Goal: Task Accomplishment & Management: Manage account settings

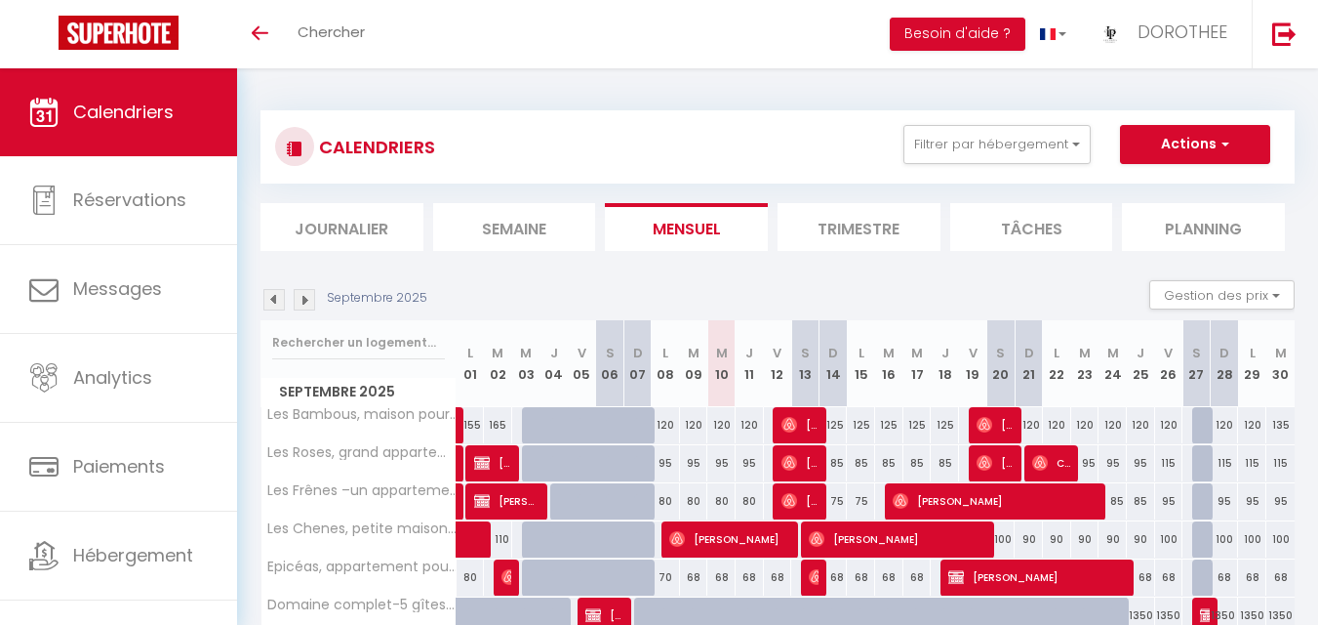
click at [1006, 542] on div "100" at bounding box center [1002, 539] width 28 height 36
type input "100"
type input "Sam 20 Septembre 2025"
type input "Dim 21 Septembre 2025"
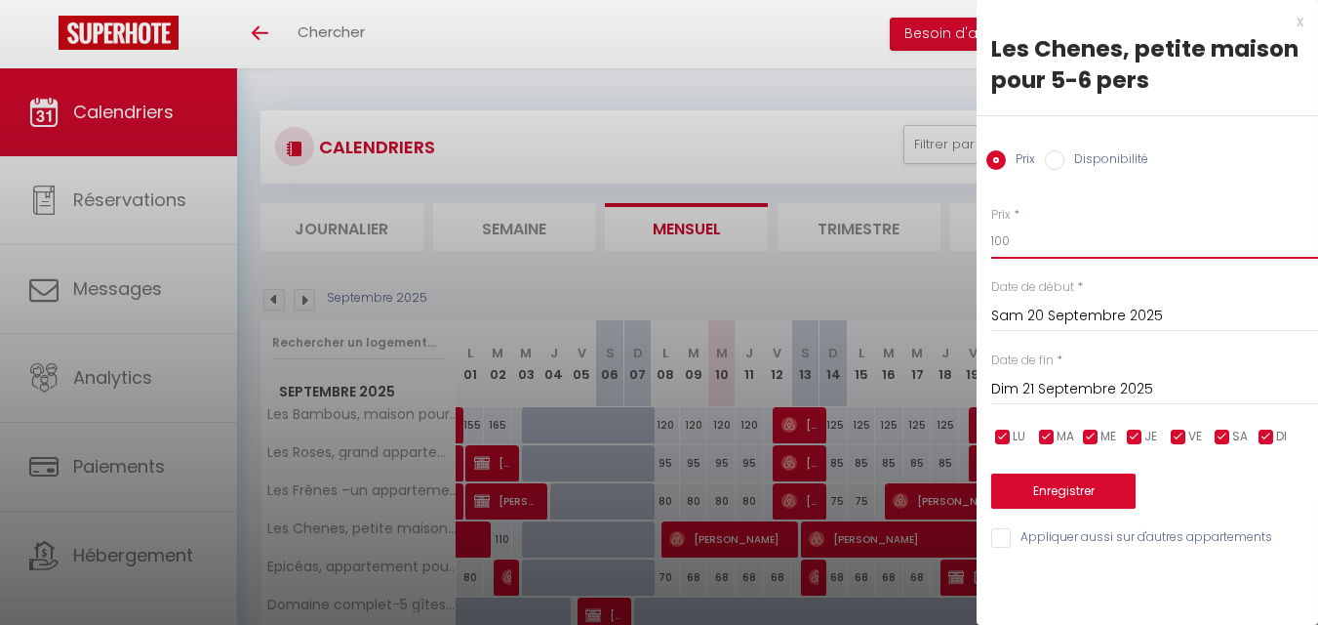
click at [1031, 251] on input "100" at bounding box center [1154, 240] width 327 height 35
type input "1"
click at [1107, 383] on input "Dim 21 Septembre 2025" at bounding box center [1154, 389] width 327 height 25
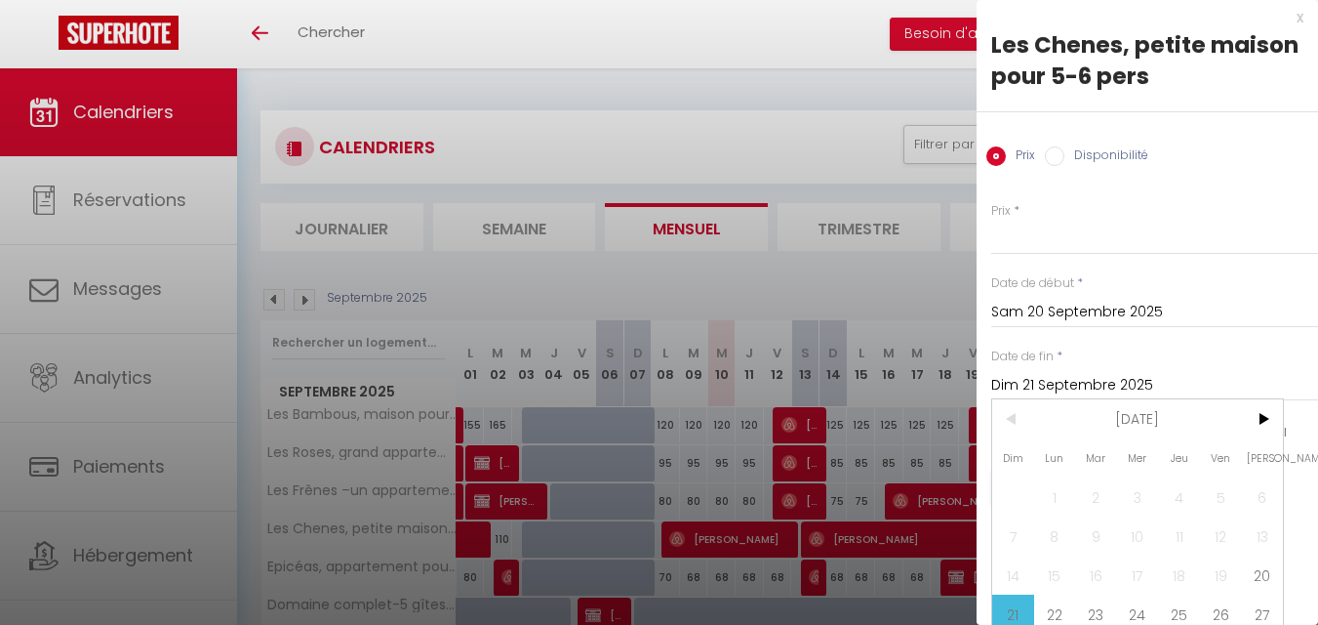
scroll to position [67, 0]
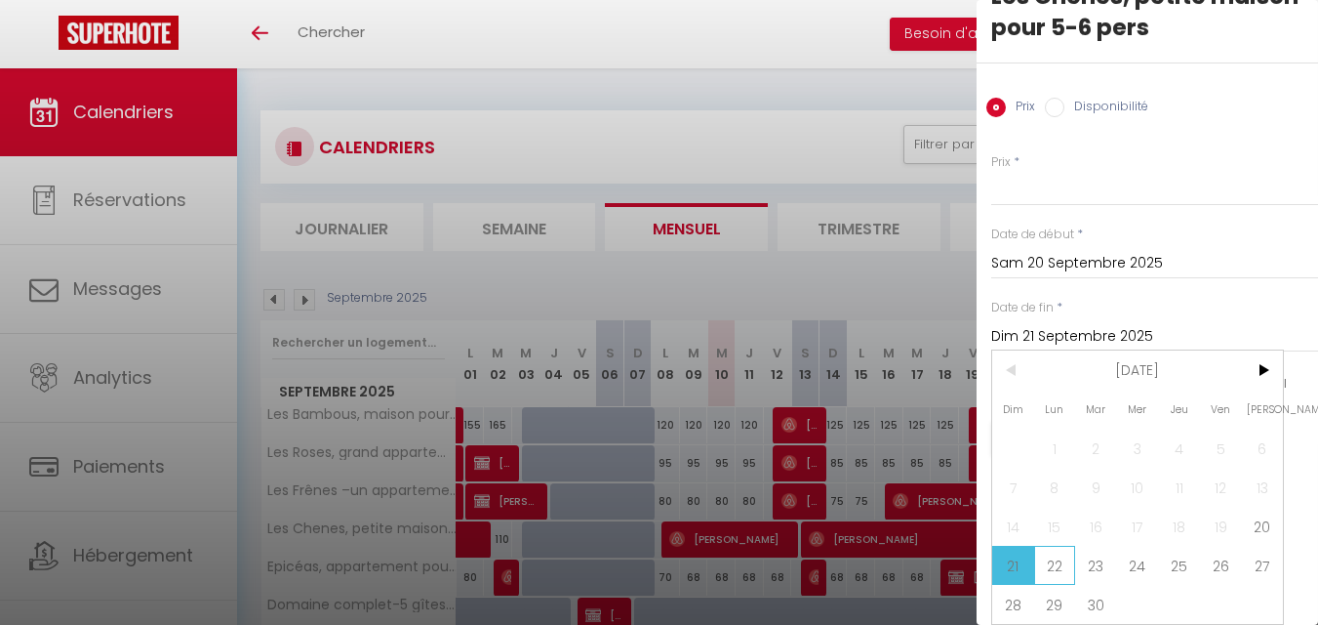
click at [1055, 551] on span "22" at bounding box center [1055, 564] width 42 height 39
type input "Lun 22 Septembre 2025"
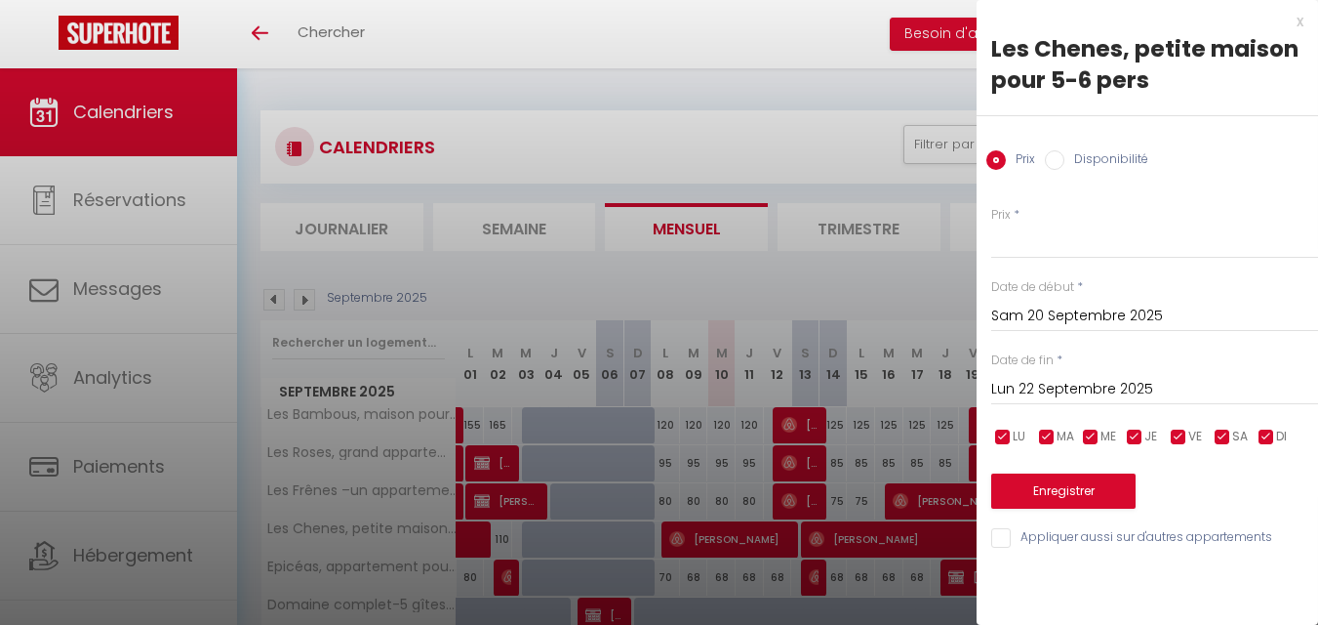
click at [1068, 497] on button "Enregistrer" at bounding box center [1063, 490] width 144 height 35
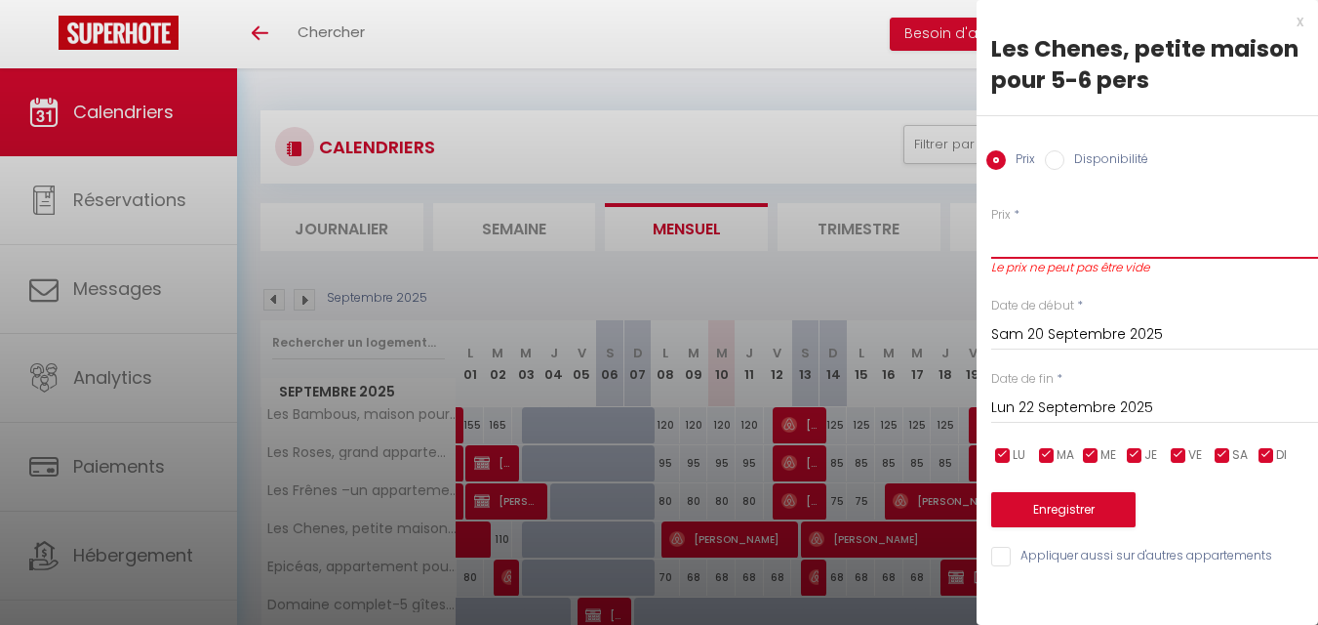
click at [1100, 256] on input "Prix" at bounding box center [1154, 240] width 327 height 35
type input "130"
click at [1061, 504] on button "Enregistrer" at bounding box center [1063, 509] width 144 height 35
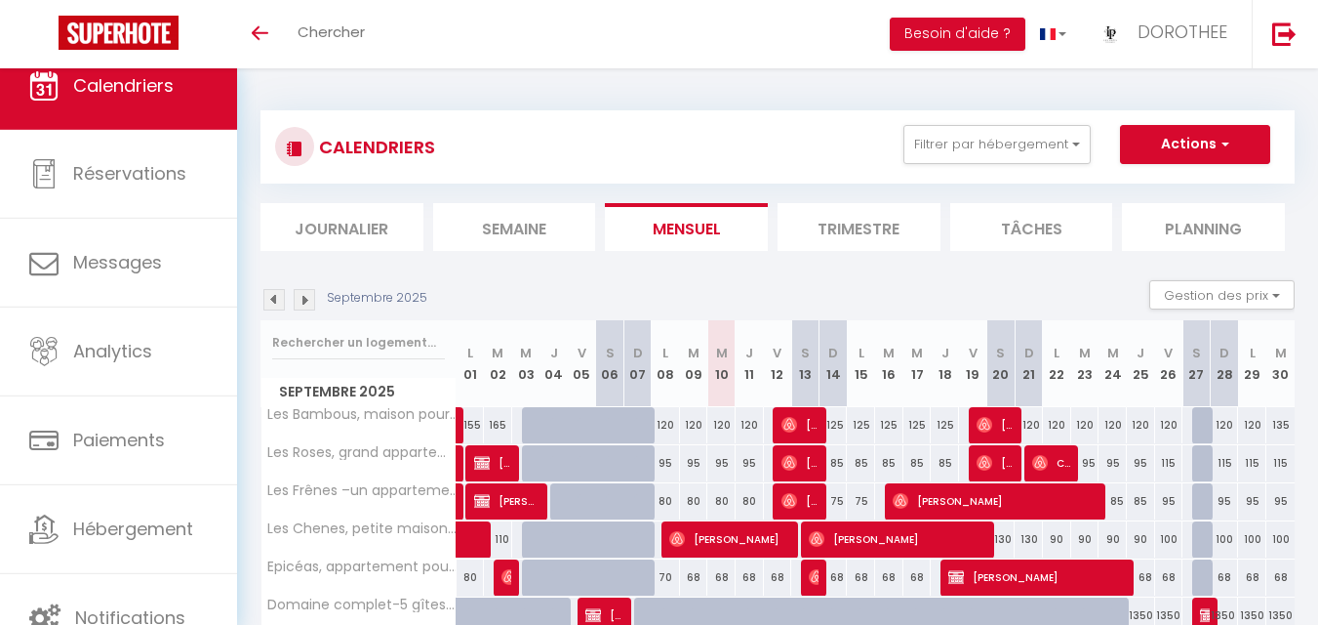
scroll to position [90, 0]
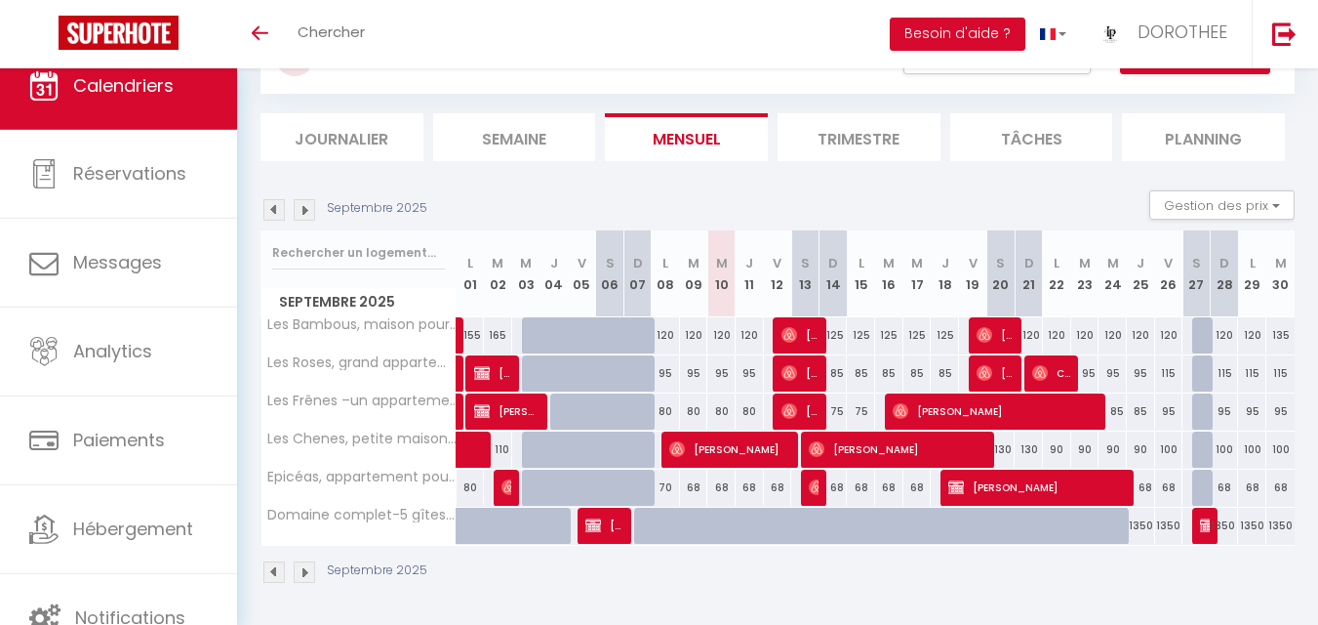
click at [1203, 527] on img at bounding box center [1208, 525] width 16 height 16
select select "OK"
select select "KO"
select select "0"
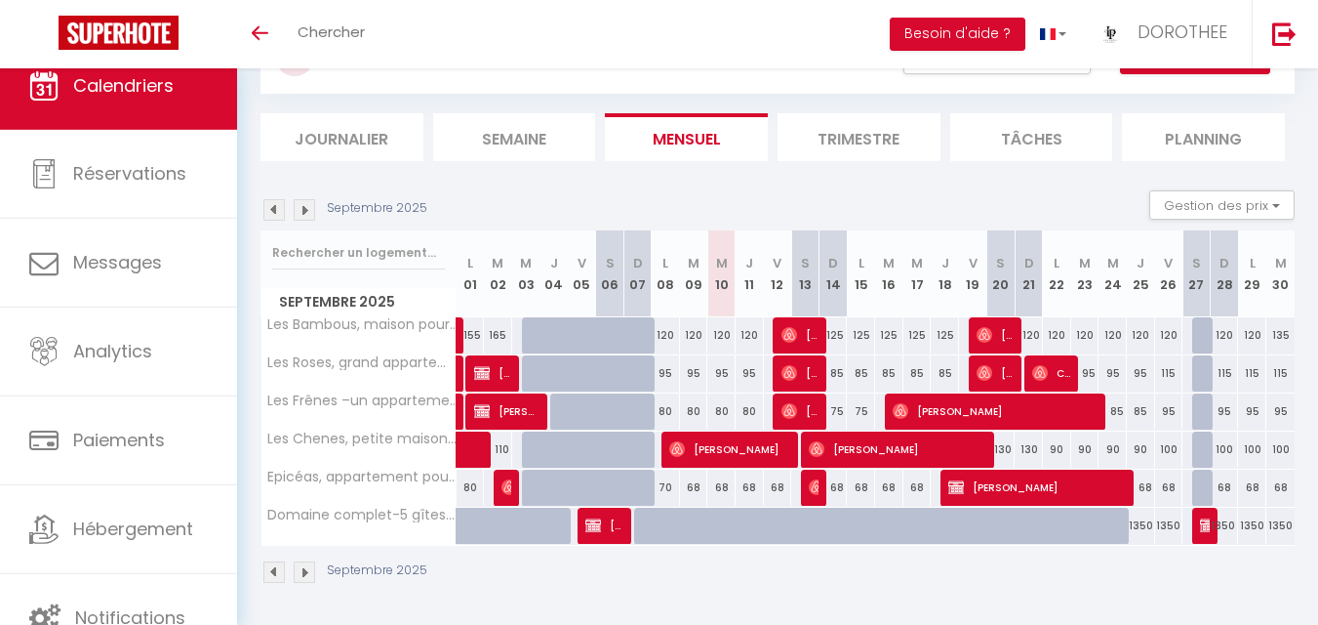
select select "1"
select select
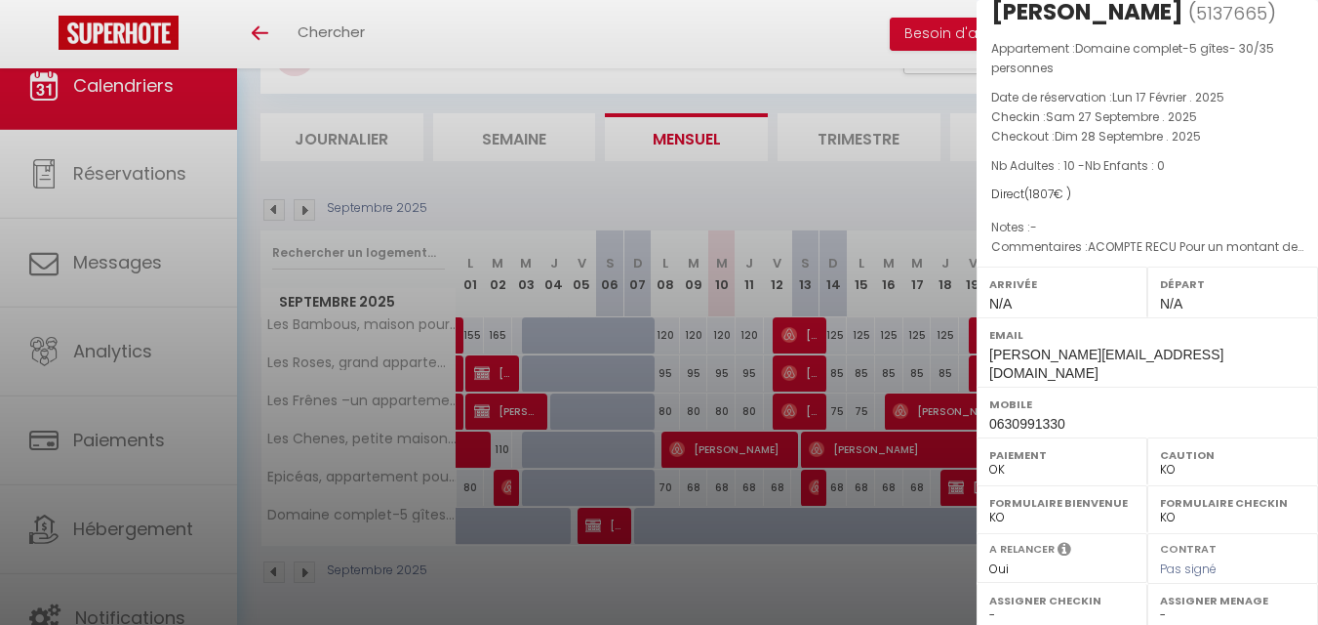
scroll to position [299, 0]
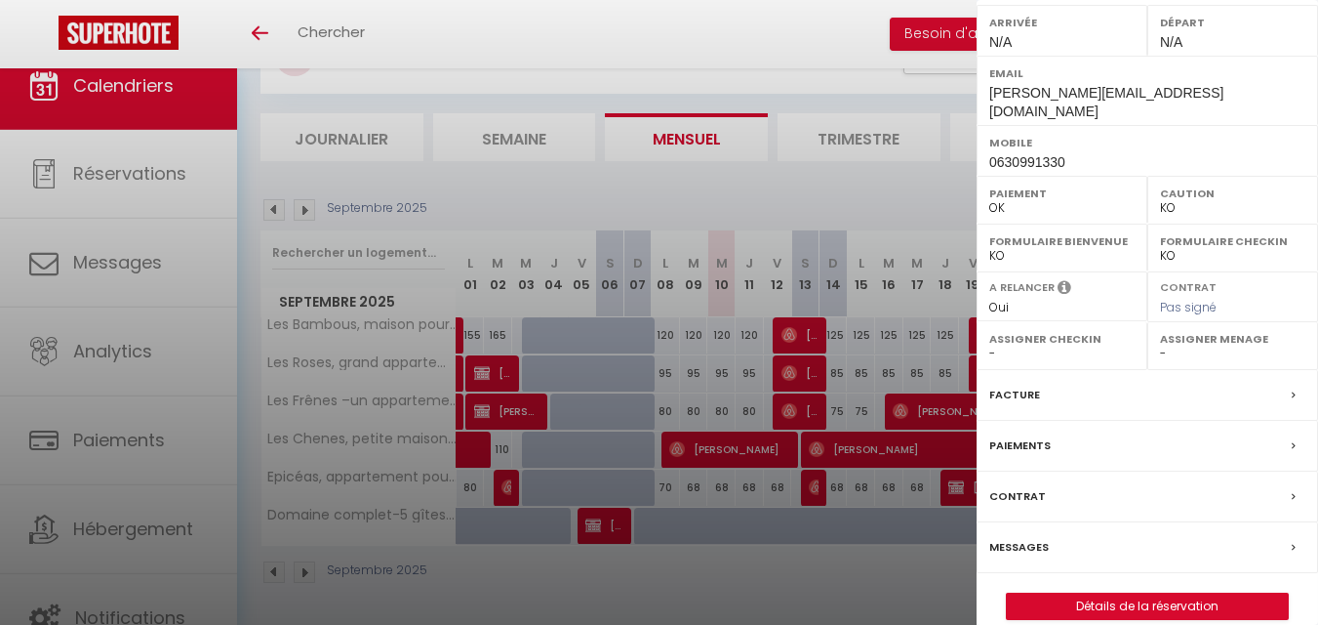
click at [1137, 593] on link "Détails de la réservation" at bounding box center [1147, 605] width 281 height 25
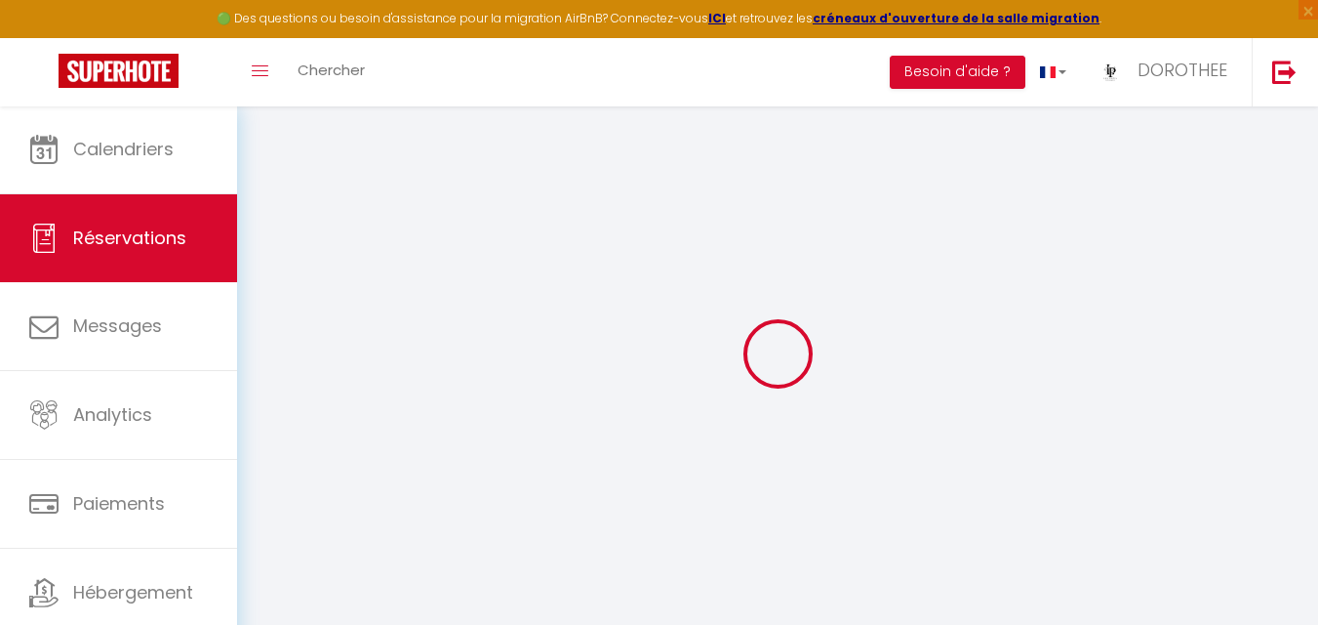
type input "Jennifer"
type input "LECLERE"
type input "jennifer.leclere@orange.fr"
type input "0630991330"
select select "FR"
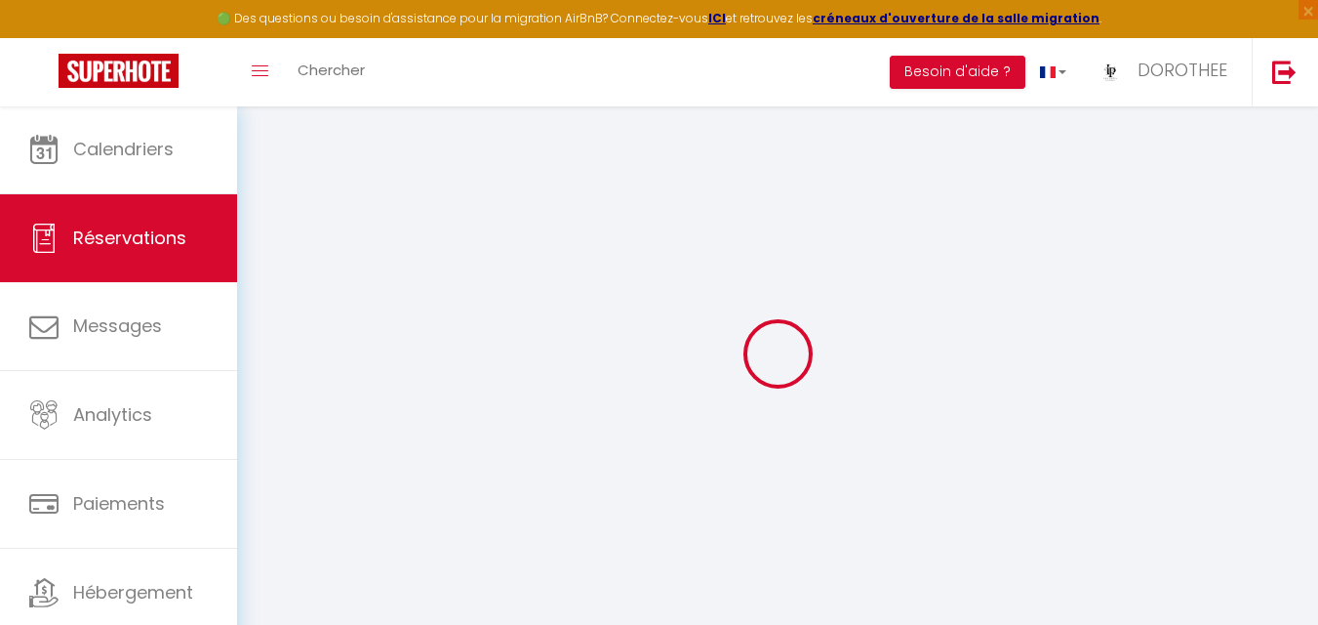
select select "42167"
select select "1"
type input "Sam 27 Septembre 2025"
select select
type input "Dim 28 Septembre 2025"
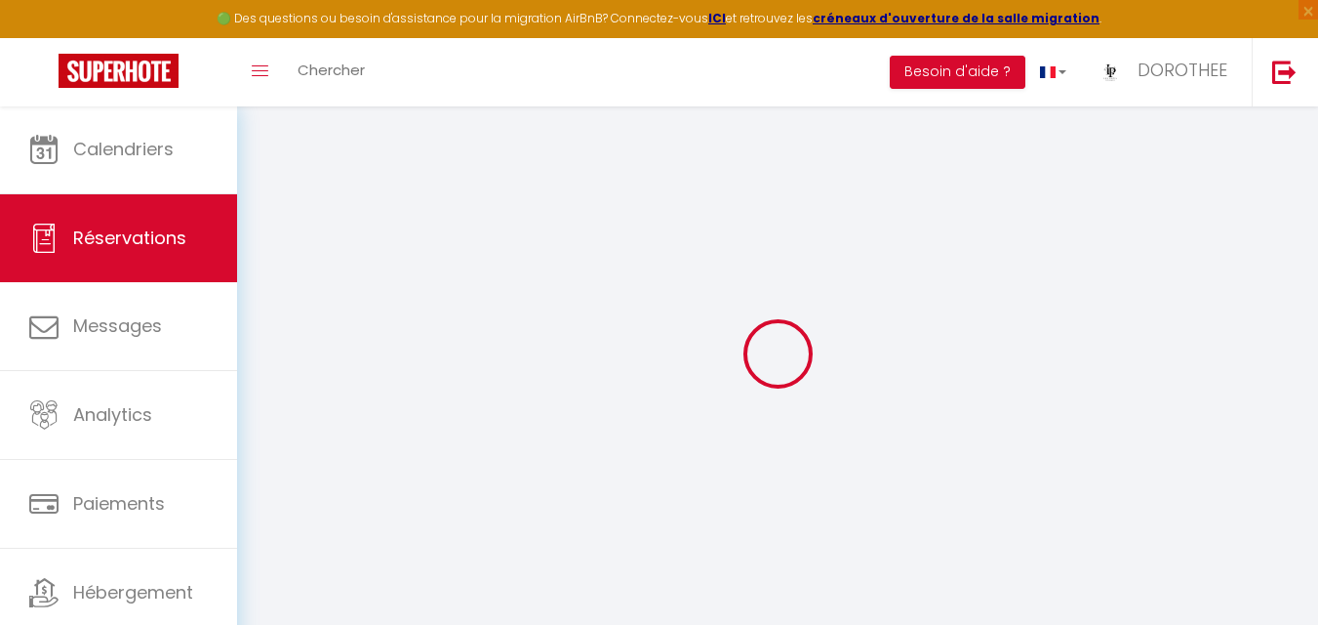
select select
type input "10"
select select "12"
select select "14"
type input "1527"
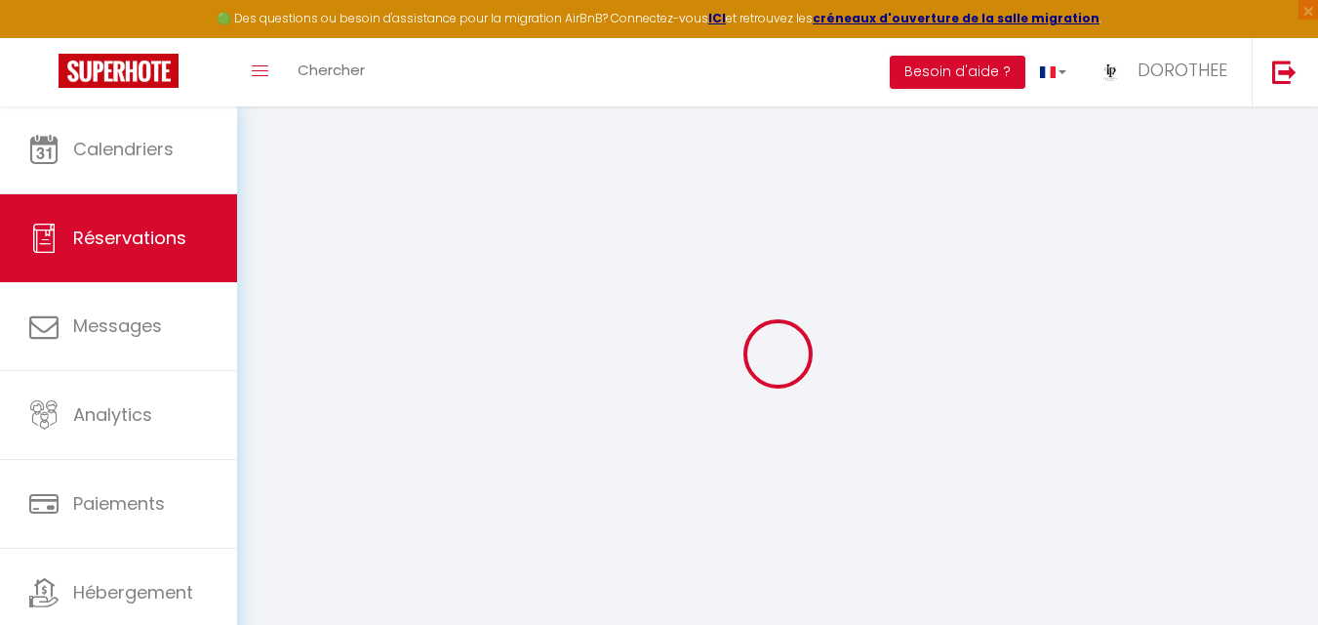
checkbox input "true"
type input "0"
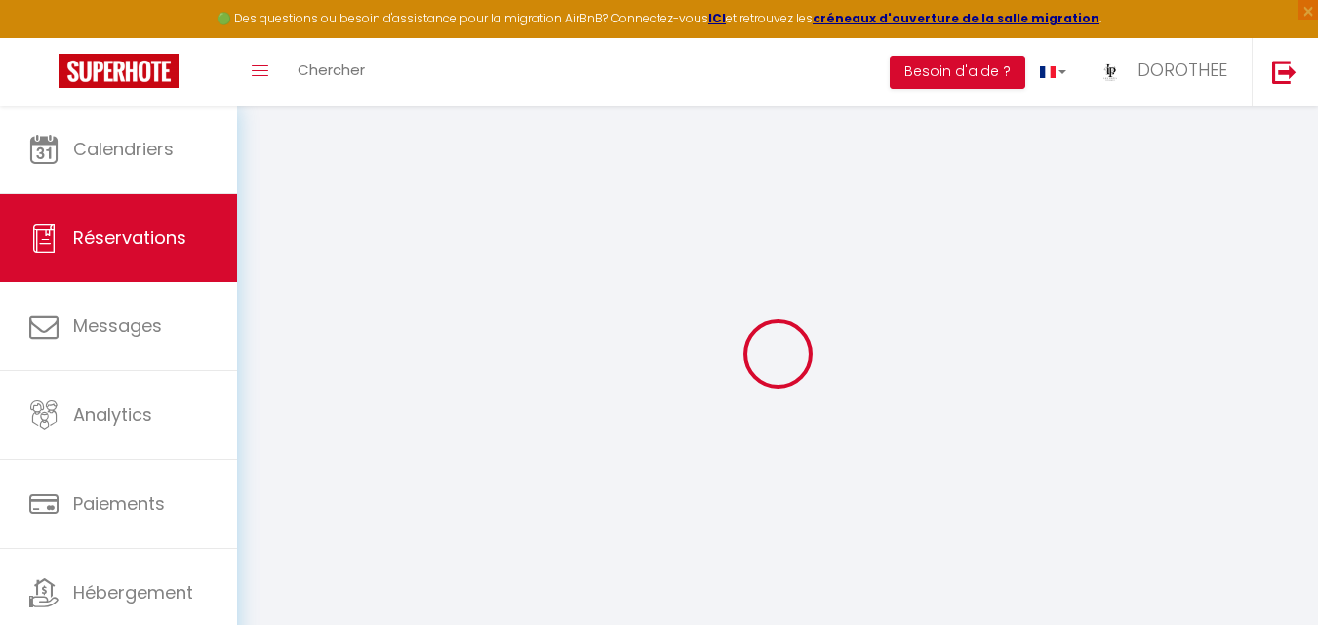
select select
checkbox input "true"
select select
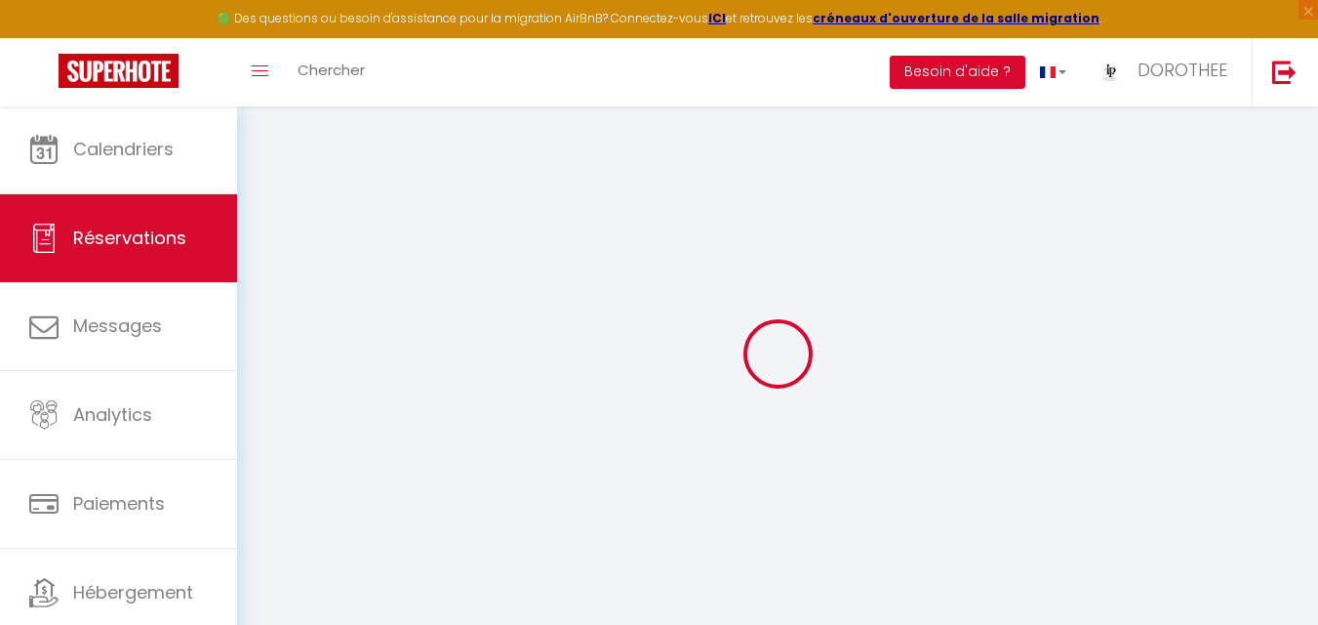
checkbox input "true"
select select
checkbox input "true"
select select
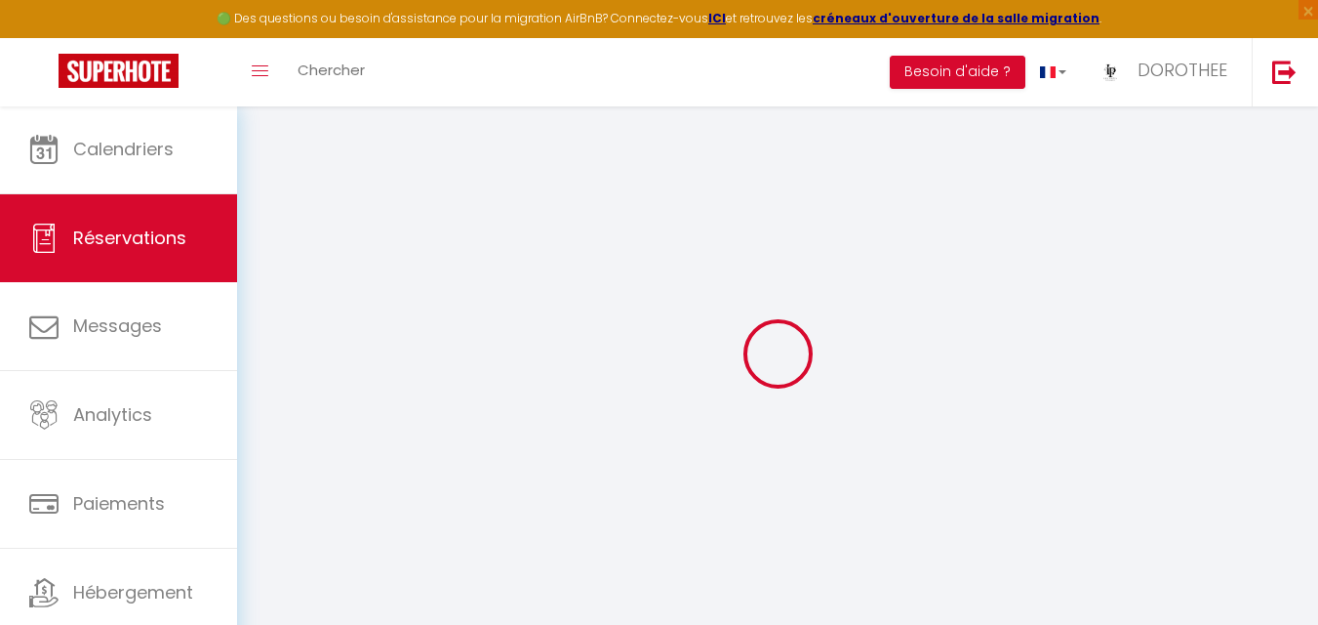
select select
checkbox input "true"
type textarea "ACOMPTE RECU Pour un montant de : 903,50 EUR Motif de l'opération : RÉSERVATION…"
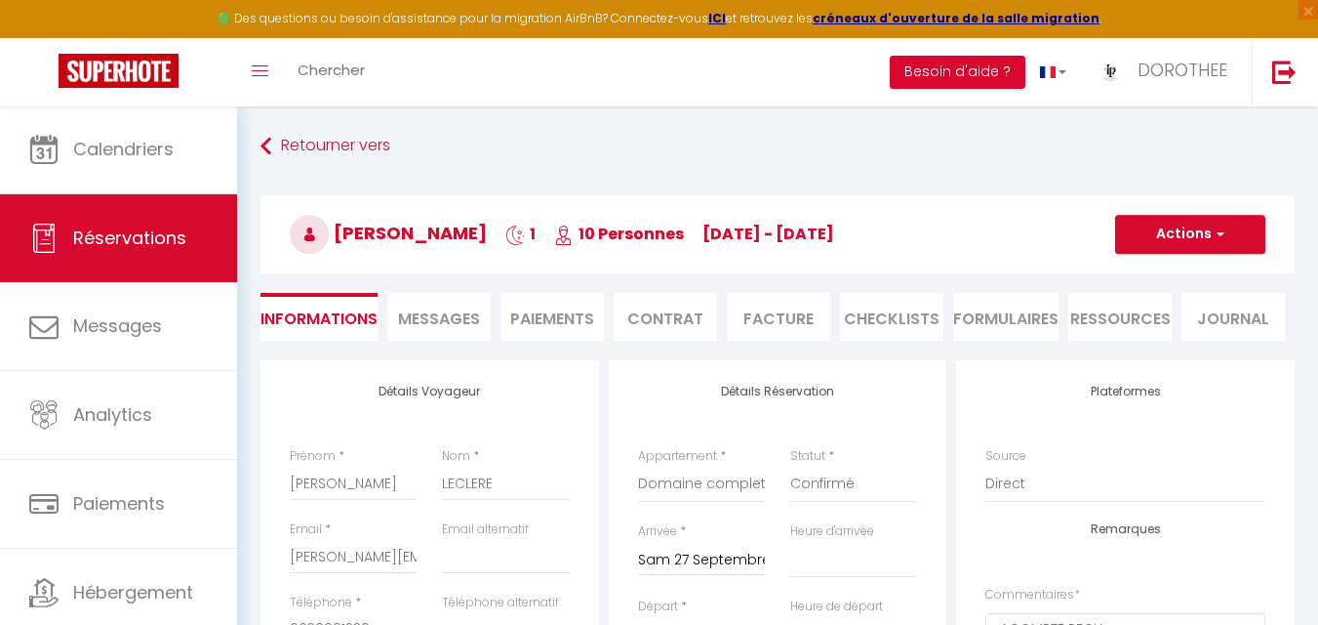
type input "280"
select select
checkbox input "true"
select select
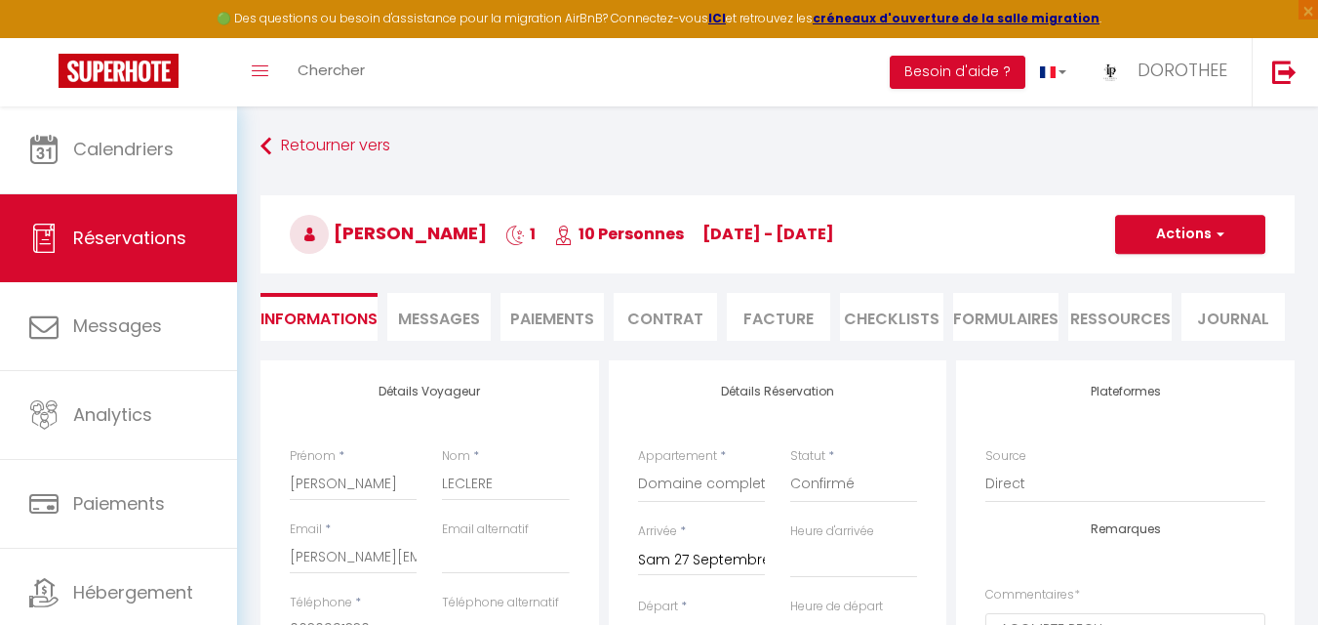
select select
click at [540, 316] on li "Paiements" at bounding box center [552, 317] width 103 height 48
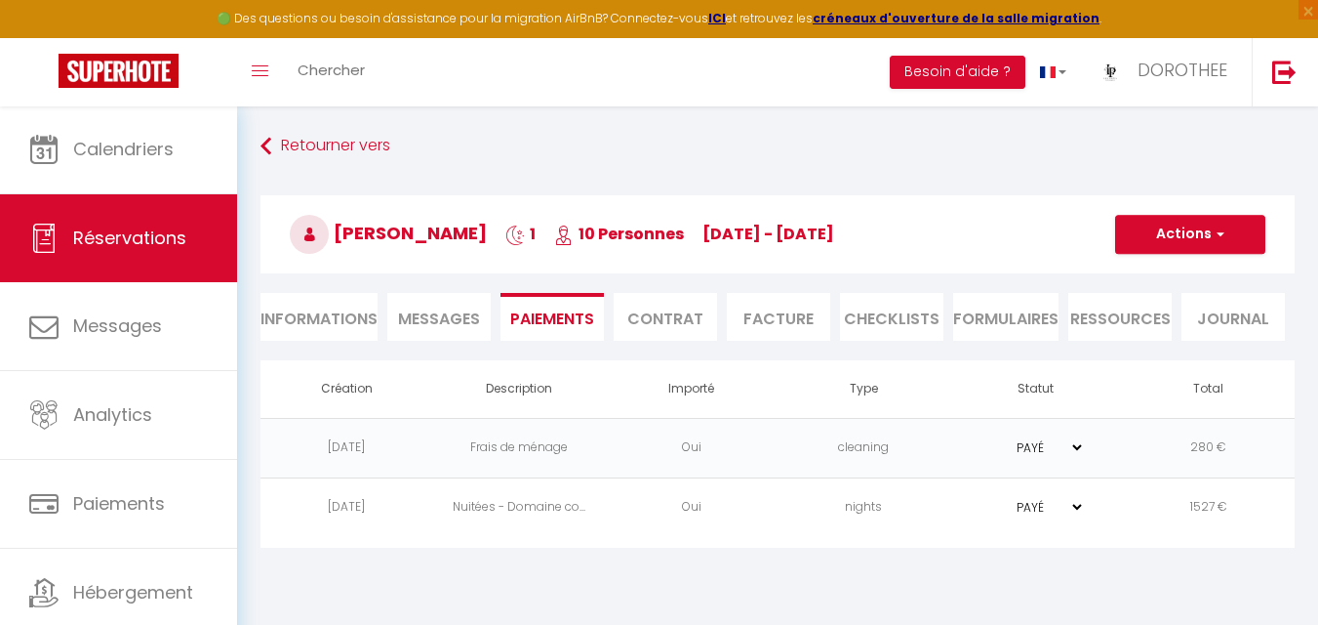
click at [293, 313] on li "Informations" at bounding box center [319, 317] width 117 height 48
select select
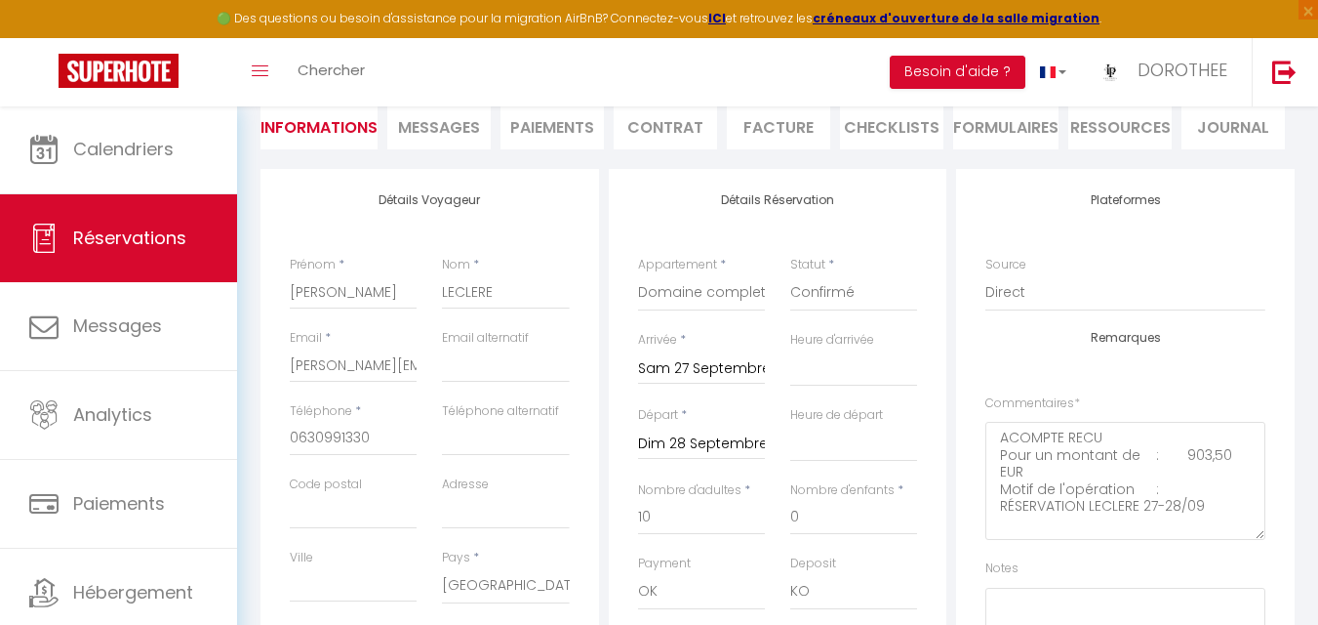
scroll to position [381, 0]
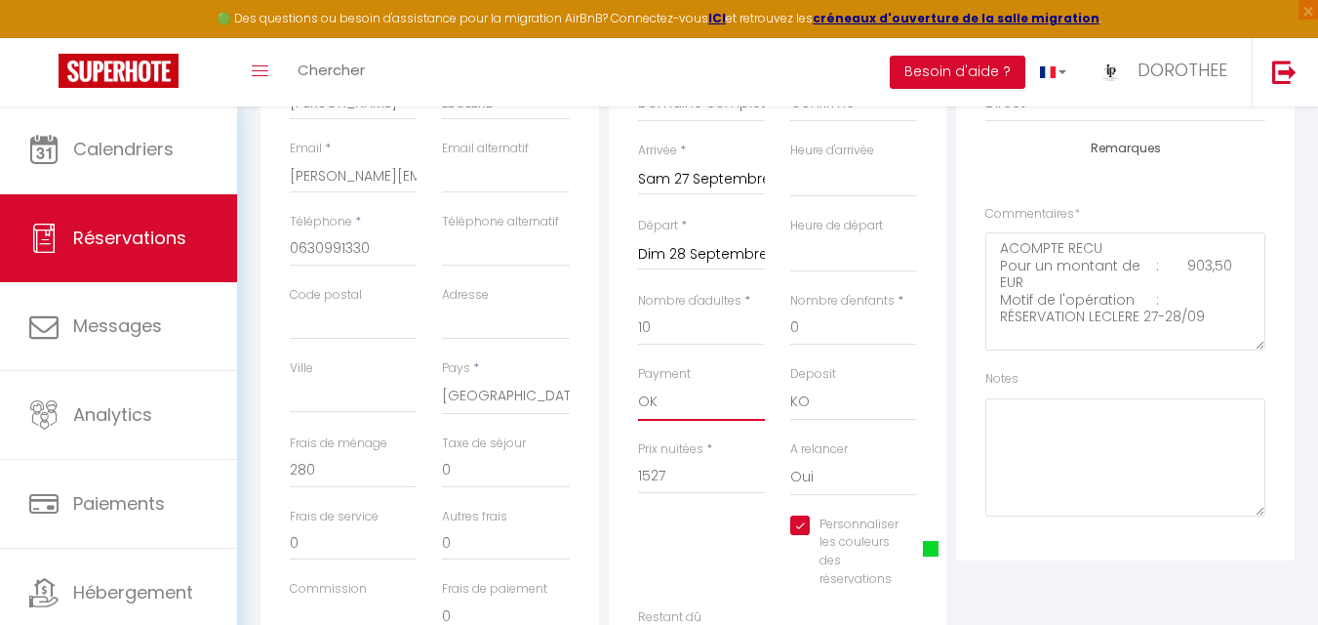
select select "10"
select select
checkbox input "true"
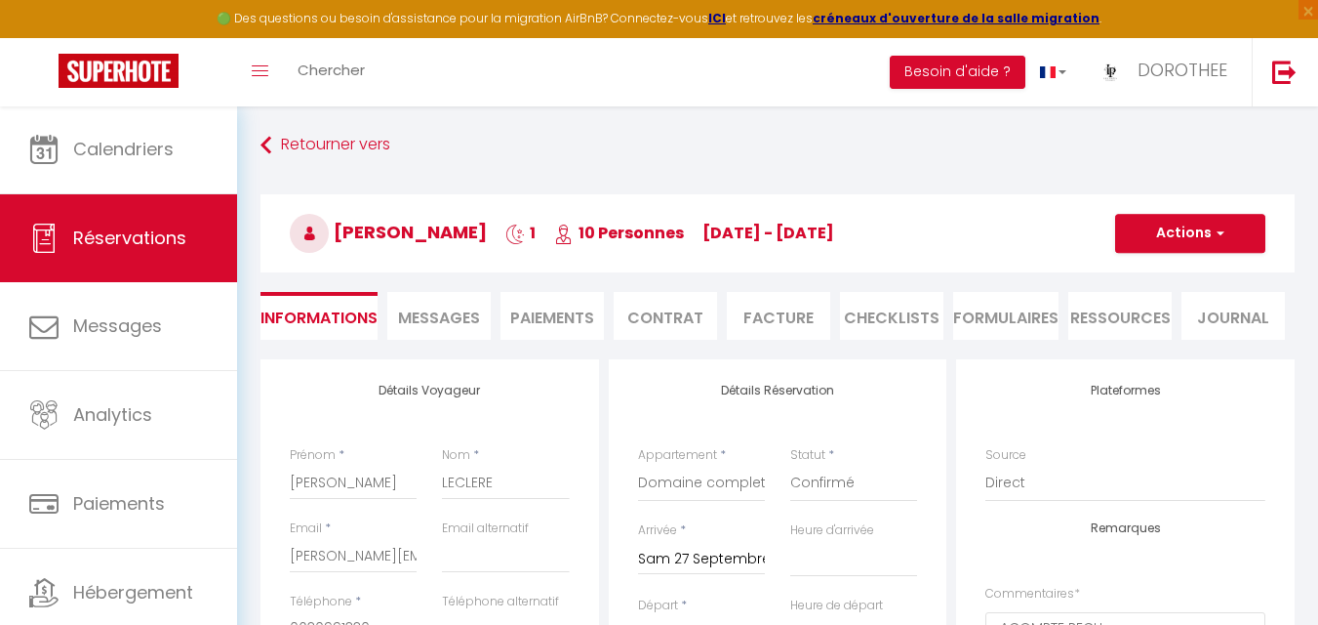
click at [1208, 243] on button "Actions" at bounding box center [1190, 233] width 150 height 39
click at [1176, 271] on link "Enregistrer" at bounding box center [1171, 275] width 154 height 25
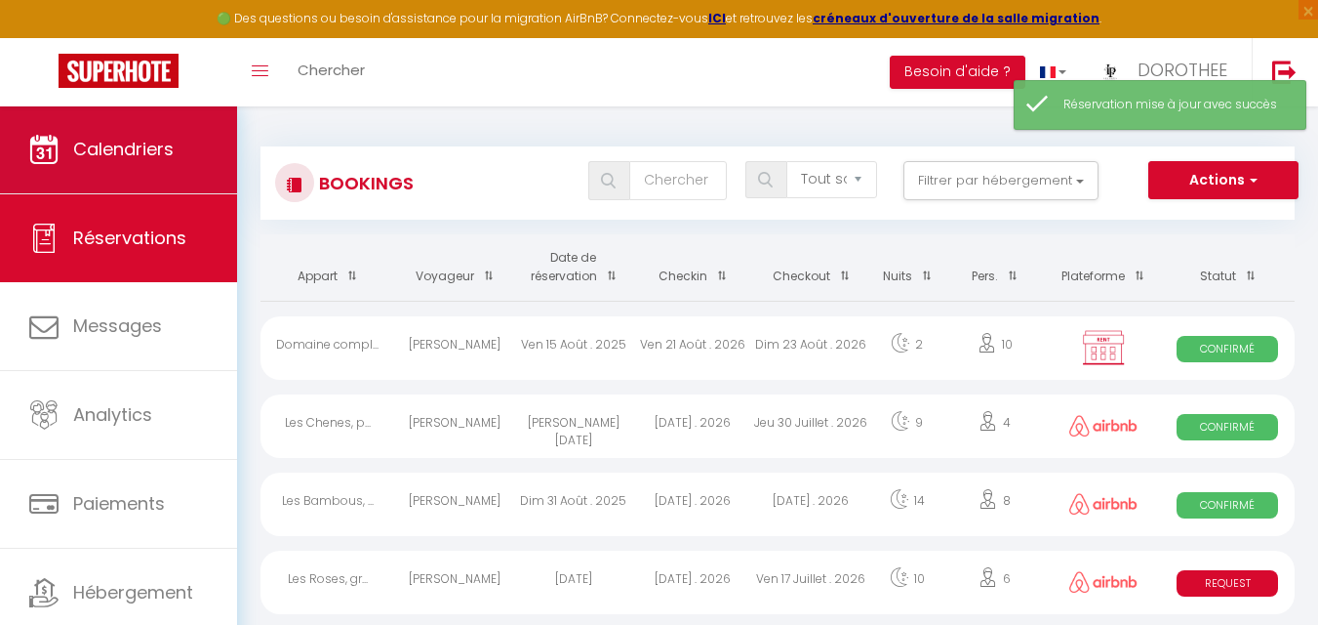
click at [147, 152] on span "Calendriers" at bounding box center [123, 149] width 101 height 24
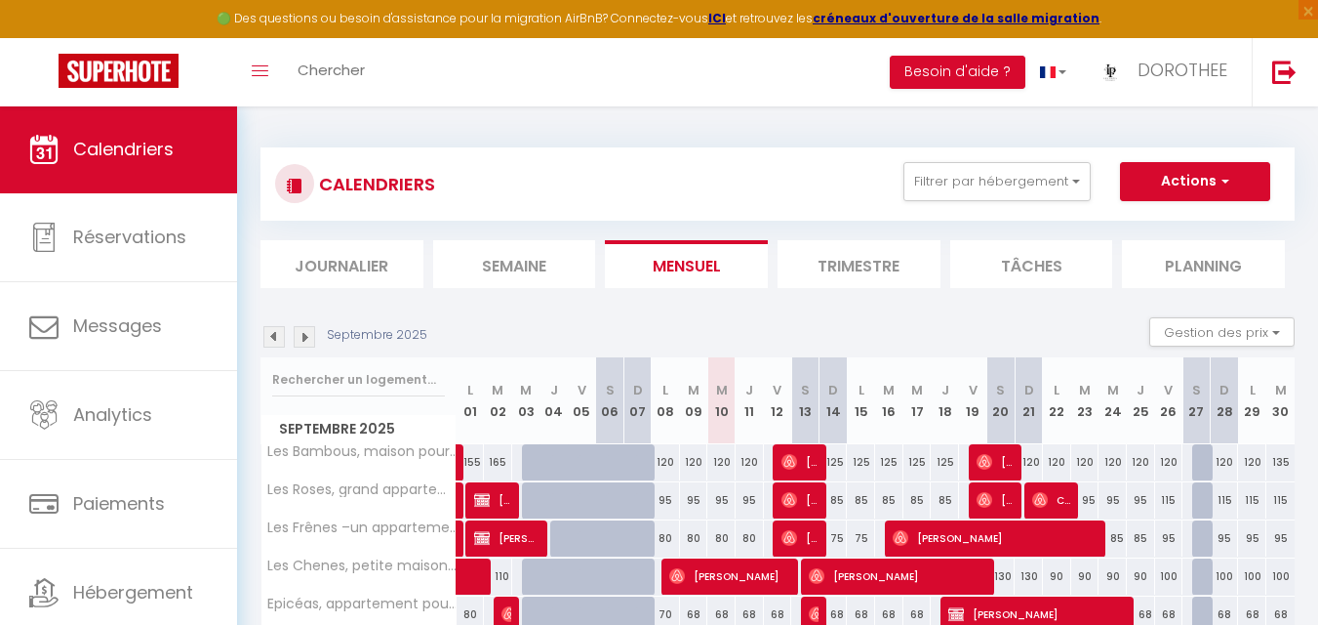
scroll to position [127, 0]
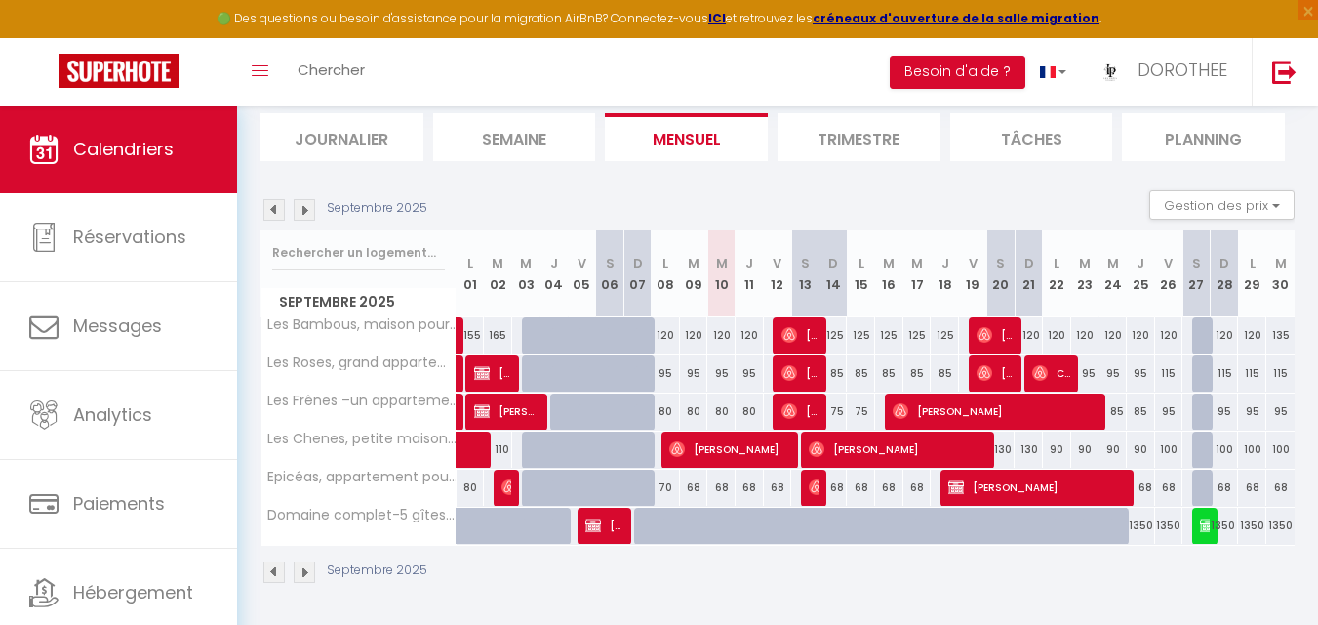
click at [1200, 518] on img at bounding box center [1208, 525] width 16 height 16
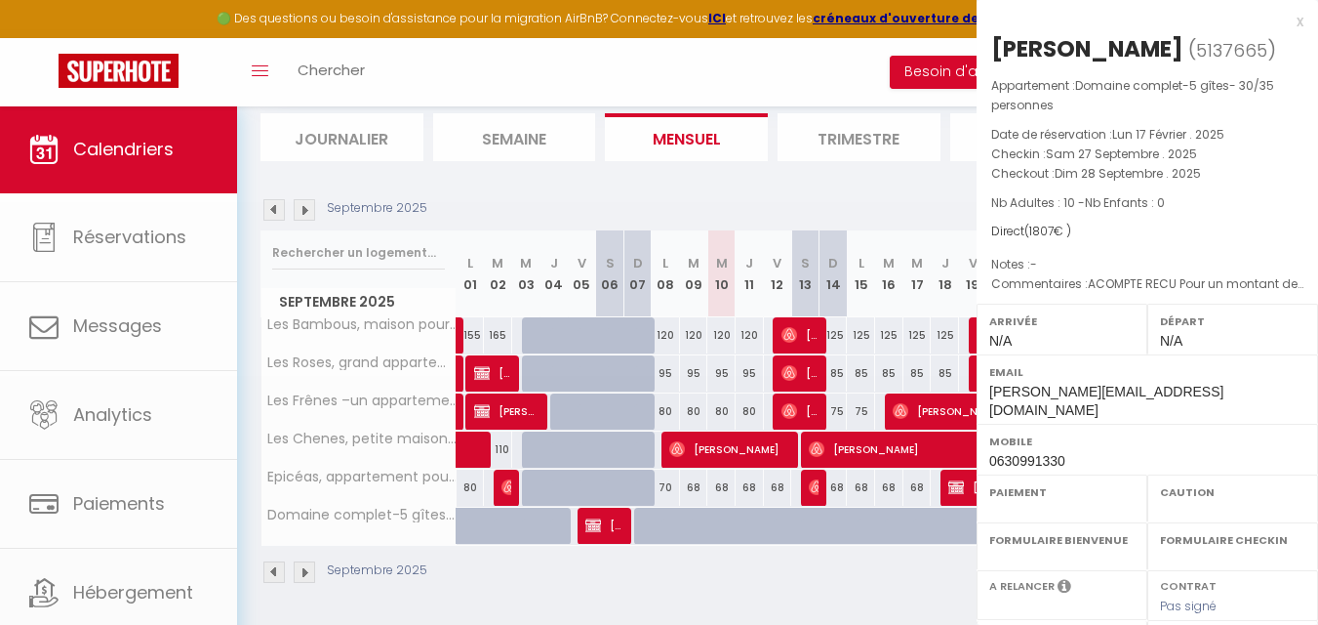
select select "KO"
select select "0"
select select "1"
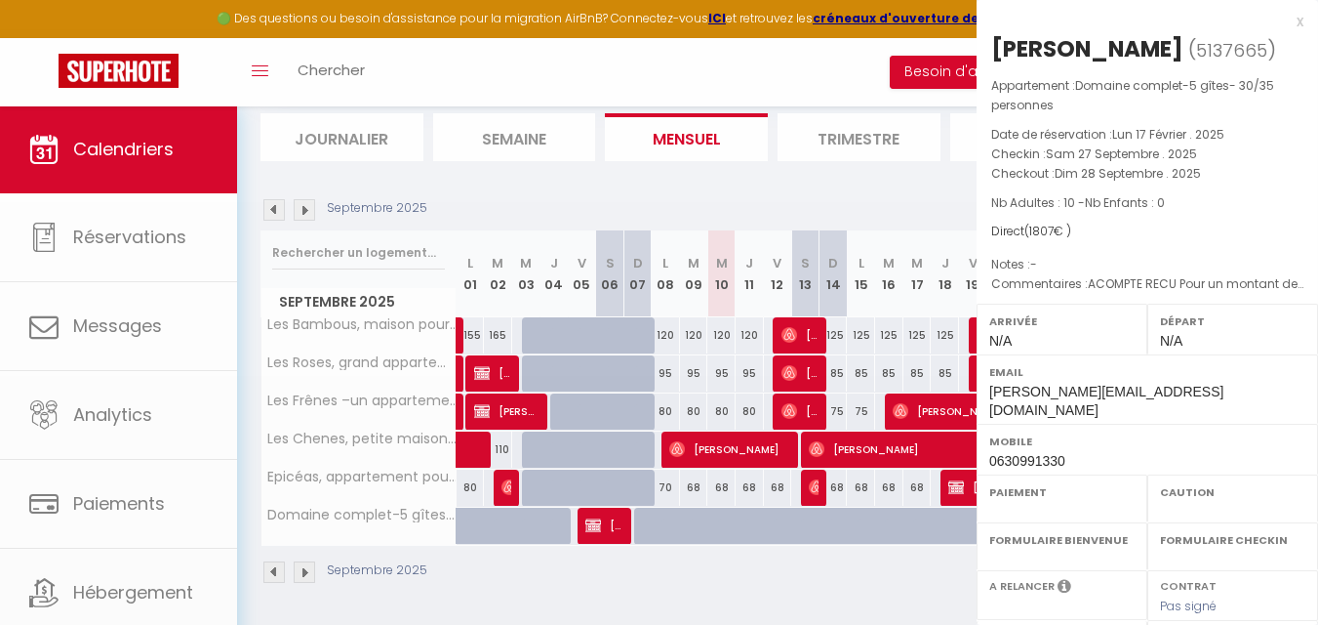
select select
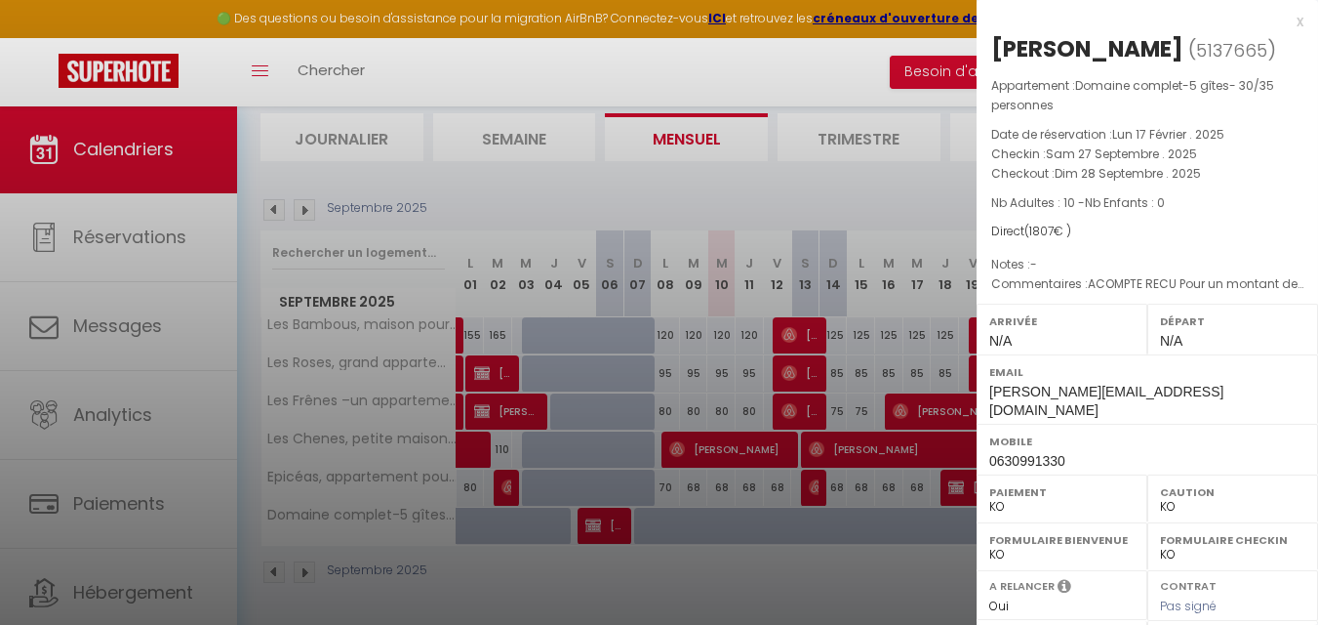
scroll to position [299, 0]
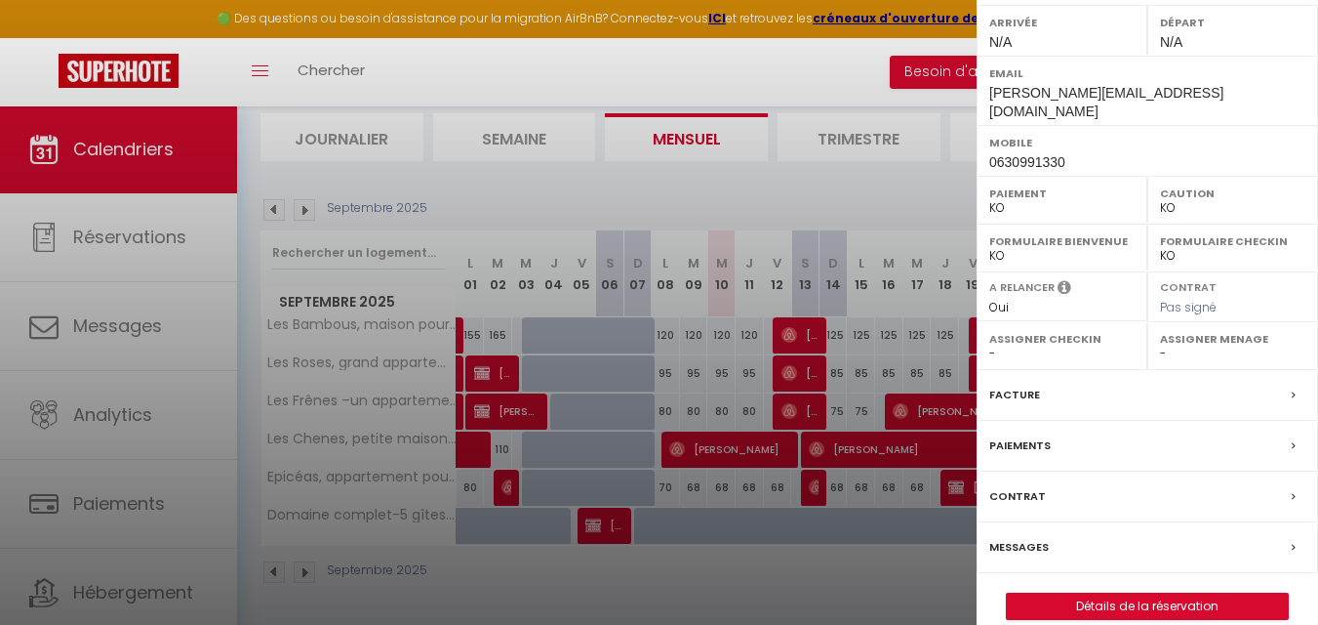
click at [1182, 593] on link "Détails de la réservation" at bounding box center [1147, 605] width 281 height 25
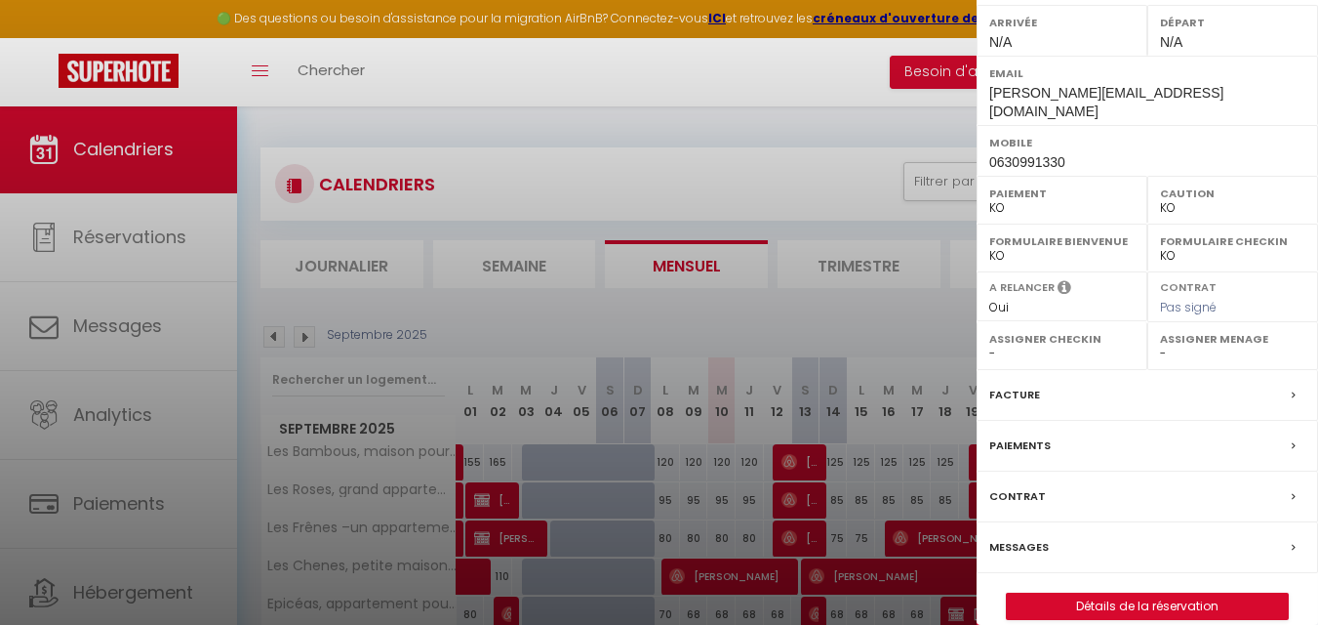
select select
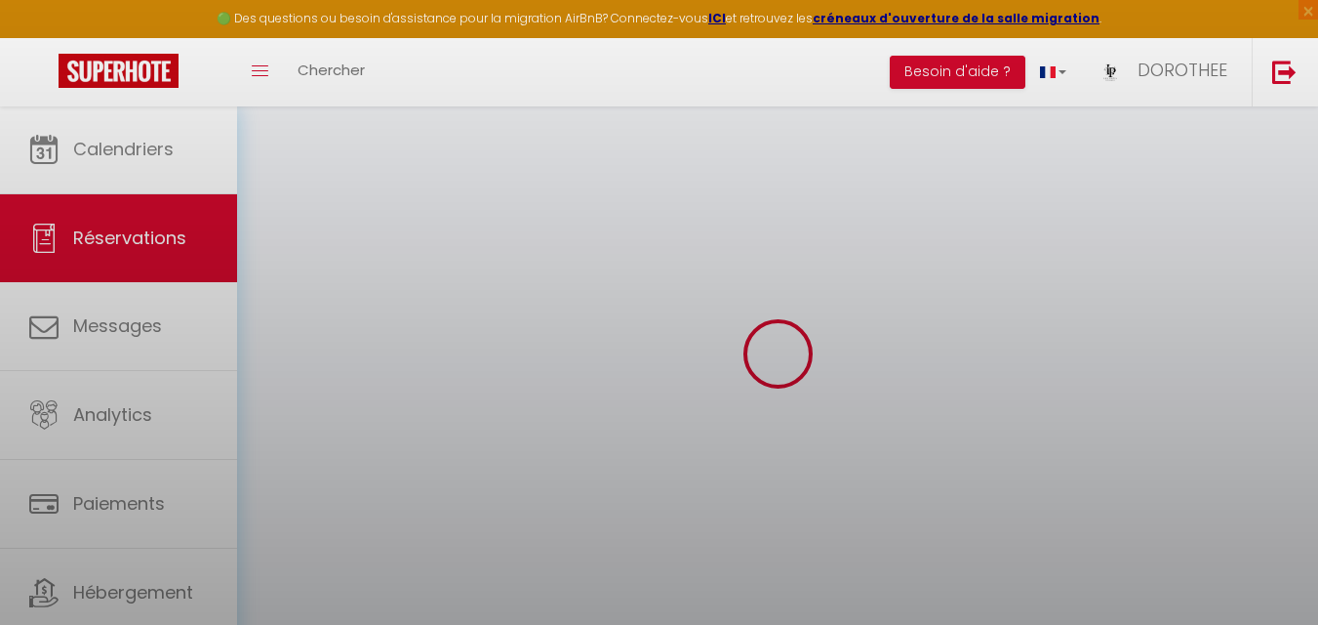
select select
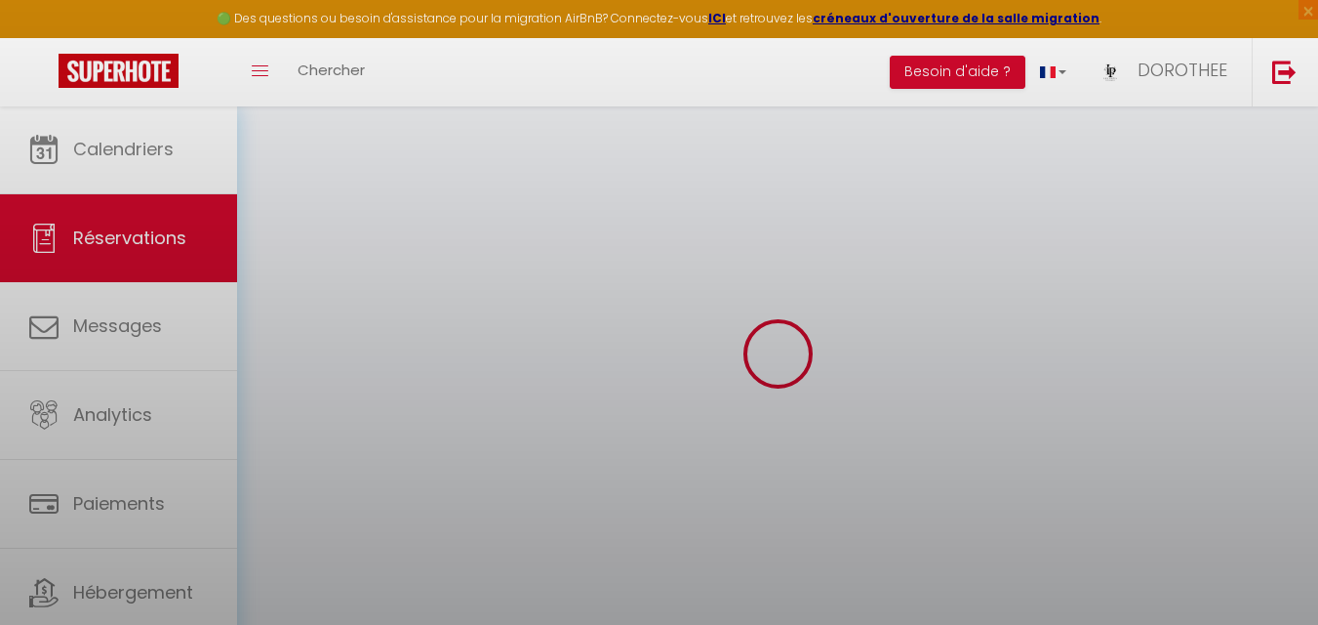
select select
checkbox input "false"
select select
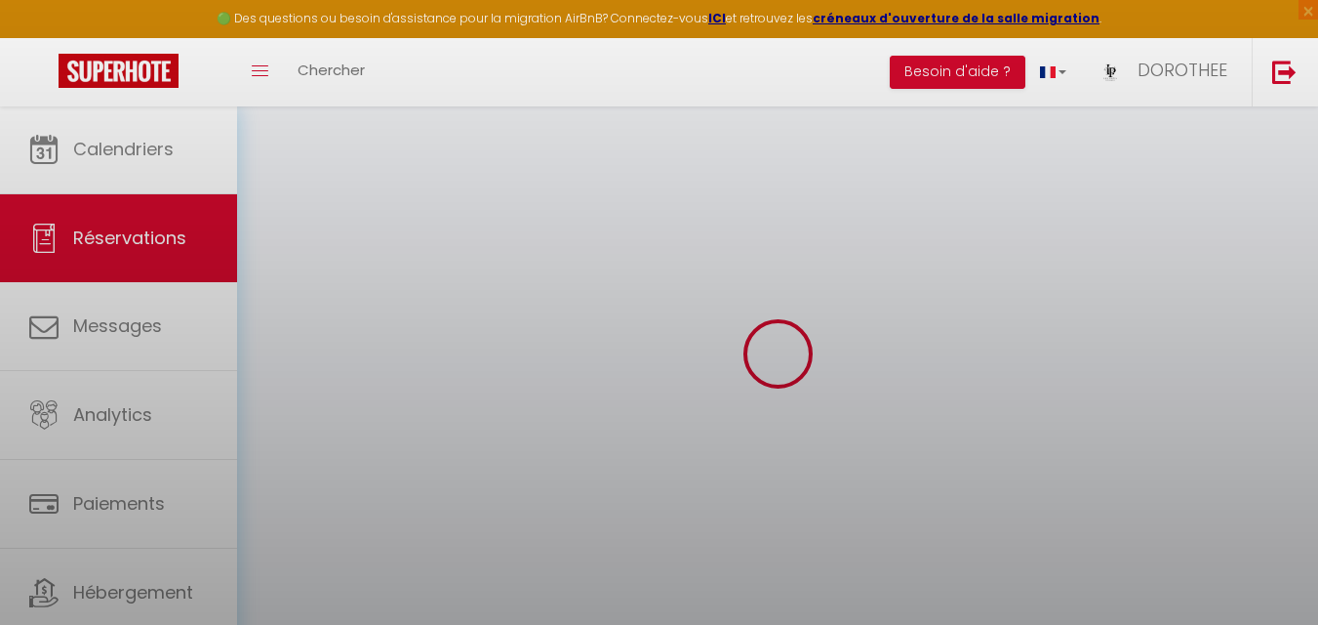
select select
checkbox input "false"
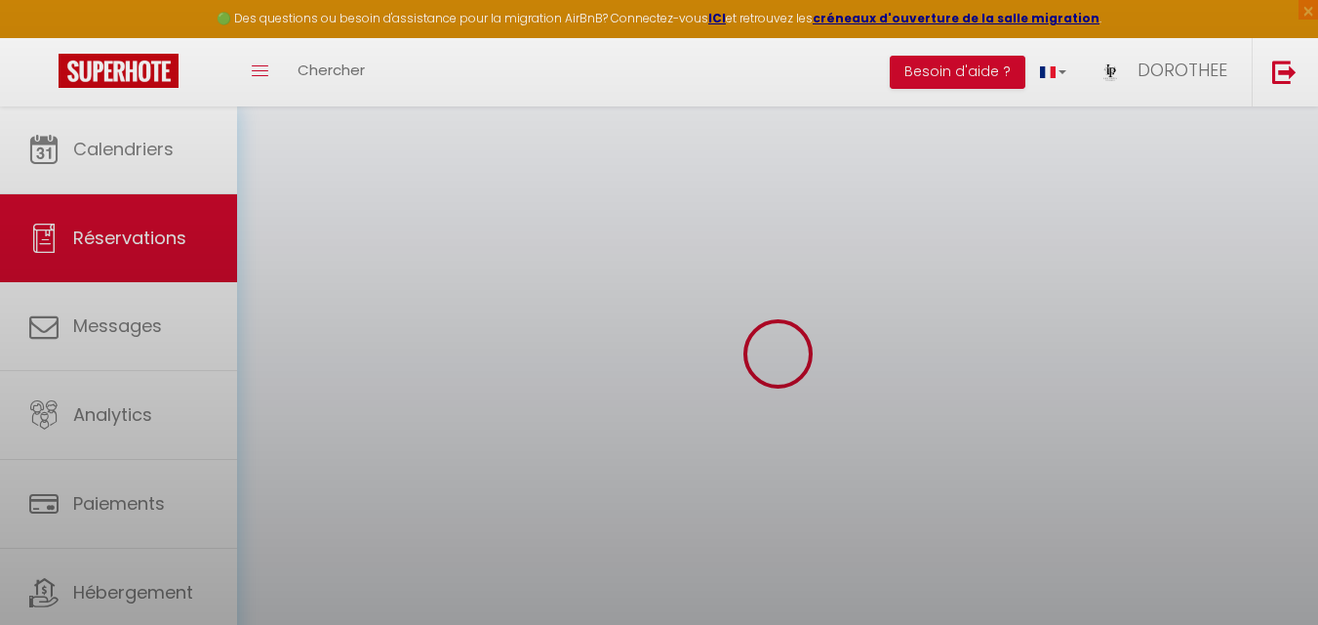
select select
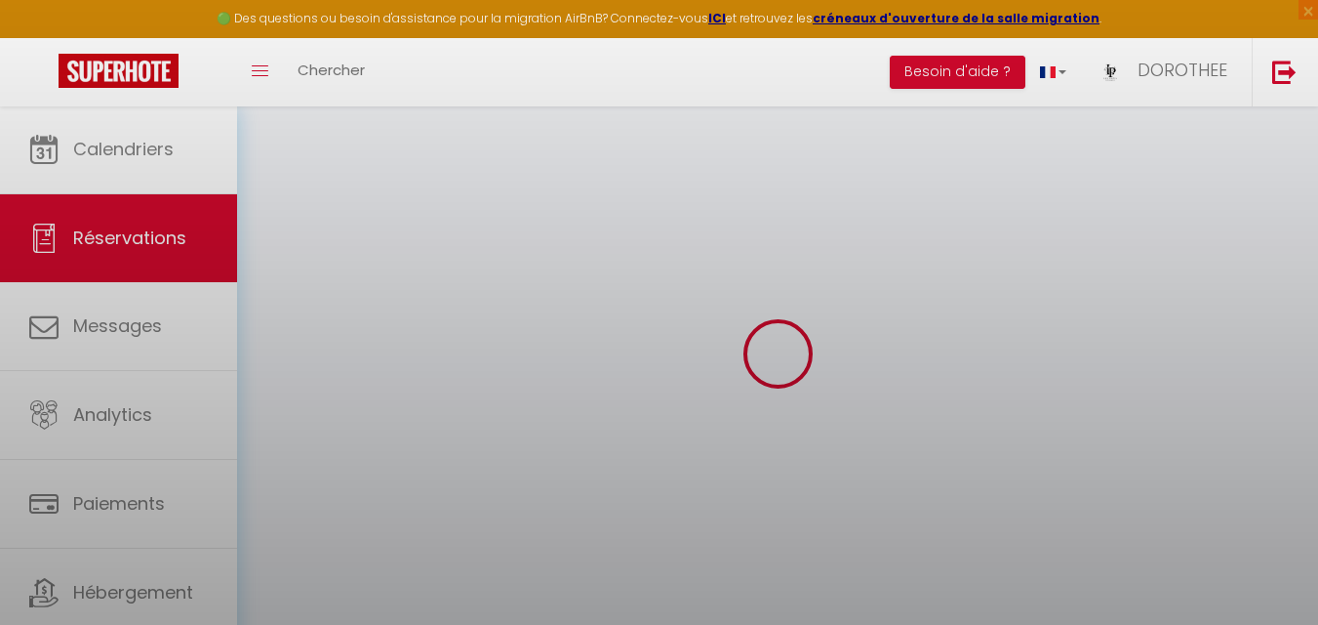
select select
checkbox input "false"
select select
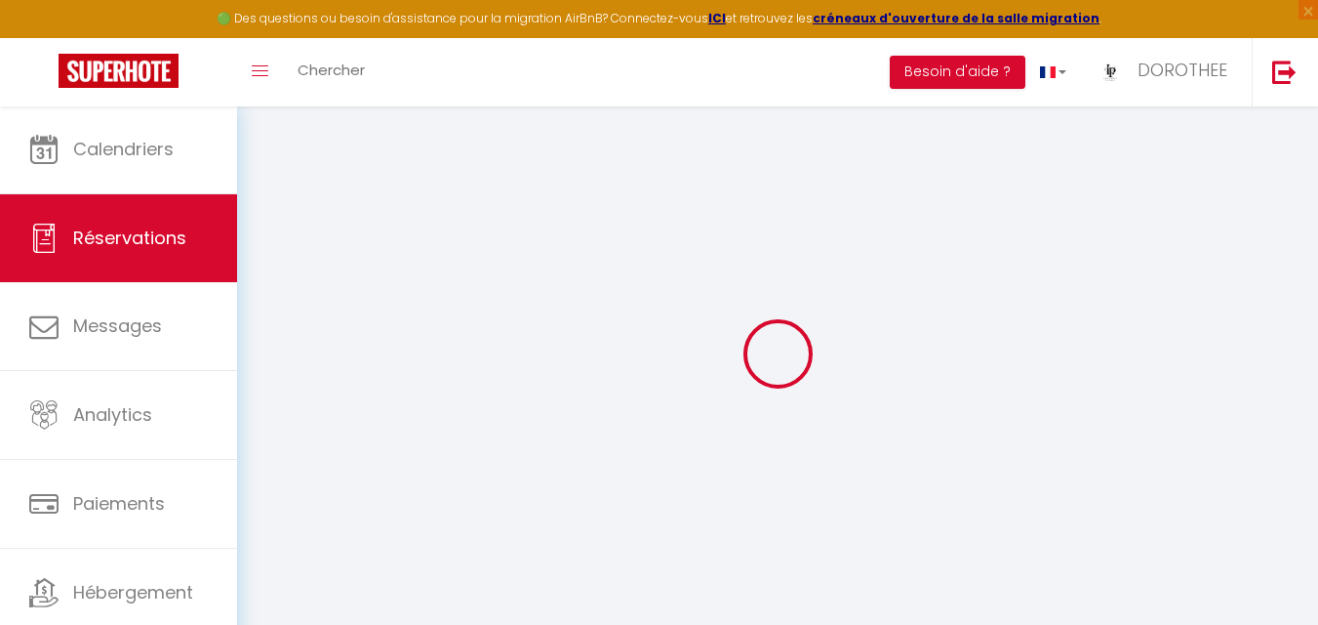
type input "Jennifer"
type input "LECLERE"
type input "jennifer.leclere@orange.fr"
type input "0630991330"
select select "FR"
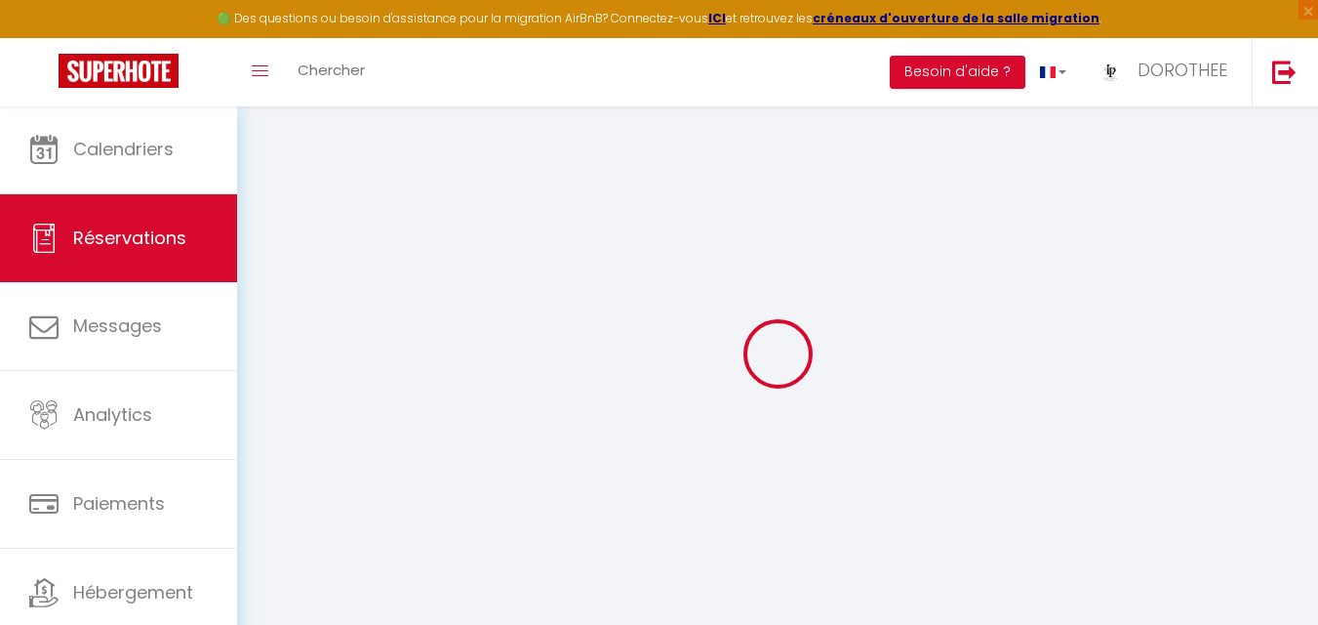
select select "42167"
select select "1"
type input "Sam 27 Septembre 2025"
select select
type input "Dim 28 Septembre 2025"
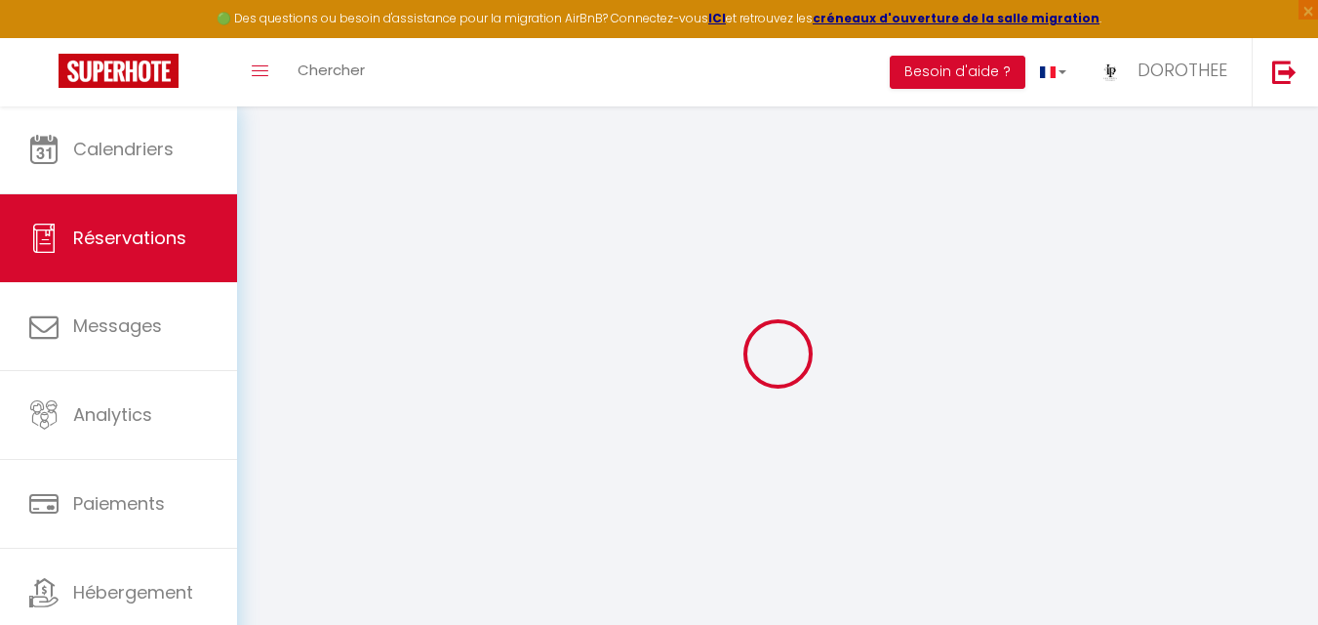
select select
type input "10"
select select "10"
select select
type input "1527"
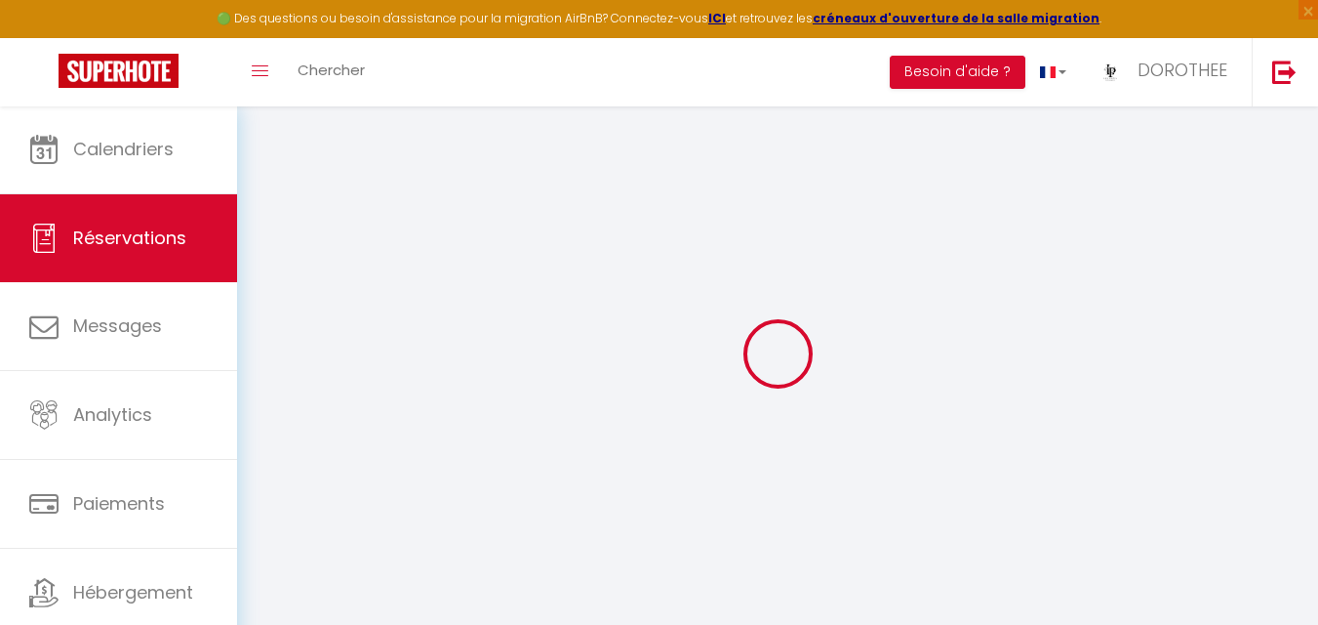
checkbox input "true"
type input "1807"
type input "0"
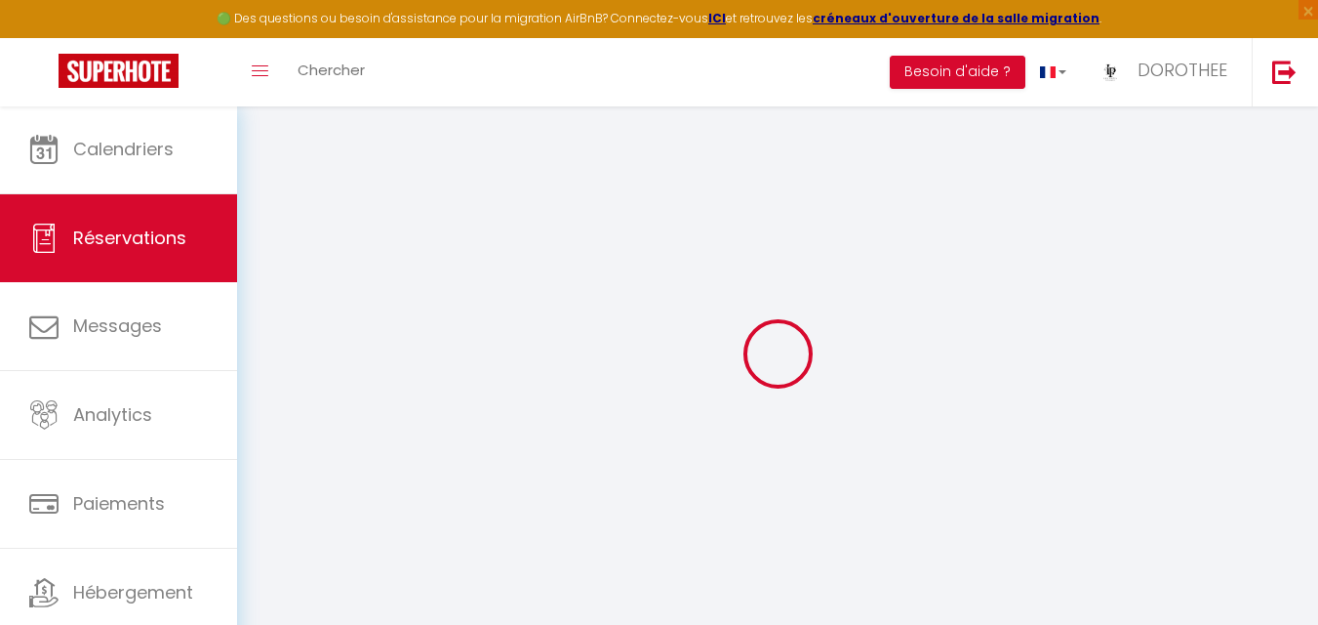
select select
select select "14"
checkbox input "true"
select select
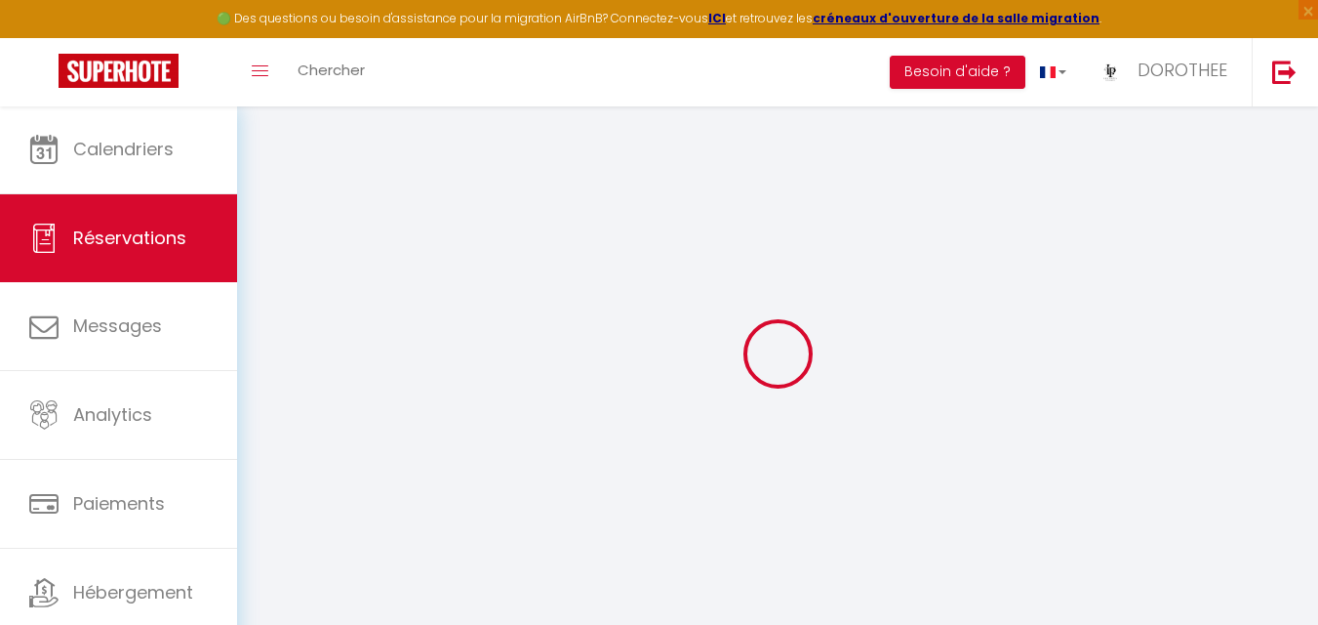
select select
checkbox input "true"
select select
checkbox input "true"
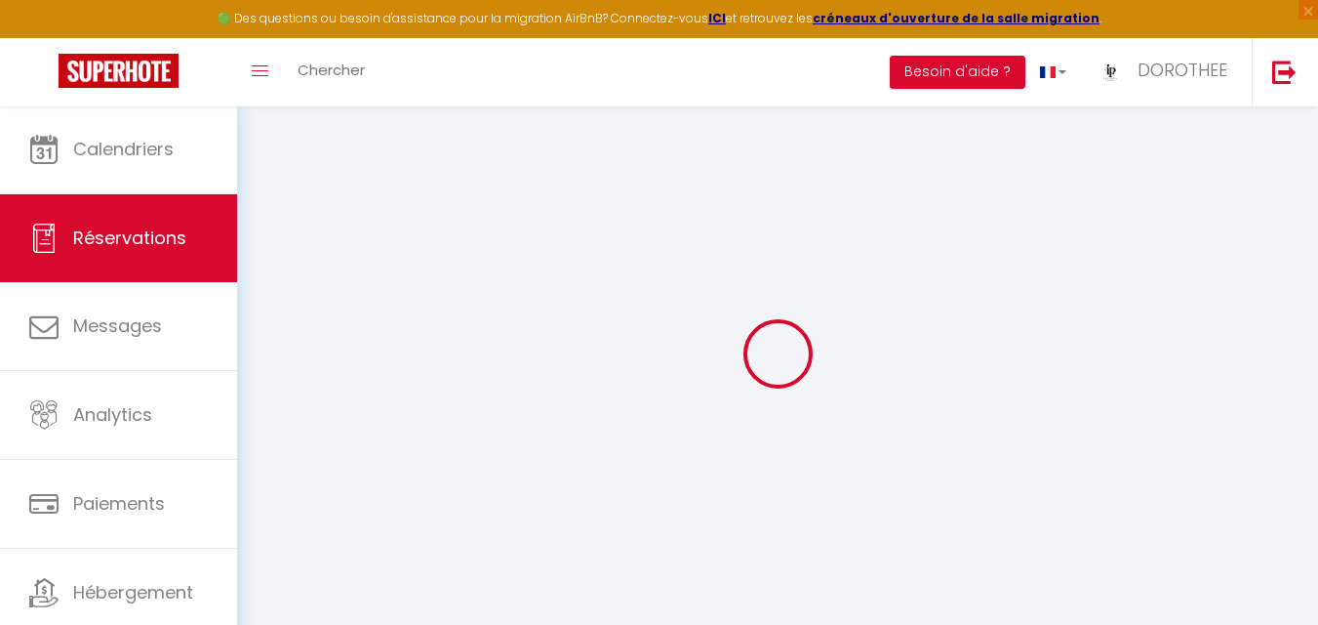
type textarea "ACOMPTE RECU Pour un montant de : 903,50 EUR Motif de l'opération : RÉSERVATION…"
select select
checkbox input "true"
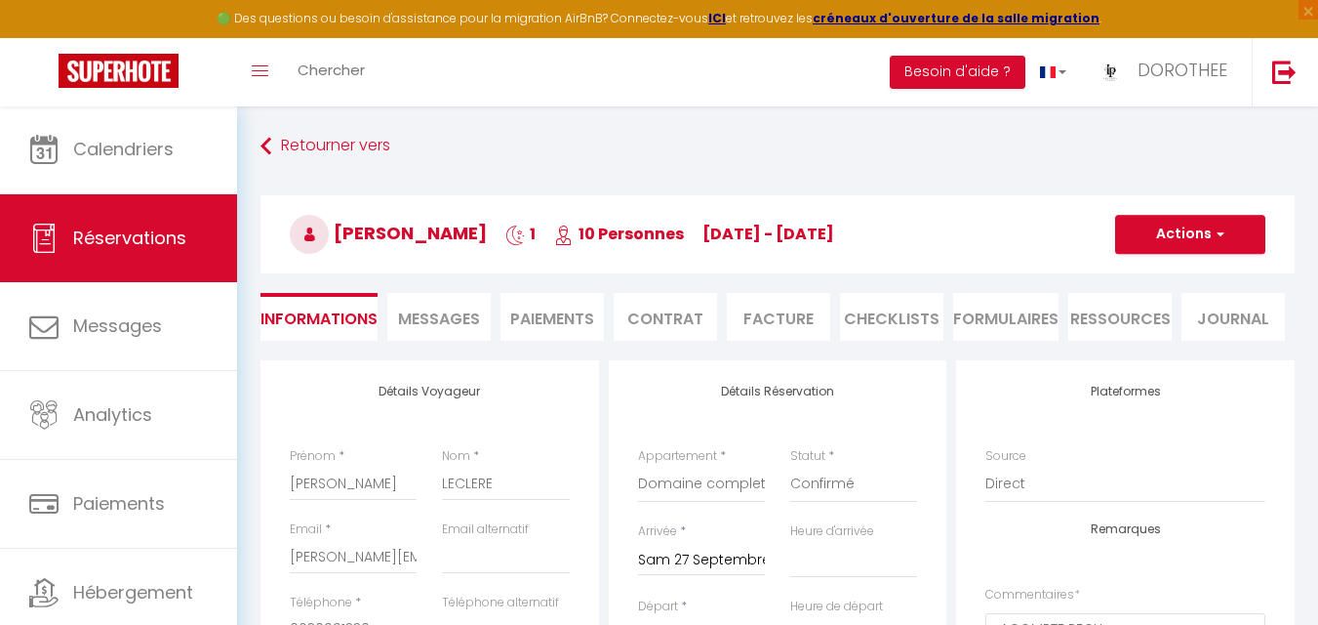
type input "280"
select select
checkbox input "true"
select select
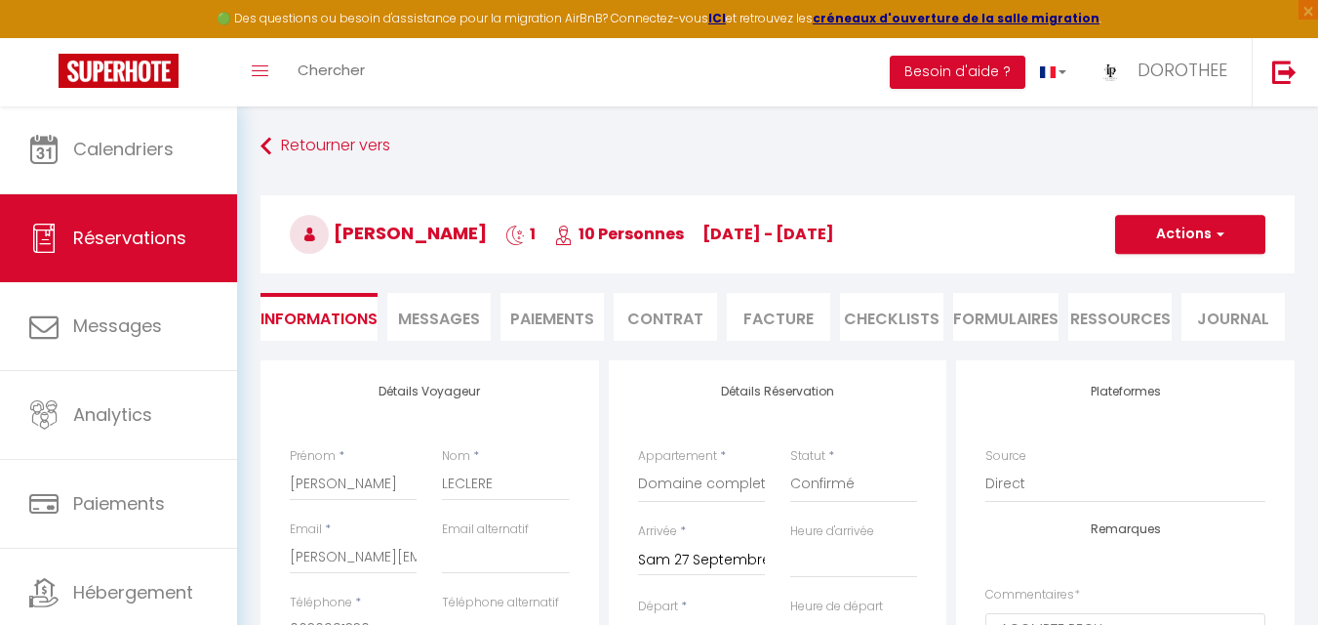
select select
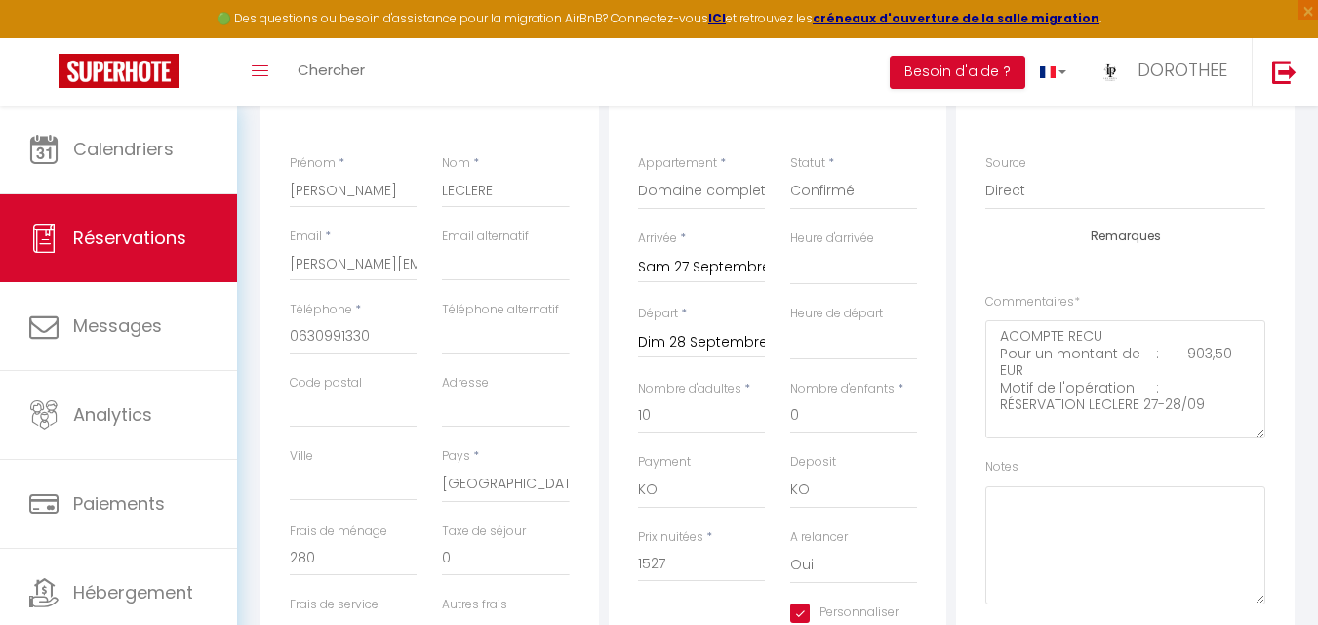
scroll to position [145, 0]
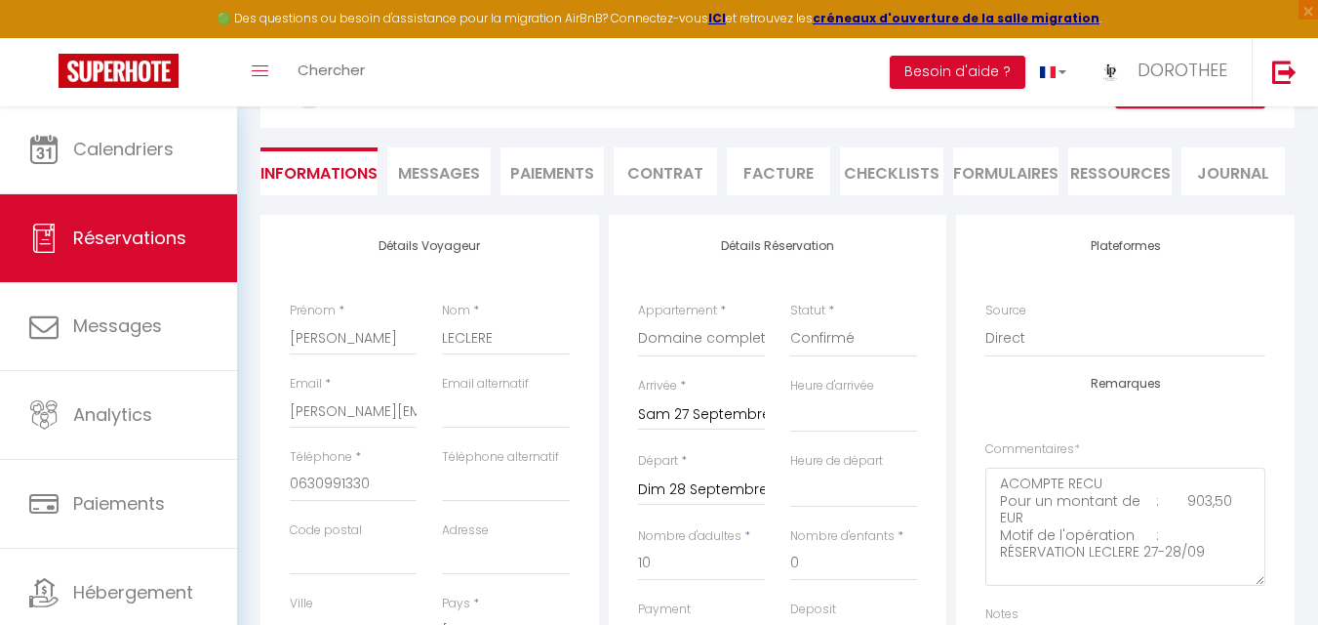
click at [576, 178] on li "Paiements" at bounding box center [552, 171] width 103 height 48
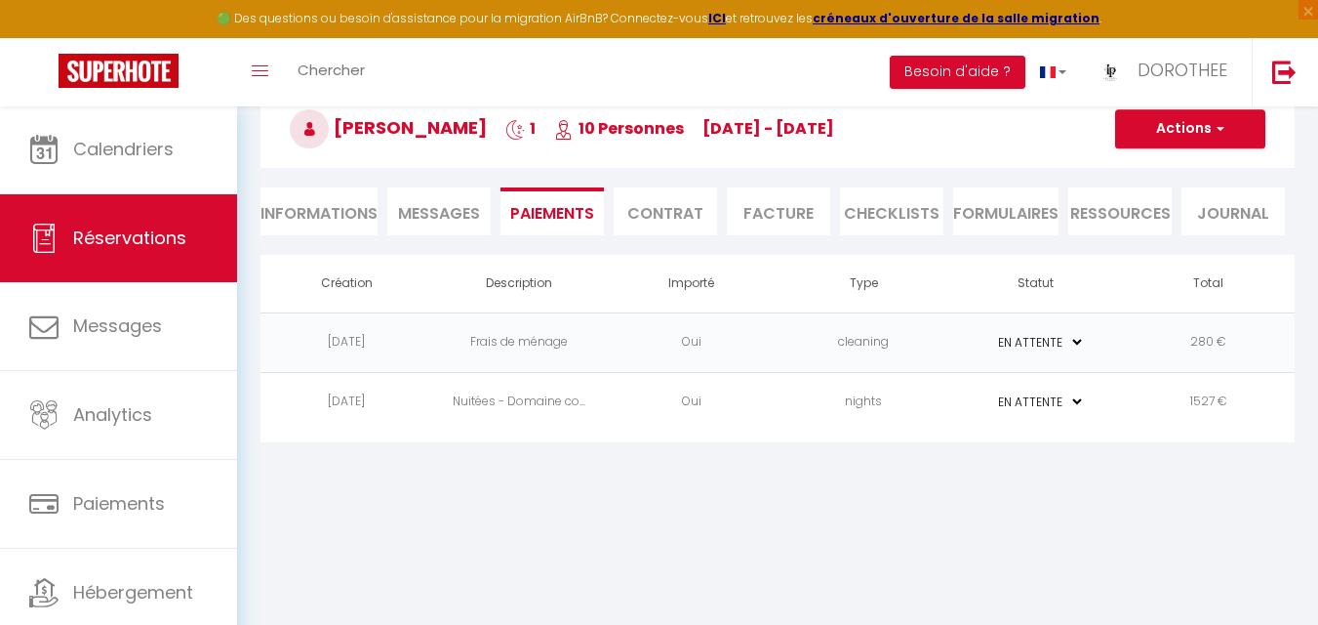
scroll to position [105, 0]
click at [1203, 337] on td "280 €" at bounding box center [1208, 342] width 173 height 60
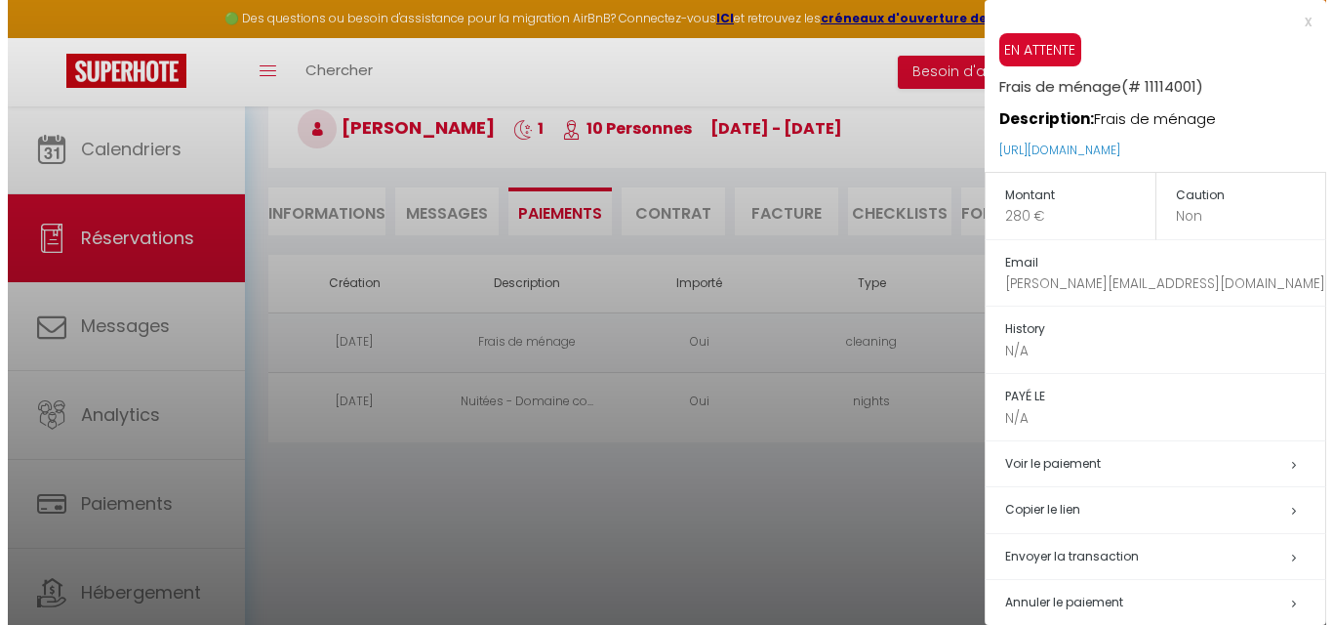
scroll to position [19, 0]
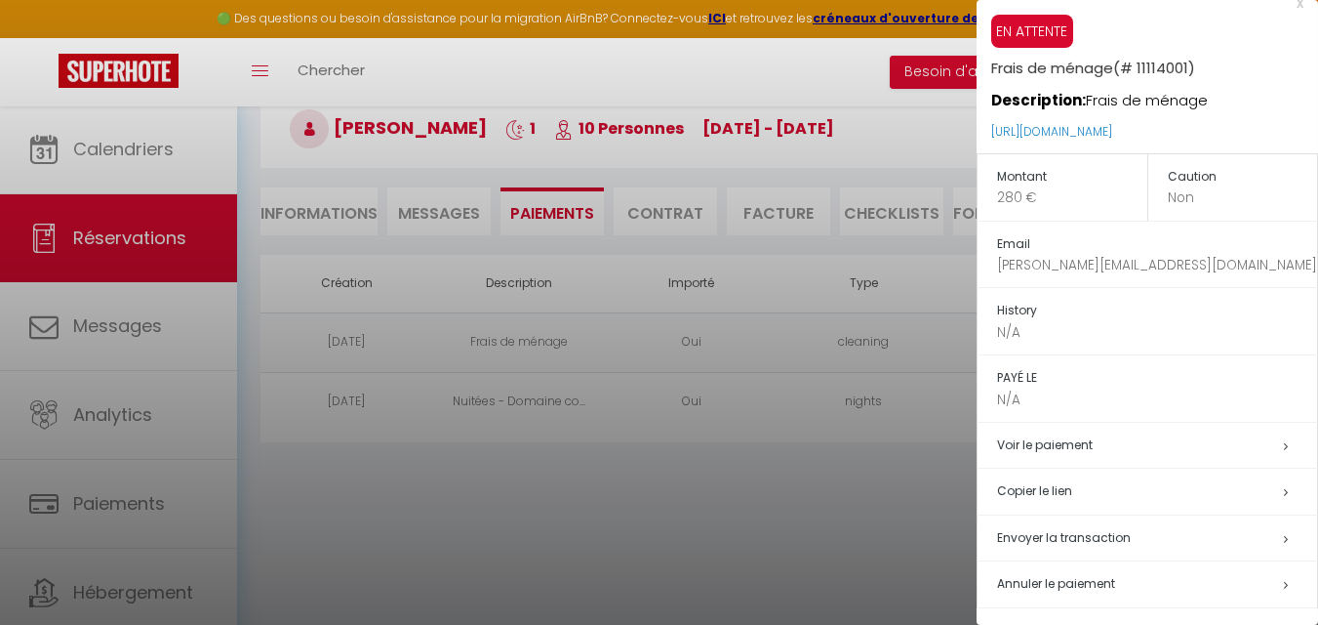
click at [1256, 527] on h5 "Envoyer la transaction" at bounding box center [1157, 538] width 320 height 22
select select "fr"
type input "jennifer.leclere@orange.fr"
type input "Demande de paiement"
type textarea "Bonjour, Nous vous invitons à cliquer sur le lien ci-dessous pour effectuer le …"
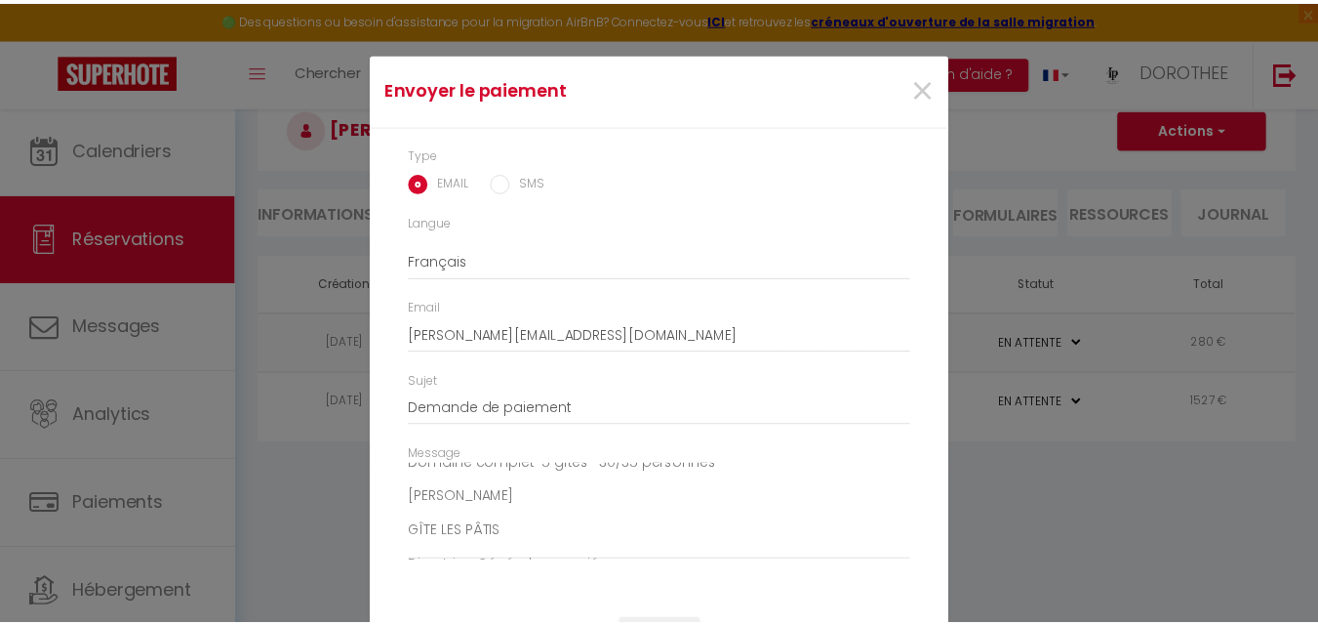
scroll to position [379, 0]
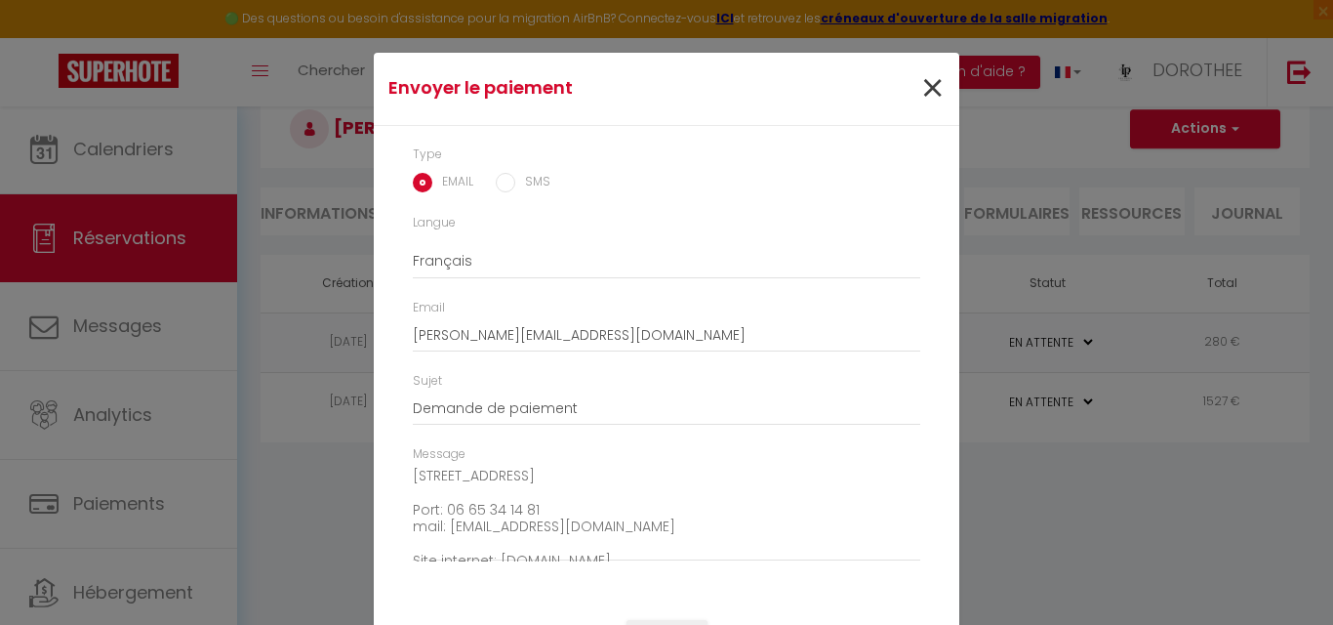
click at [929, 97] on span "×" at bounding box center [932, 89] width 24 height 59
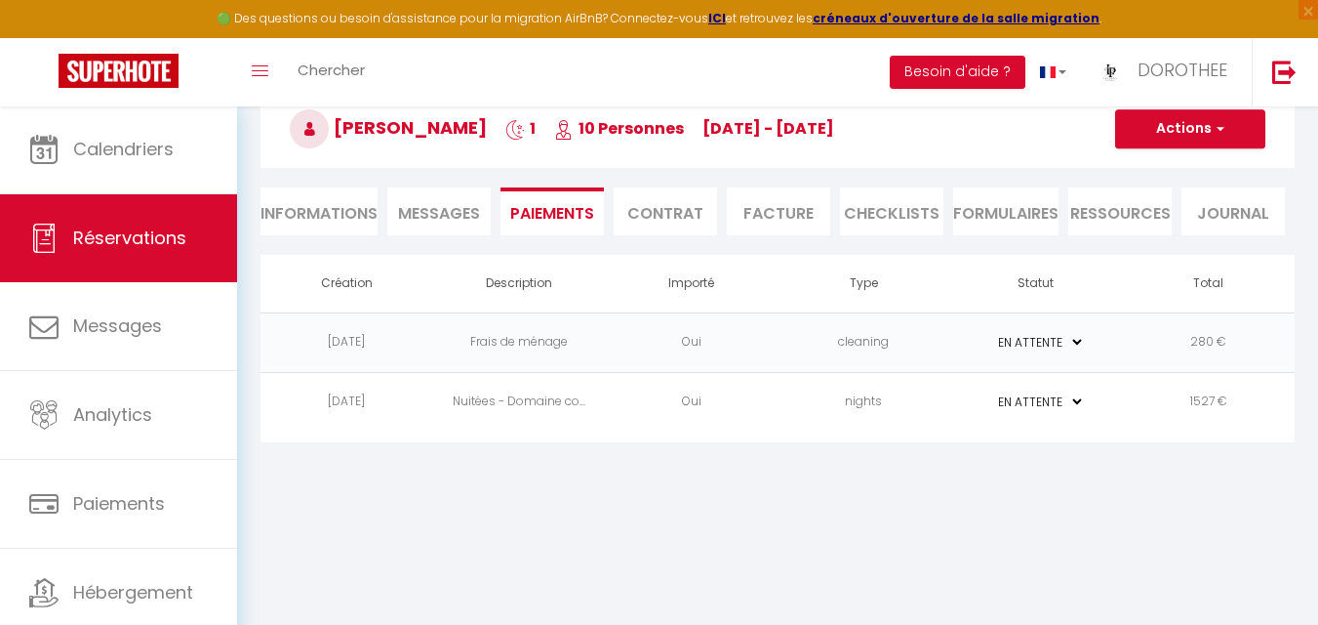
click at [1211, 348] on td "280 €" at bounding box center [1208, 342] width 173 height 60
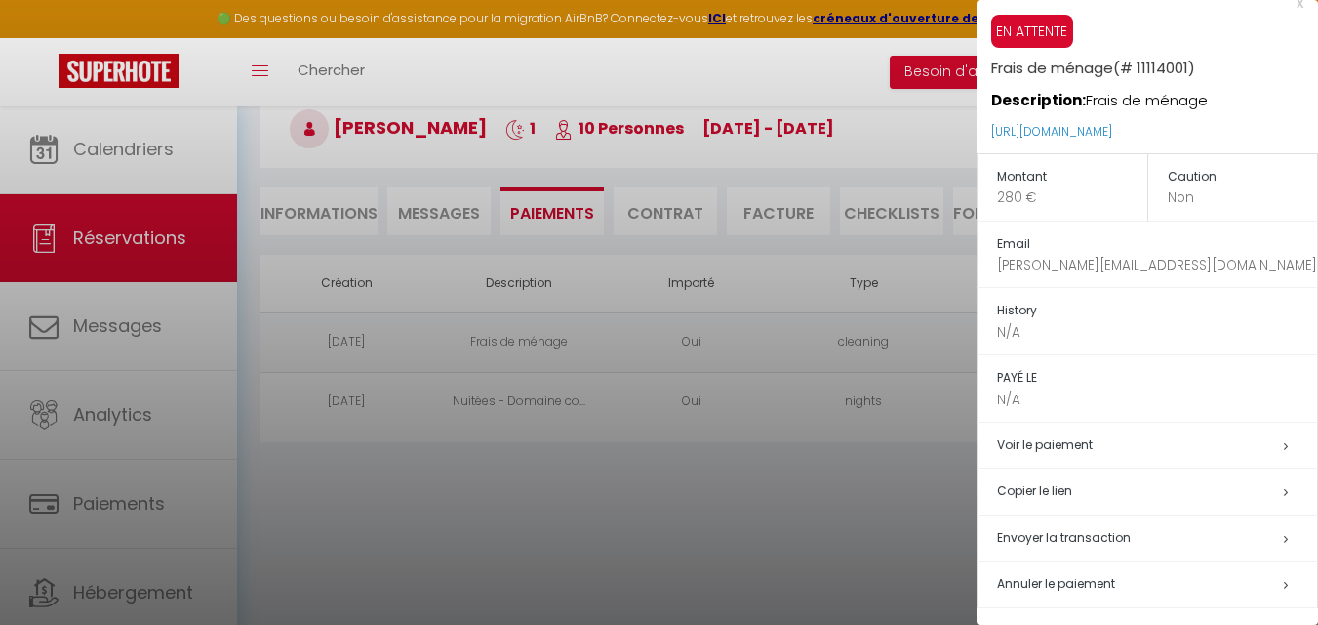
click at [1263, 443] on h5 "Voir le paiement" at bounding box center [1157, 445] width 320 height 22
click at [1284, 442] on icon at bounding box center [1286, 446] width 4 height 12
click at [1286, 10] on div "x" at bounding box center [1140, 2] width 327 height 23
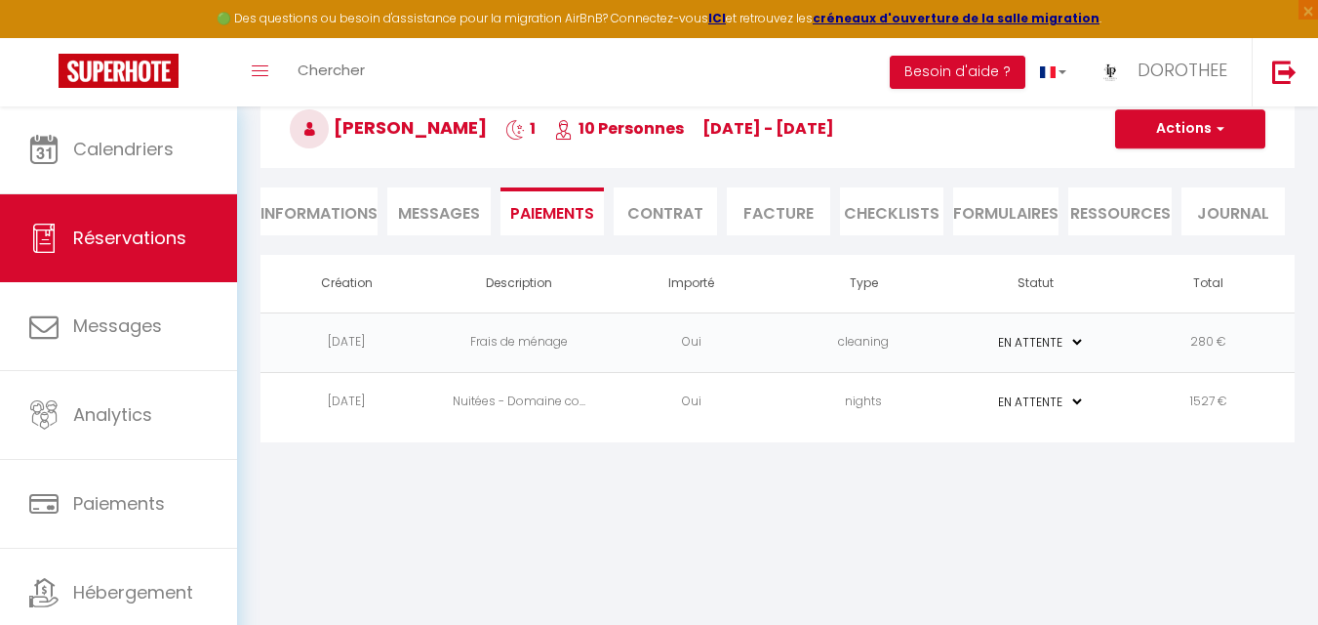
click at [1090, 474] on body "🟢 Des questions ou besoin d'assistance pour la migration AirBnB? Connectez-vous…" at bounding box center [659, 312] width 1318 height 625
click at [643, 217] on li "Contrat" at bounding box center [665, 211] width 103 height 48
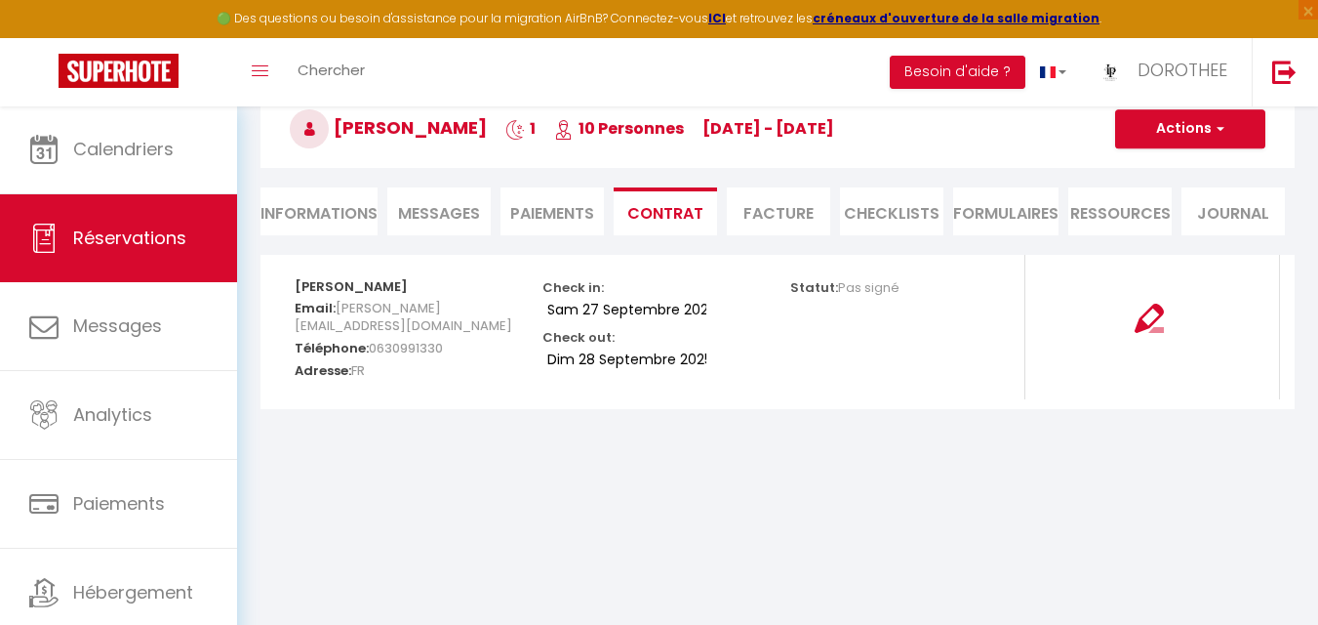
click at [442, 218] on span "Messages" at bounding box center [439, 213] width 82 height 22
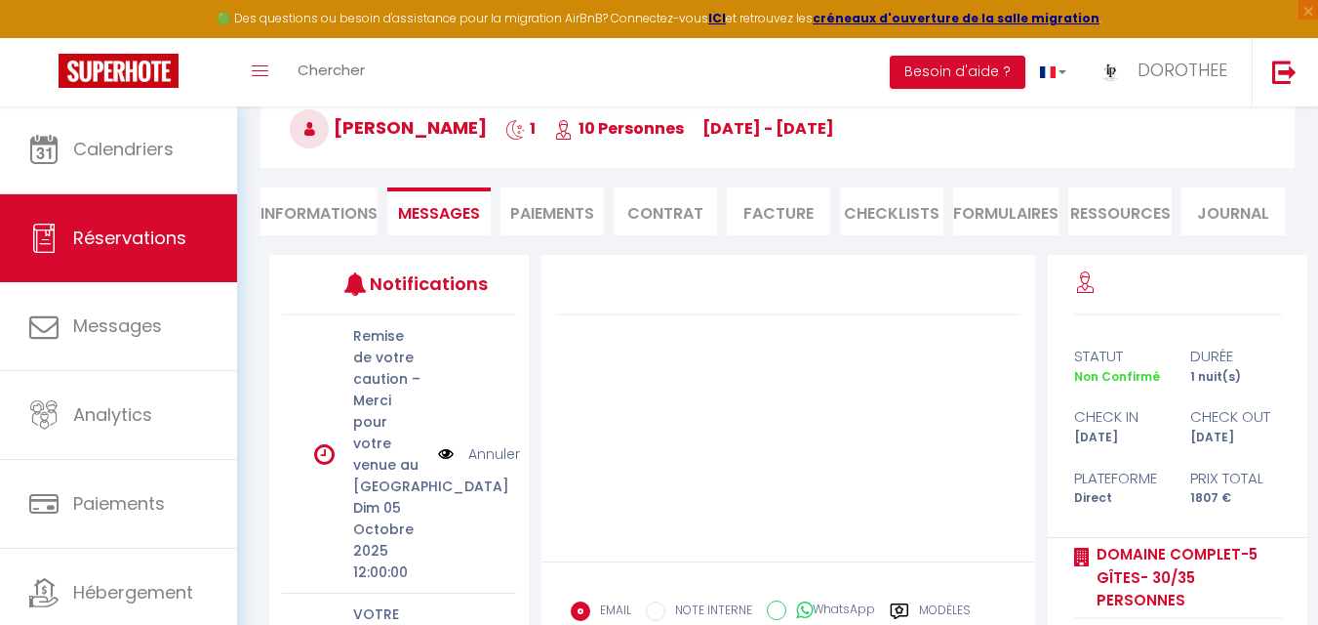
click at [347, 217] on li "Informations" at bounding box center [319, 211] width 117 height 48
select select
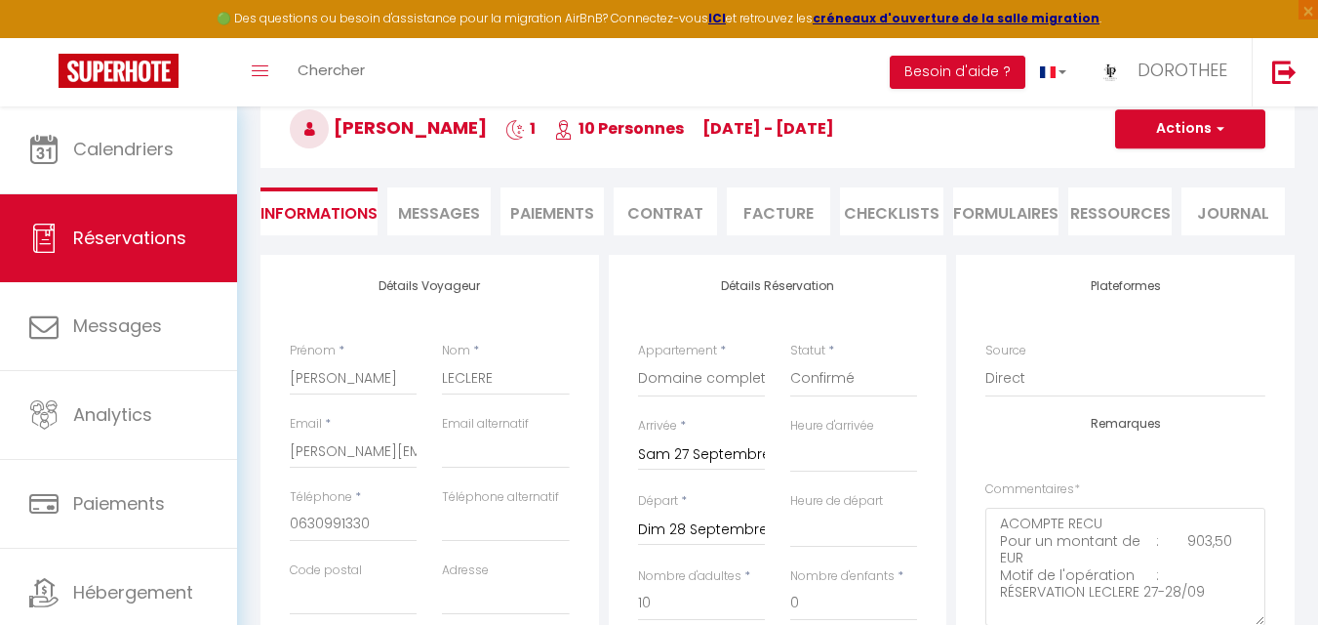
click at [572, 215] on li "Paiements" at bounding box center [552, 211] width 103 height 48
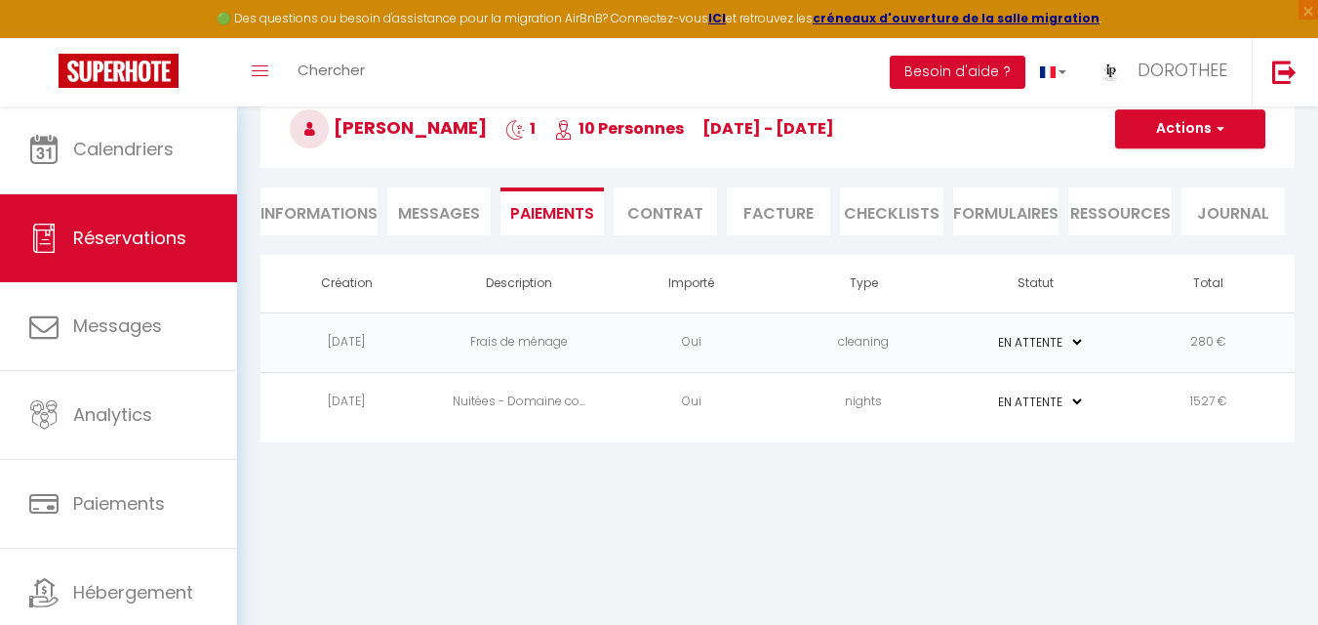
click at [1168, 129] on button "Actions" at bounding box center [1190, 128] width 150 height 39
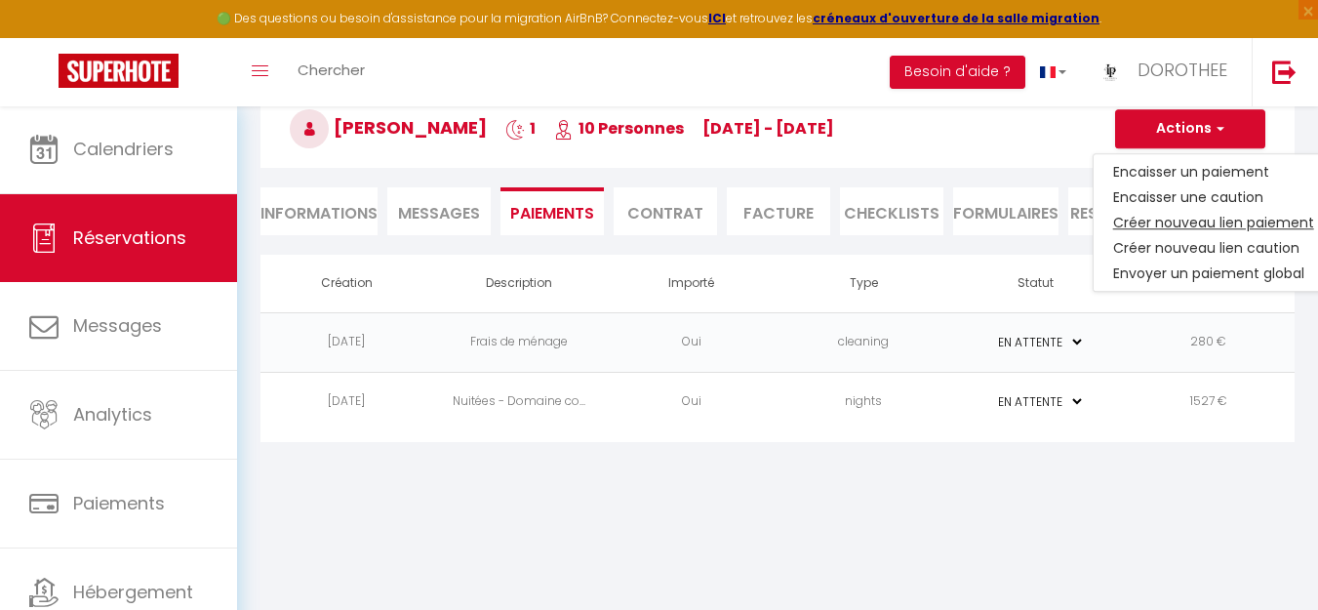
click at [1175, 222] on link "Créer nouveau lien paiement" at bounding box center [1214, 222] width 240 height 25
select select "nights"
type input "jennifer.leclere@orange.fr"
select select "10693"
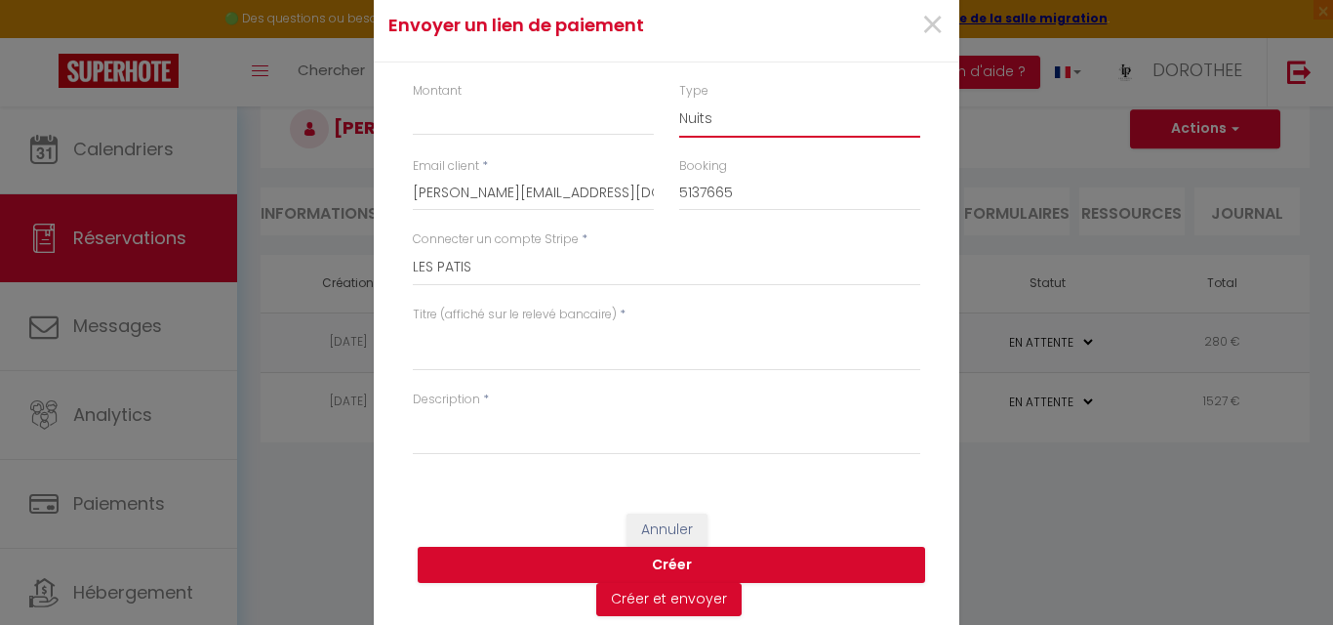
select select "other"
click at [450, 135] on input "Montant" at bounding box center [533, 118] width 241 height 35
click at [925, 27] on span "×" at bounding box center [932, 25] width 24 height 59
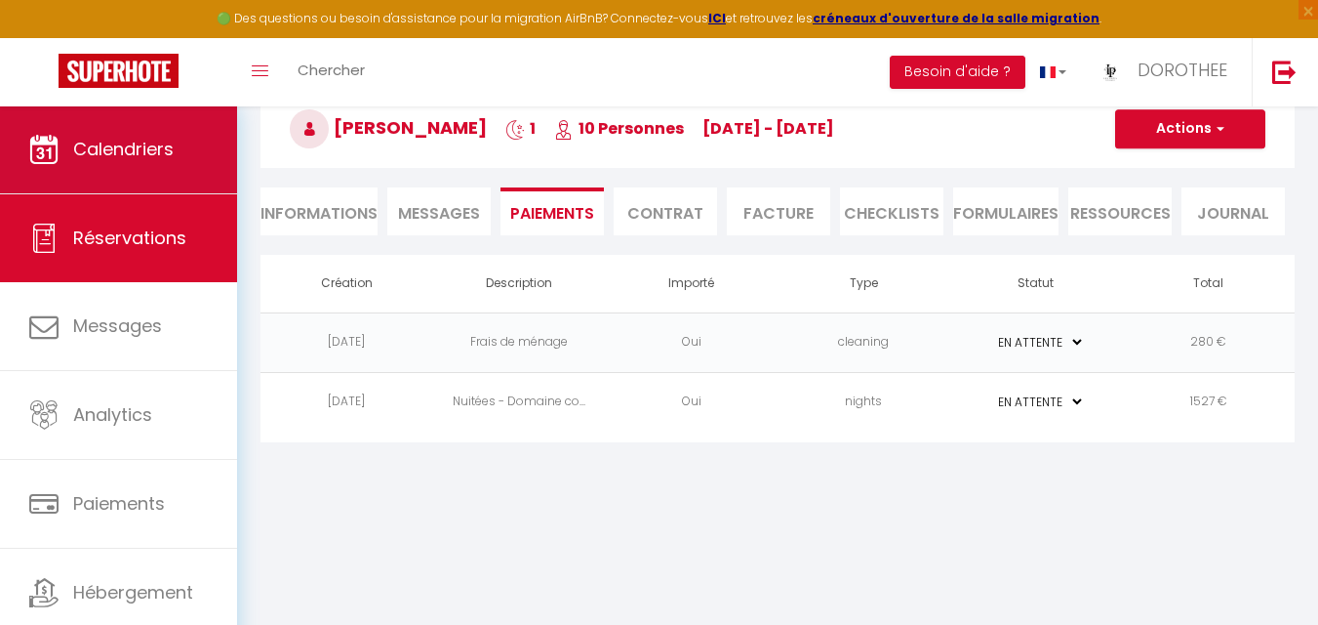
click at [153, 148] on span "Calendriers" at bounding box center [123, 149] width 101 height 24
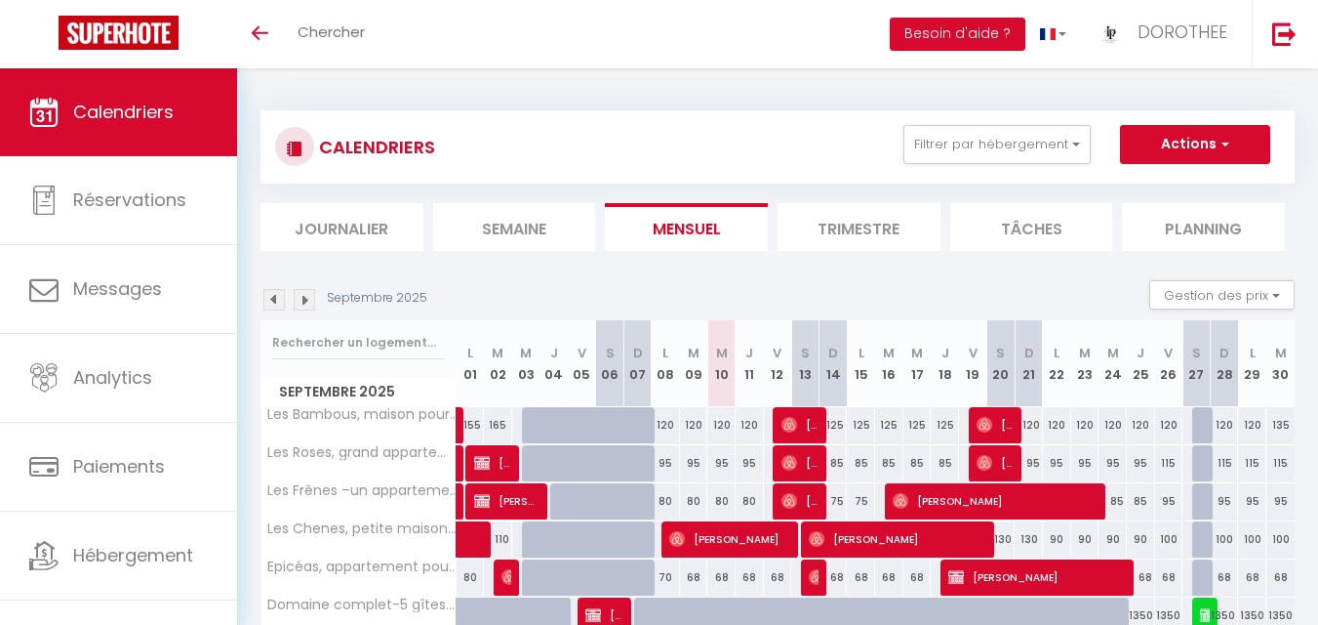
click at [1000, 535] on div "130" at bounding box center [1002, 539] width 28 height 36
type input "130"
type input "Sam 20 Septembre 2025"
type input "Dim 21 Septembre 2025"
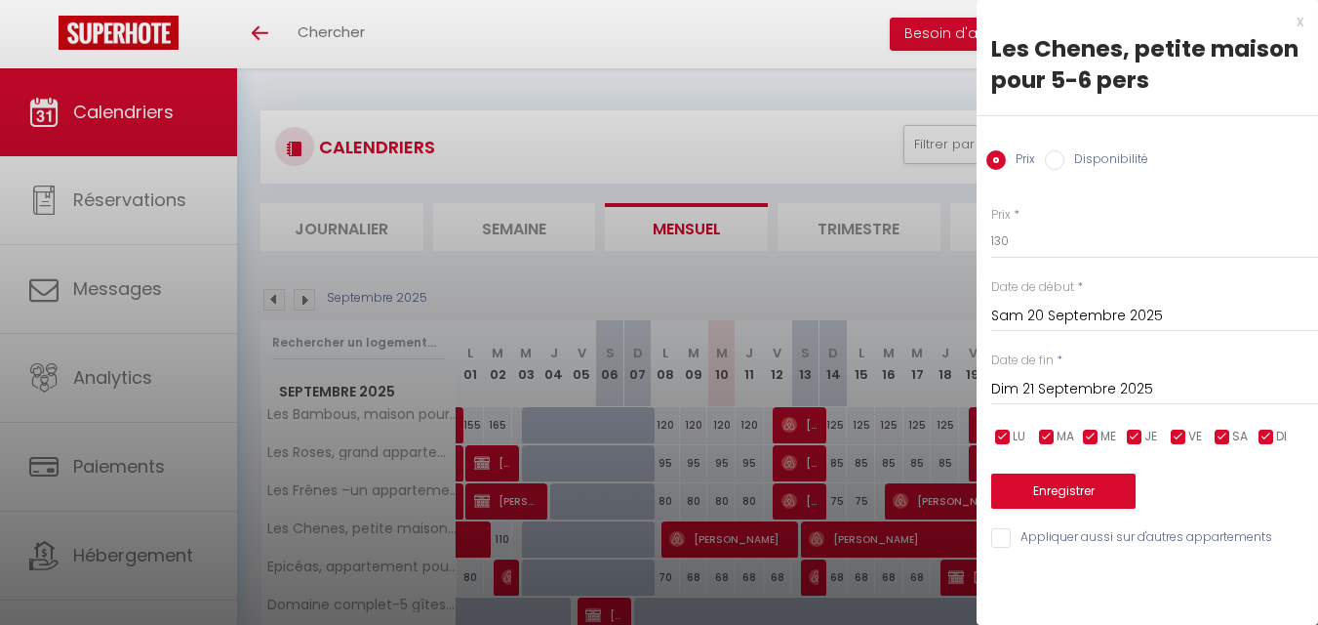
click at [1301, 22] on div "x" at bounding box center [1140, 21] width 327 height 23
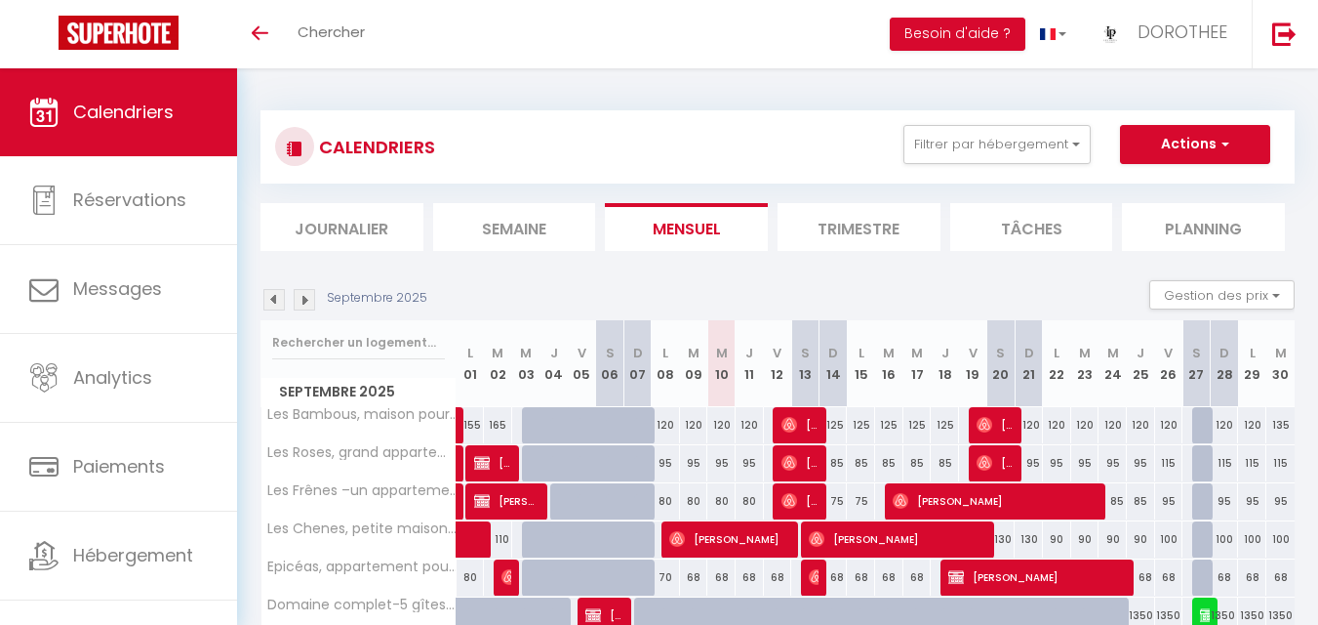
click at [1167, 120] on div "CALENDRIERS Filtrer par hébergement Tous Les Frênes –un appartement pour 4 pers…" at bounding box center [778, 146] width 1034 height 73
click at [1167, 138] on button "Actions" at bounding box center [1195, 144] width 150 height 39
click at [1168, 184] on link "Nouvelle réservation" at bounding box center [1175, 189] width 170 height 29
select select
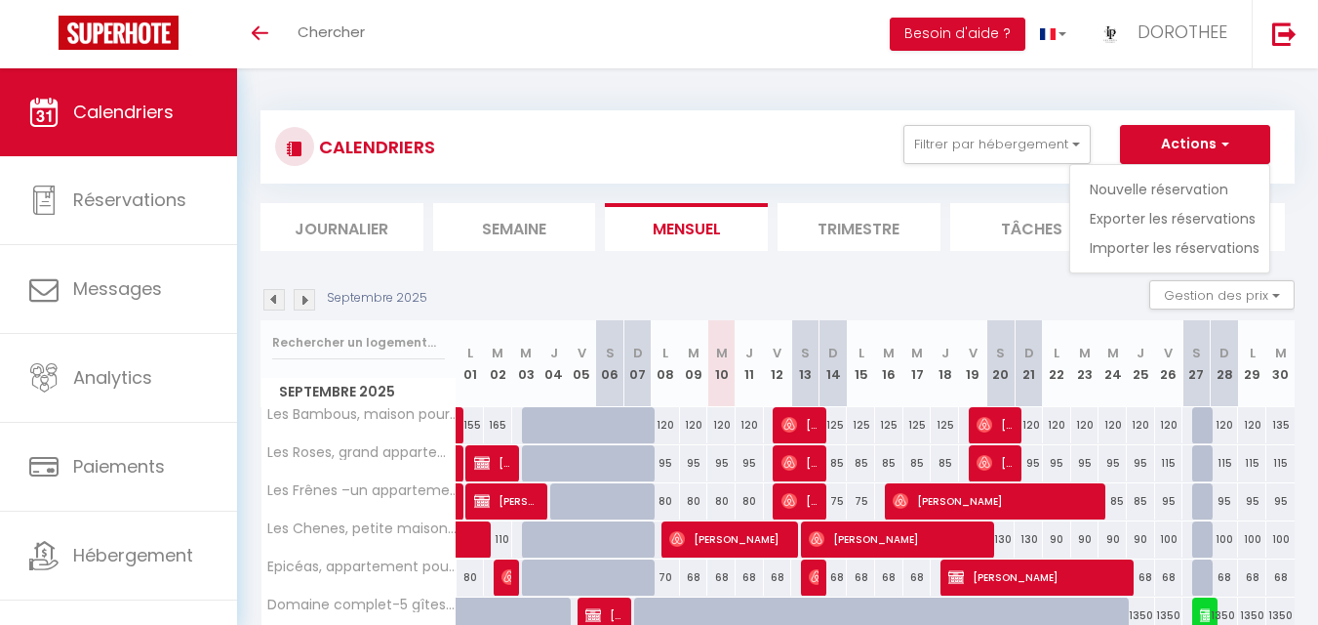
select select
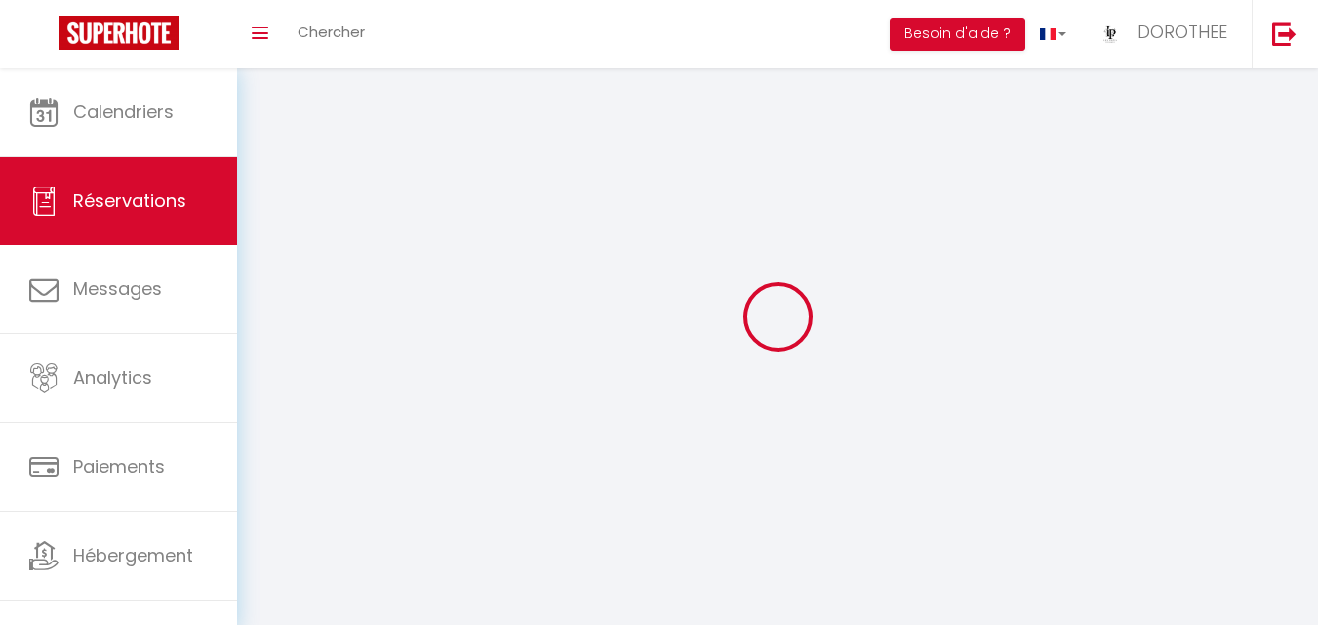
select select
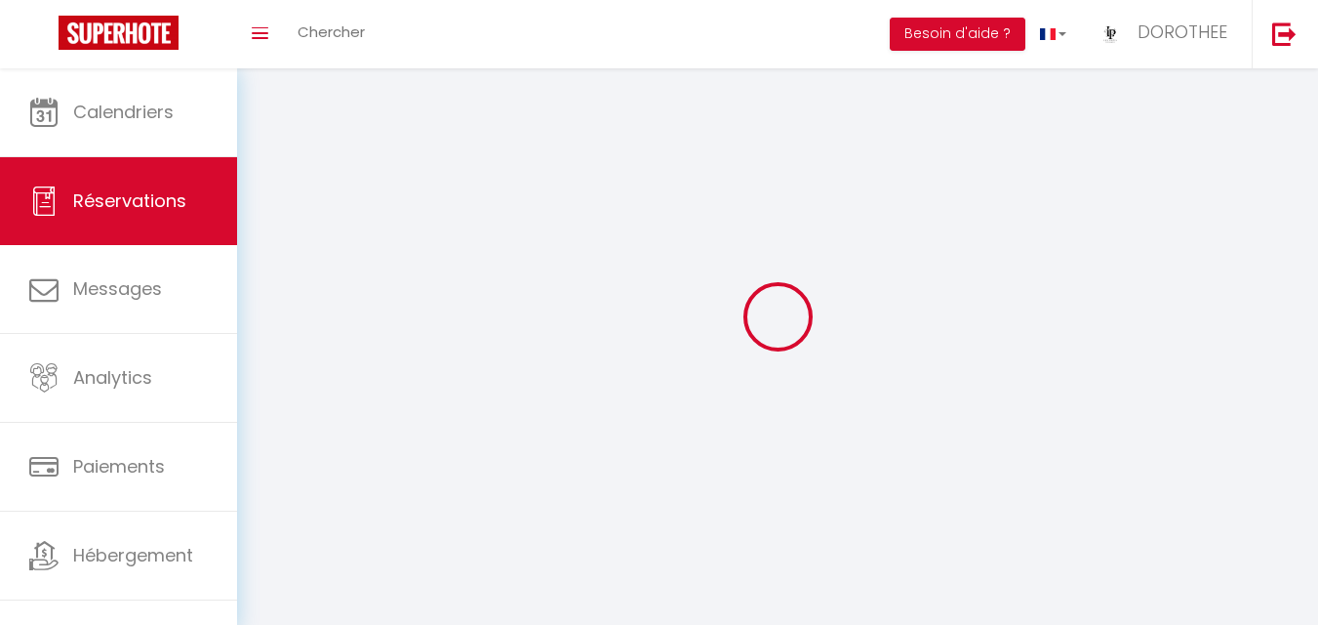
select select
checkbox input "false"
select select
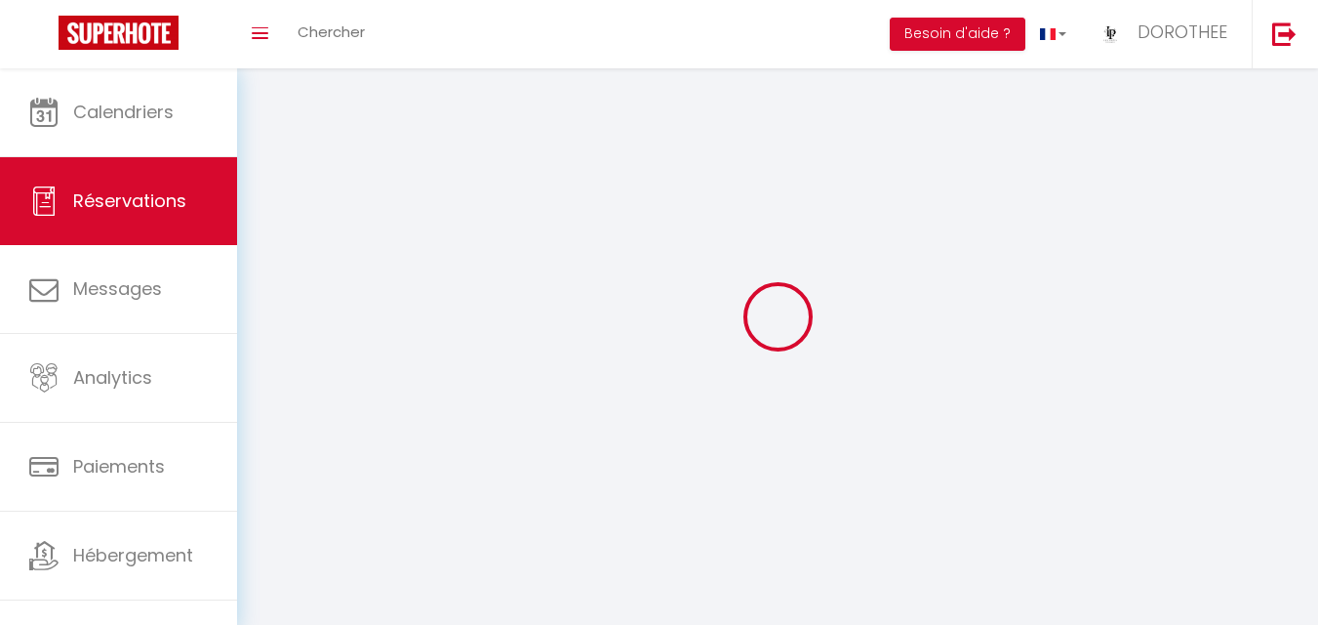
select select
checkbox input "false"
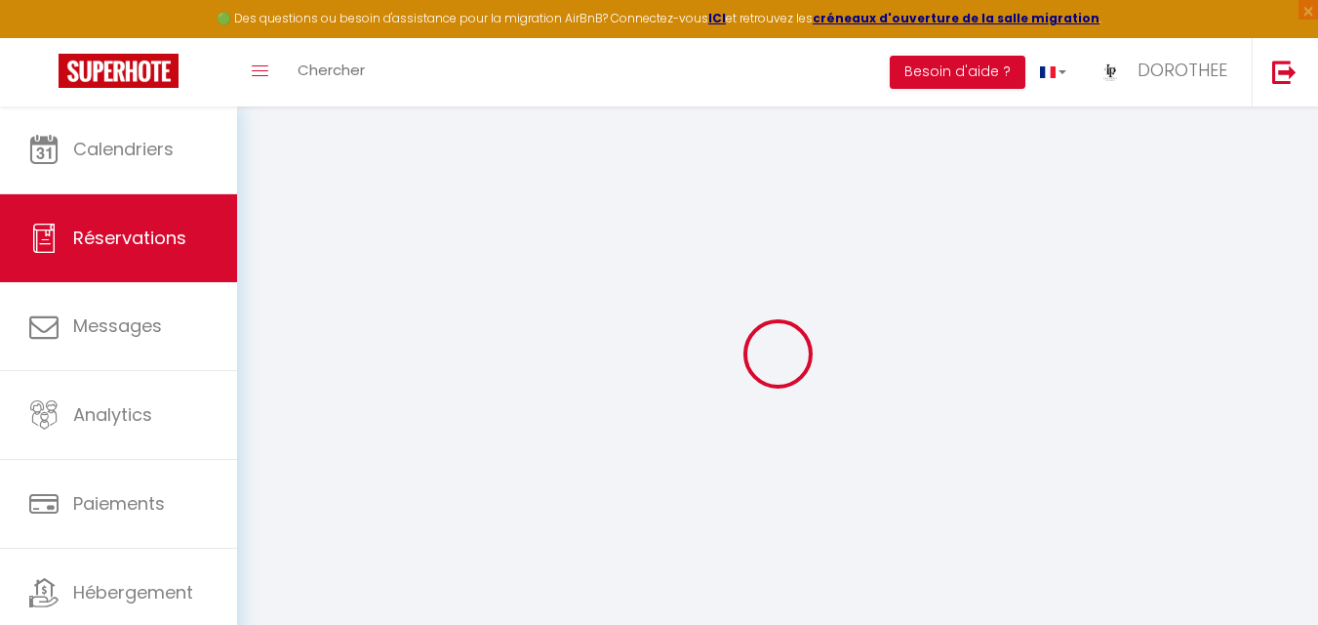
select select
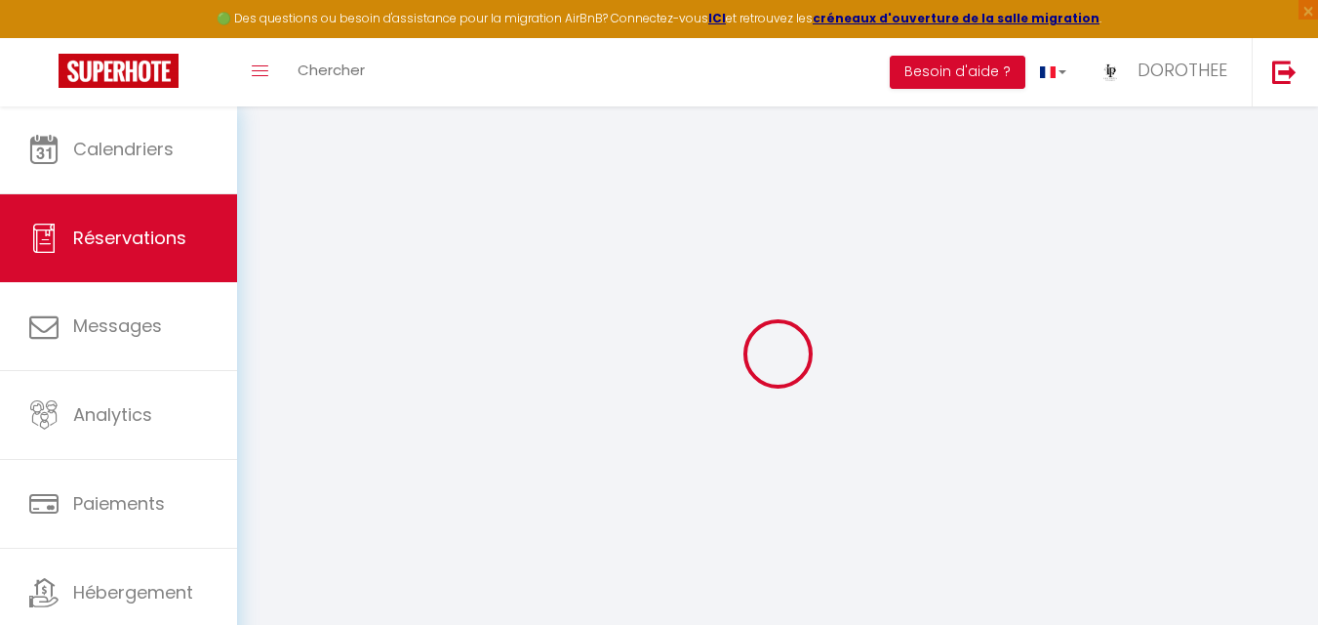
select select
checkbox input "false"
select select
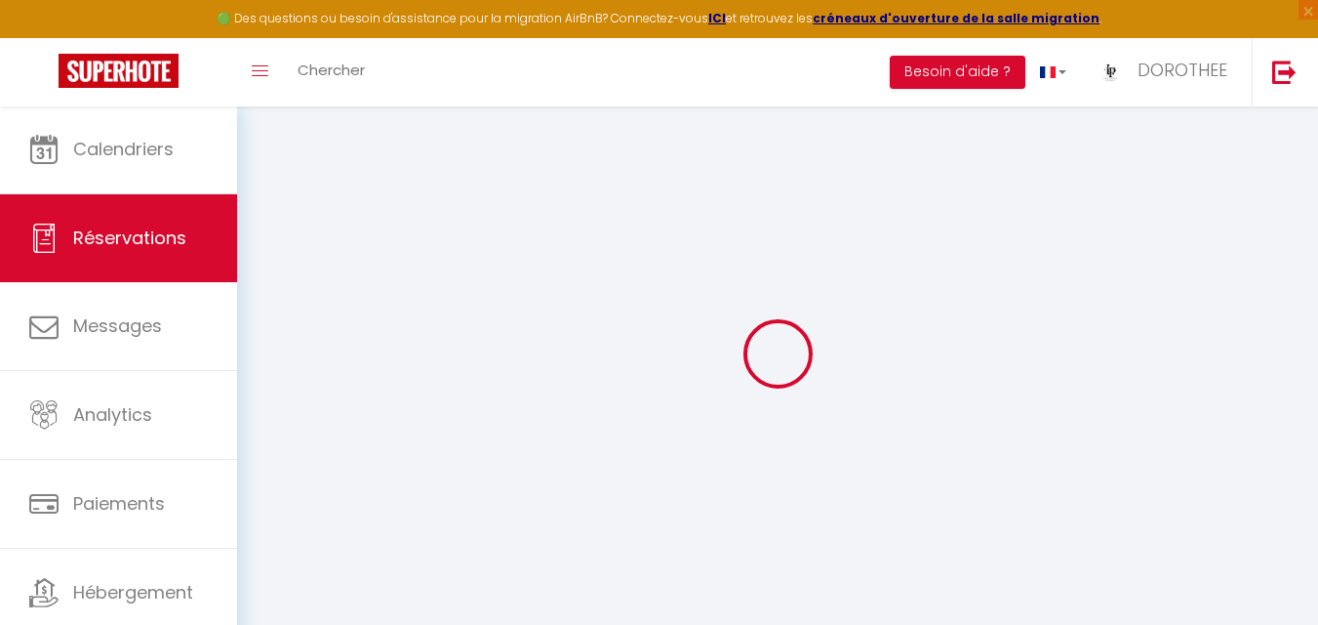
select select
checkbox input "false"
select select
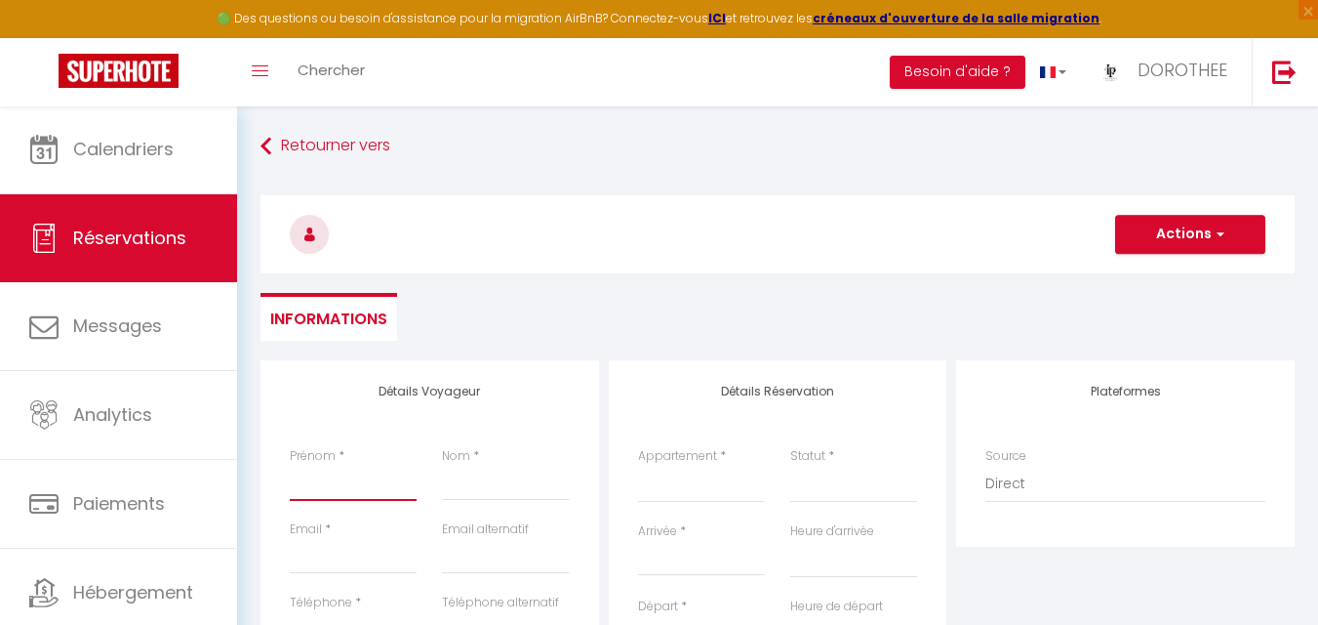
type input "C"
select select
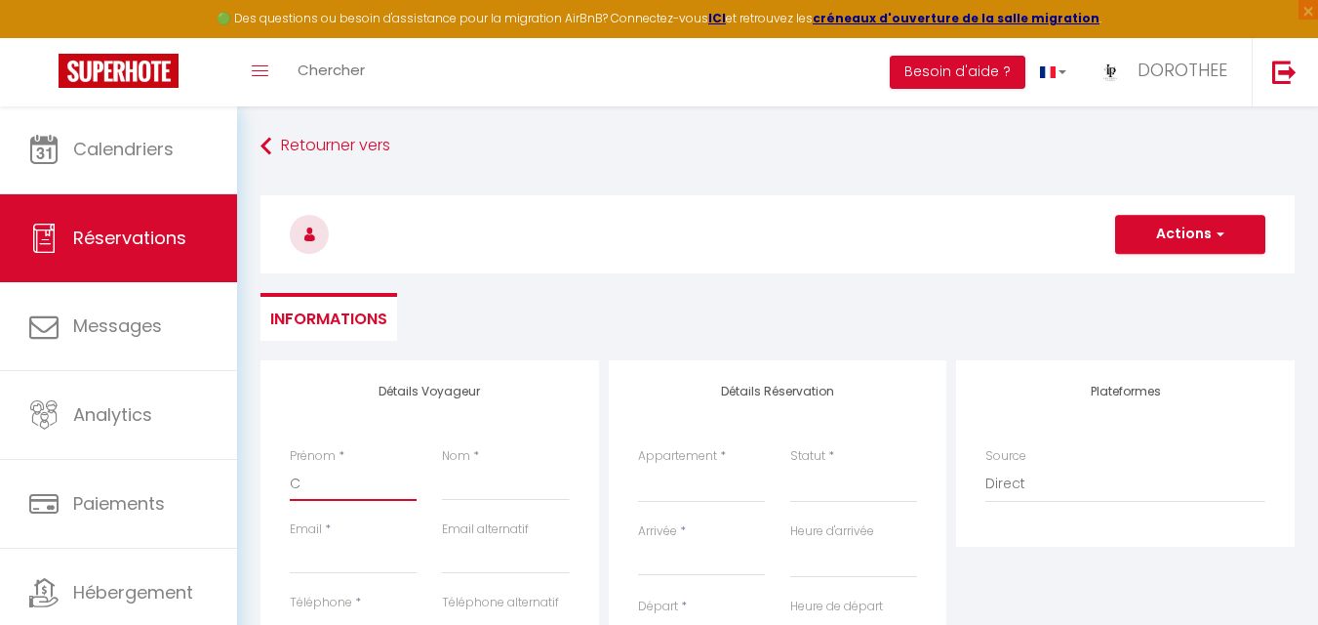
select select
checkbox input "false"
type input "CY"
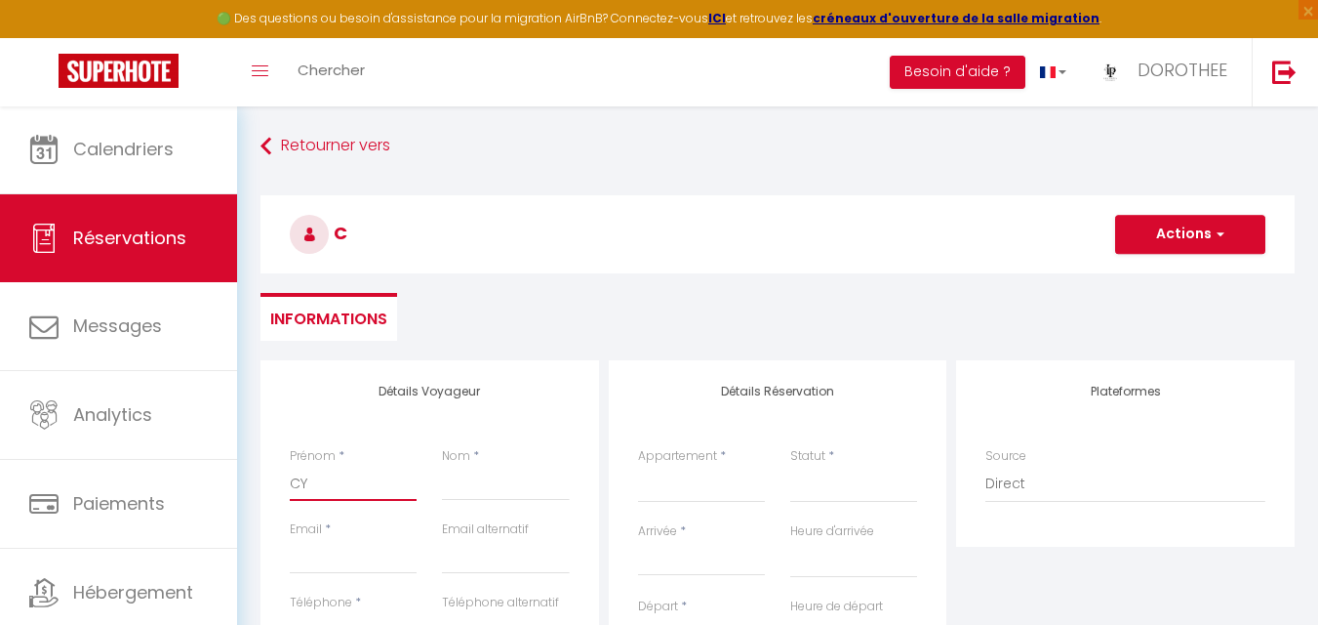
select select
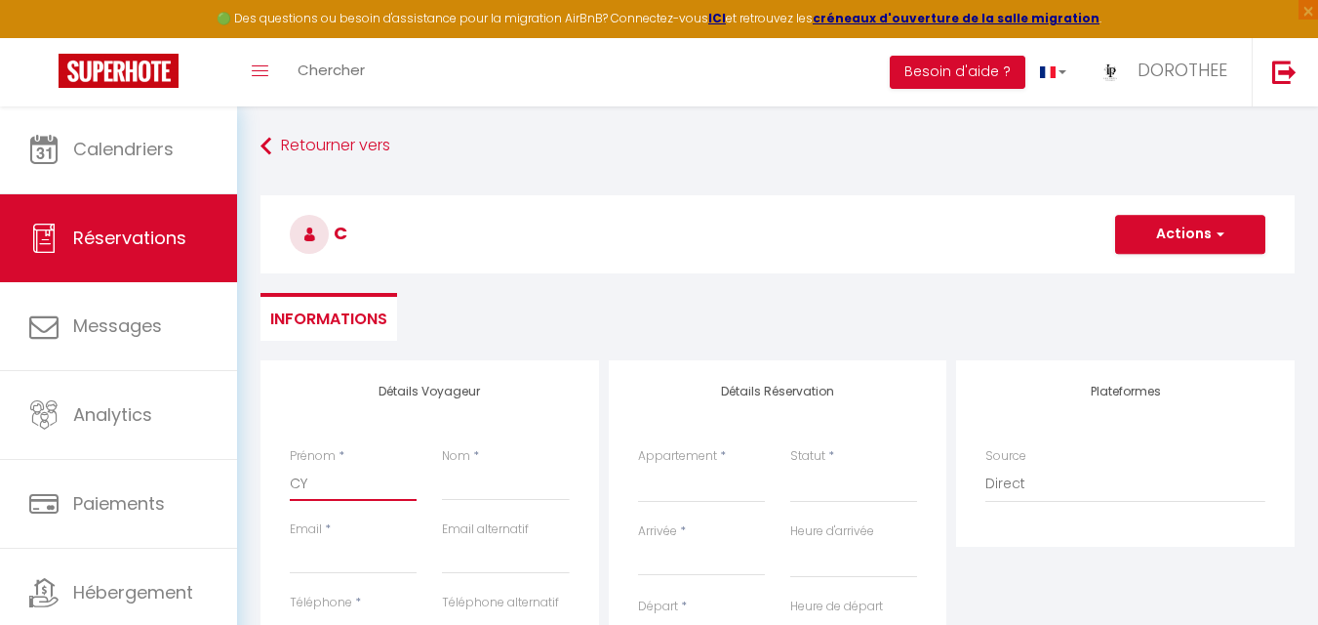
select select
checkbox input "false"
type input "CYP"
select select
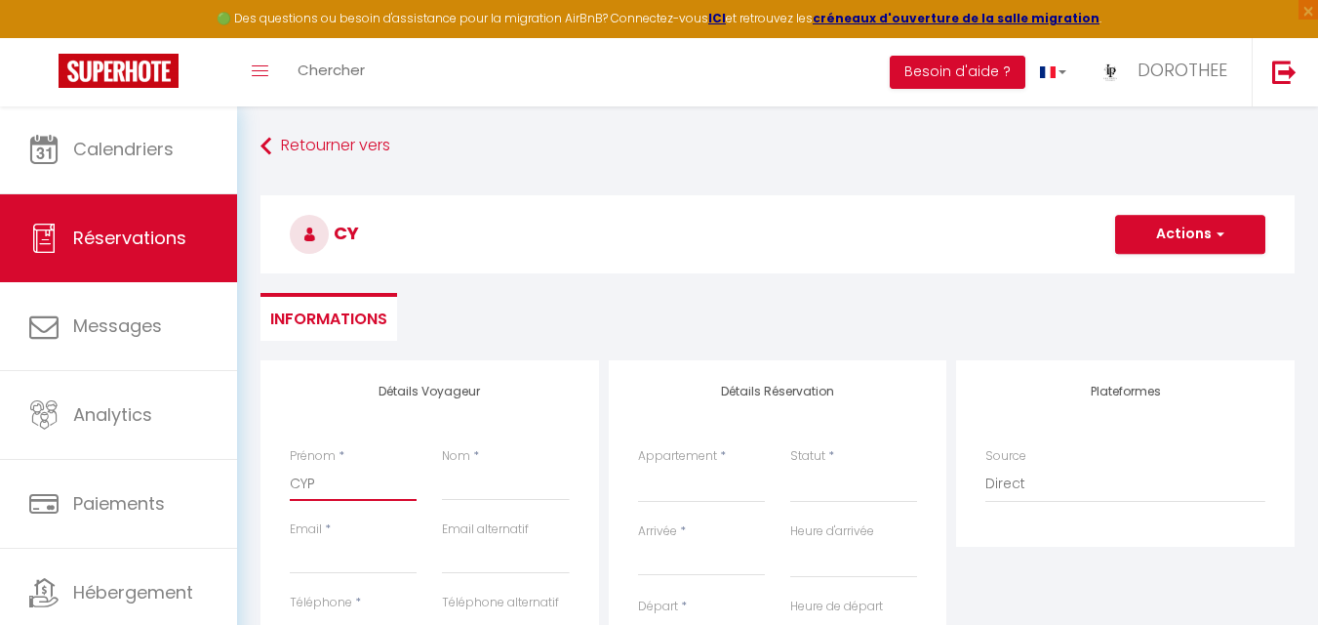
select select
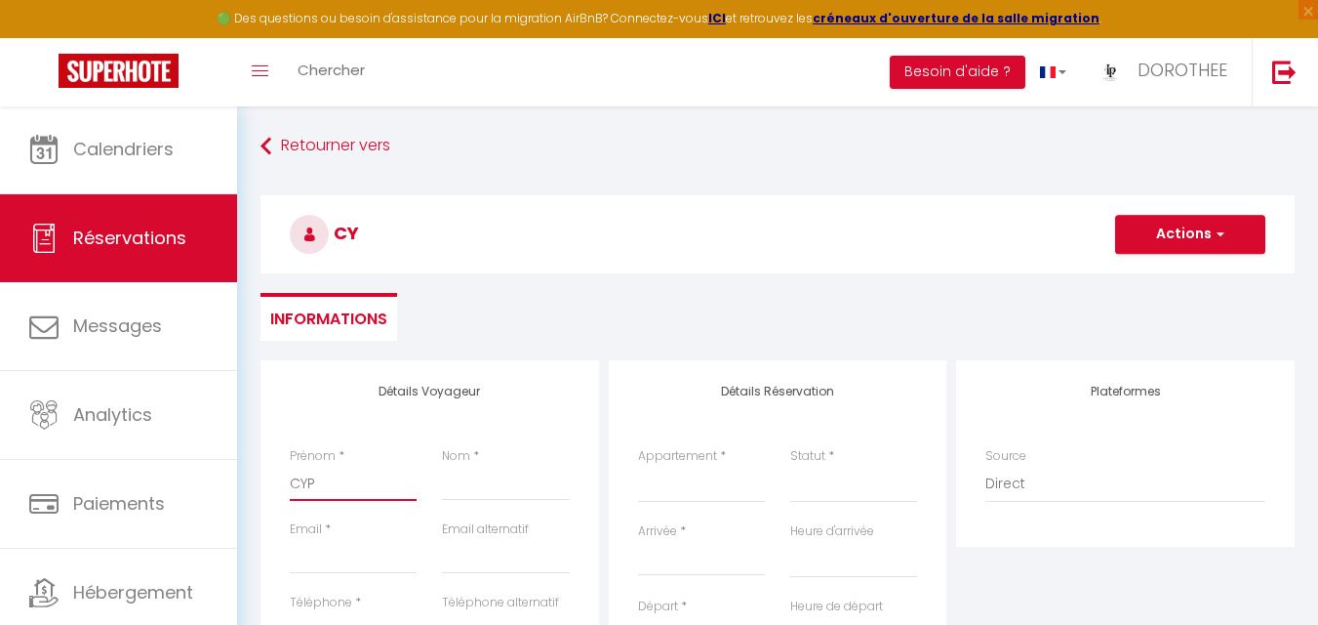
select select
checkbox input "false"
type input "CYPR"
select select
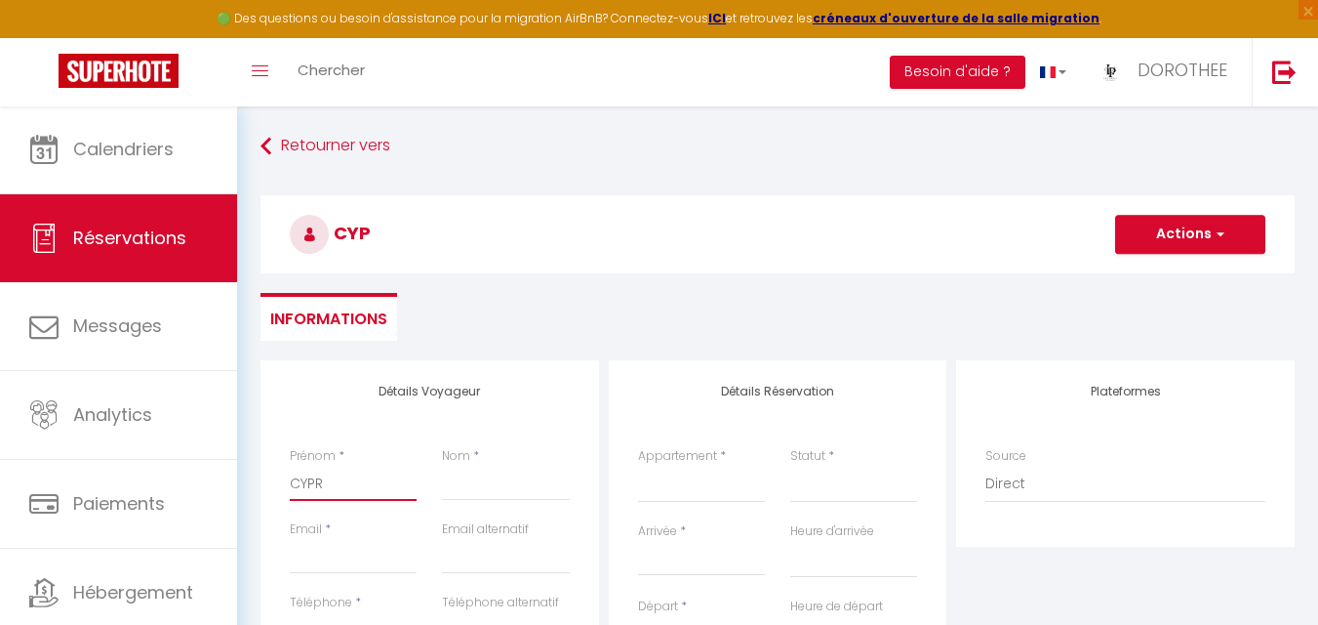
select select
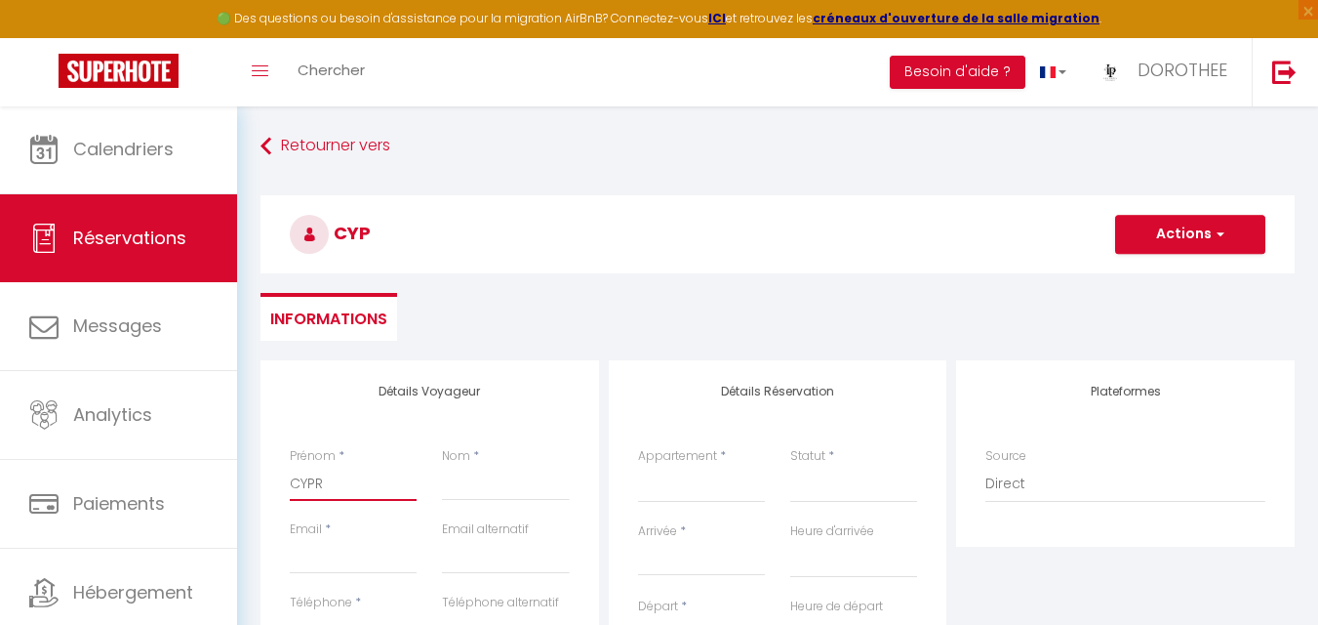
checkbox input "false"
type input "CYPRI"
select select
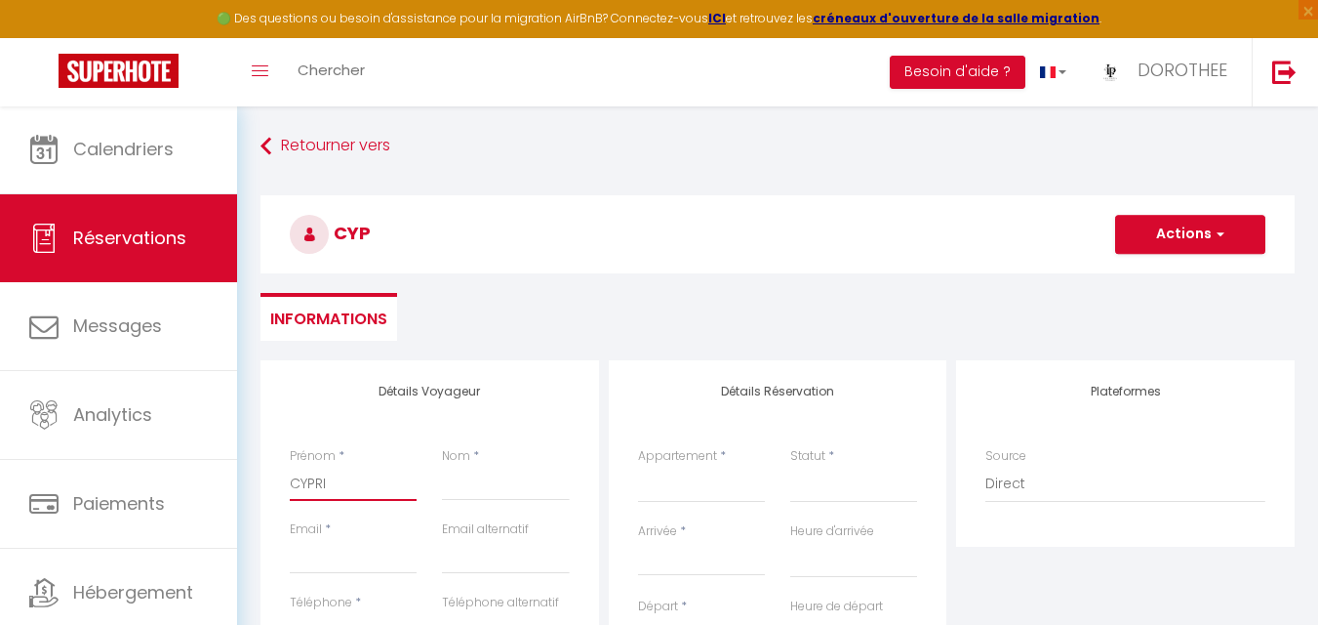
select select
checkbox input "false"
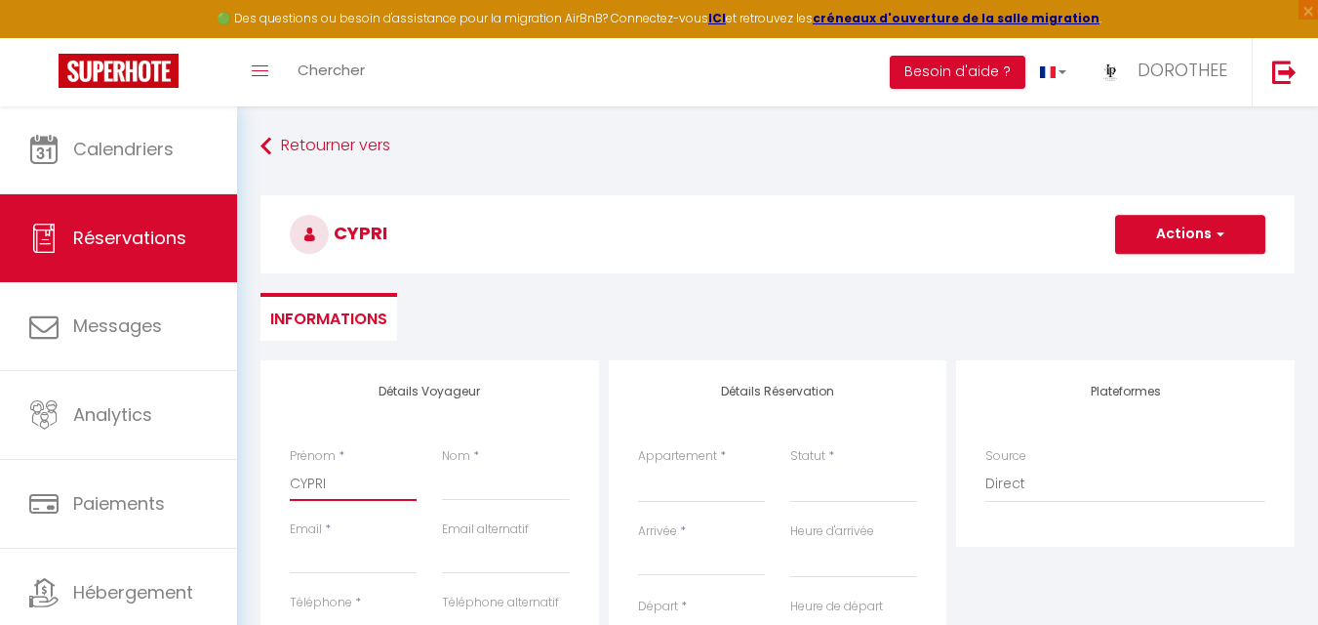
type input "CYPRIE"
select select
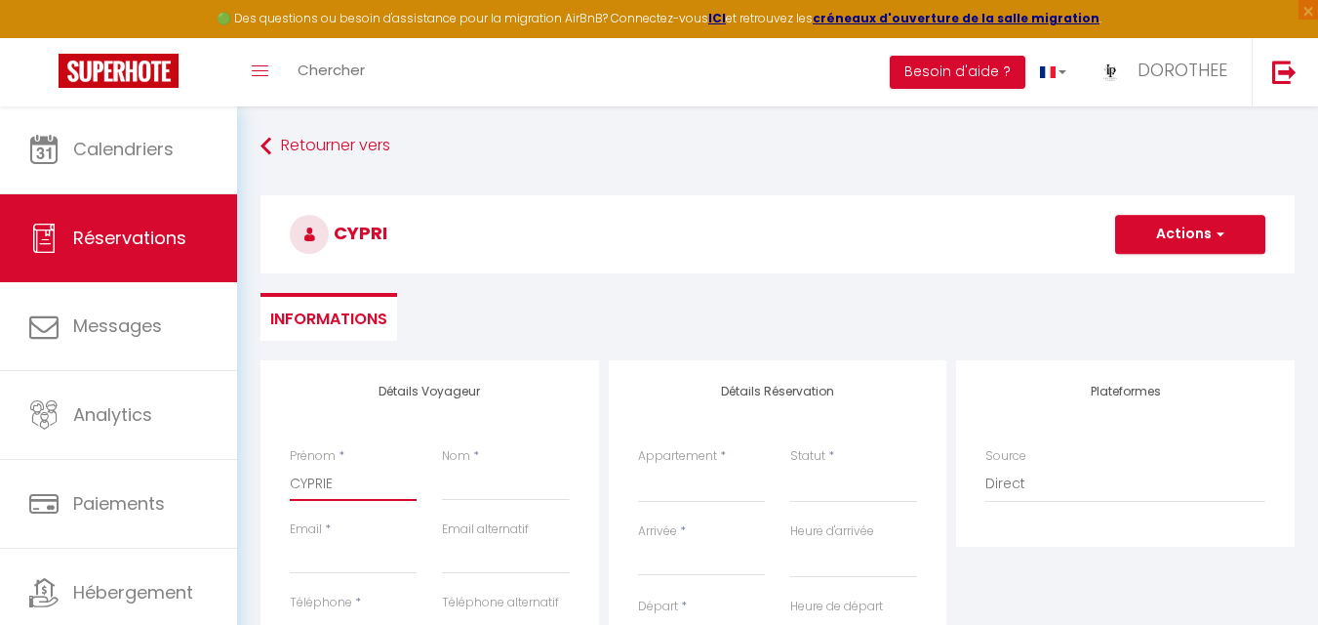
select select
checkbox input "false"
type input "CYPRIEN"
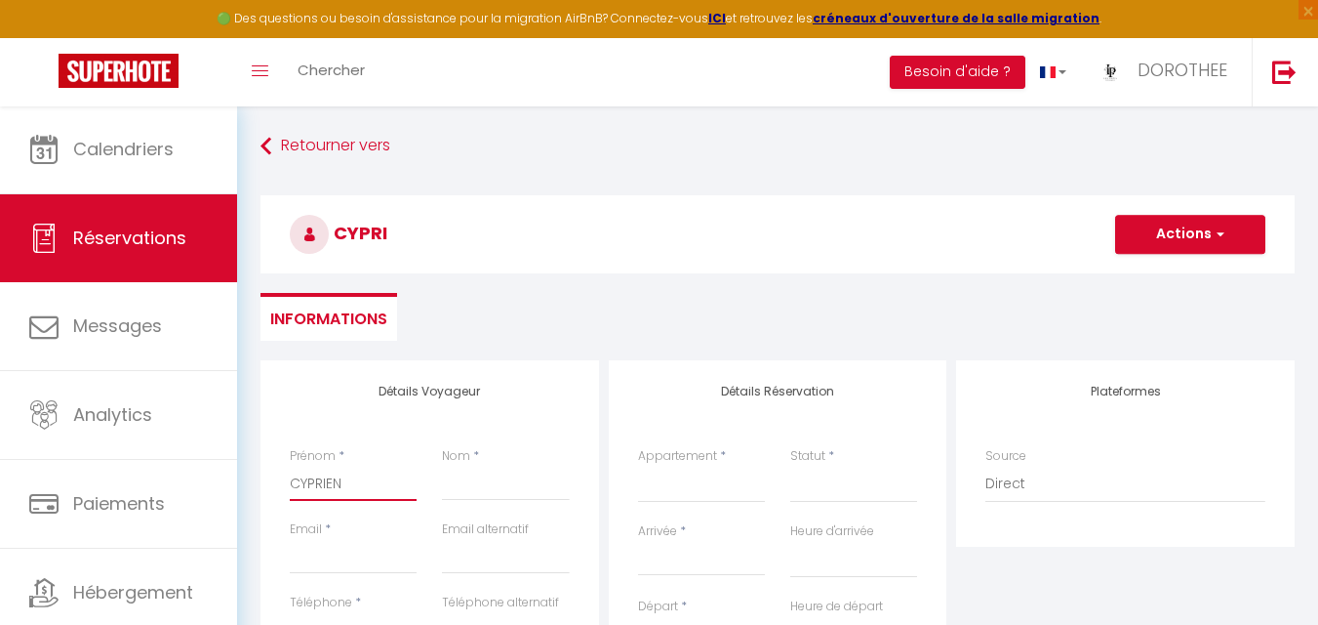
select select
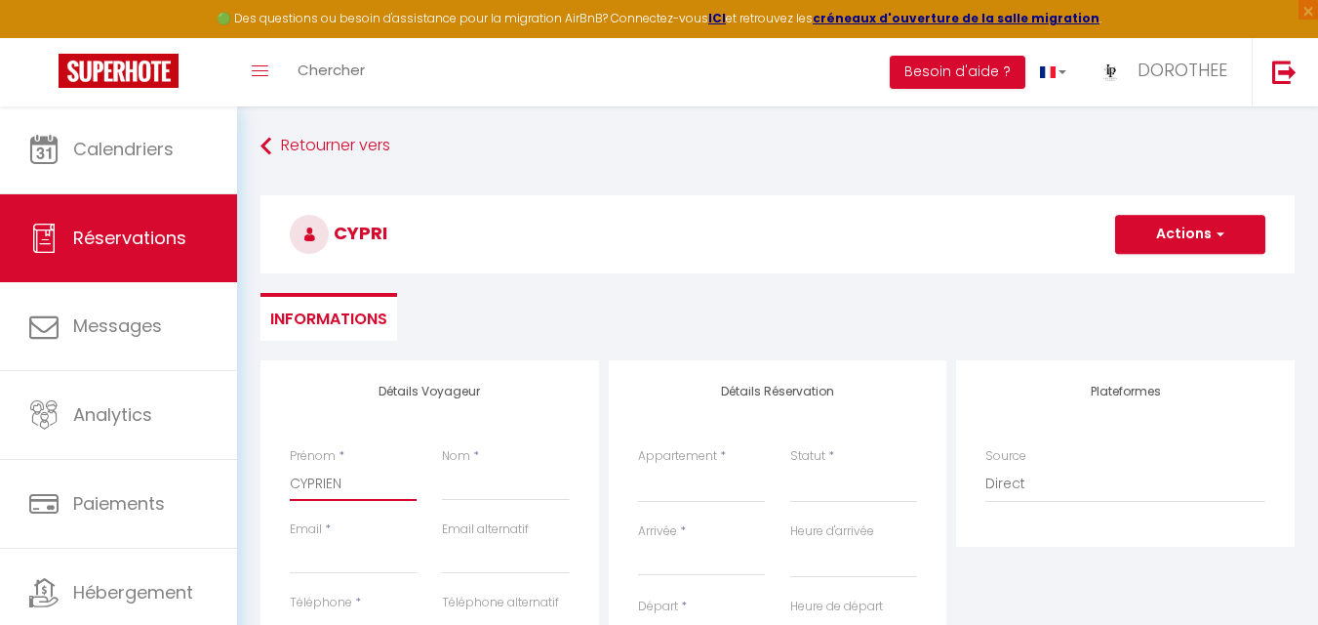
select select
checkbox input "false"
type input "CYPRIEN"
type input "L"
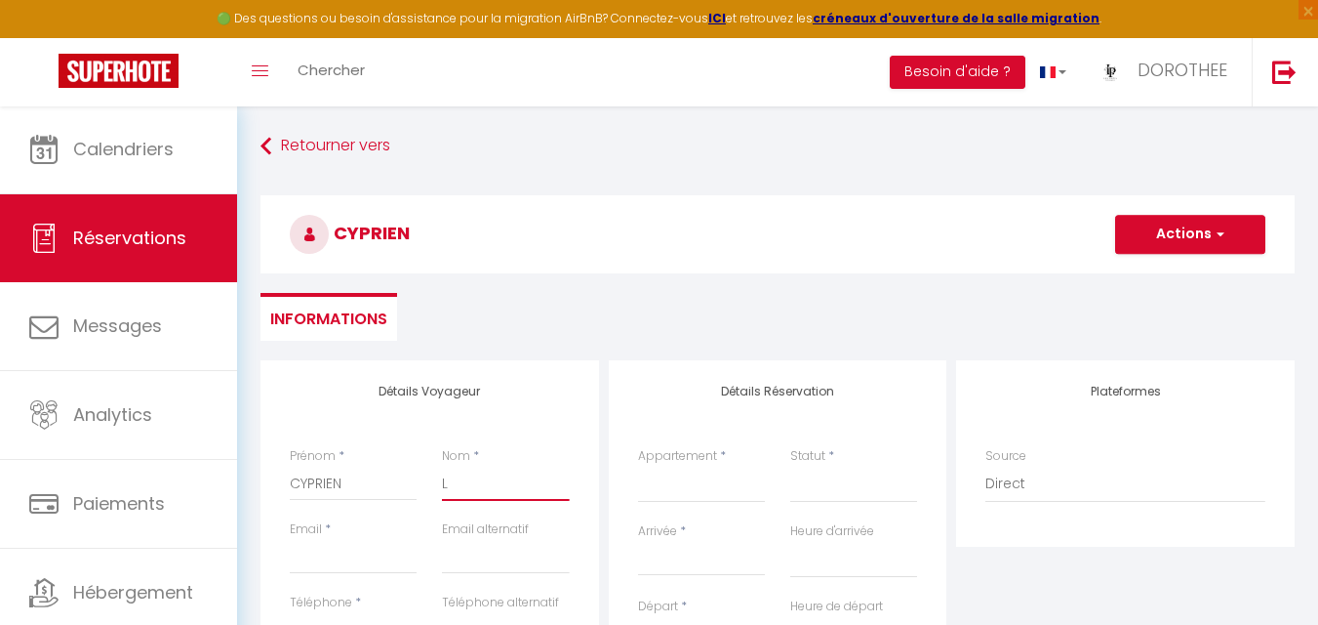
select select
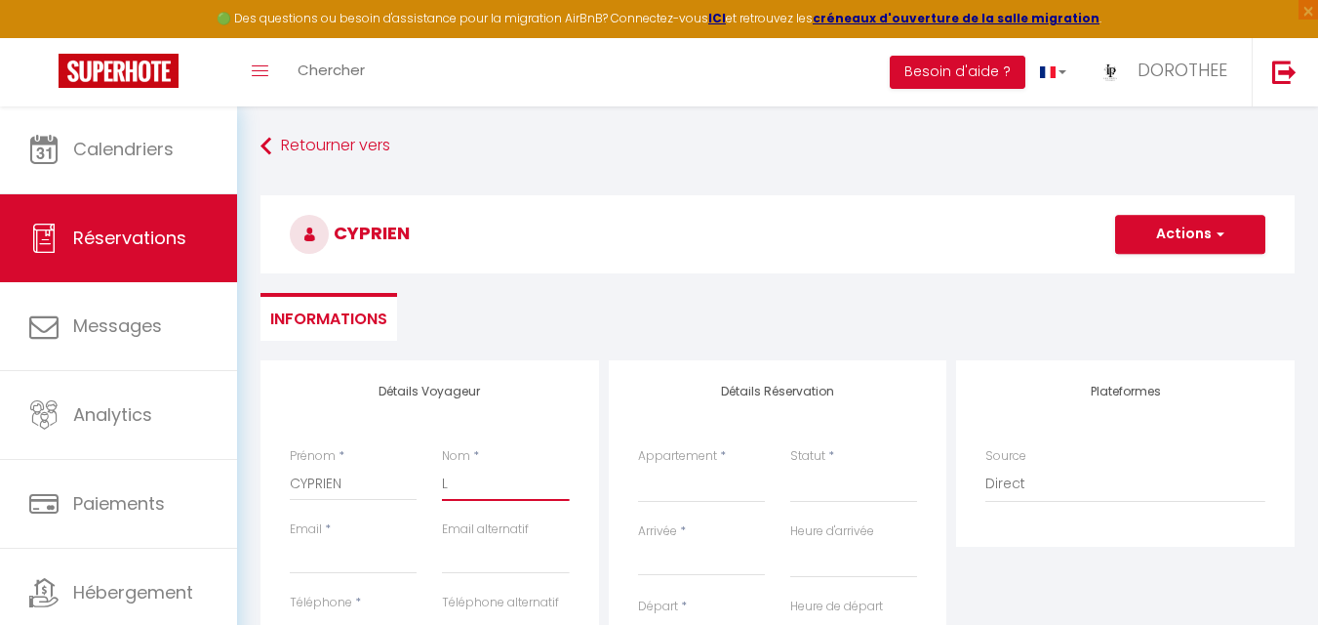
select select
checkbox input "false"
type input "LE"
select select
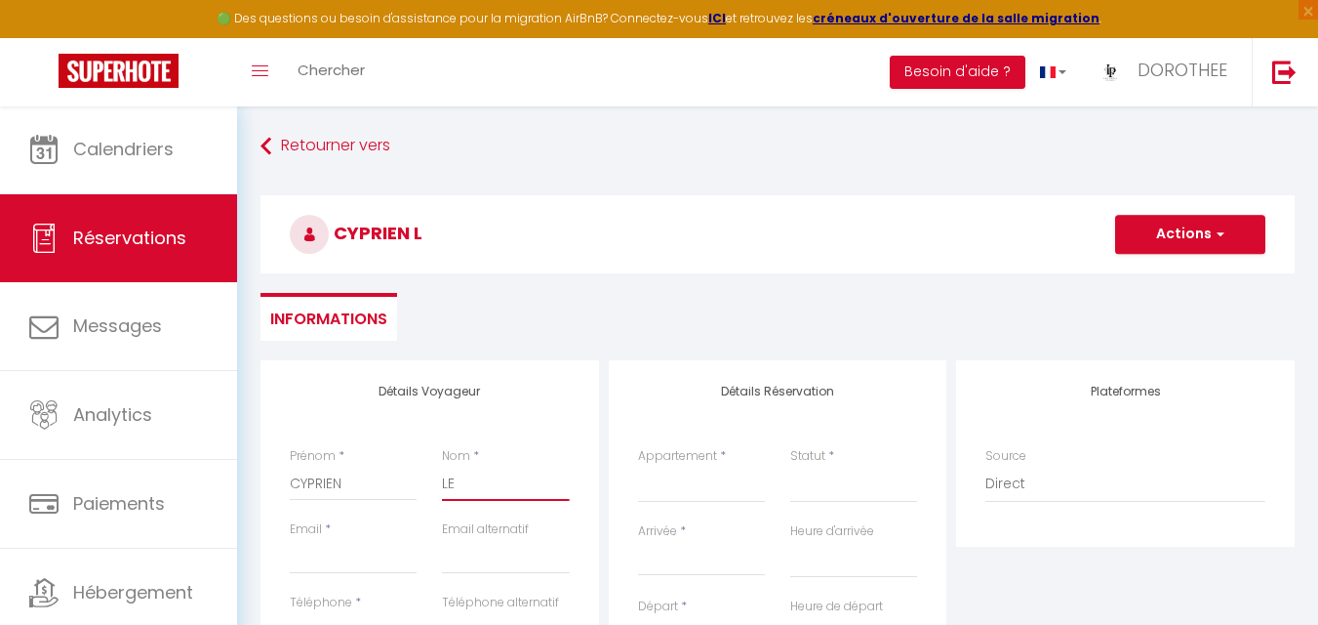
select select
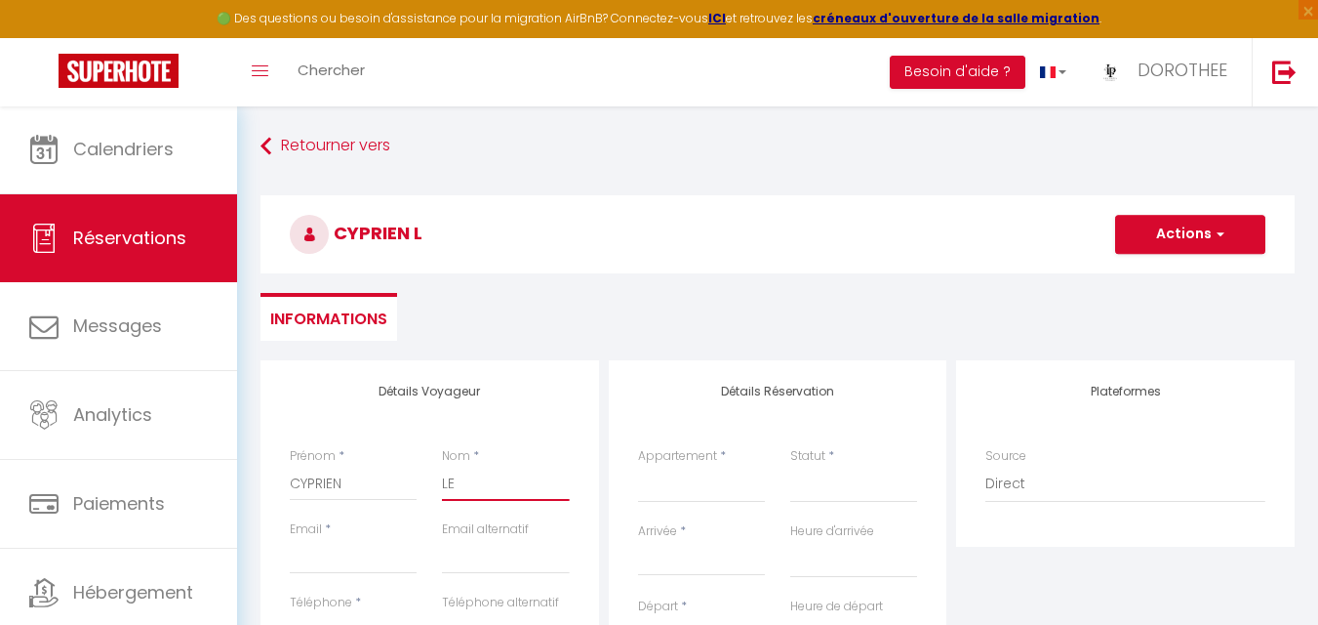
select select
checkbox input "false"
type input "LET"
select select
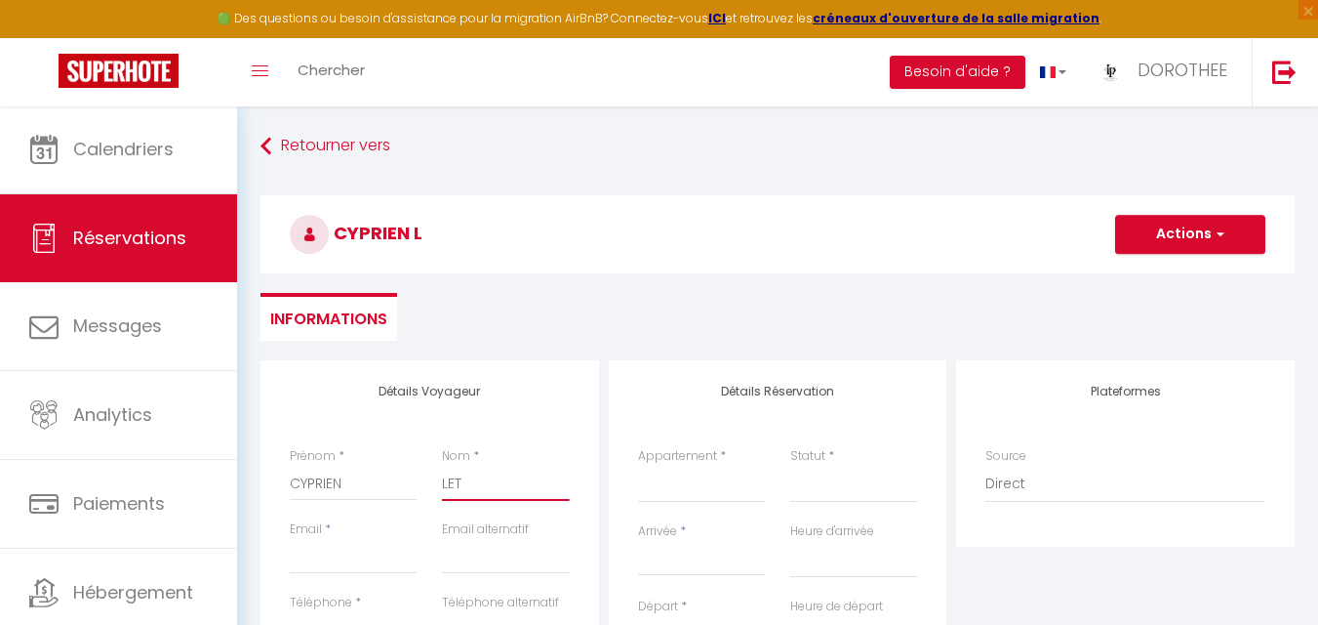
select select
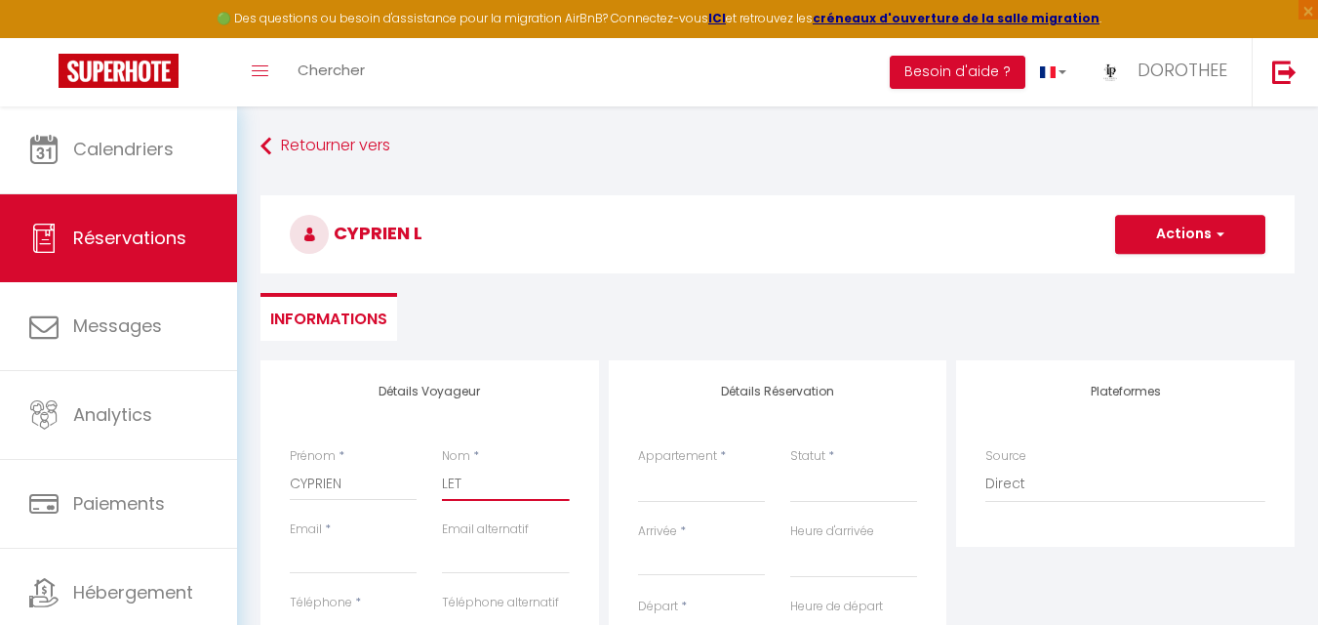
checkbox input "false"
type input "LETO"
select select
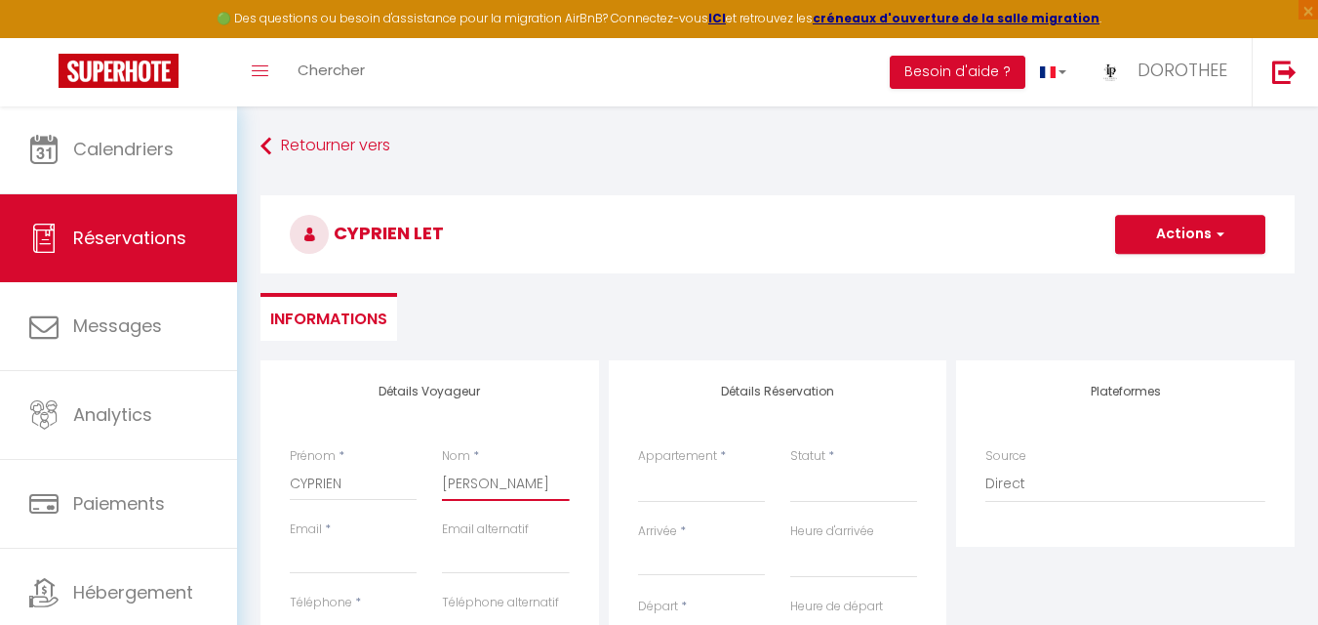
select select
checkbox input "false"
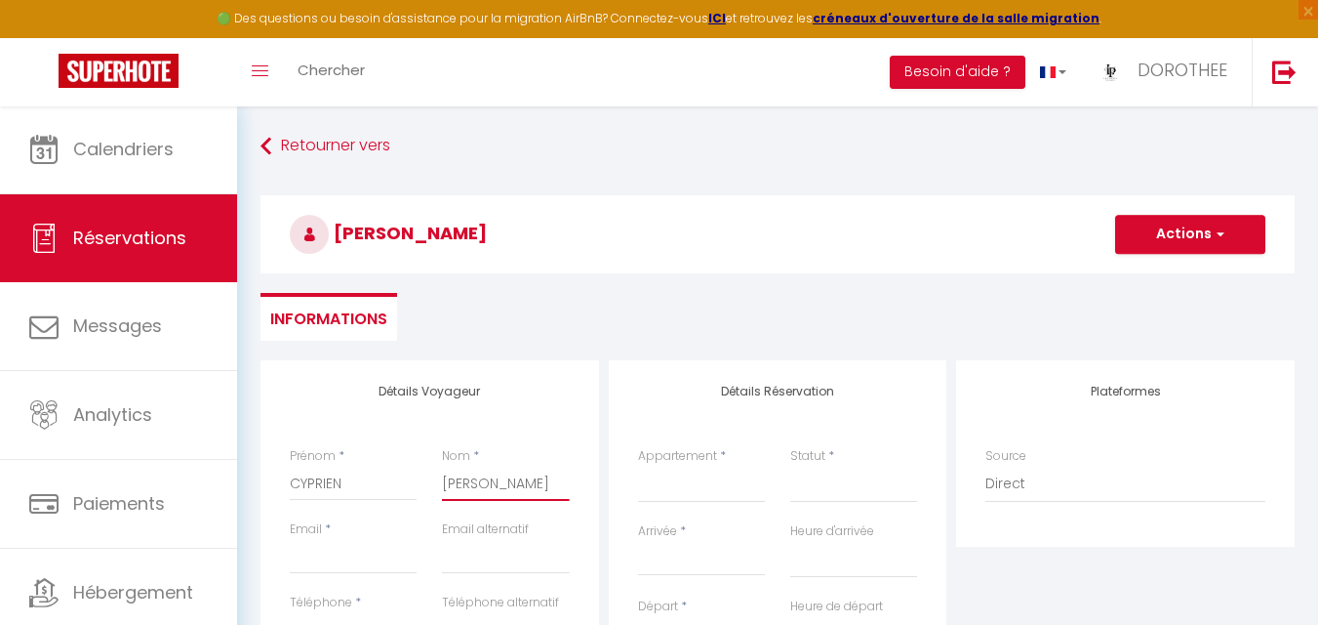
type input "LETOU"
select select
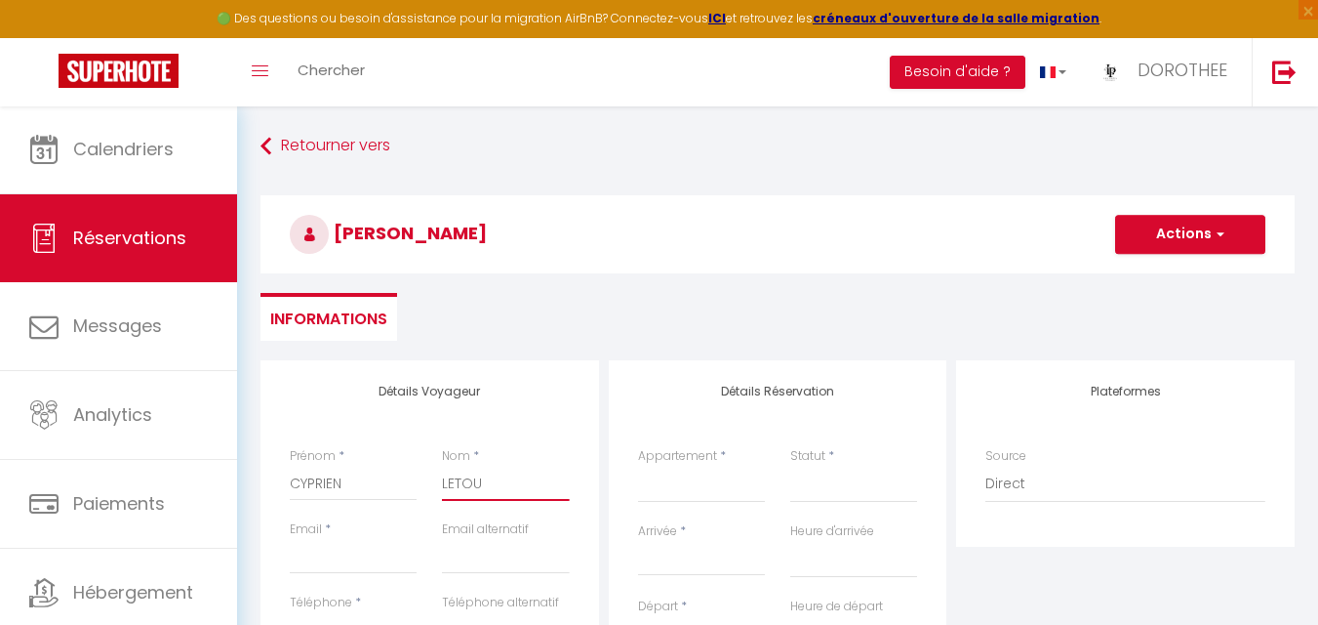
select select
checkbox input "false"
type input "LETOUR"
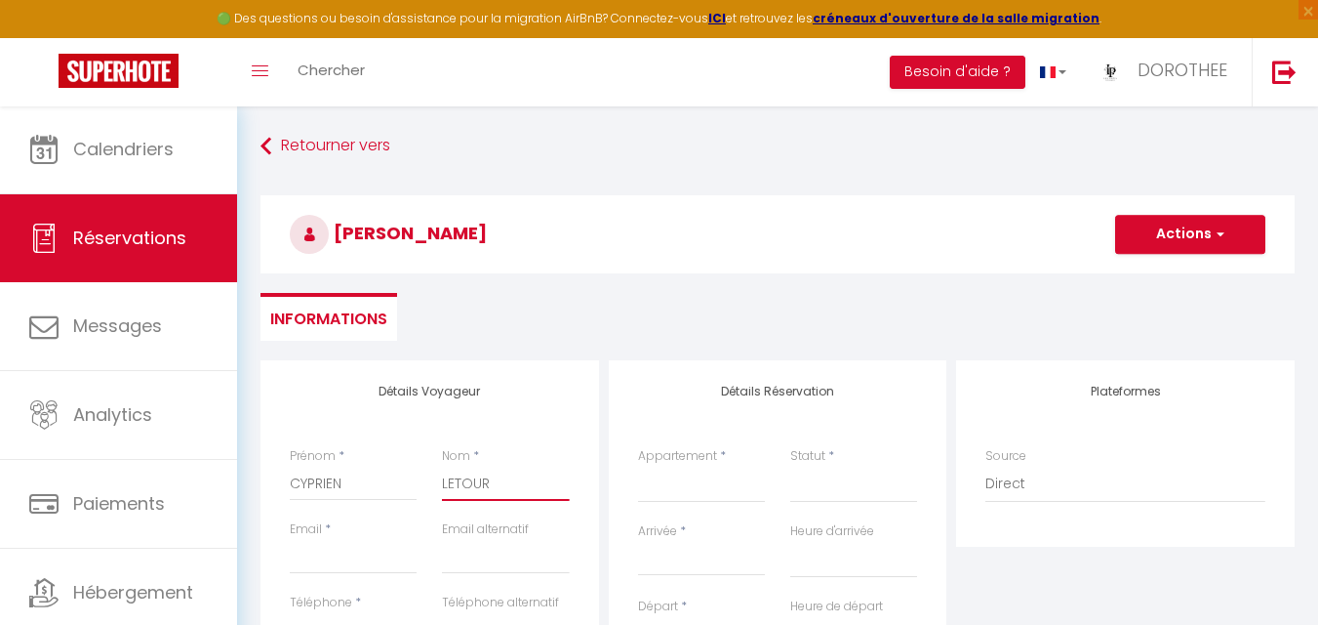
select select
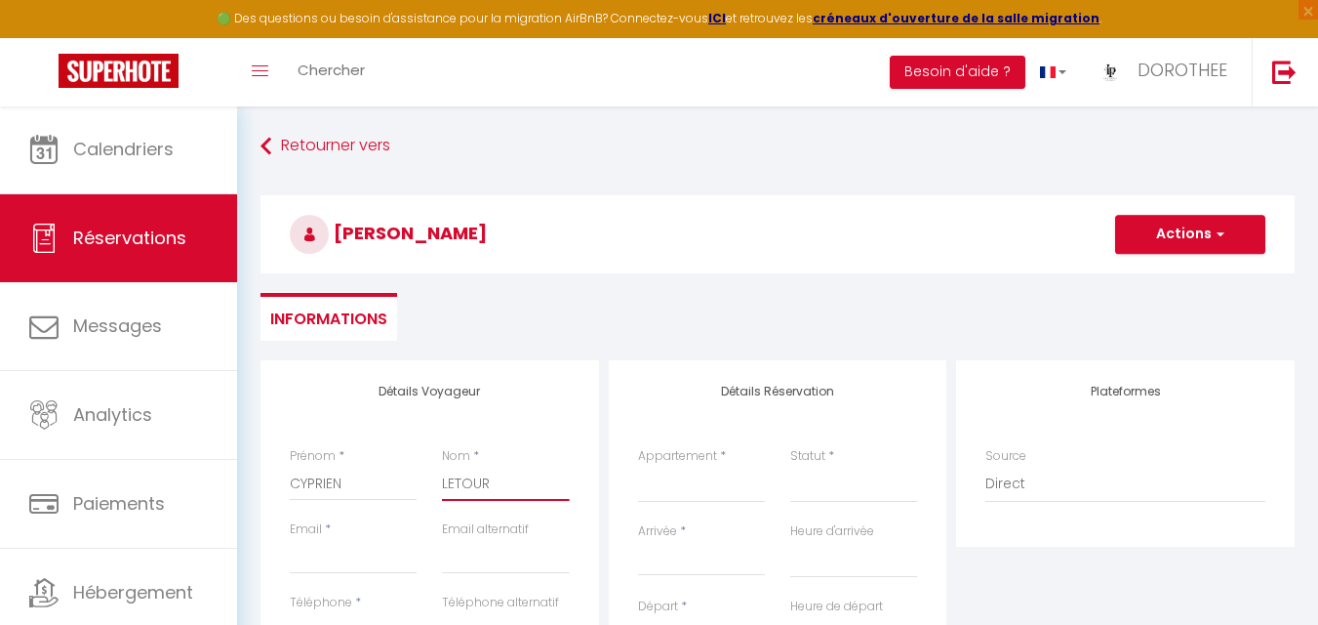
select select
checkbox input "false"
type input "LETOURN"
select select
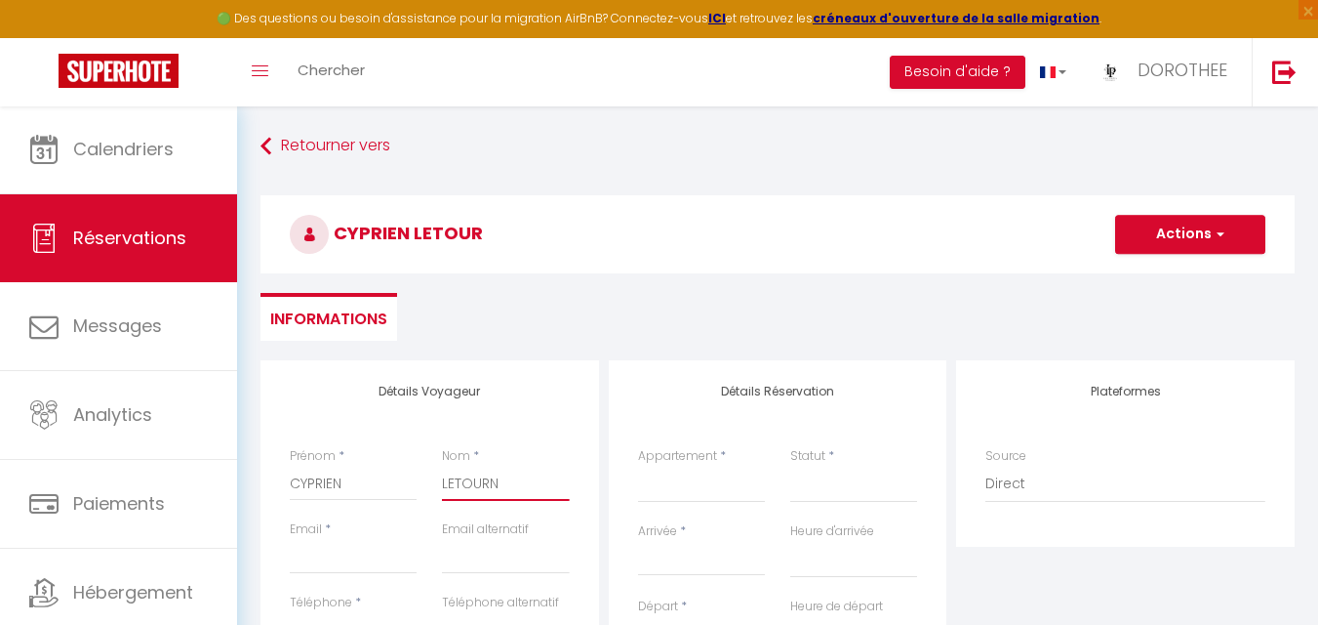
select select
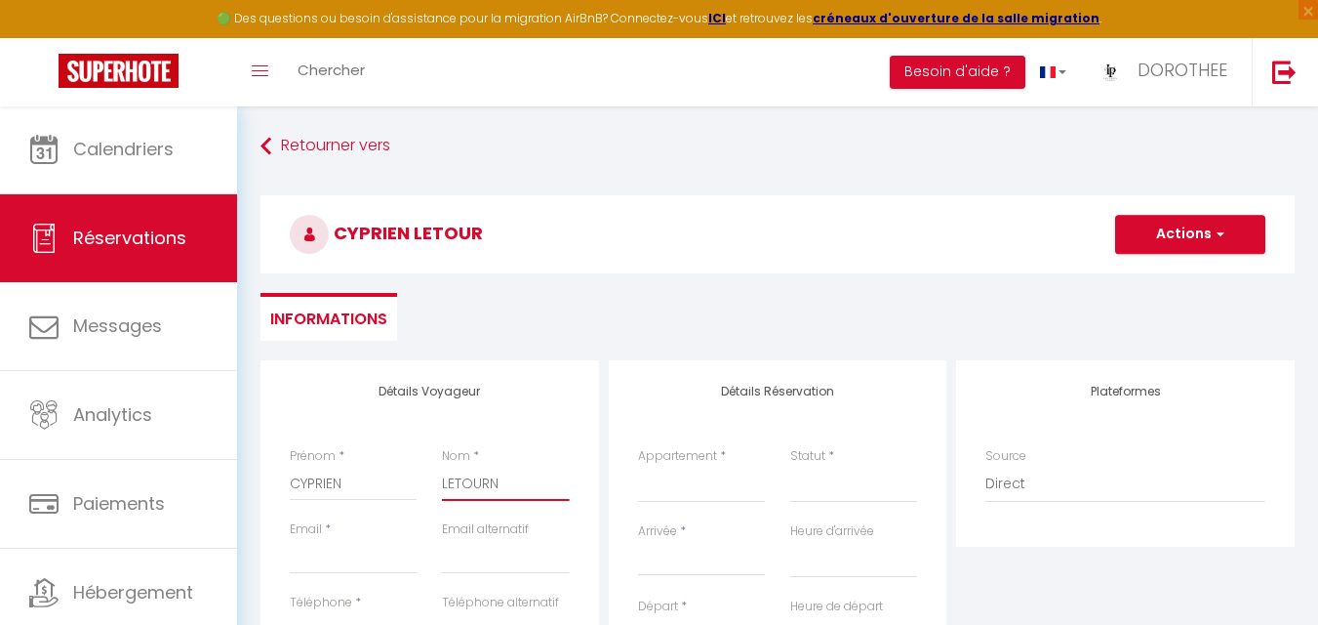
select select
checkbox input "false"
type input "LETOURNE"
select select
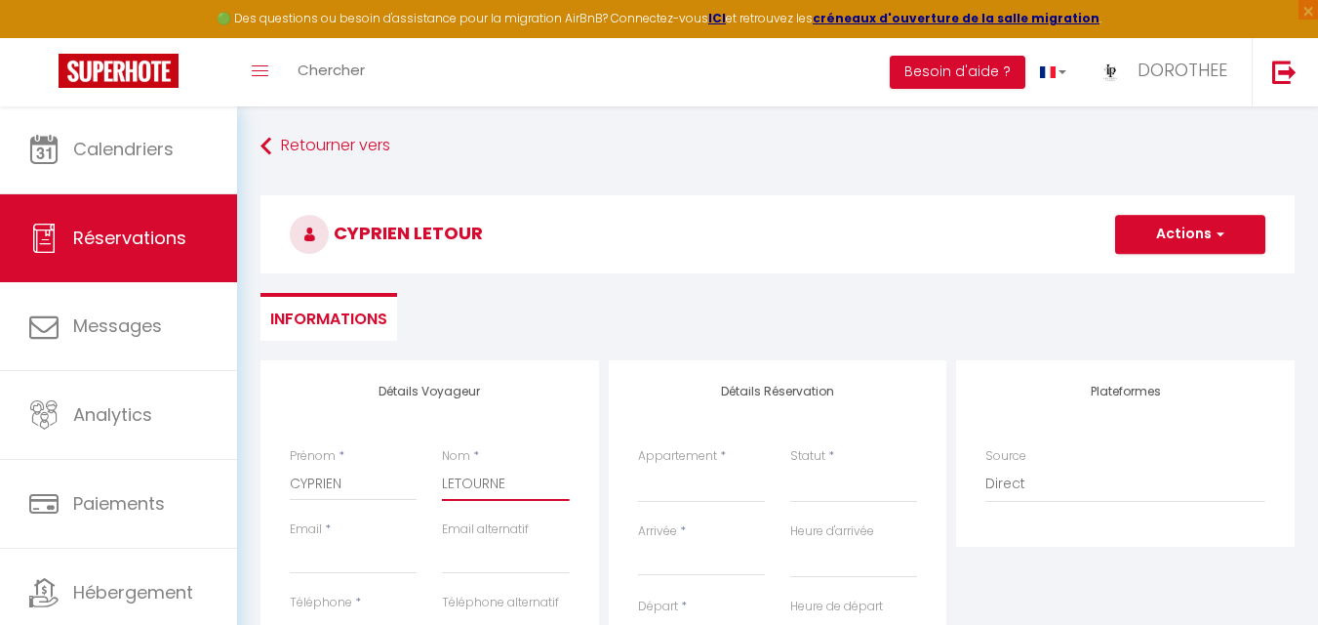
select select
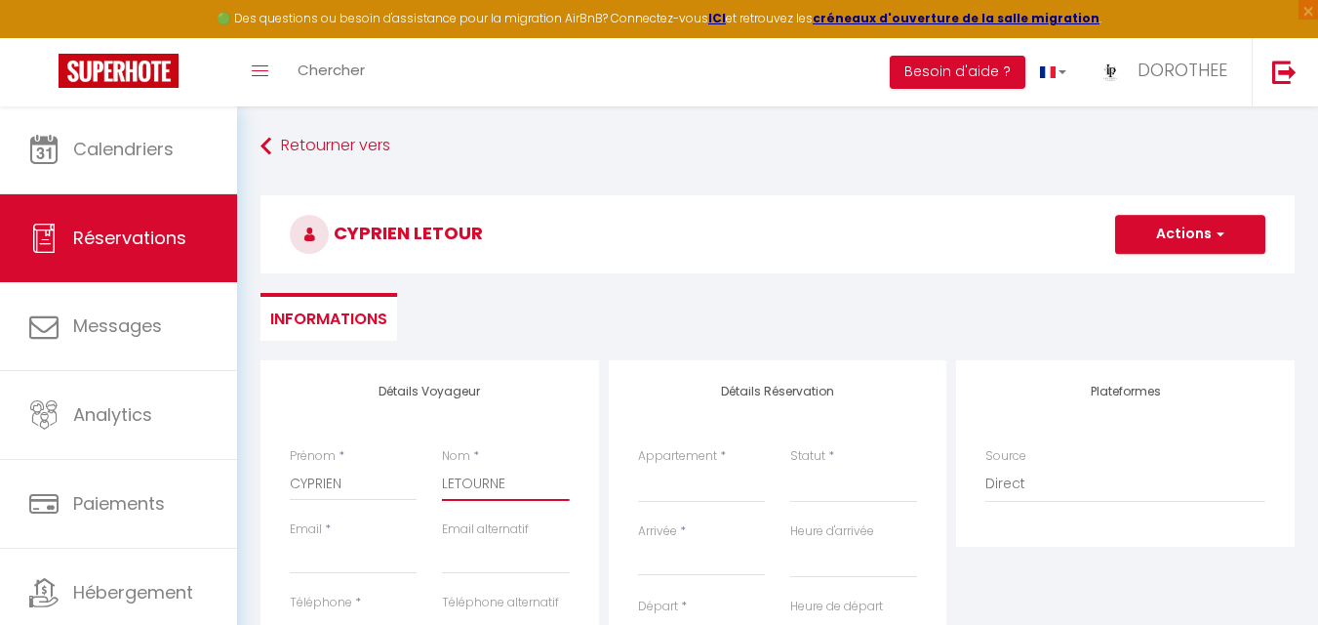
checkbox input "false"
type input "LETOURNEU"
select select
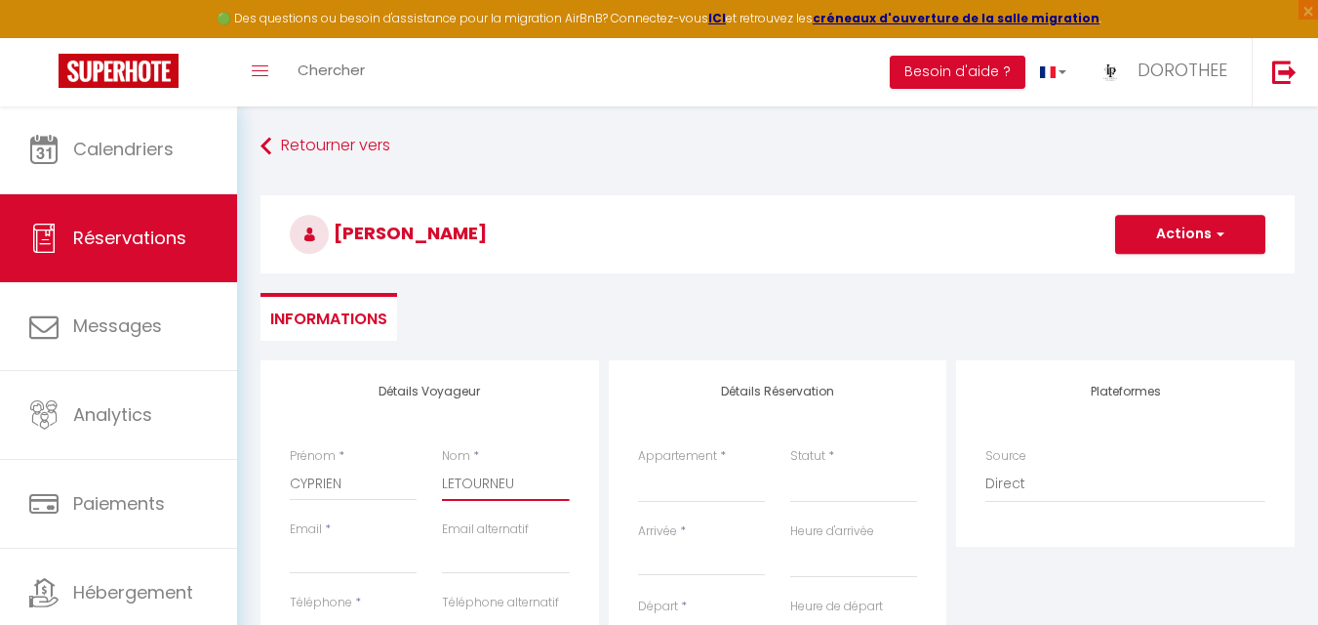
select select
checkbox input "false"
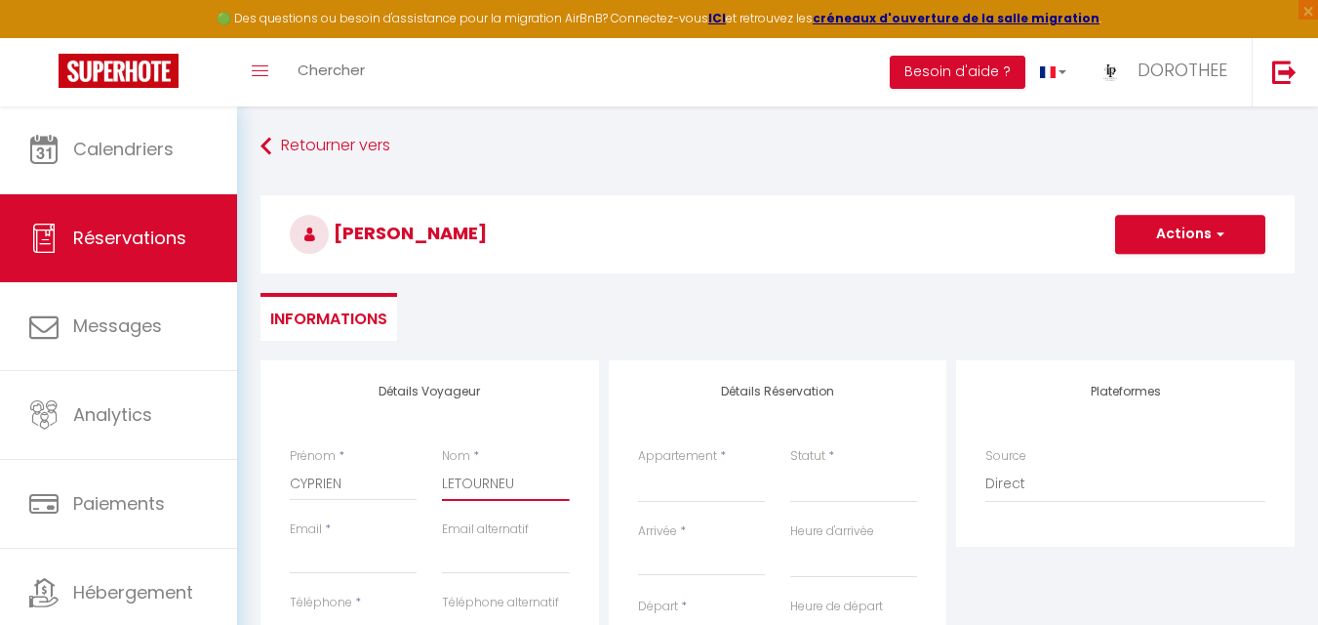
type input "LETOURNEUR"
select select
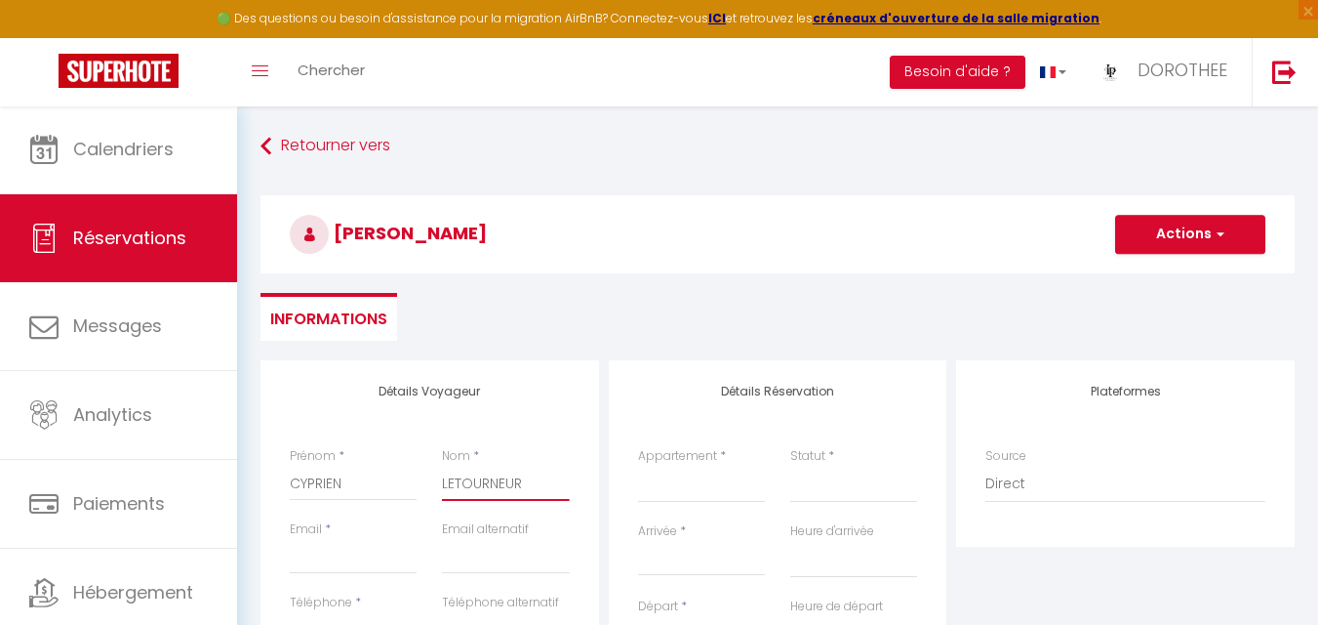
select select
checkbox input "false"
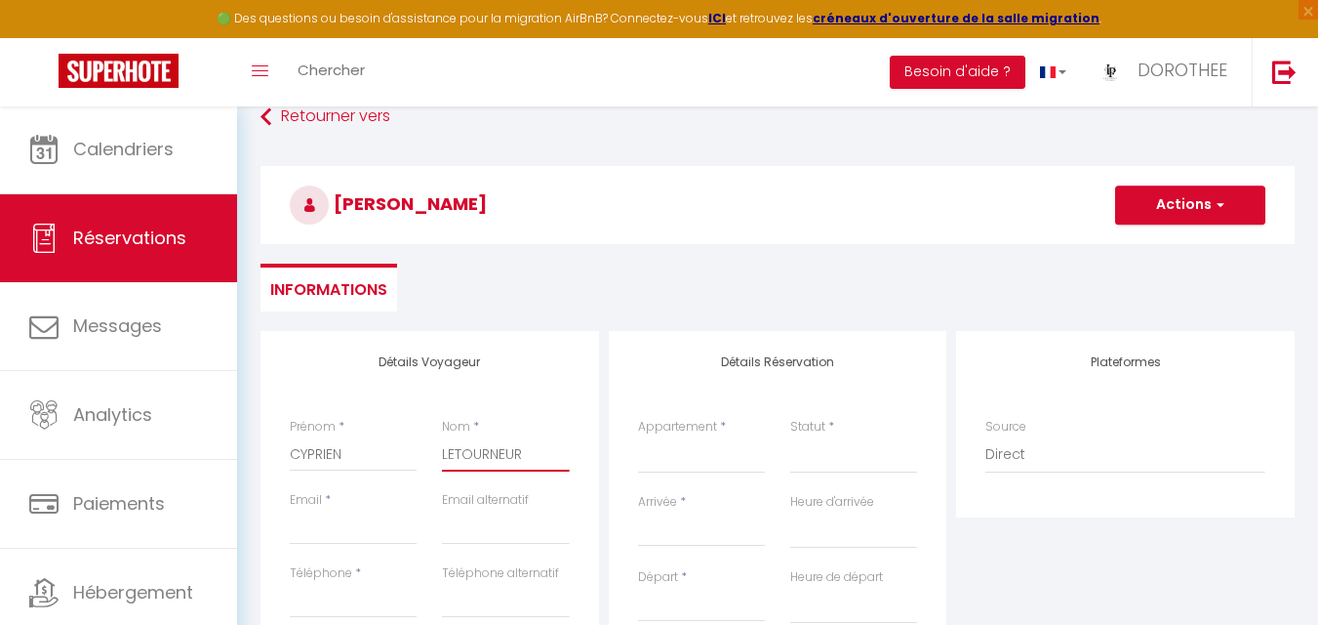
scroll to position [182, 0]
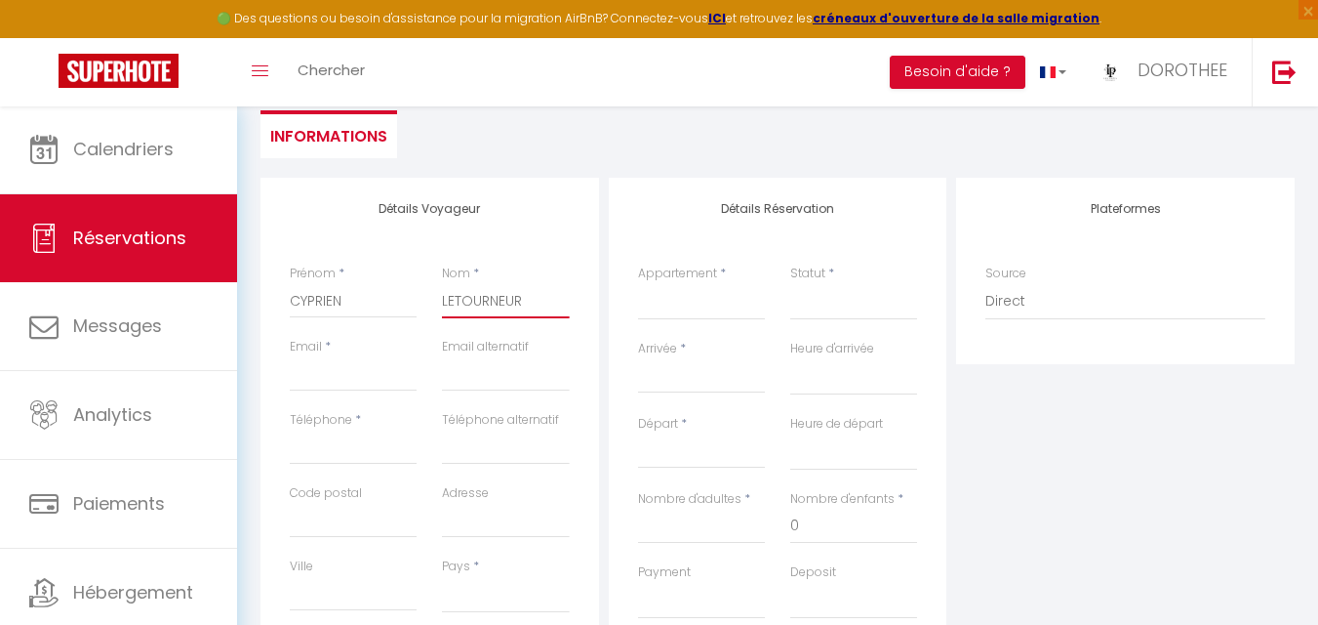
type input "LETOURNEUR"
type input "w"
select select
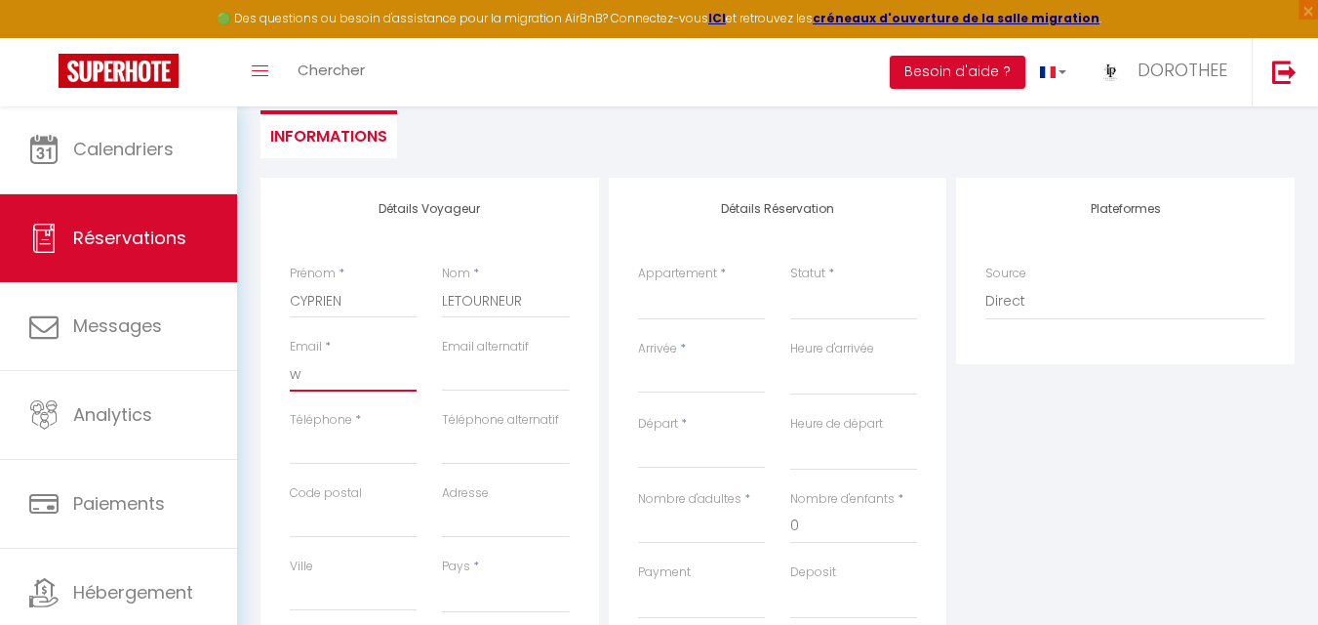
select select
checkbox input "false"
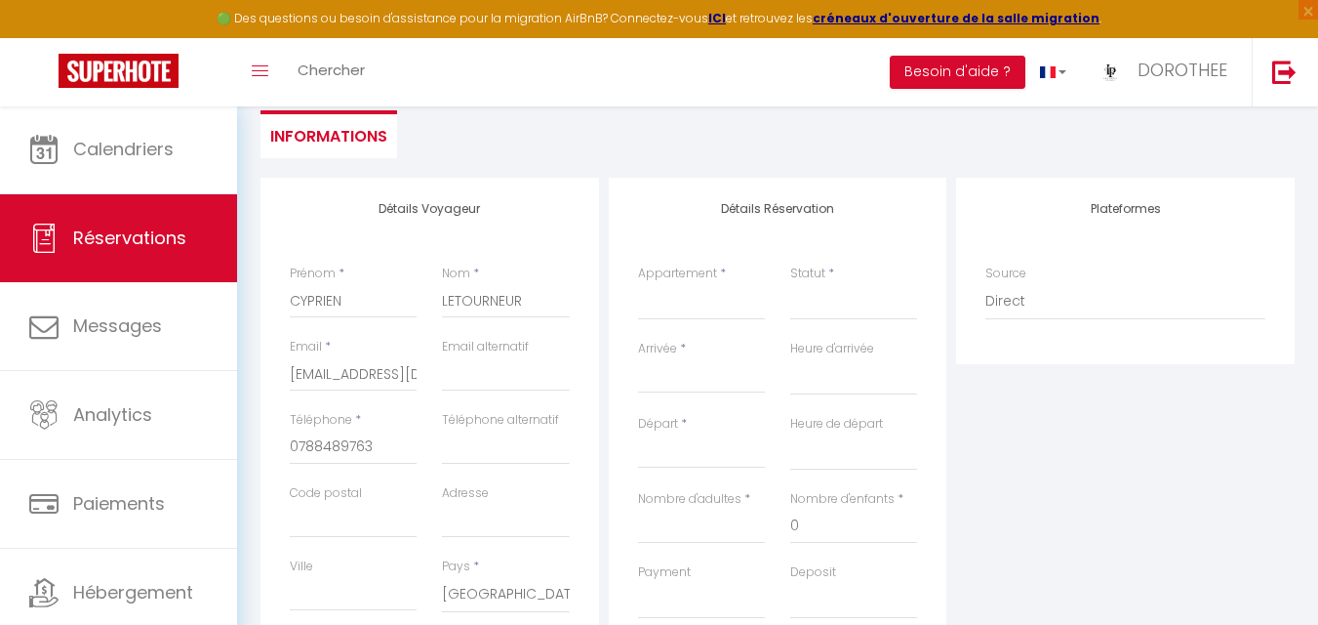
click at [1064, 447] on div "Plateformes Source Direct Airbnb.com Booking.com Chalet montagne Expedia Gite d…" at bounding box center [1125, 527] width 348 height 698
click at [811, 315] on select "Confirmé Non Confirmé Annulé Annulé par le voyageur No Show Request" at bounding box center [853, 301] width 127 height 37
click at [677, 378] on input "Arrivée" at bounding box center [701, 377] width 127 height 25
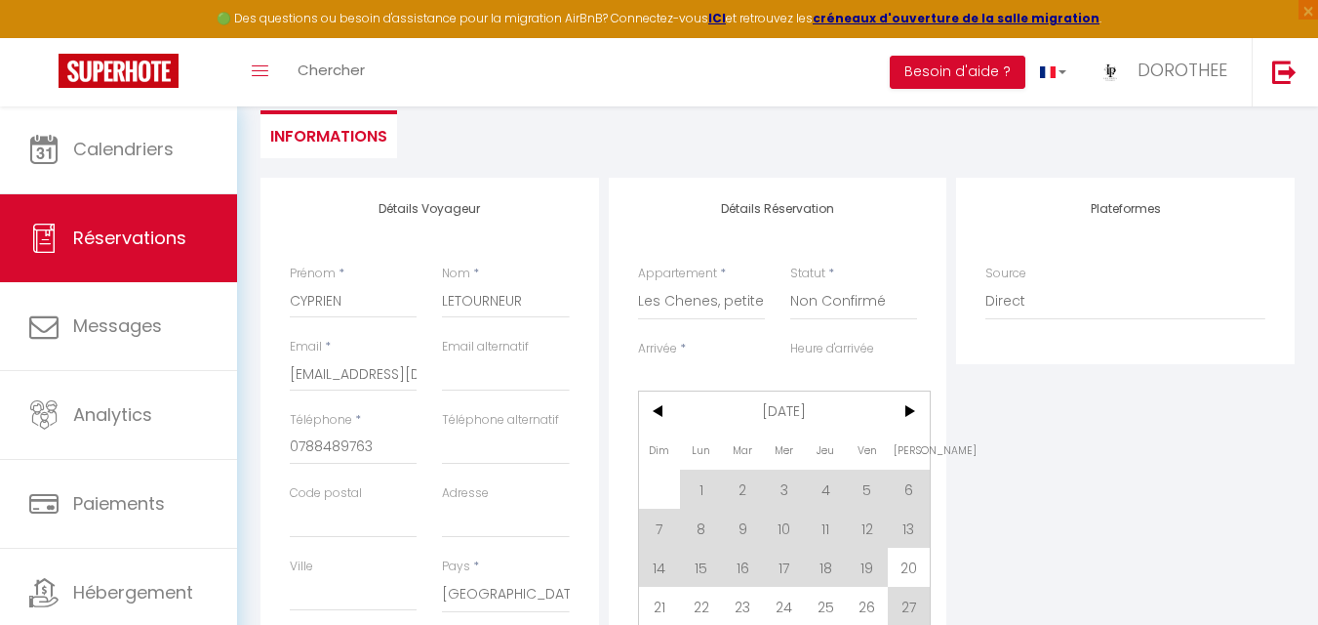
scroll to position [350, 0]
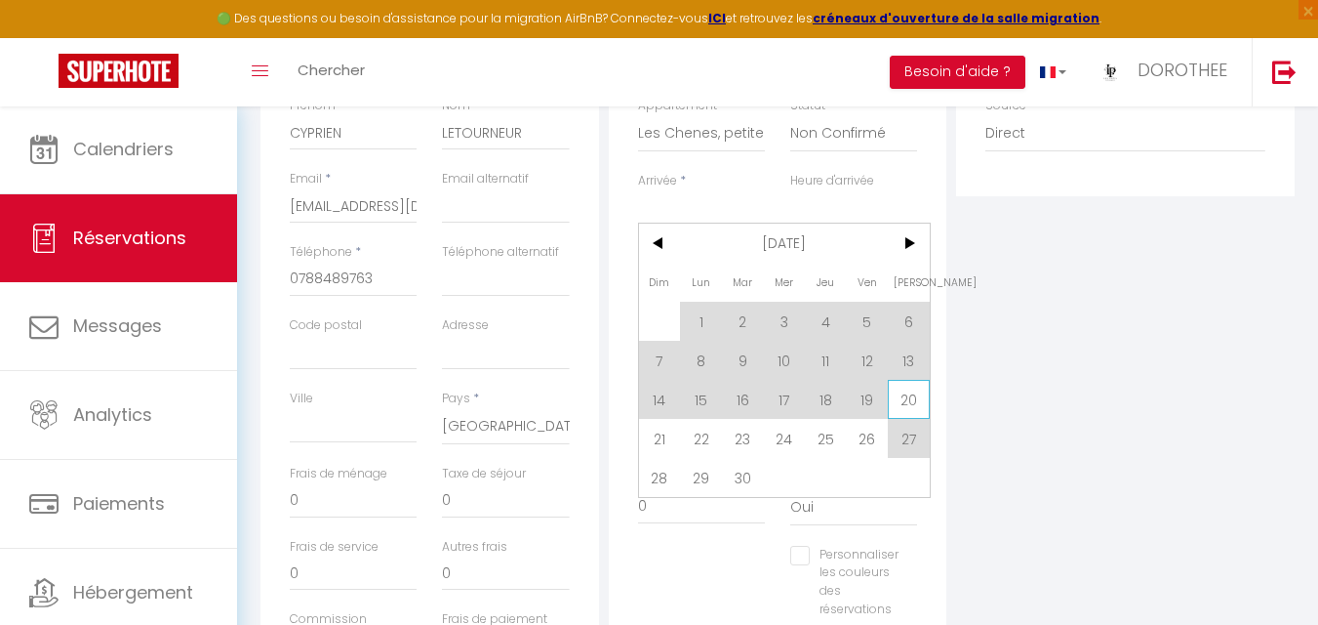
click at [901, 394] on span "20" at bounding box center [909, 399] width 42 height 39
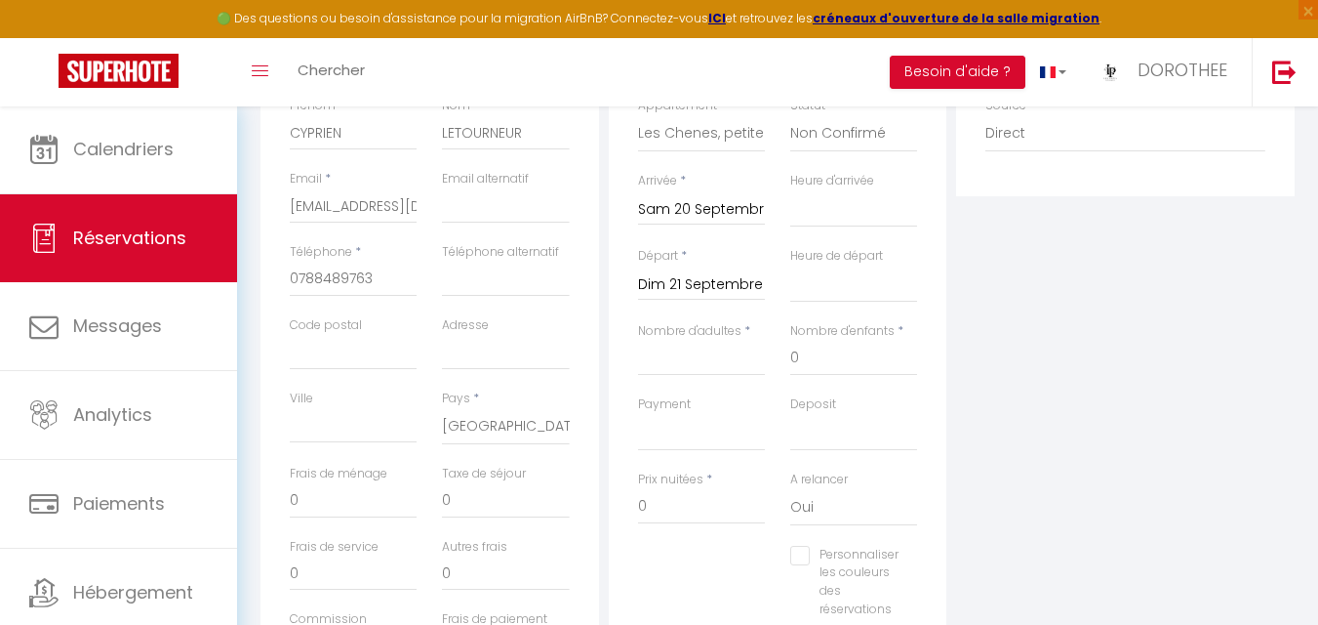
click at [714, 282] on input "Dim 21 Septembre 2025" at bounding box center [701, 284] width 127 height 25
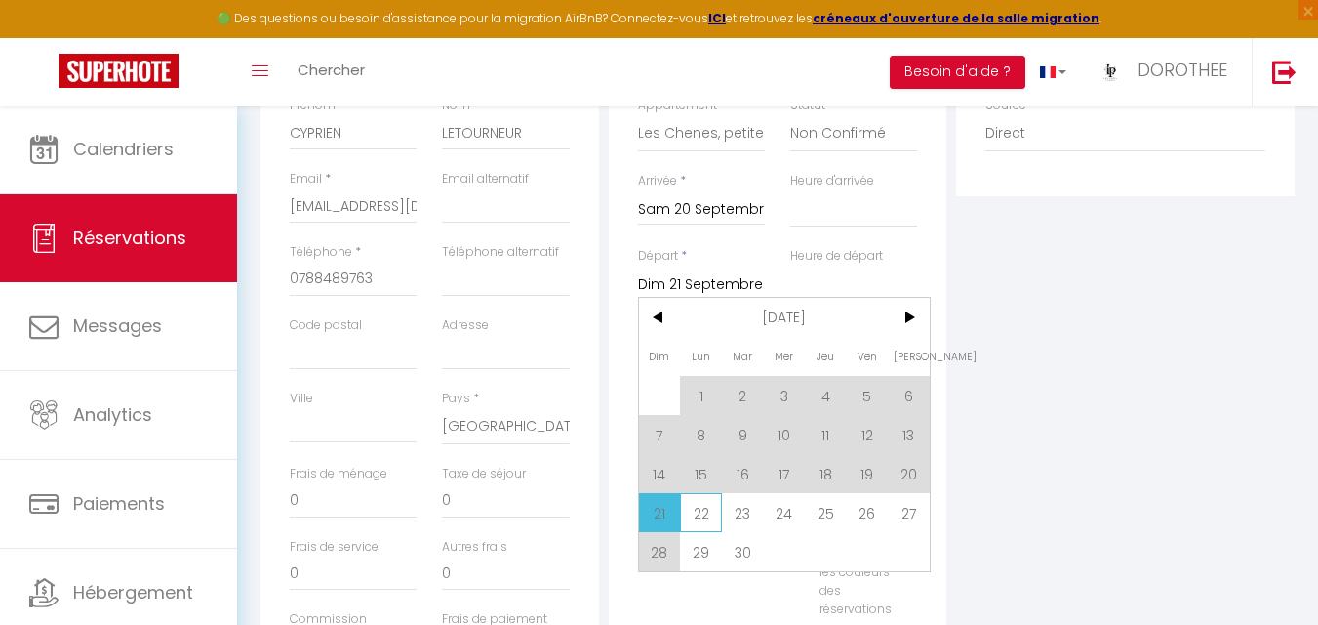
click at [706, 507] on span "22" at bounding box center [701, 512] width 42 height 39
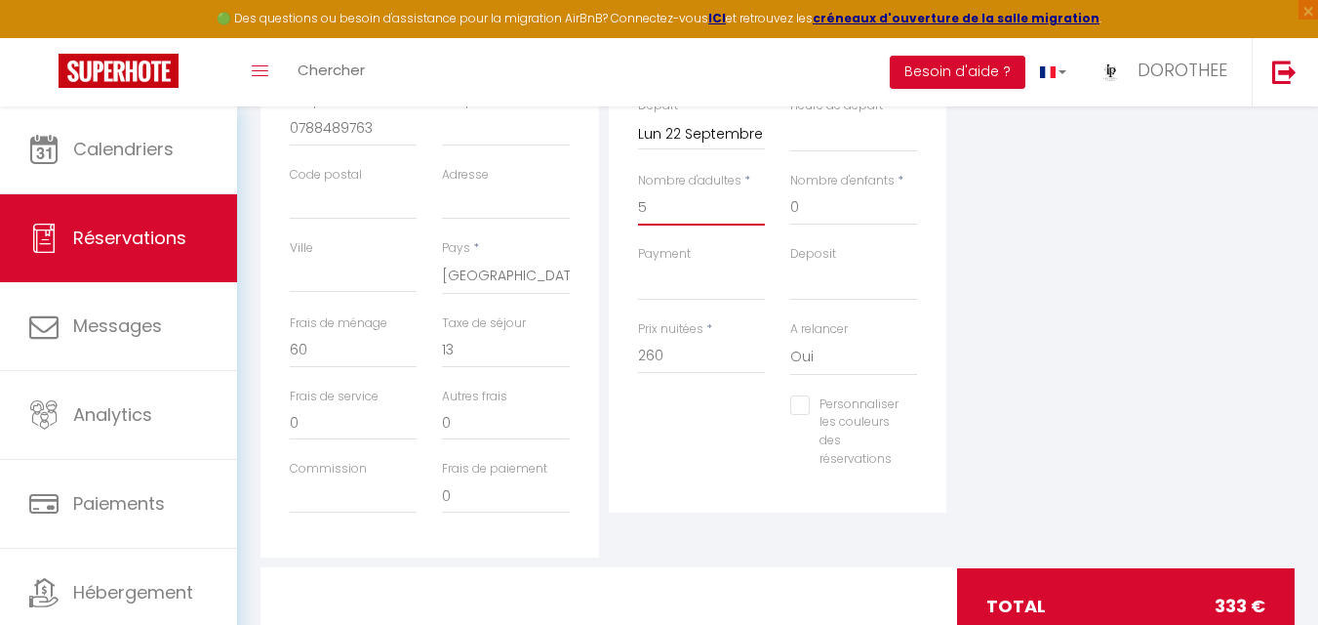
scroll to position [504, 0]
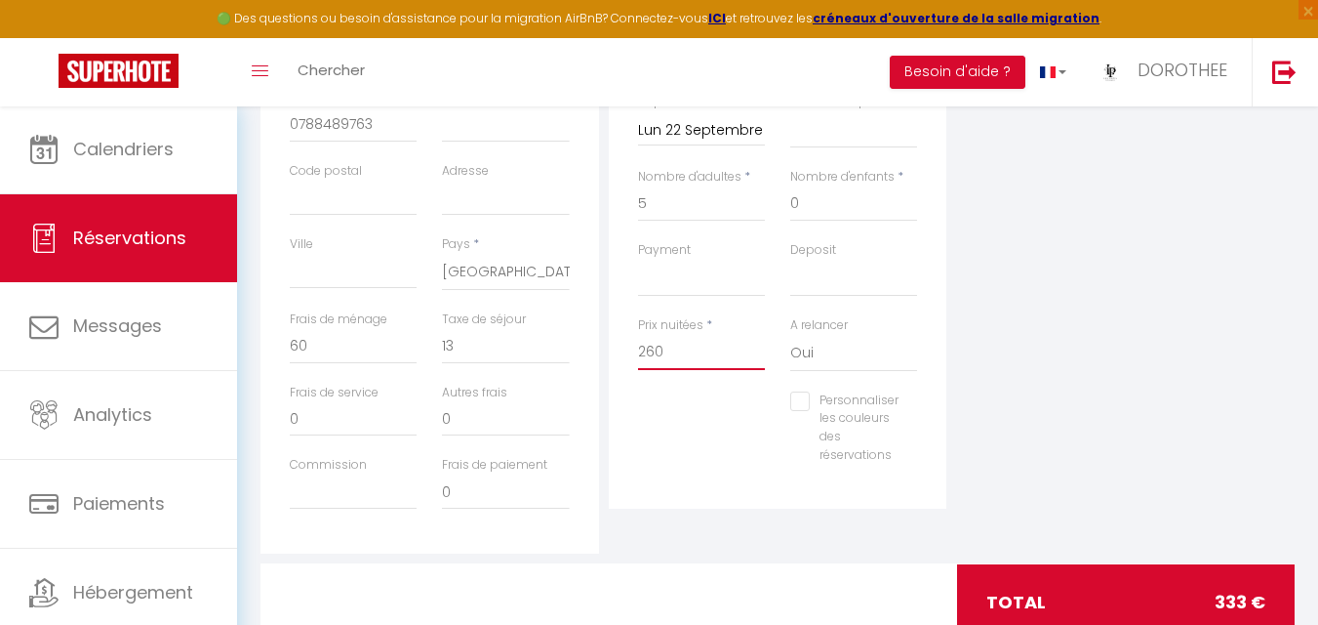
click at [684, 346] on input "260" at bounding box center [701, 352] width 127 height 35
click at [1011, 363] on div "Plateformes Source Direct Airbnb.com Booking.com Chalet montagne Expedia Gite d…" at bounding box center [1125, 205] width 348 height 698
click at [501, 356] on input "Taxe de séjour" at bounding box center [505, 346] width 127 height 35
click at [390, 346] on input "0" at bounding box center [353, 346] width 127 height 35
click at [613, 439] on div "Détails Réservation Appartement * Les Frênes –un appartement pour 4 pers Les Ch…" at bounding box center [778, 182] width 339 height 653
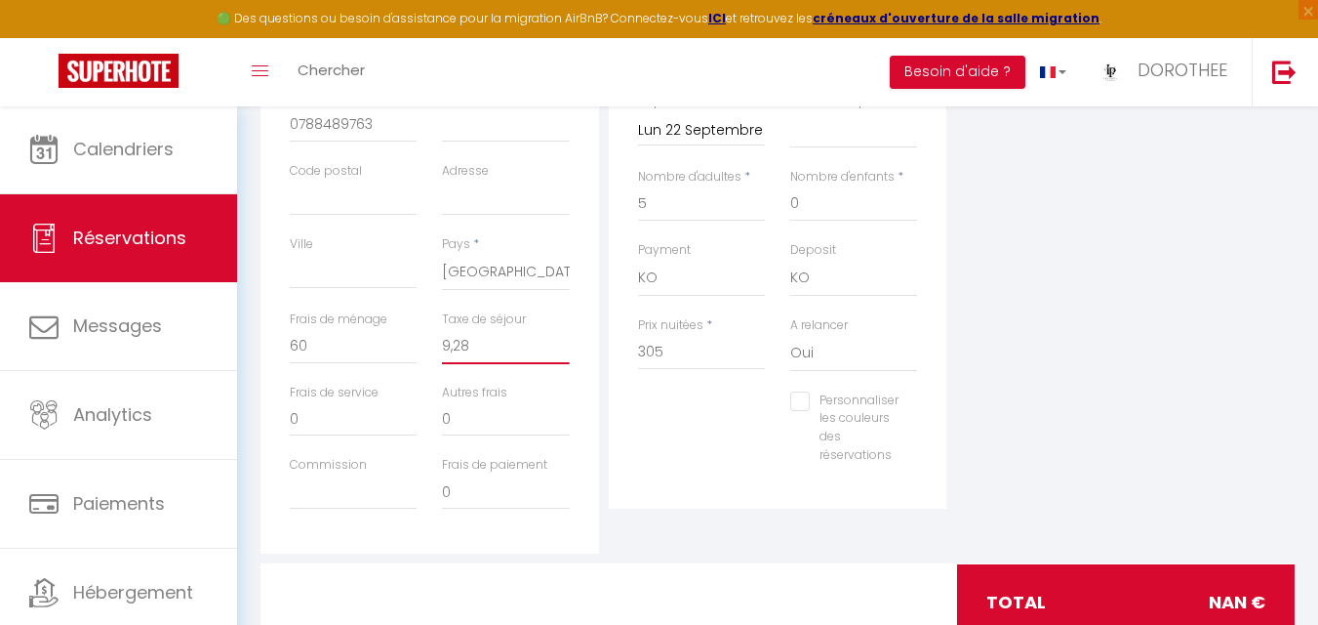
click at [455, 340] on input "9,28" at bounding box center [505, 346] width 127 height 35
click at [657, 436] on div "Personnaliser les couleurs des réservations #D7092E" at bounding box center [777, 437] width 305 height 93
click at [684, 355] on input "305" at bounding box center [701, 352] width 127 height 35
click at [662, 447] on div "Personnaliser les couleurs des réservations #D7092E" at bounding box center [777, 437] width 305 height 93
click at [482, 342] on input "0" at bounding box center [505, 346] width 127 height 35
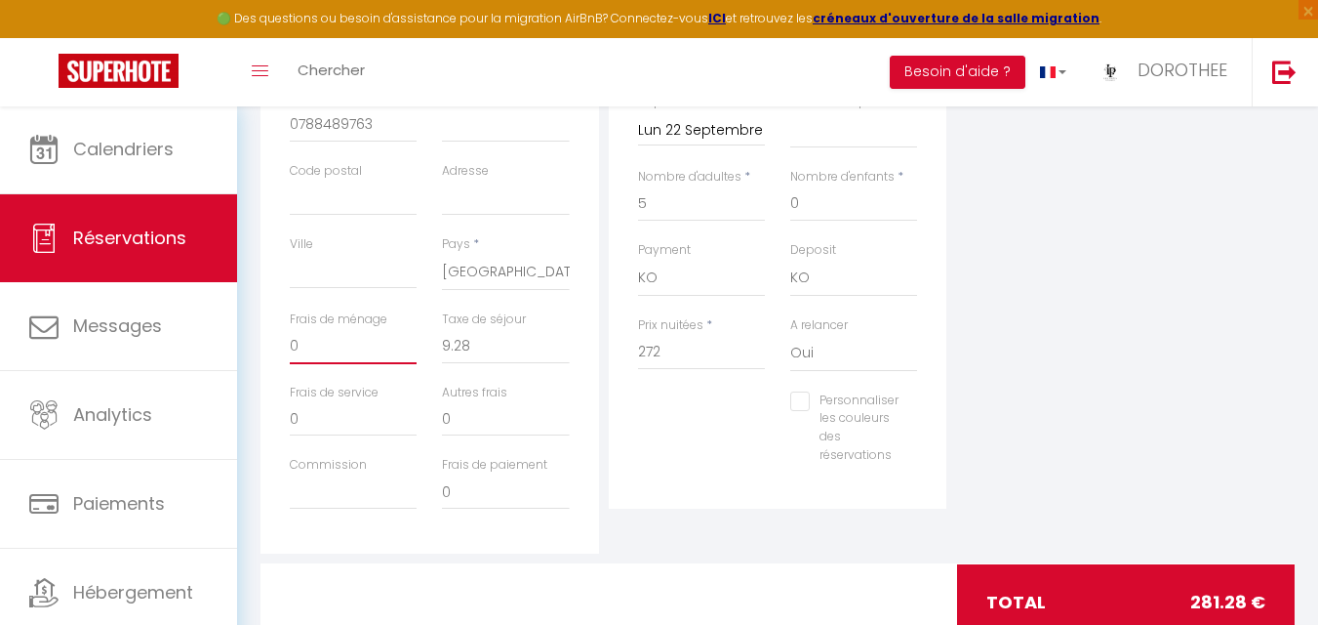
click at [338, 347] on input "0" at bounding box center [353, 346] width 127 height 35
click at [823, 480] on div "Détails Réservation Appartement * Les Frênes –un appartement pour 4 pers Les Ch…" at bounding box center [778, 182] width 339 height 653
click at [484, 339] on input "9.28" at bounding box center [505, 346] width 127 height 35
click at [650, 401] on div "Personnaliser les couleurs des réservations #D7092E" at bounding box center [777, 437] width 305 height 93
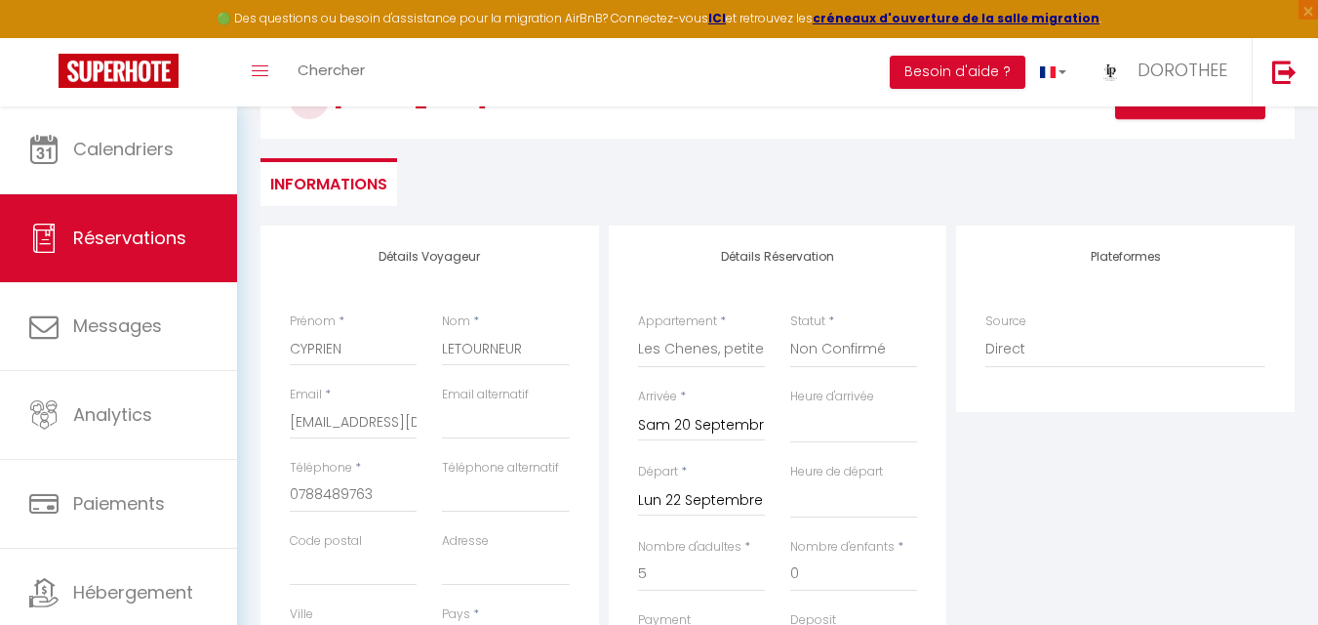
scroll to position [0, 0]
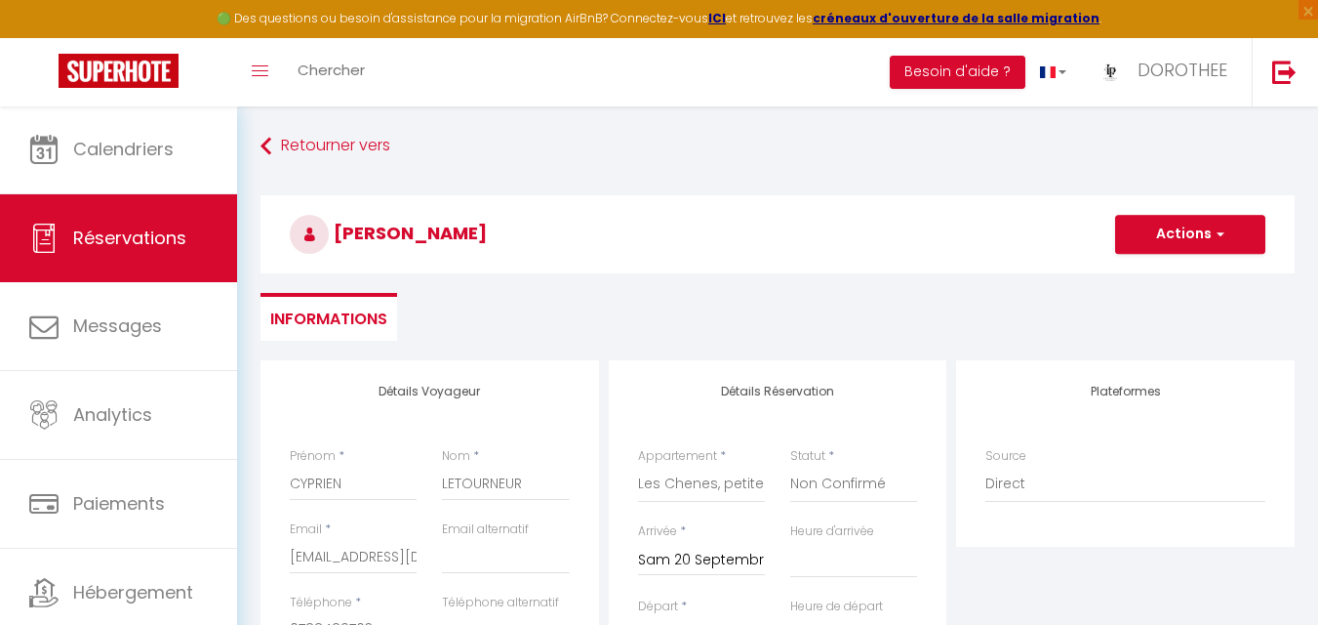
click at [1157, 222] on button "Actions" at bounding box center [1190, 234] width 150 height 39
click at [1168, 277] on link "Enregistrer" at bounding box center [1171, 276] width 154 height 25
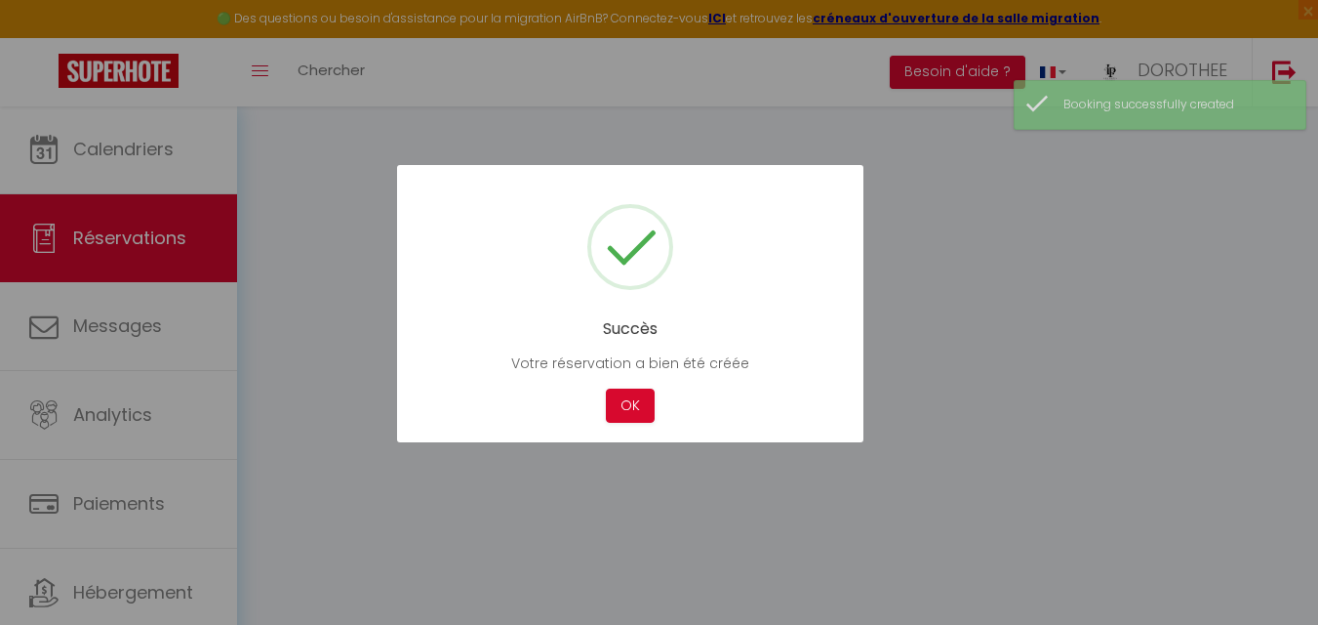
scroll to position [155, 0]
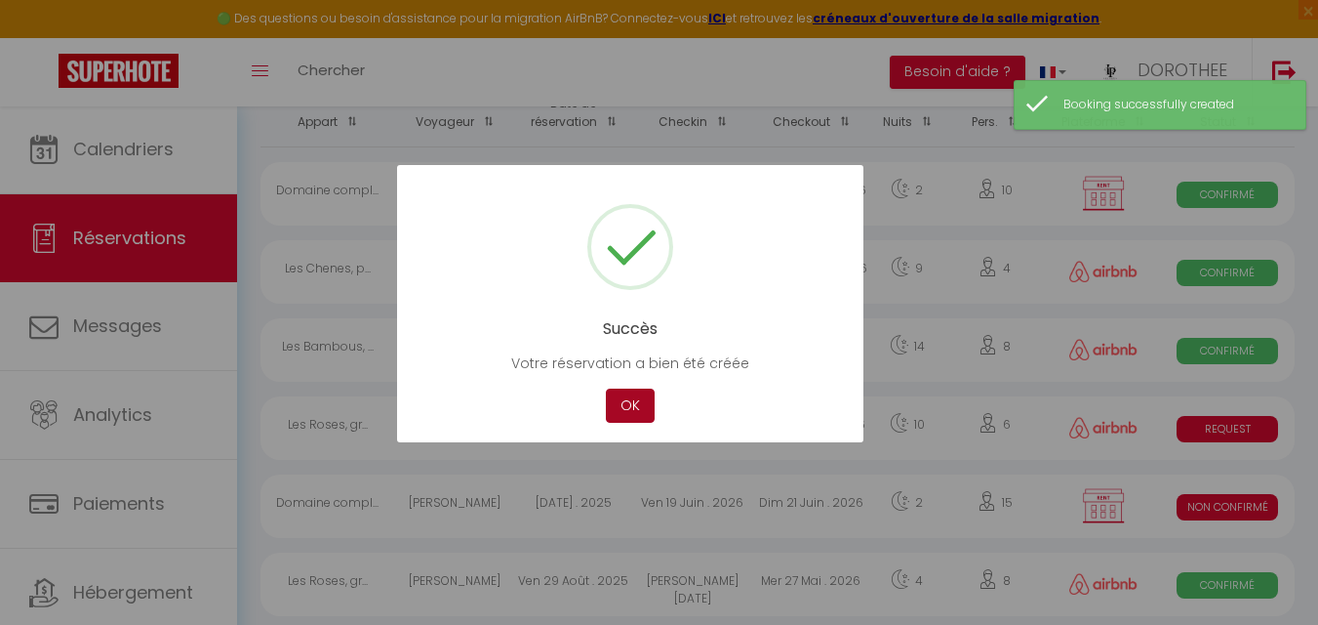
click at [617, 400] on button "OK" at bounding box center [630, 405] width 49 height 34
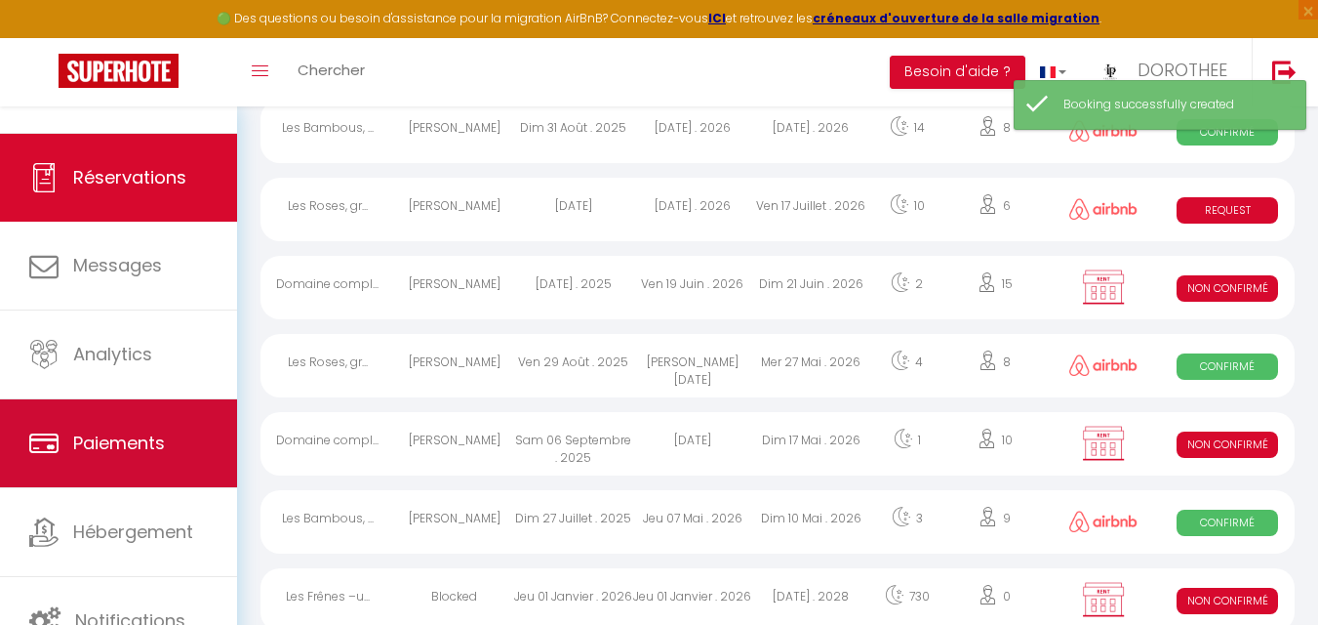
scroll to position [555, 0]
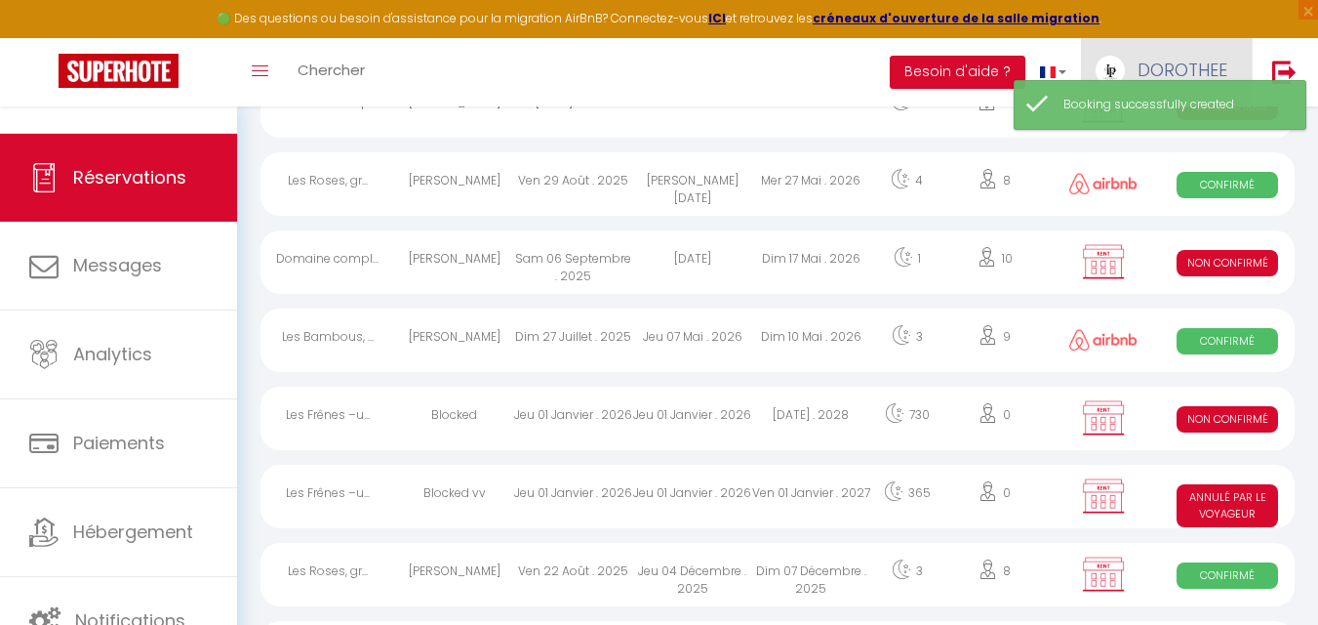
click at [1113, 50] on link "DOROTHEE" at bounding box center [1166, 72] width 171 height 68
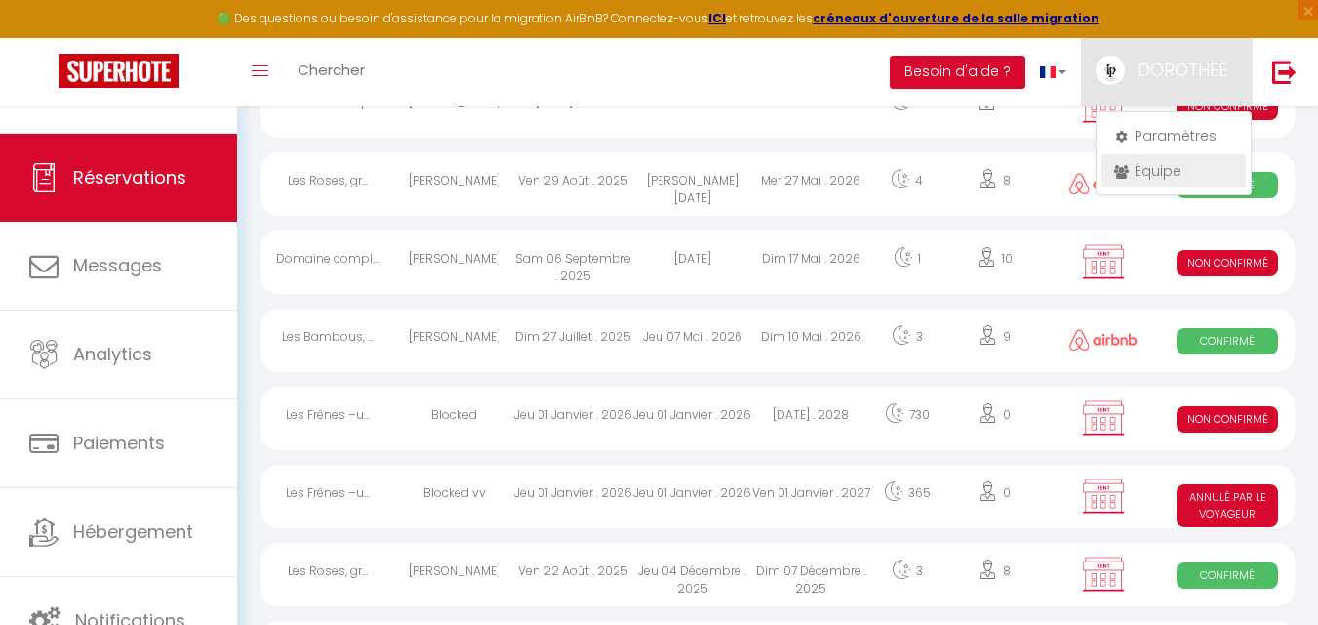
click at [1131, 166] on link "Équipe" at bounding box center [1174, 170] width 144 height 33
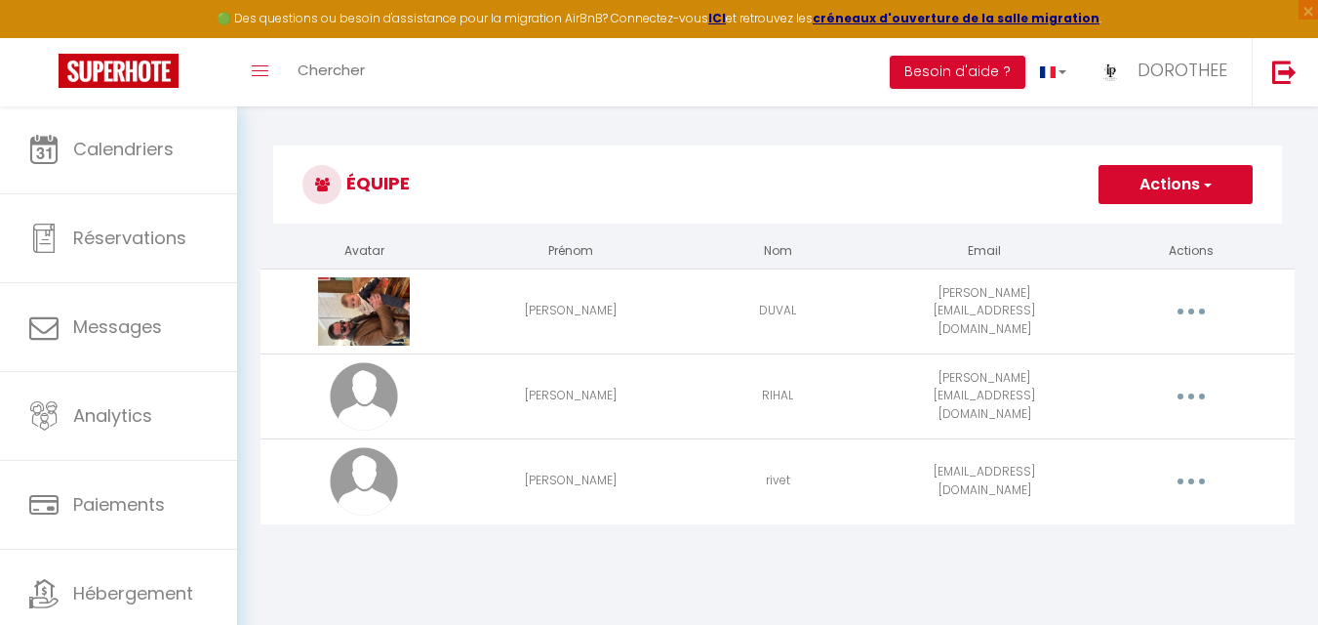
click at [1198, 480] on button "button" at bounding box center [1191, 480] width 55 height 31
click at [1130, 557] on link "Supprimer" at bounding box center [1140, 560] width 144 height 33
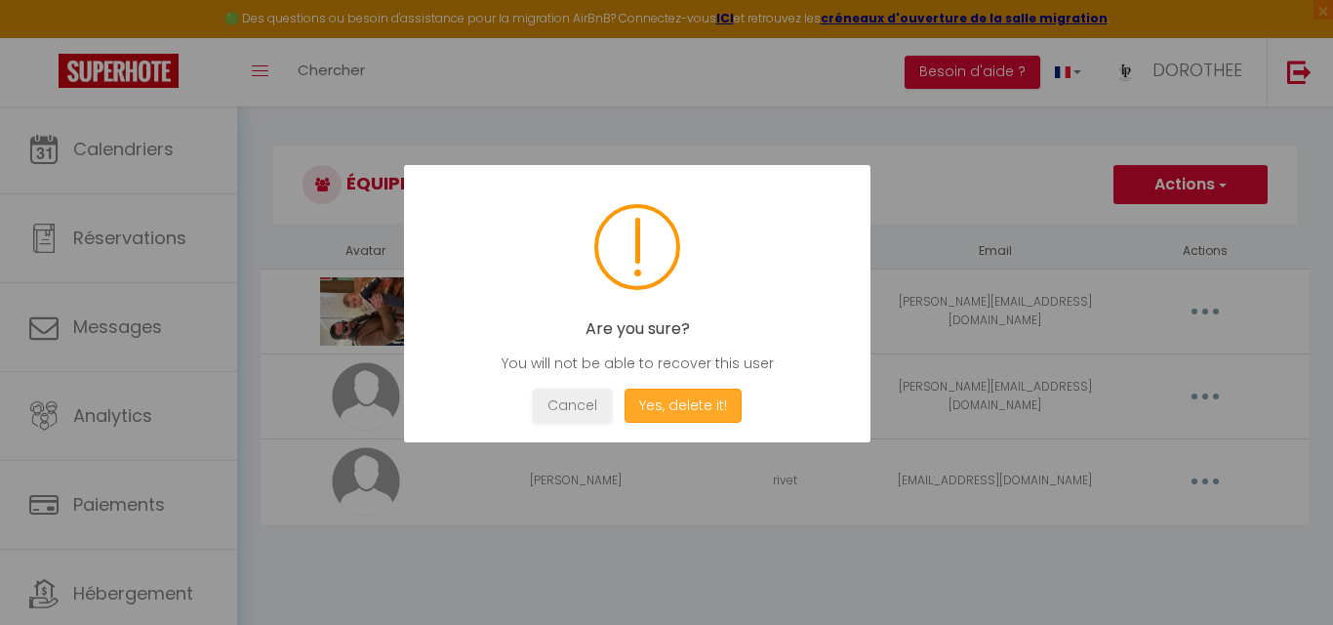
click at [698, 406] on button "Yes, delete it!" at bounding box center [683, 405] width 117 height 34
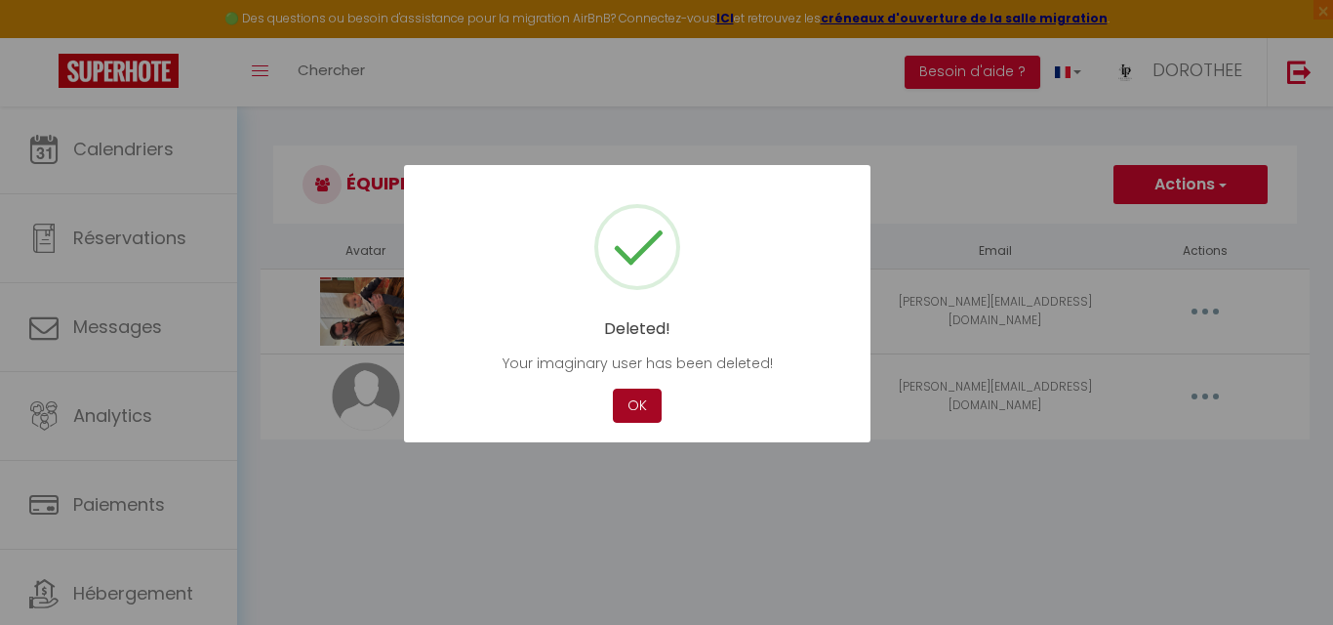
click at [636, 403] on button "OK" at bounding box center [637, 405] width 49 height 34
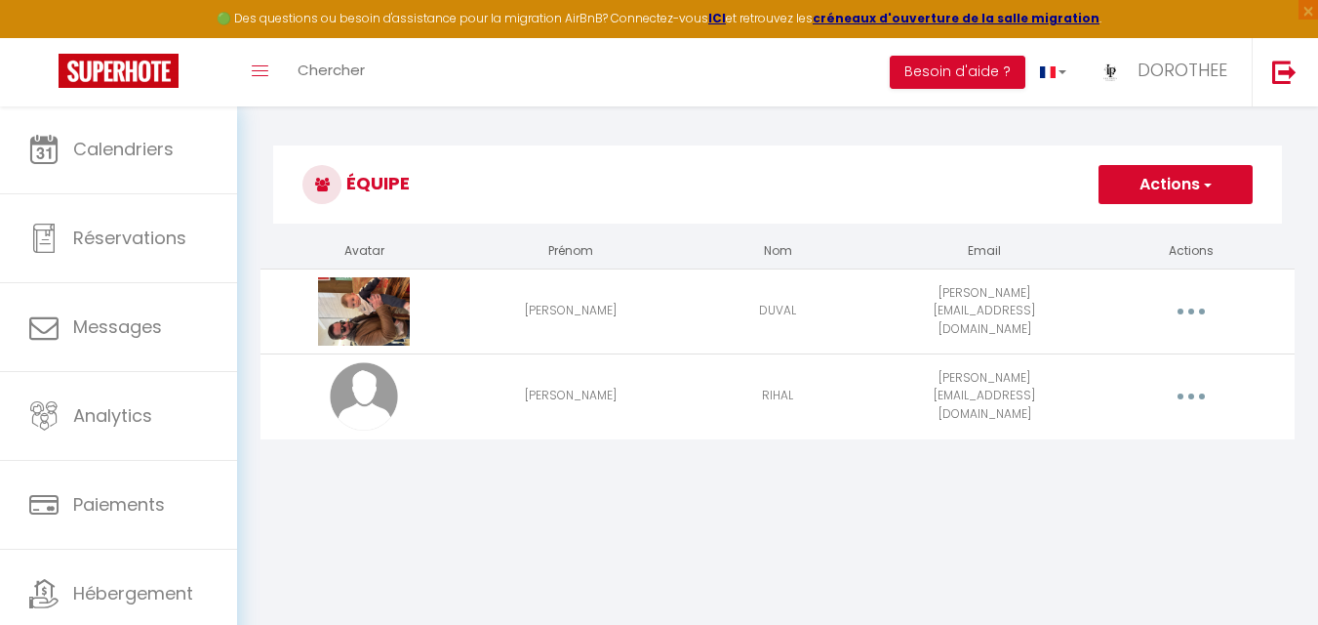
click at [1186, 391] on button "button" at bounding box center [1191, 396] width 55 height 31
click at [1145, 472] on link "Supprimer" at bounding box center [1140, 476] width 144 height 33
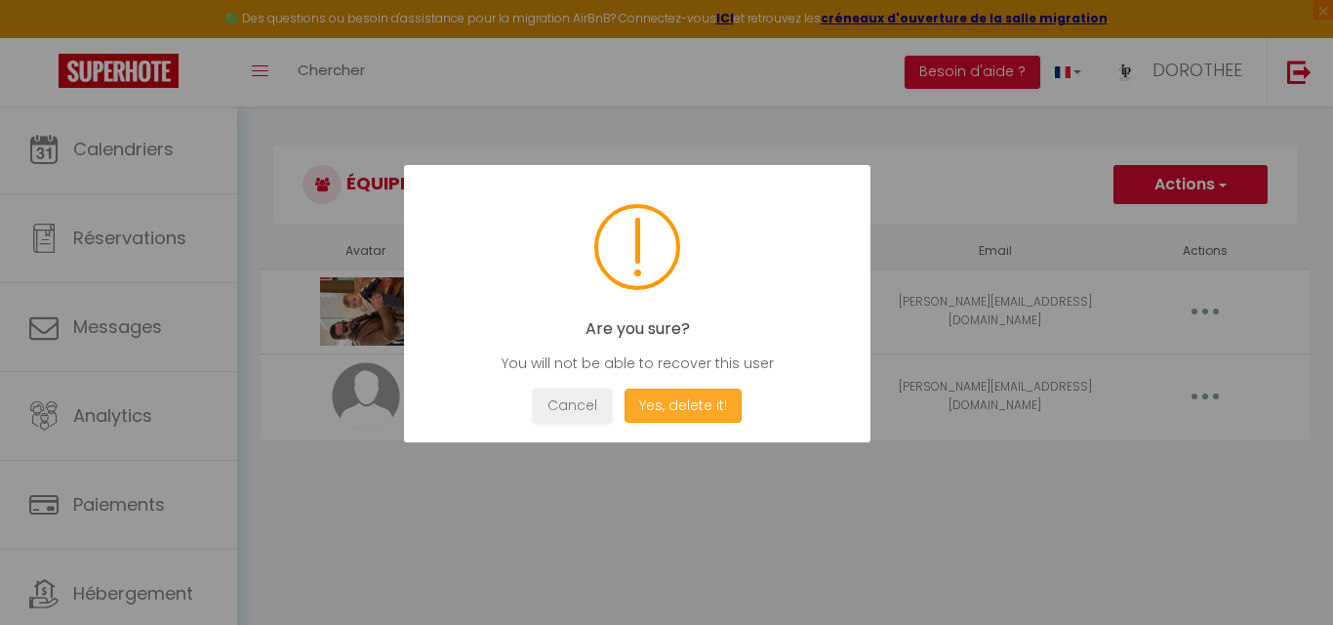
click at [665, 409] on button "Yes, delete it!" at bounding box center [683, 405] width 117 height 34
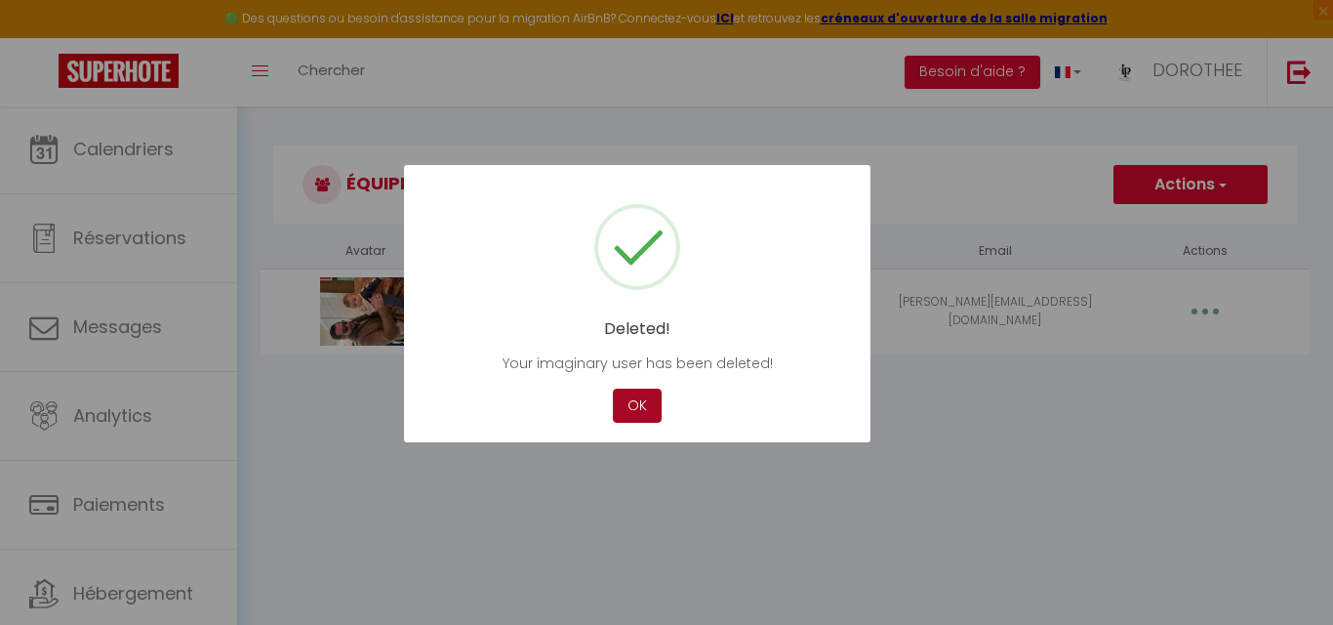
click at [636, 401] on button "OK" at bounding box center [637, 405] width 49 height 34
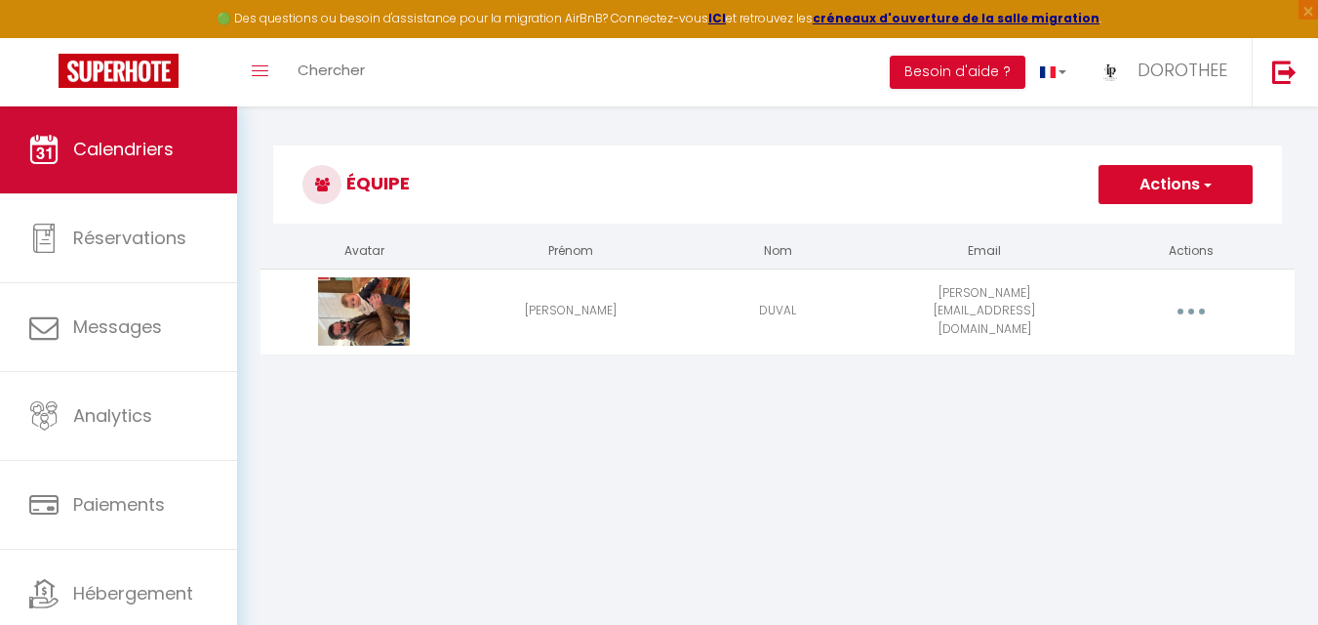
click at [177, 150] on link "Calendriers" at bounding box center [118, 149] width 237 height 88
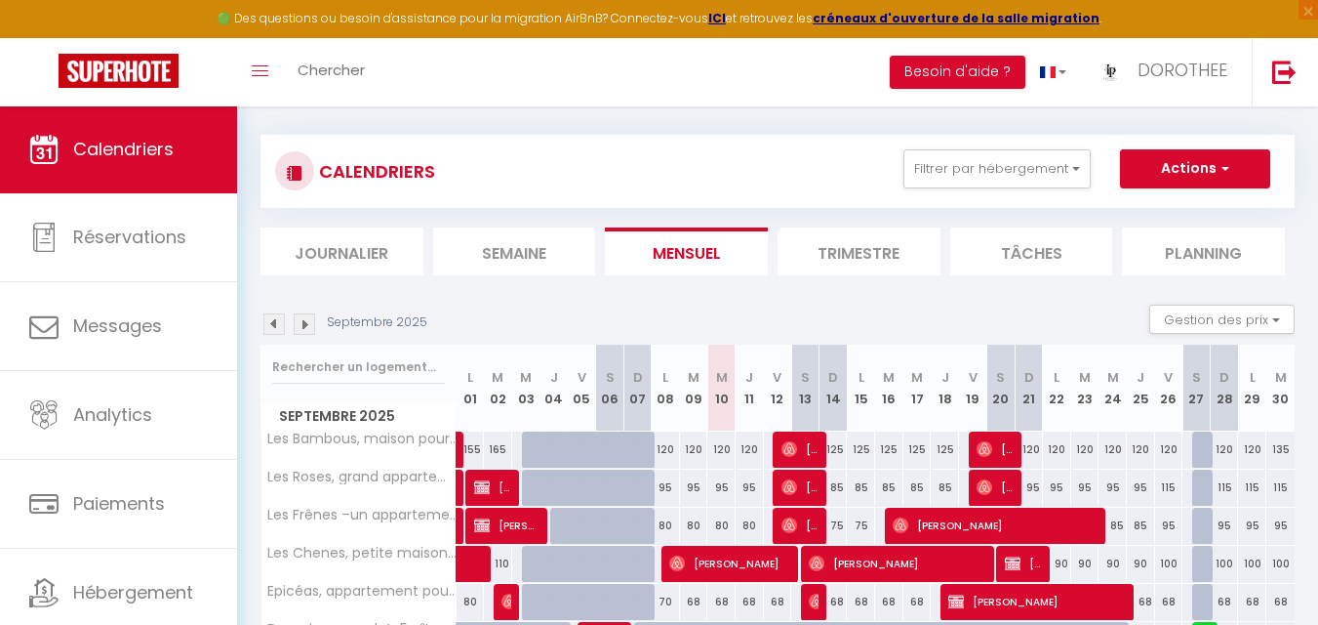
scroll to position [127, 0]
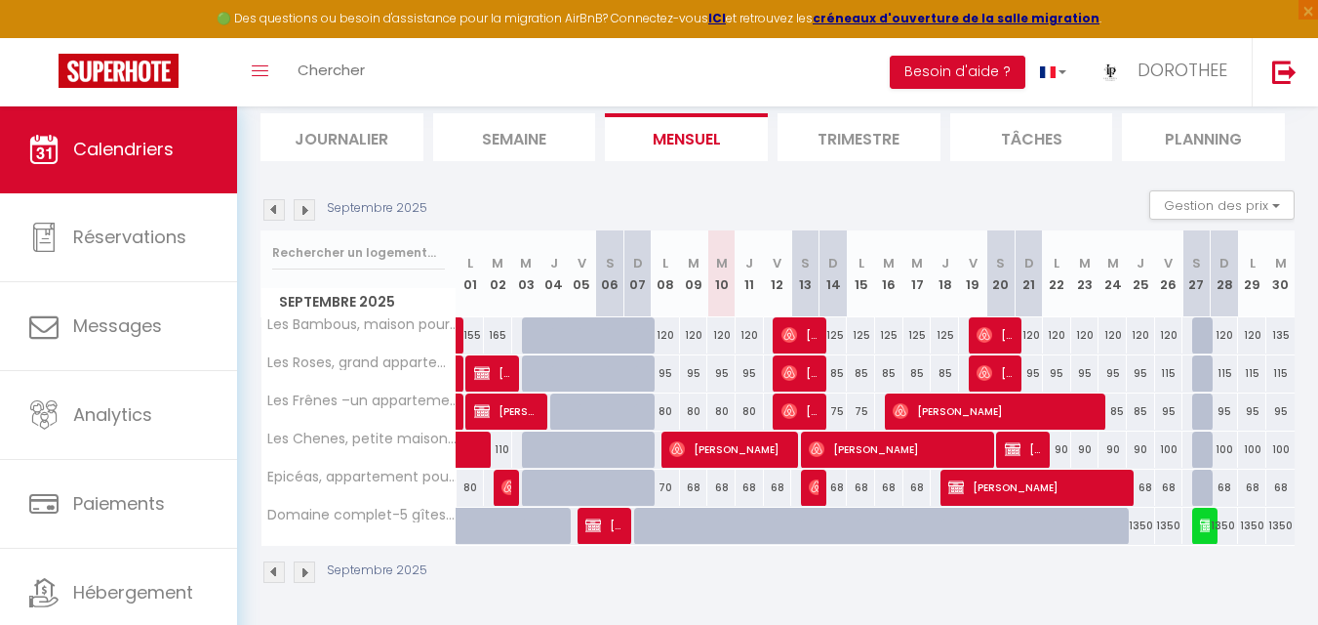
click at [1007, 450] on img at bounding box center [1013, 449] width 16 height 16
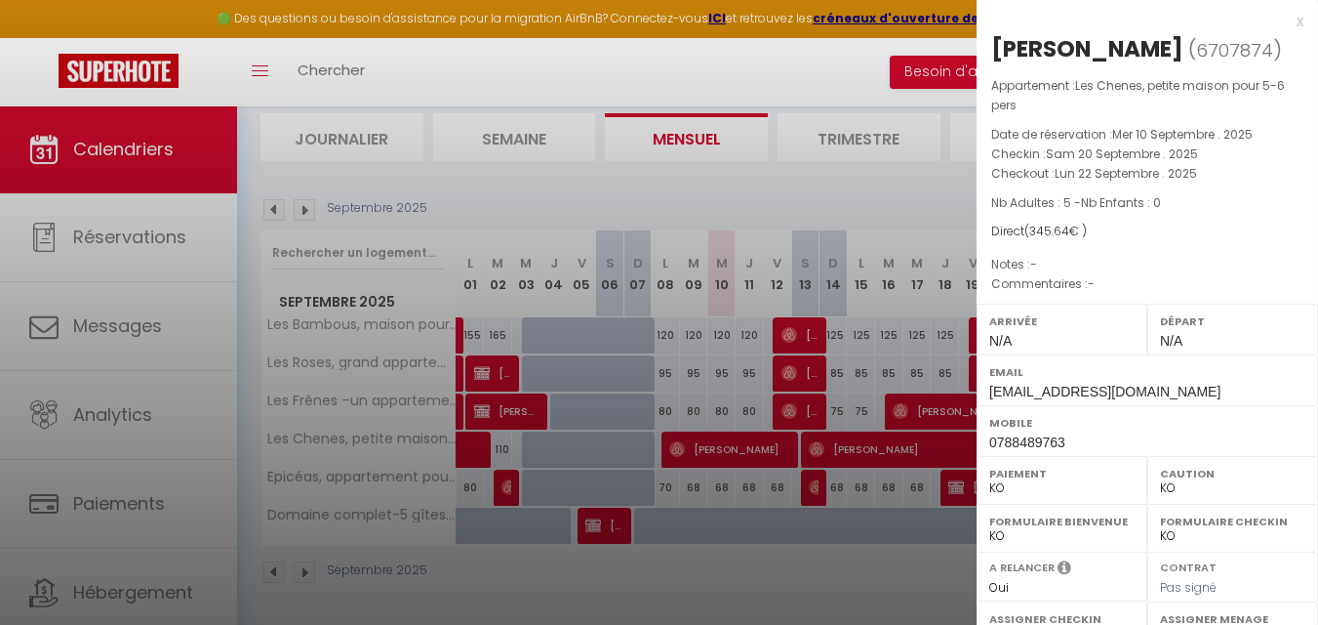
scroll to position [330, 0]
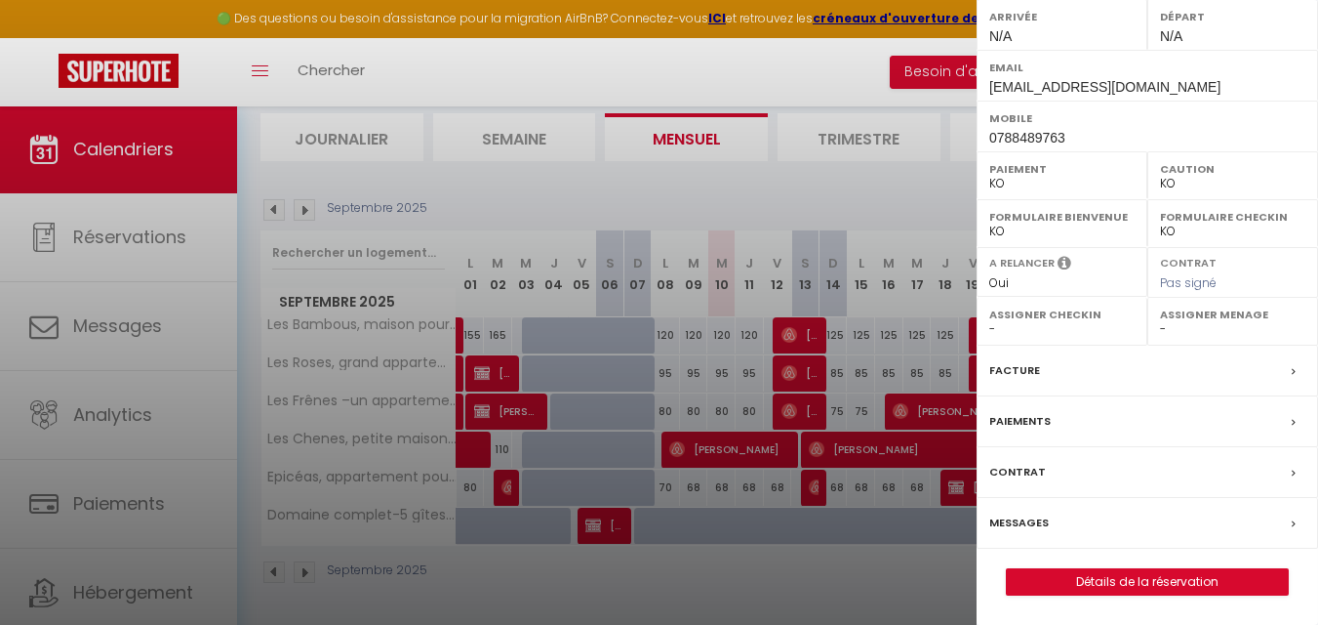
click at [1190, 575] on link "Détails de la réservation" at bounding box center [1147, 581] width 281 height 25
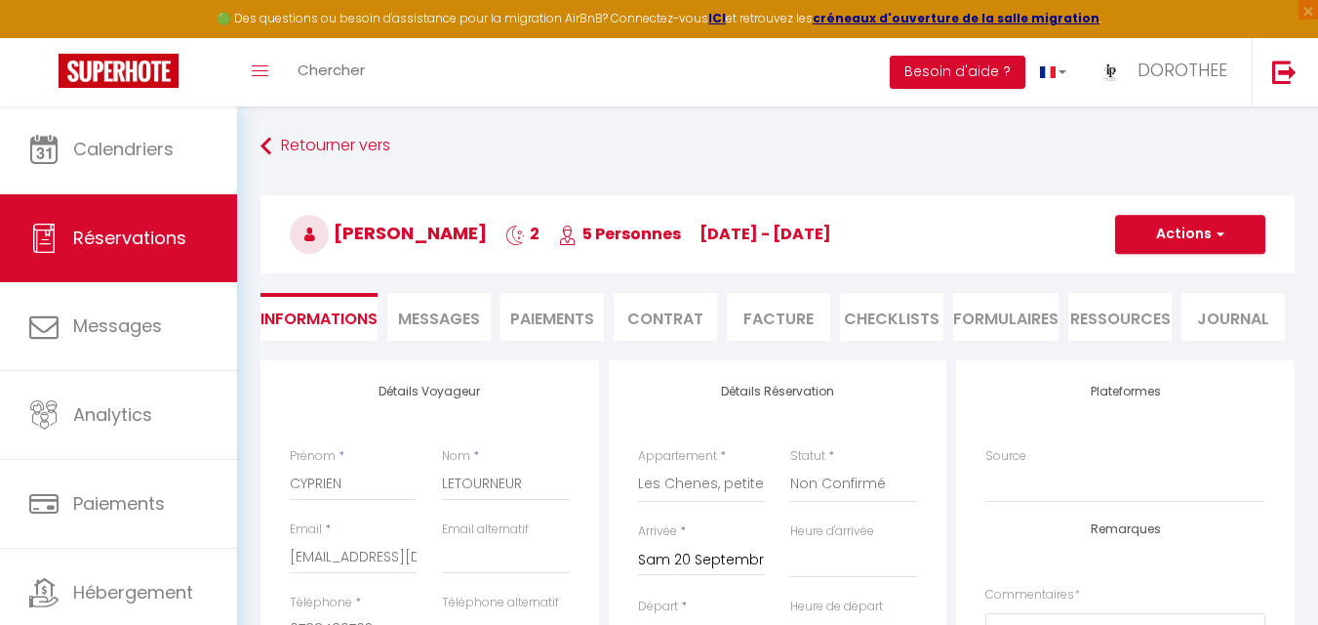
click at [787, 310] on li "Facture" at bounding box center [778, 317] width 103 height 48
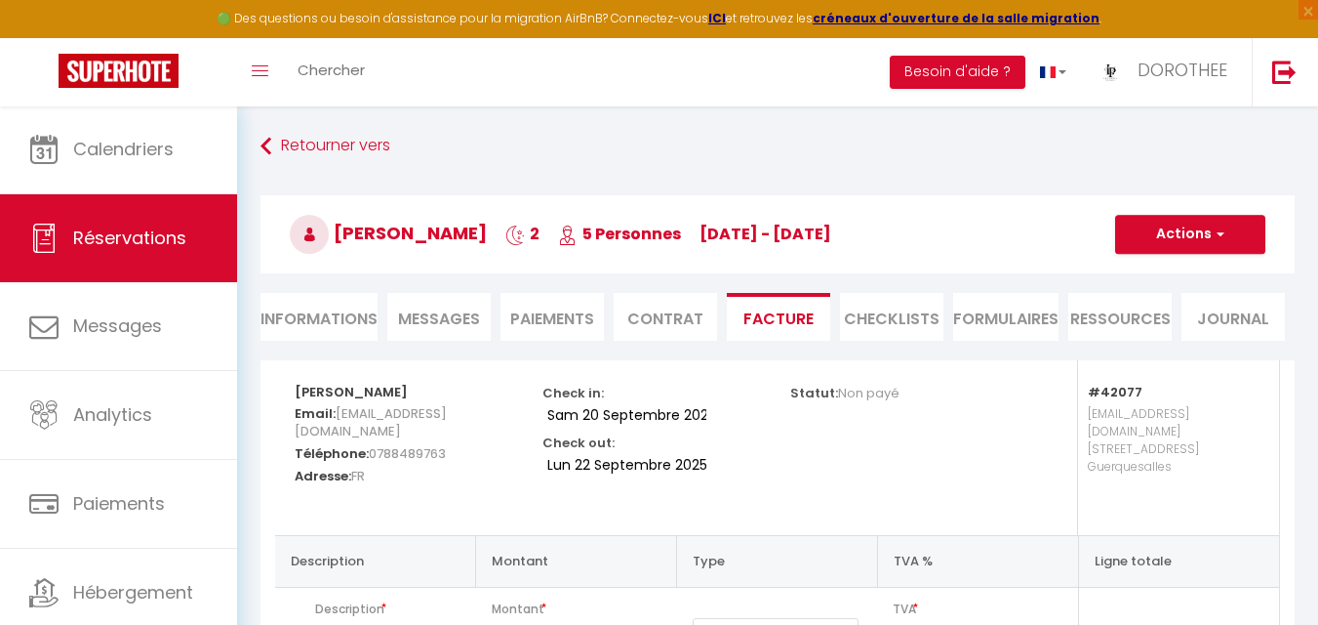
click at [1173, 231] on button "Actions" at bounding box center [1190, 234] width 150 height 39
click at [1167, 303] on link "Aperçu et éditer" at bounding box center [1176, 302] width 164 height 25
click at [1160, 231] on button "Actions" at bounding box center [1190, 234] width 150 height 39
click at [1160, 328] on link "Envoyer la facture" at bounding box center [1176, 327] width 164 height 25
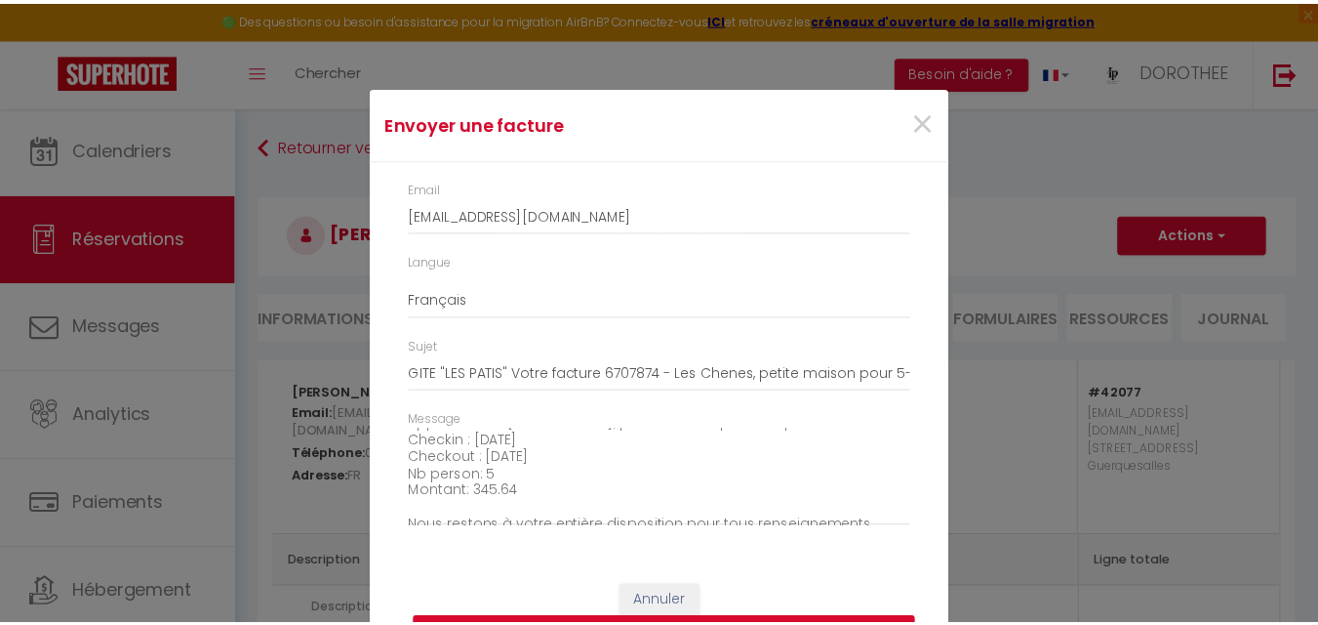
scroll to position [47, 0]
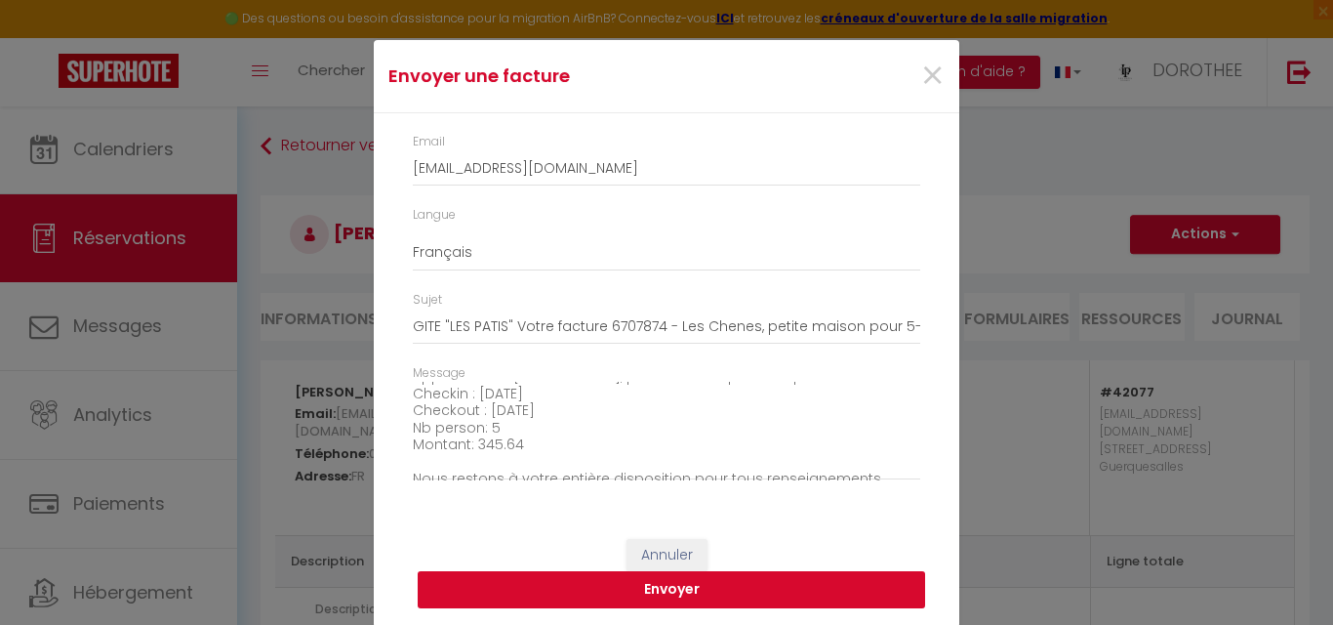
click at [645, 585] on button "Envoyer" at bounding box center [671, 589] width 507 height 37
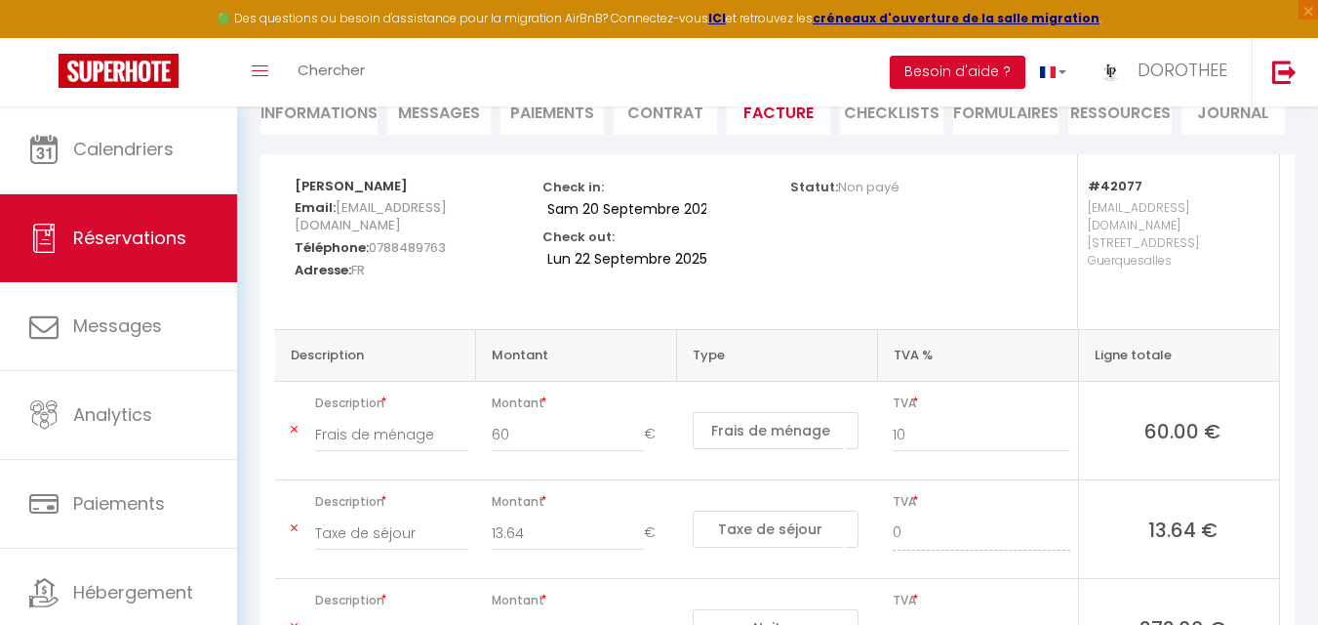
scroll to position [29, 0]
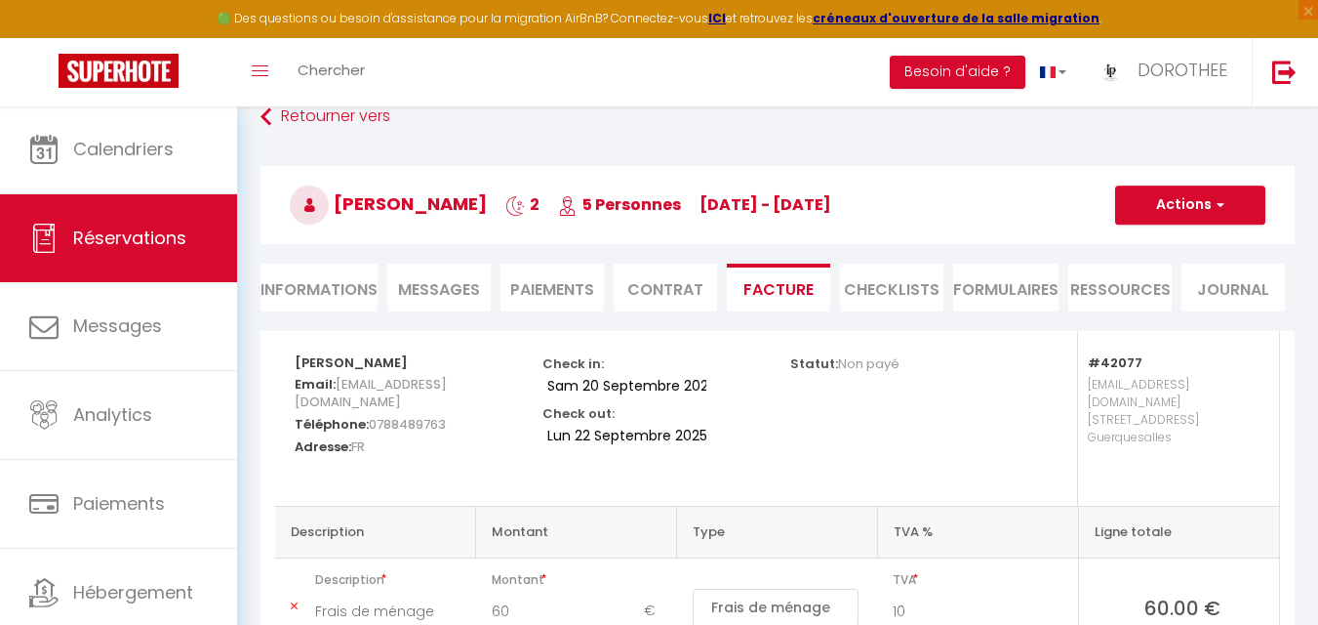
click at [331, 282] on li "Informations" at bounding box center [319, 287] width 117 height 48
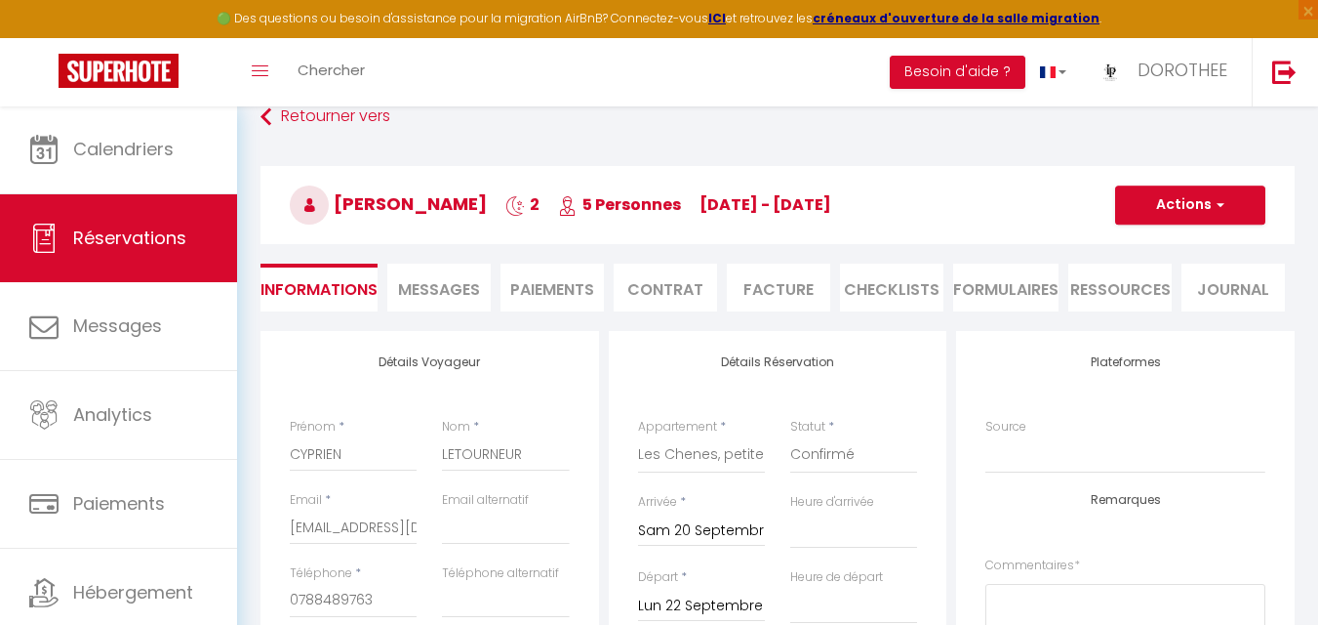
click at [1191, 198] on button "Actions" at bounding box center [1190, 204] width 150 height 39
click at [1154, 250] on link "Enregistrer" at bounding box center [1171, 247] width 154 height 25
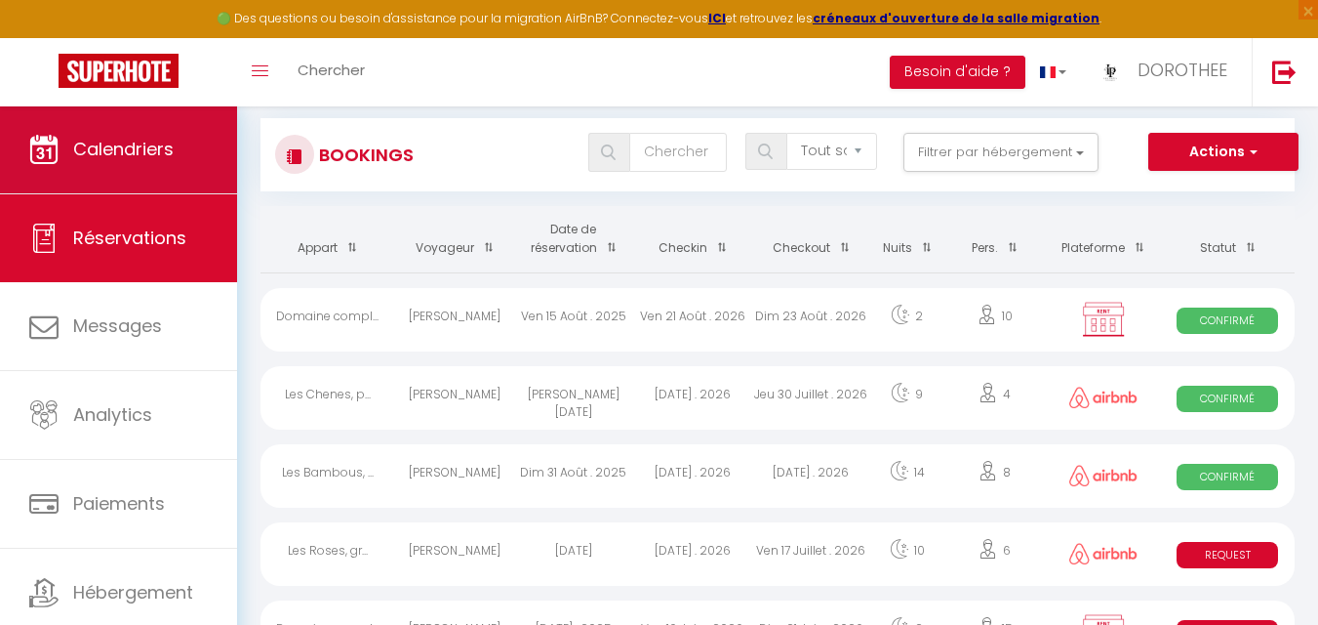
click at [167, 165] on link "Calendriers" at bounding box center [118, 149] width 237 height 88
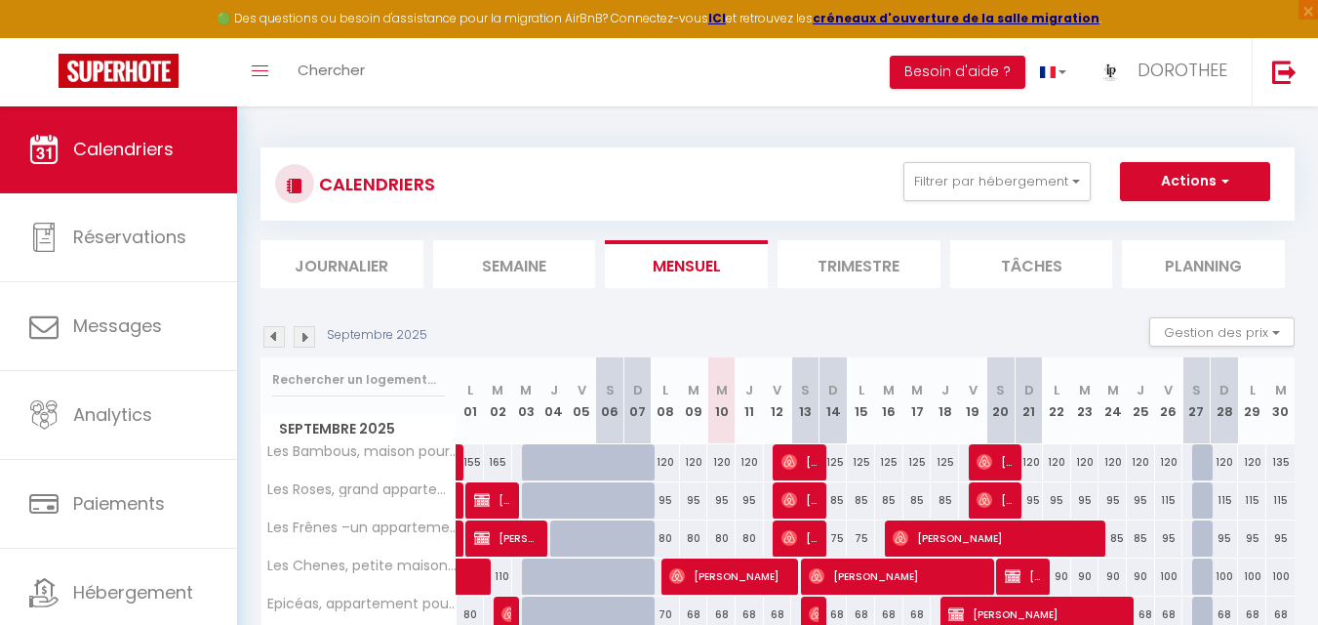
scroll to position [127, 0]
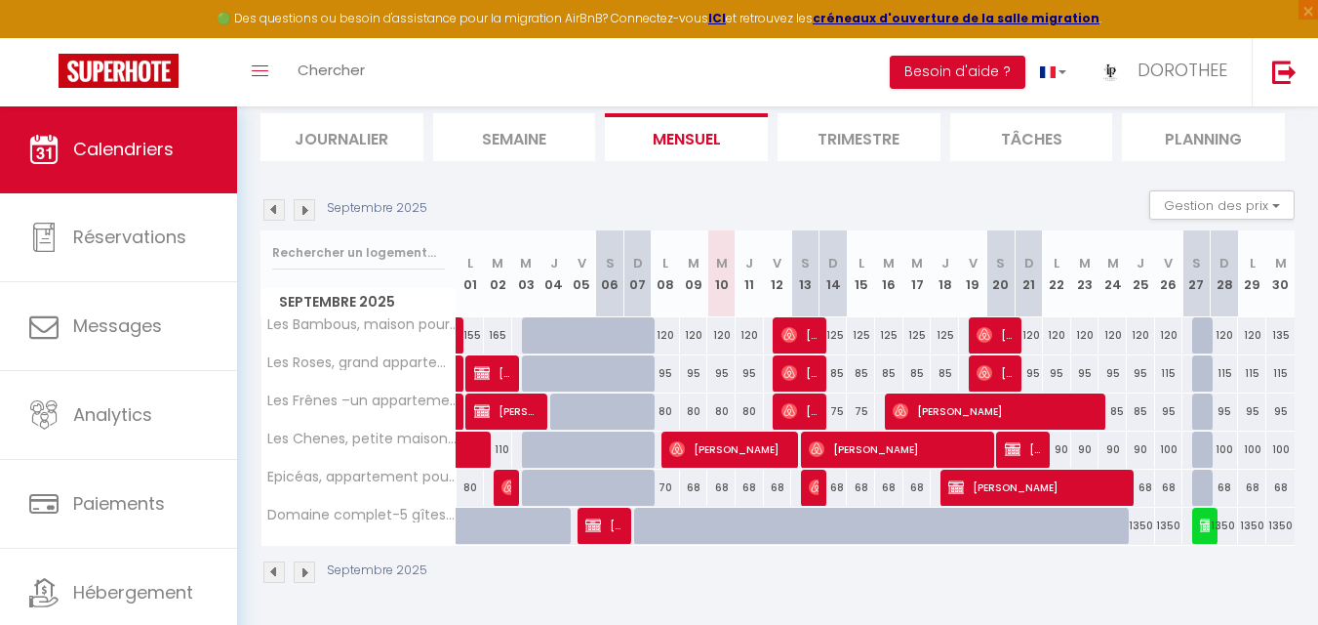
click at [1008, 448] on img at bounding box center [1013, 449] width 16 height 16
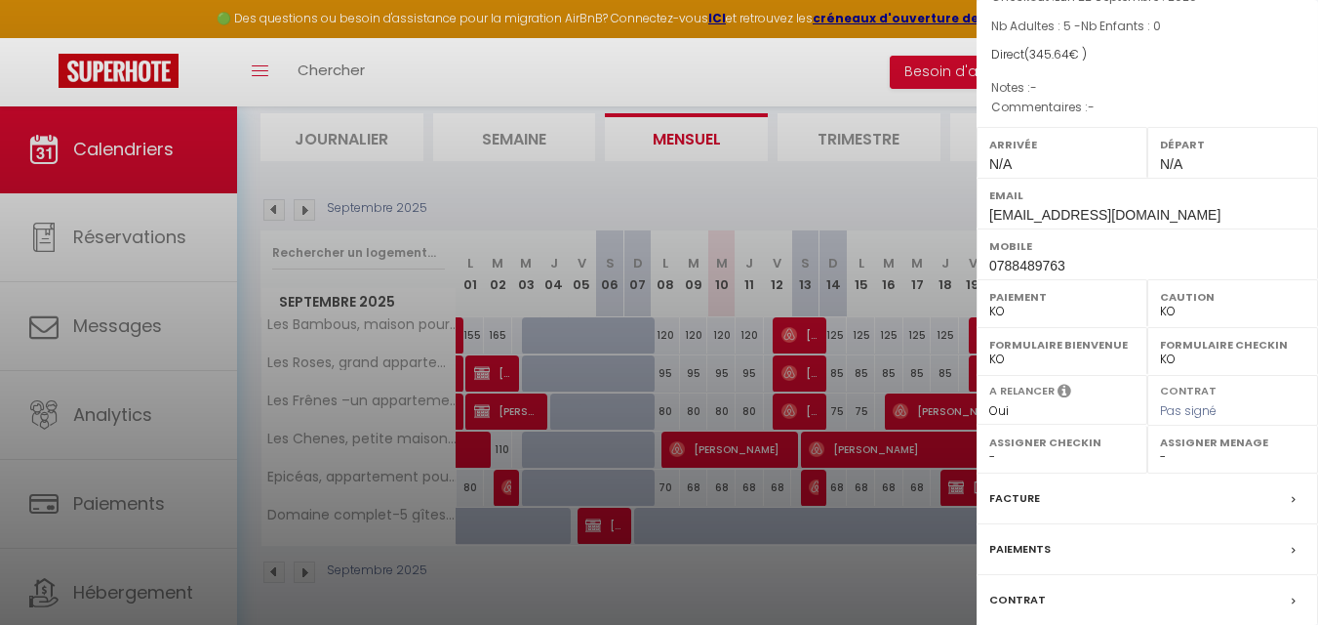
scroll to position [330, 0]
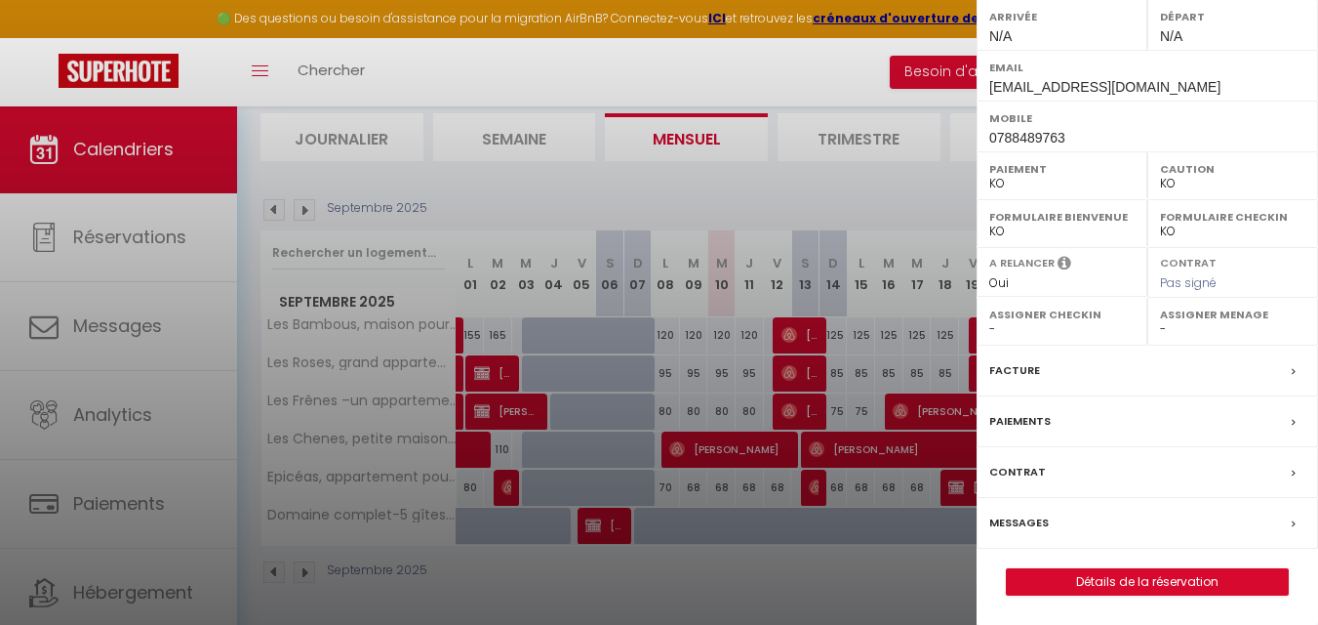
click at [1158, 581] on link "Détails de la réservation" at bounding box center [1147, 581] width 281 height 25
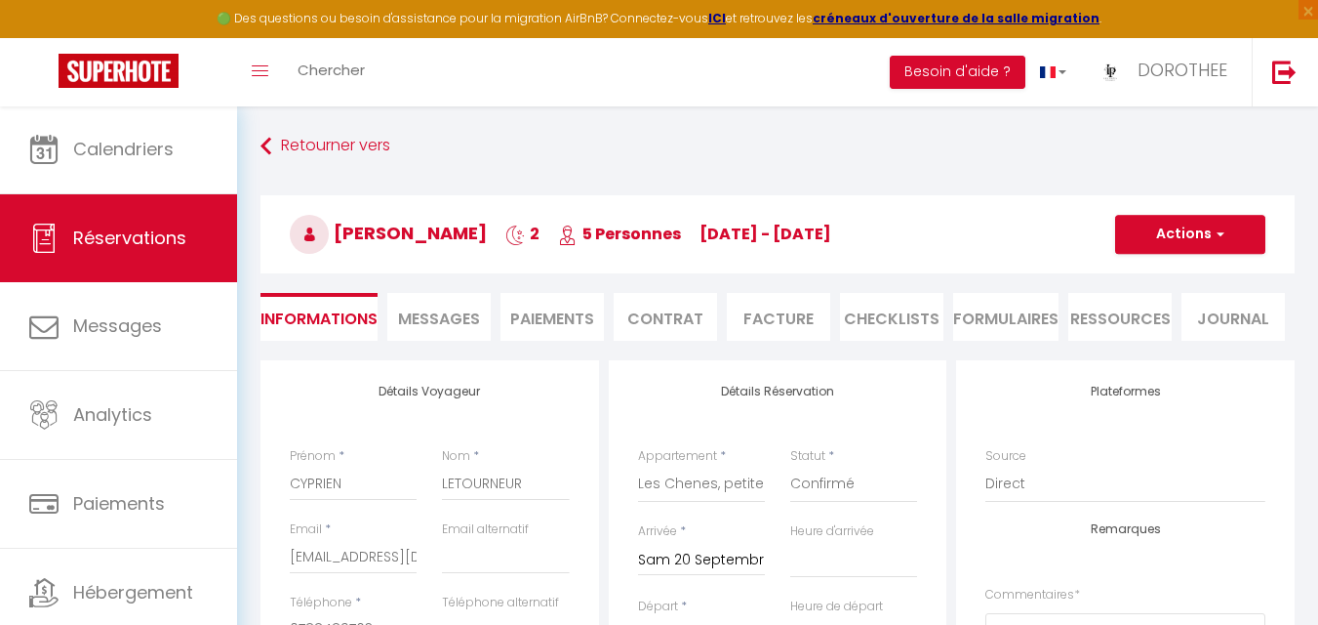
click at [571, 324] on li "Paiements" at bounding box center [552, 317] width 103 height 48
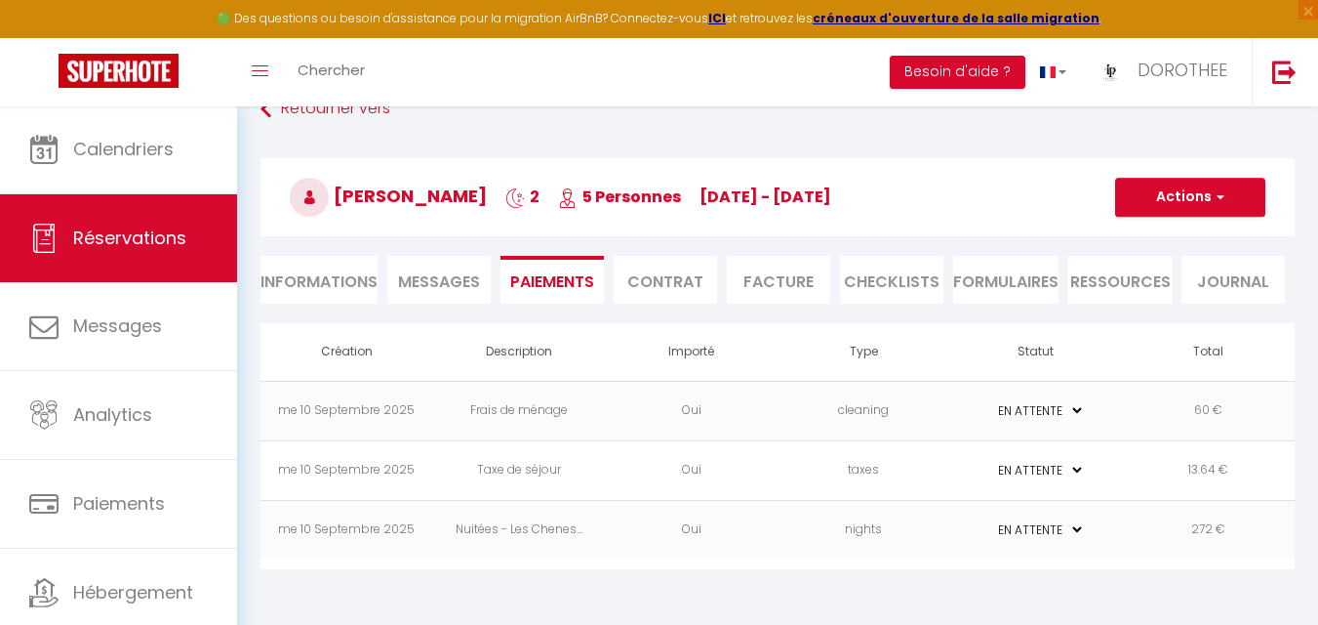
scroll to position [105, 0]
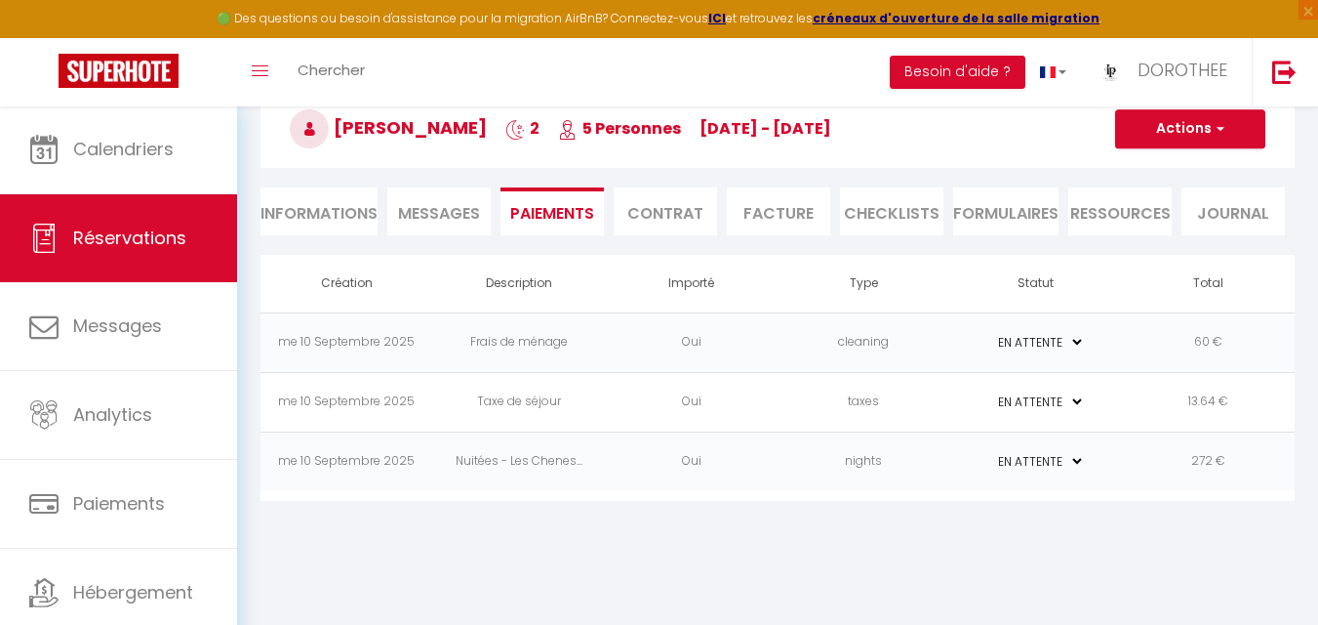
click at [1186, 132] on button "Actions" at bounding box center [1190, 128] width 150 height 39
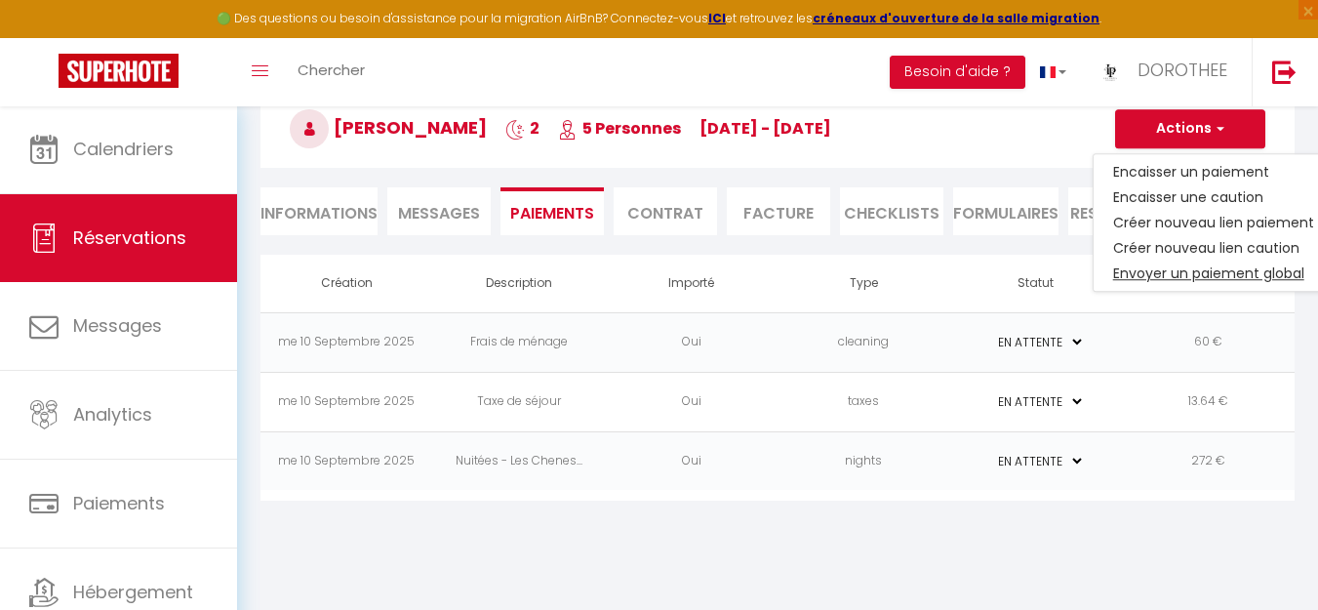
click at [1256, 274] on link "Envoyer un paiement global" at bounding box center [1214, 273] width 240 height 25
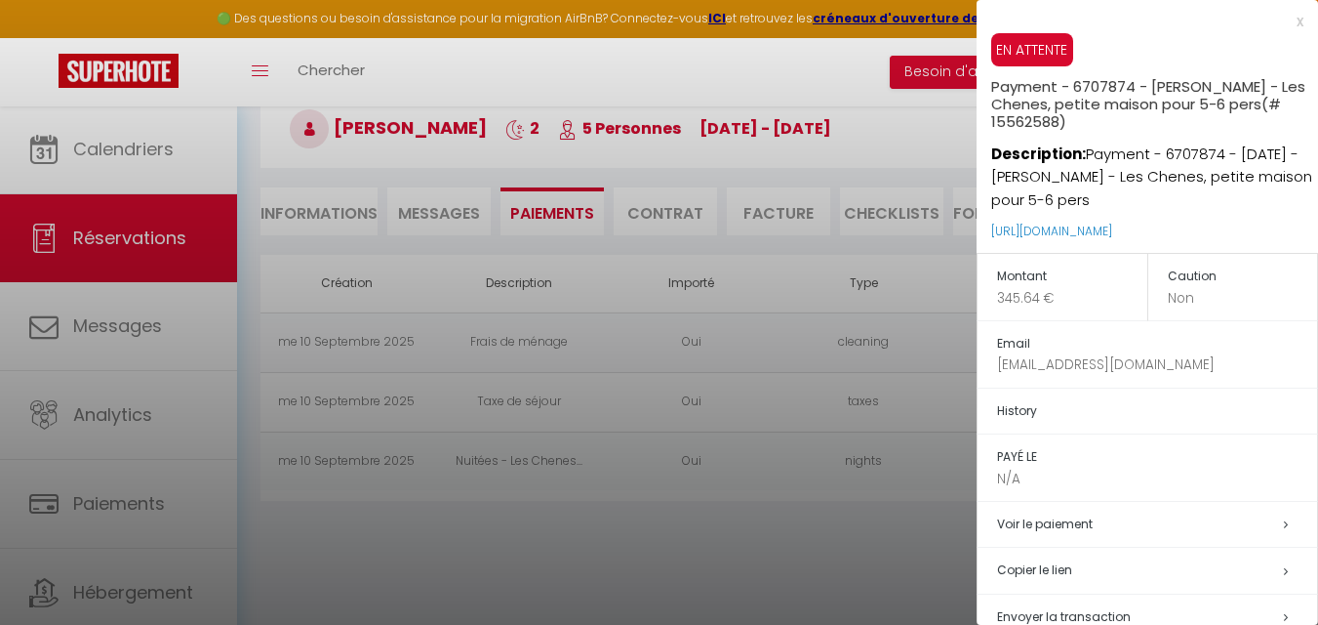
scroll to position [32, 0]
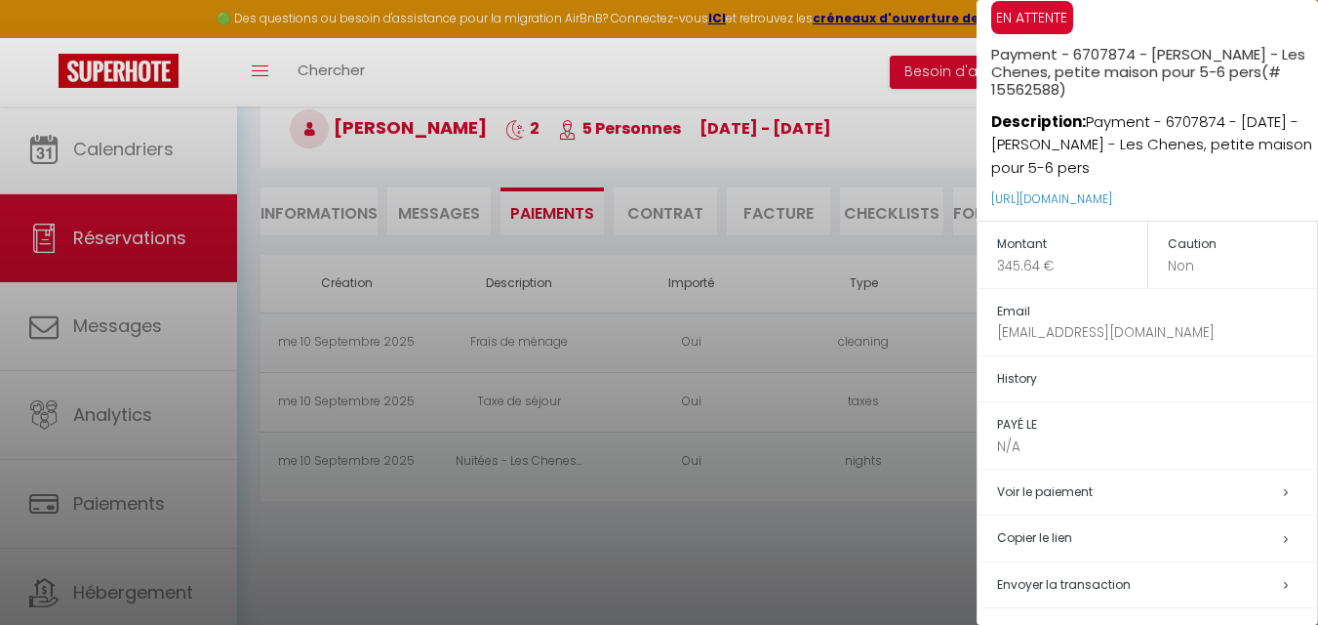
click at [1057, 527] on h5 "Copier le lien" at bounding box center [1157, 538] width 320 height 22
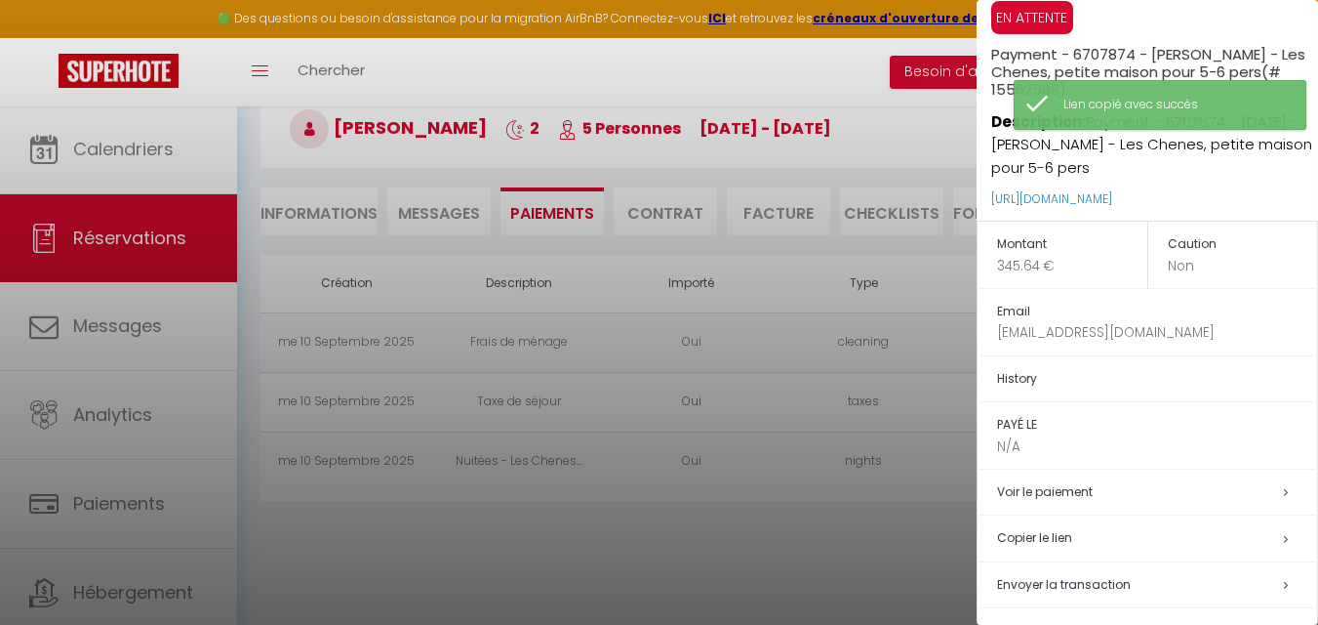
click at [441, 217] on div at bounding box center [659, 312] width 1318 height 625
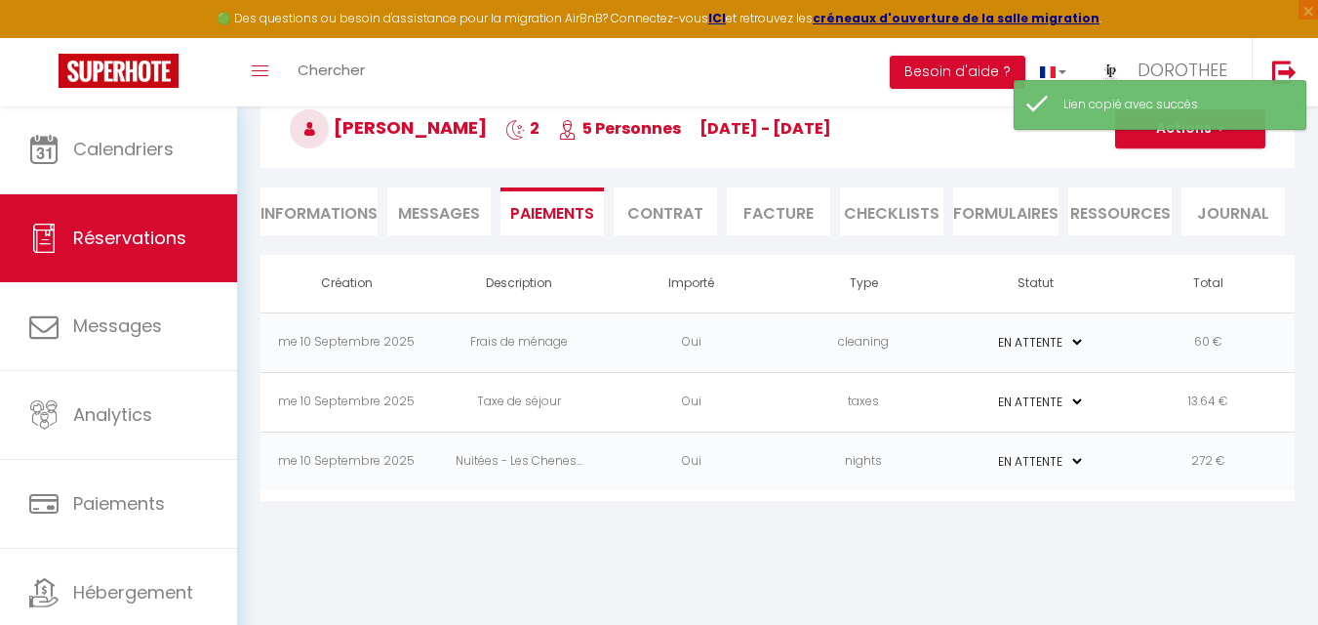
click at [429, 221] on span "Messages" at bounding box center [439, 213] width 82 height 22
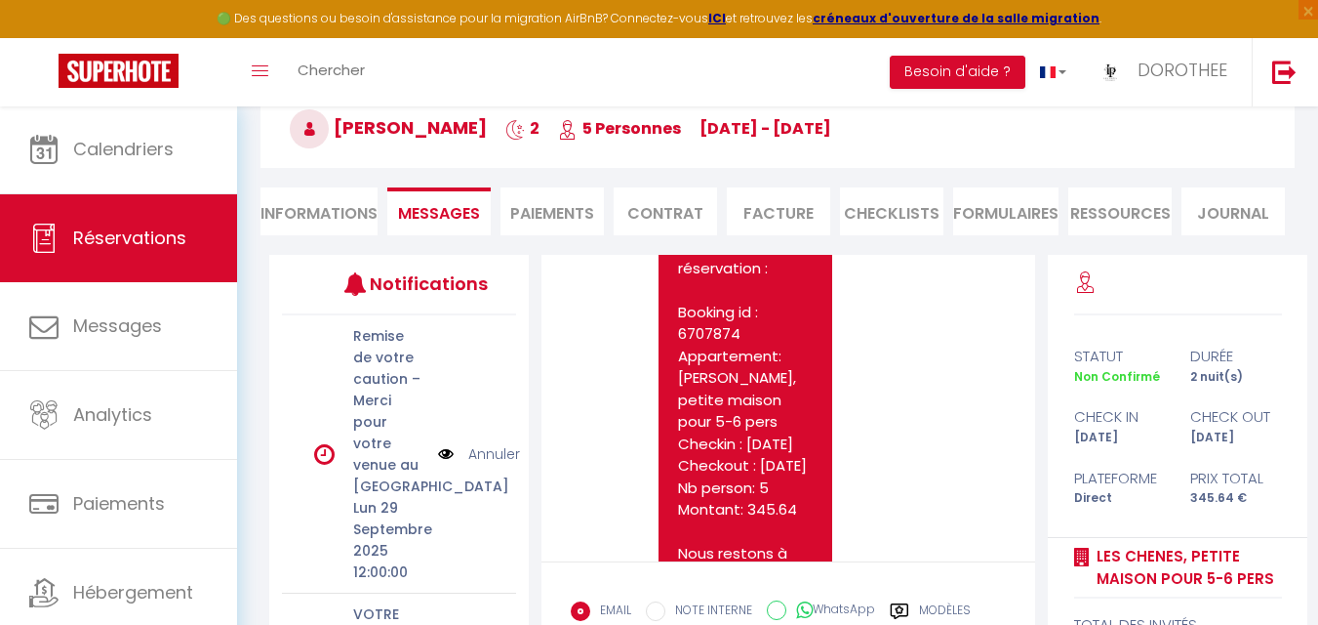
scroll to position [278, 0]
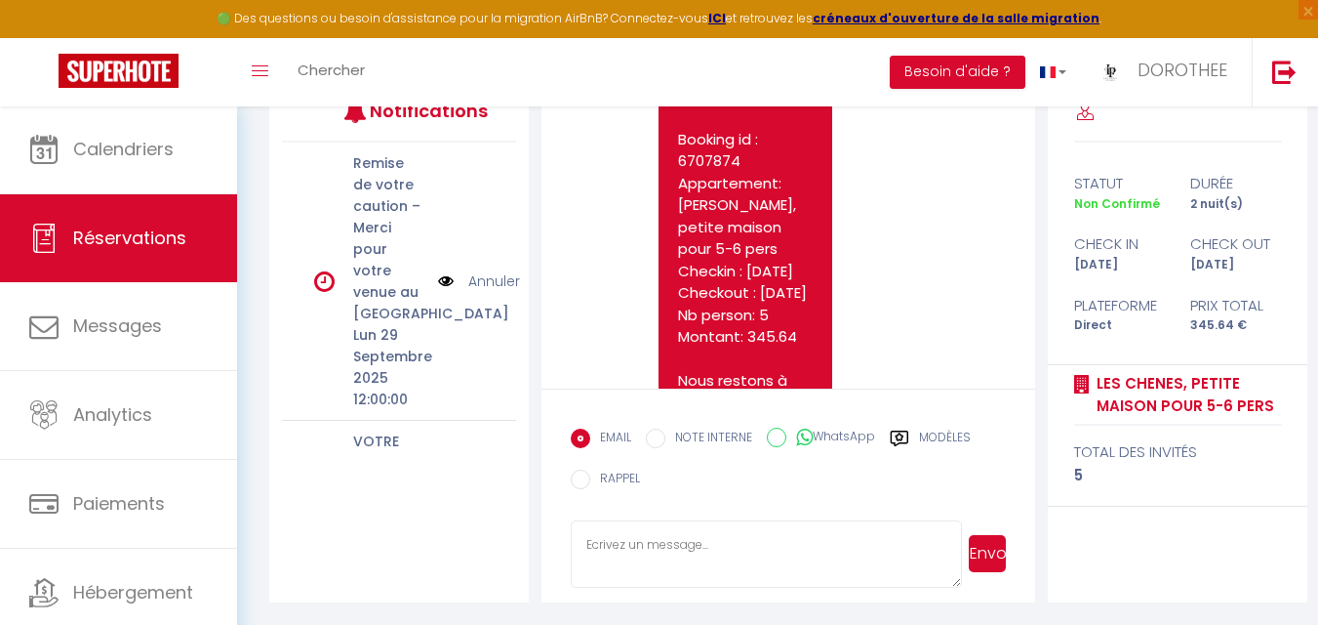
click at [772, 433] on input "WhatsApp" at bounding box center [777, 437] width 20 height 20
click at [788, 551] on textarea at bounding box center [766, 554] width 391 height 68
paste textarea "https://superhote.com/applink/p/3PXPOSgH"
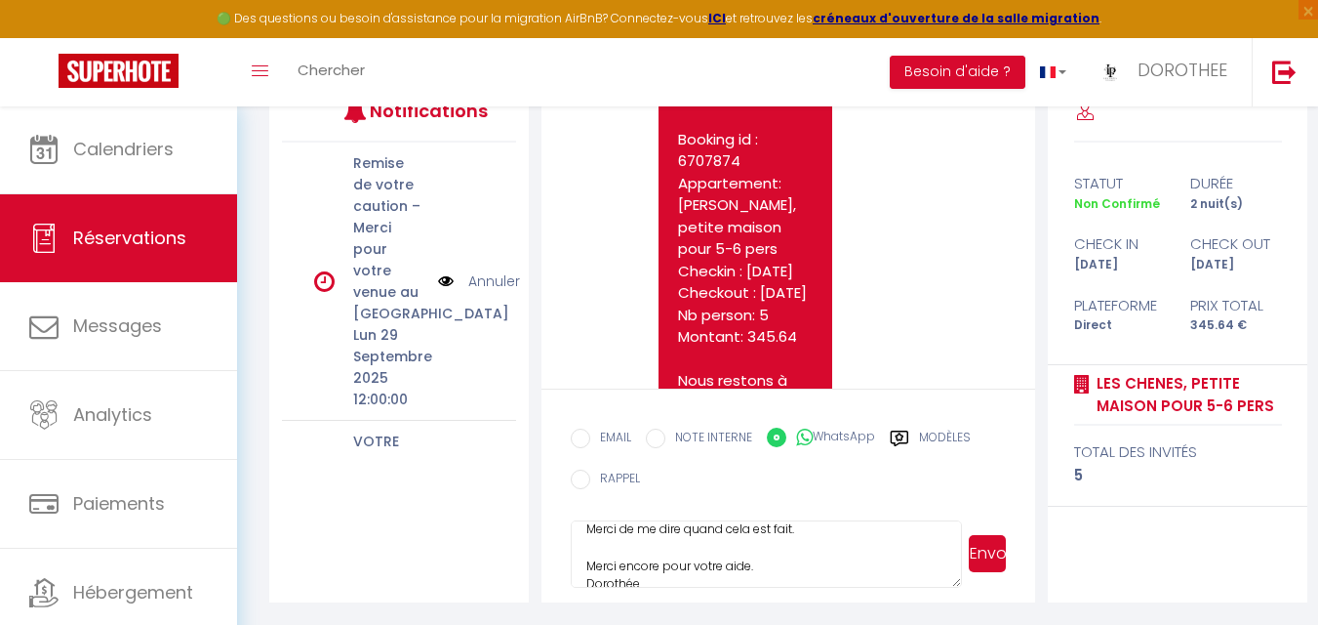
click at [987, 553] on button "Envoyer" at bounding box center [987, 553] width 37 height 37
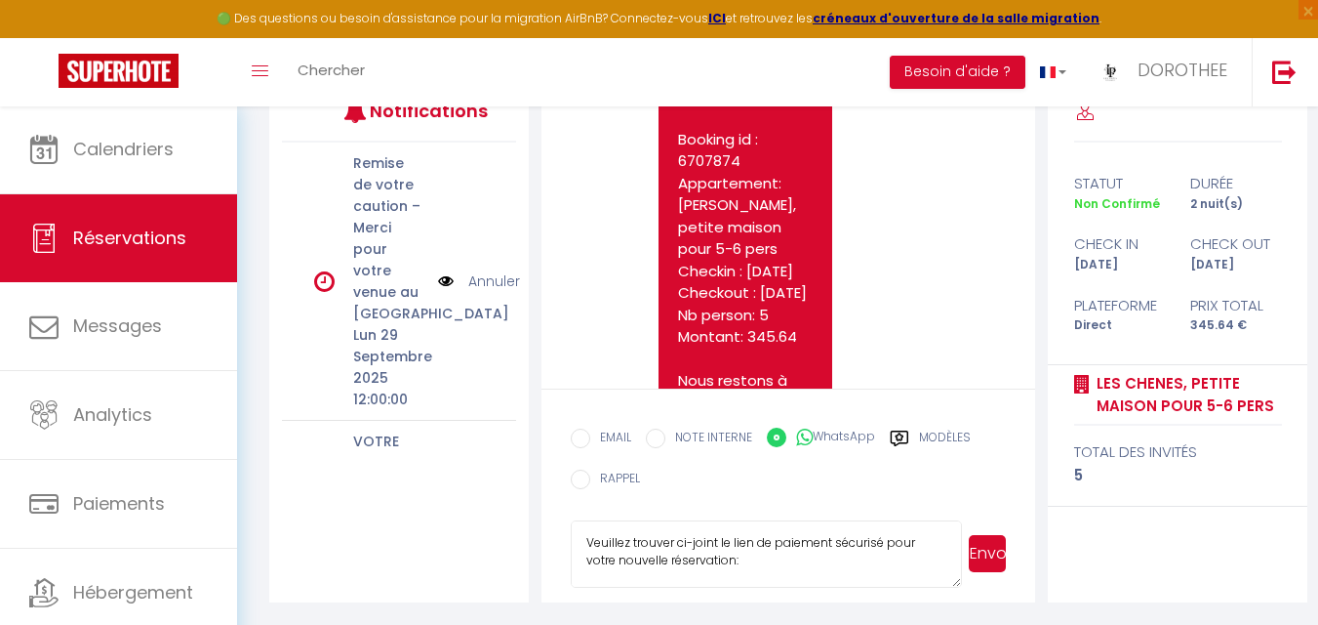
scroll to position [0, 0]
drag, startPoint x: 702, startPoint y: 580, endPoint x: 568, endPoint y: 504, distance: 153.8
click at [568, 504] on form "EMAIL NOTE INTERNE WhatsApp Modèles 10 « ‹ » › Sep 2025 2020 ~ 2030 Dim Lun Mar…" at bounding box center [789, 495] width 494 height 215
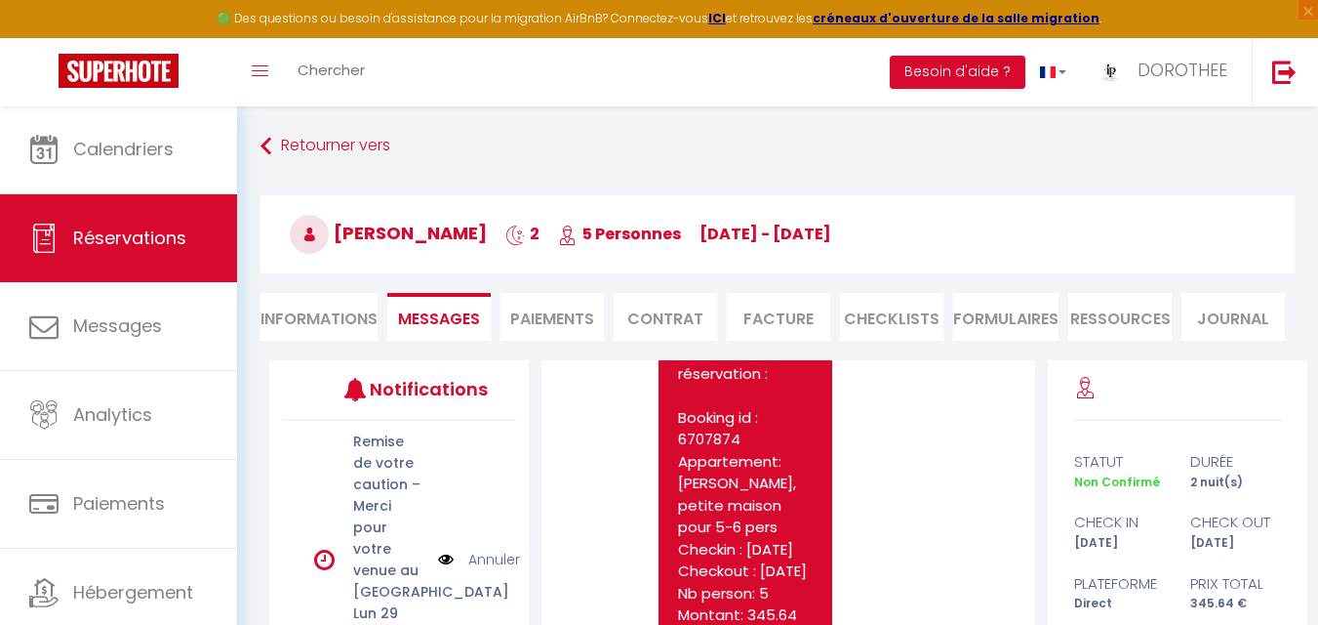
click at [359, 314] on li "Informations" at bounding box center [319, 317] width 117 height 48
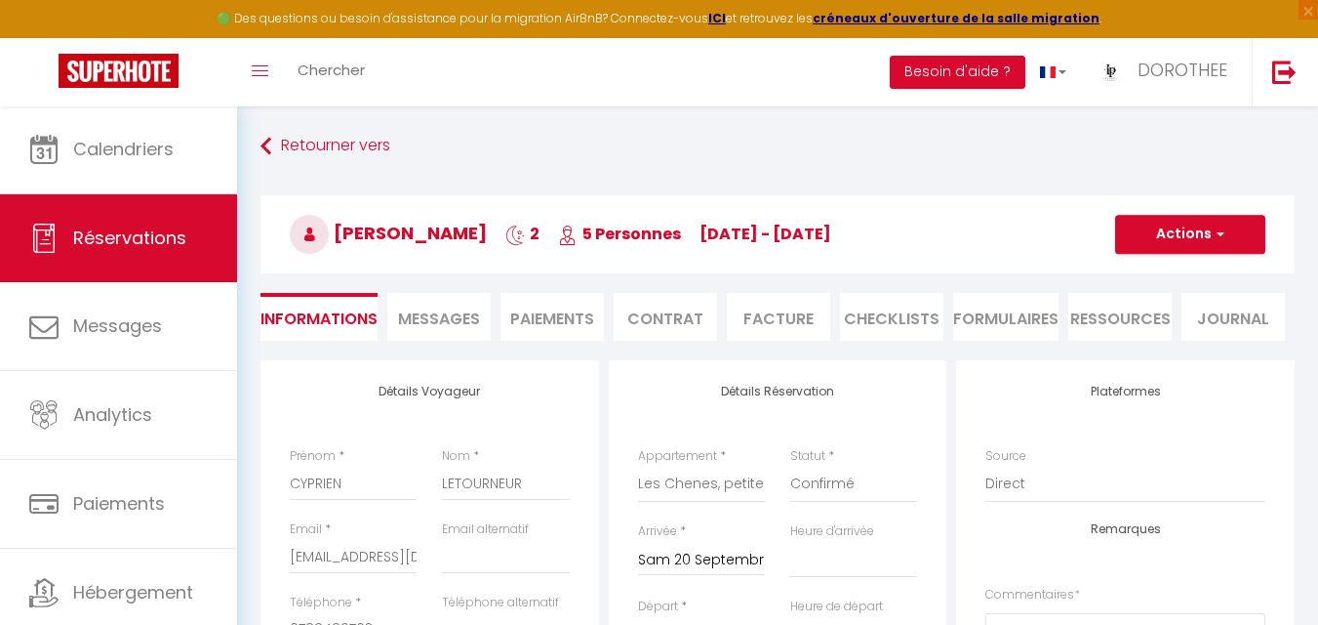
click at [1144, 229] on button "Actions" at bounding box center [1190, 234] width 150 height 39
click at [1146, 276] on link "Enregistrer" at bounding box center [1171, 276] width 154 height 25
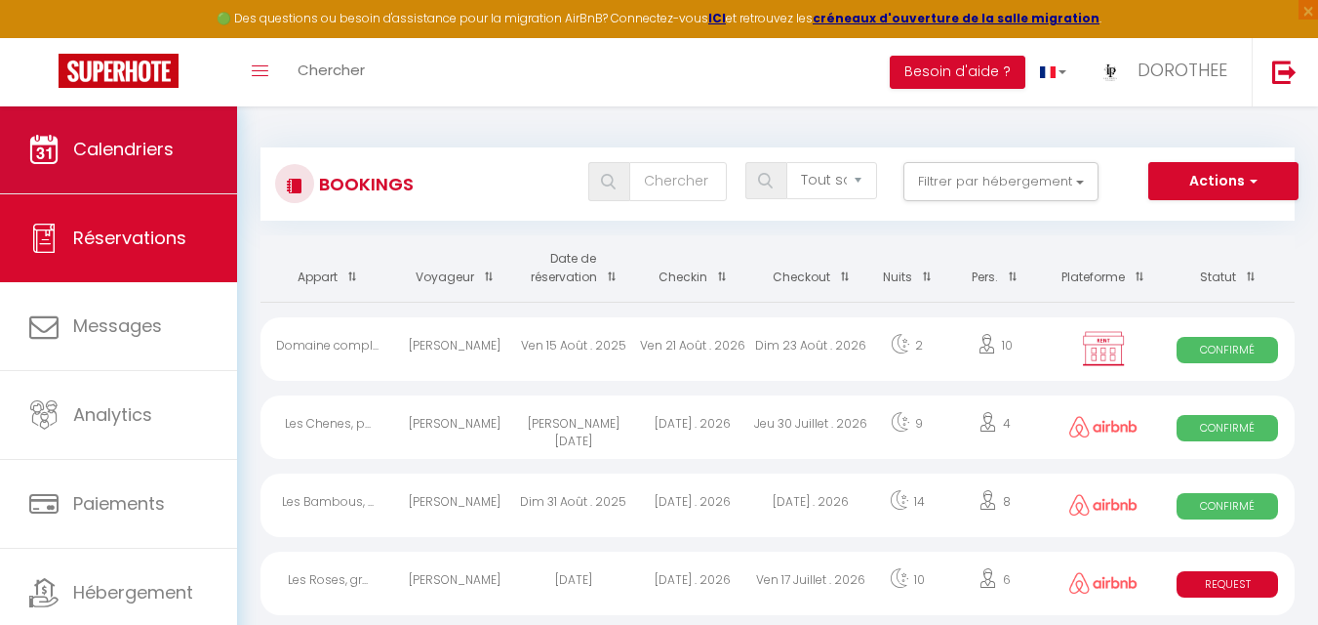
click at [176, 178] on link "Calendriers" at bounding box center [118, 149] width 237 height 88
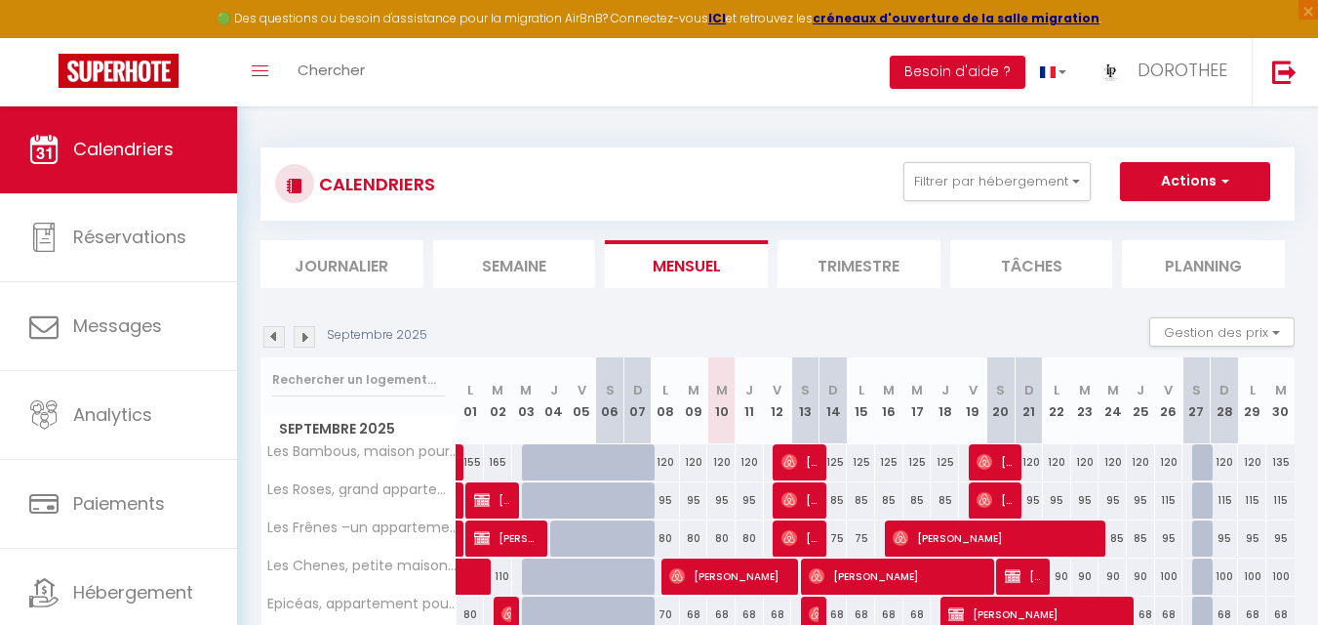
click at [1011, 570] on img at bounding box center [1013, 576] width 16 height 16
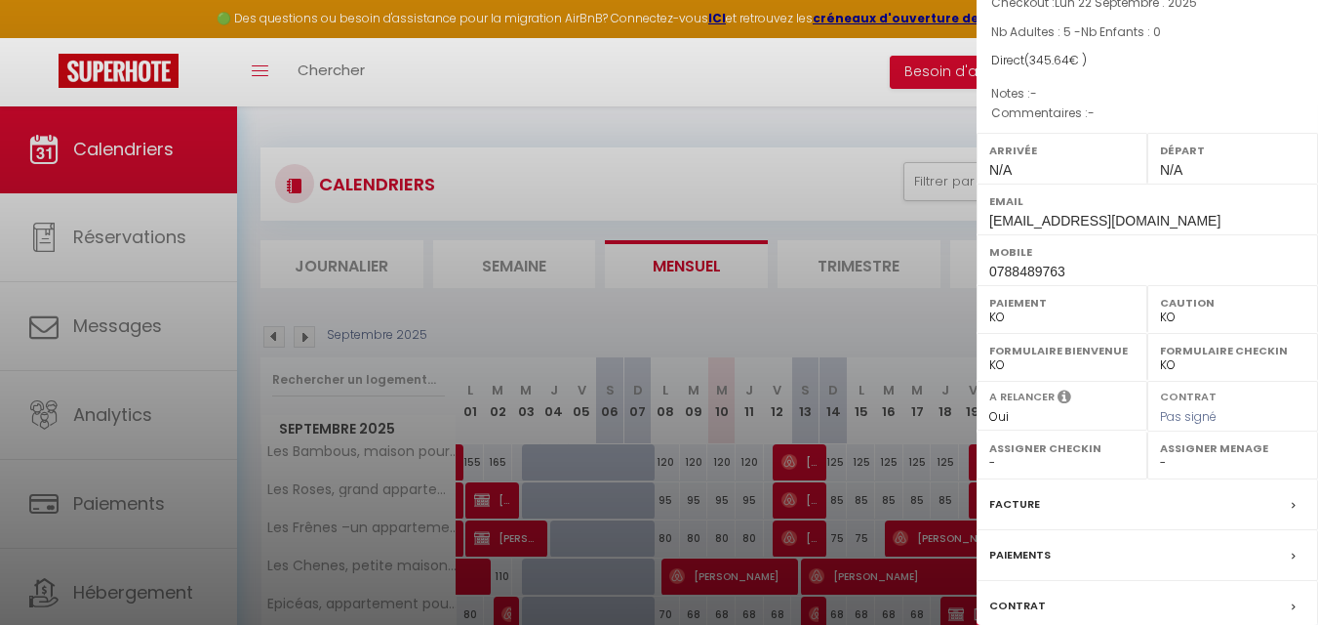
scroll to position [330, 0]
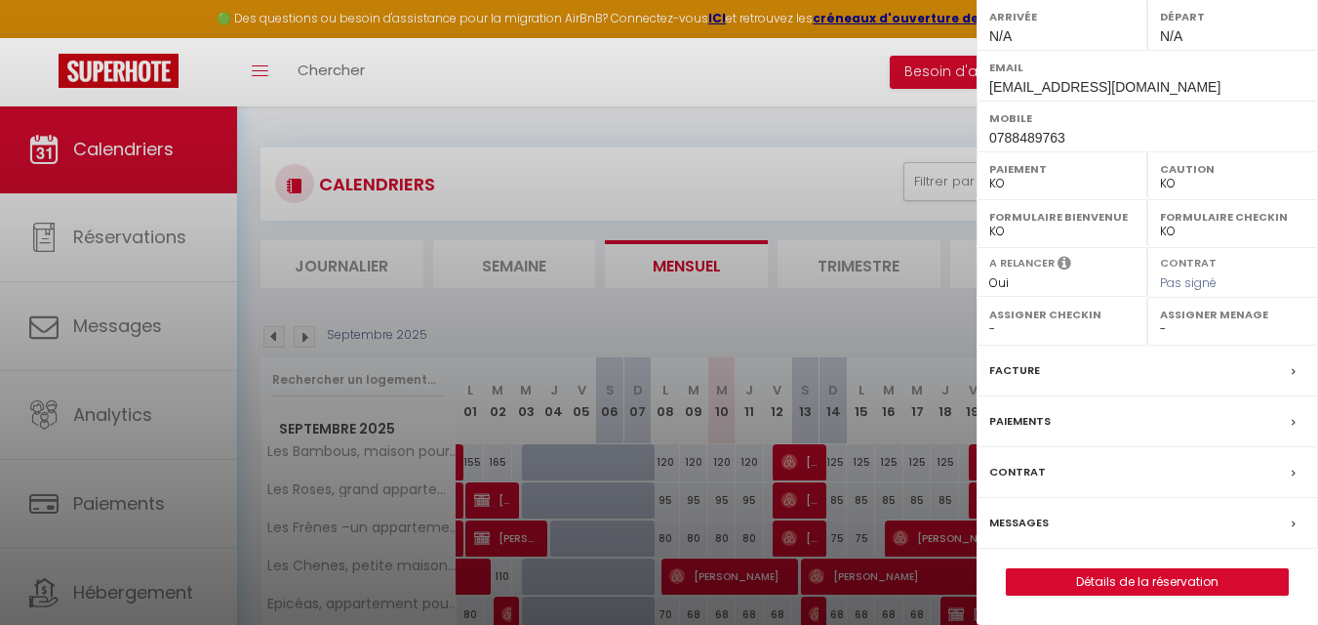
click at [1177, 572] on link "Détails de la réservation" at bounding box center [1147, 581] width 281 height 25
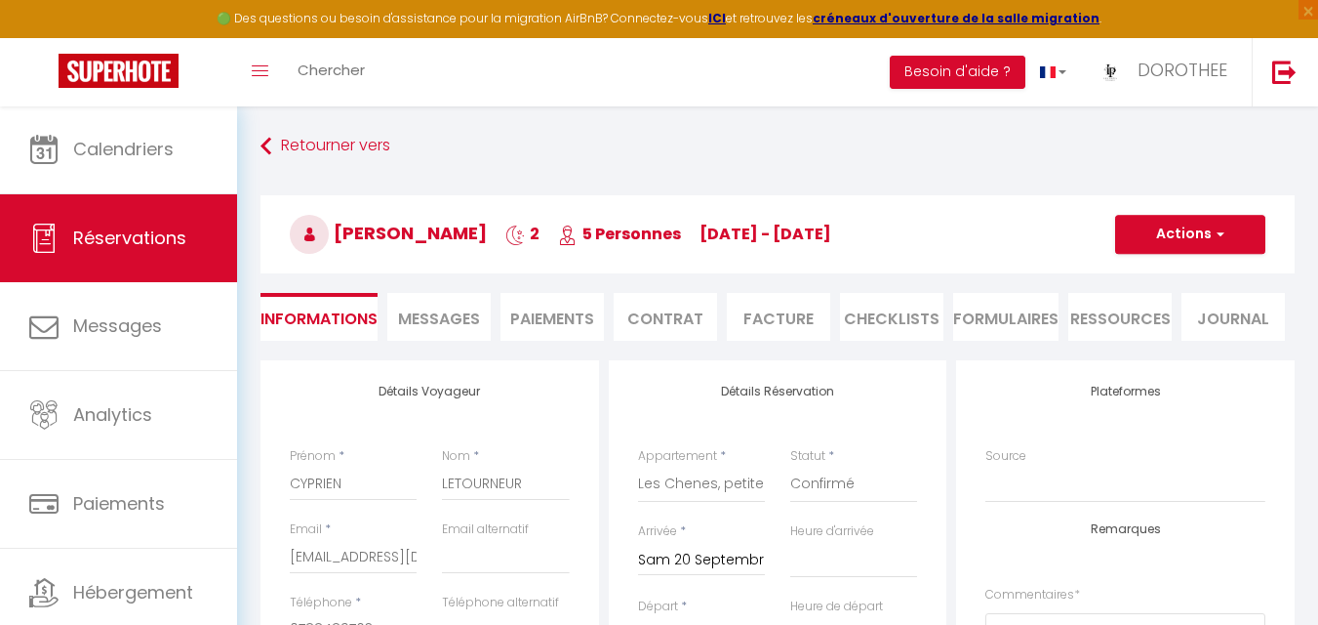
click at [811, 312] on li "Facture" at bounding box center [778, 317] width 103 height 48
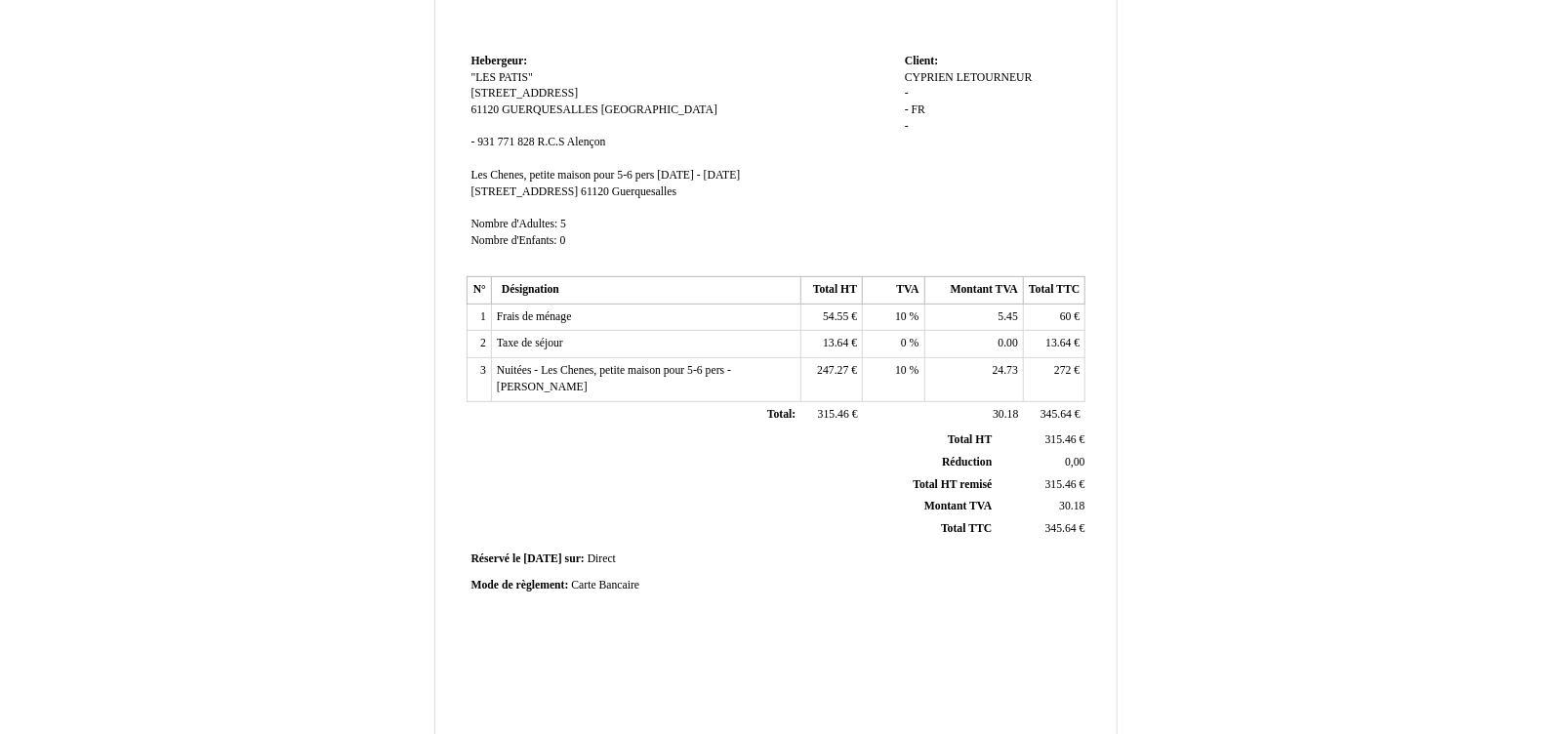
scroll to position [444, 0]
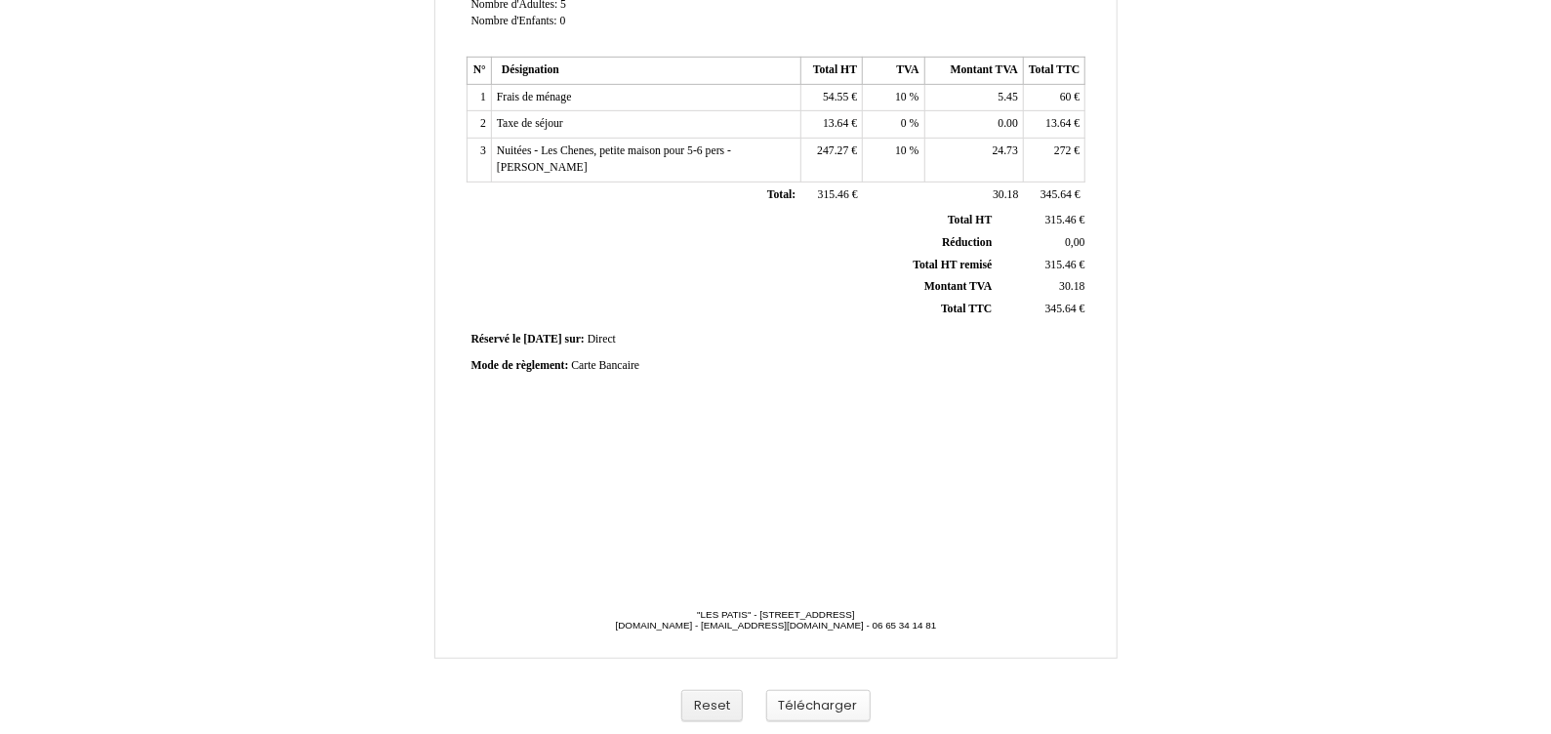
click at [831, 706] on button "Télécharger" at bounding box center [818, 706] width 104 height 32
